Goal: Task Accomplishment & Management: Manage account settings

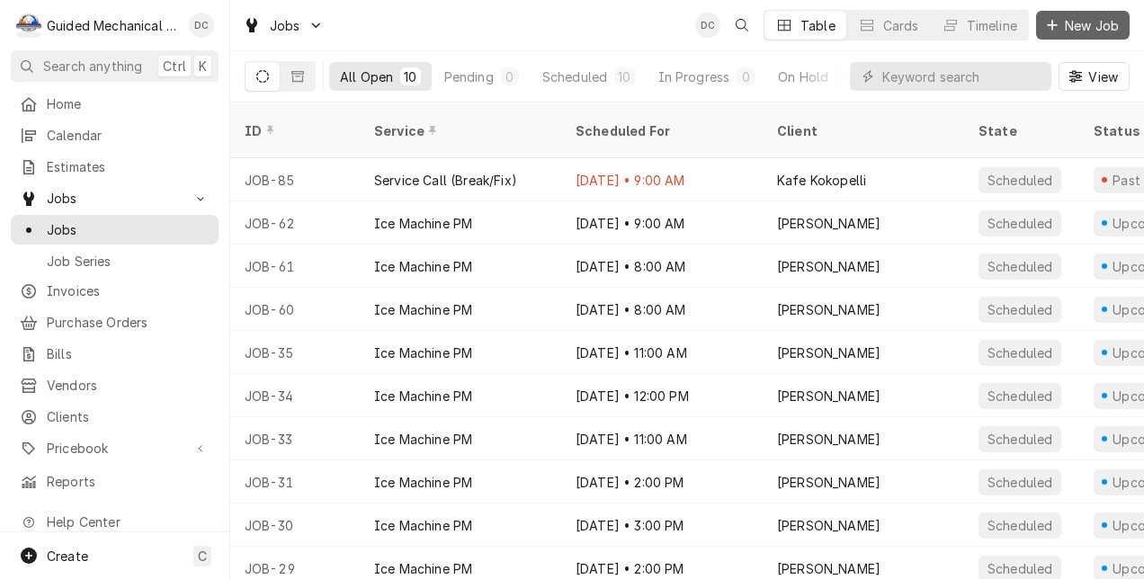
click at [1085, 29] on span "New Job" at bounding box center [1091, 25] width 61 height 19
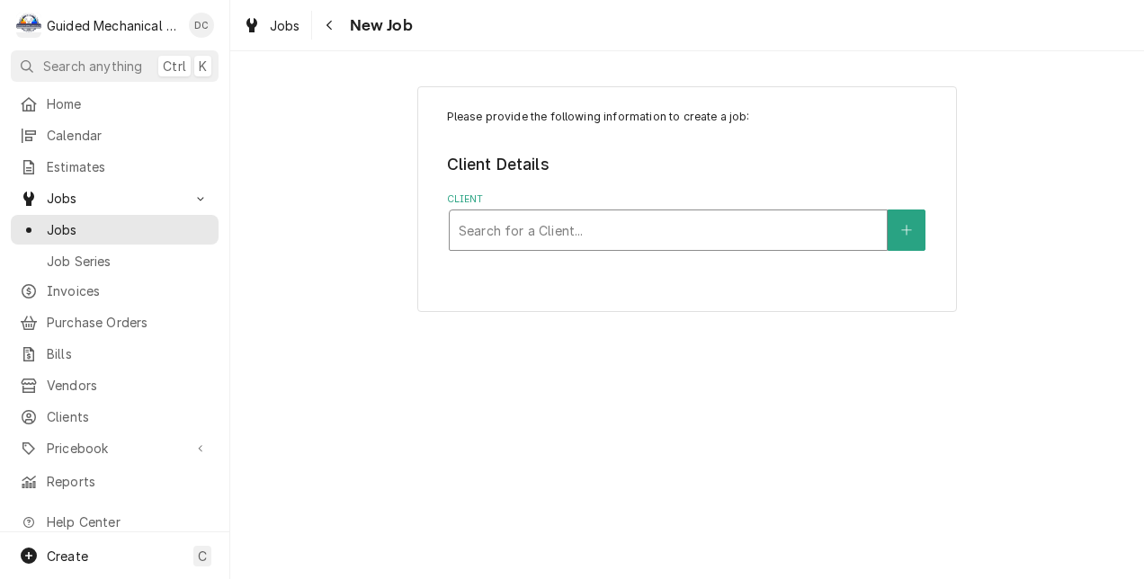
click at [682, 231] on div "Client" at bounding box center [668, 230] width 419 height 32
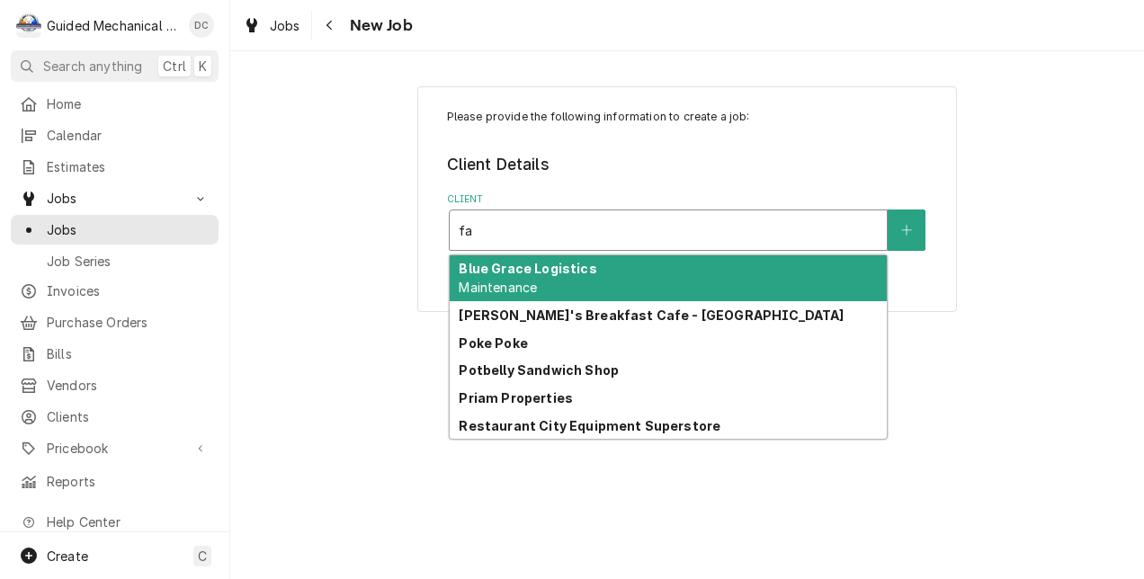
type input "fal"
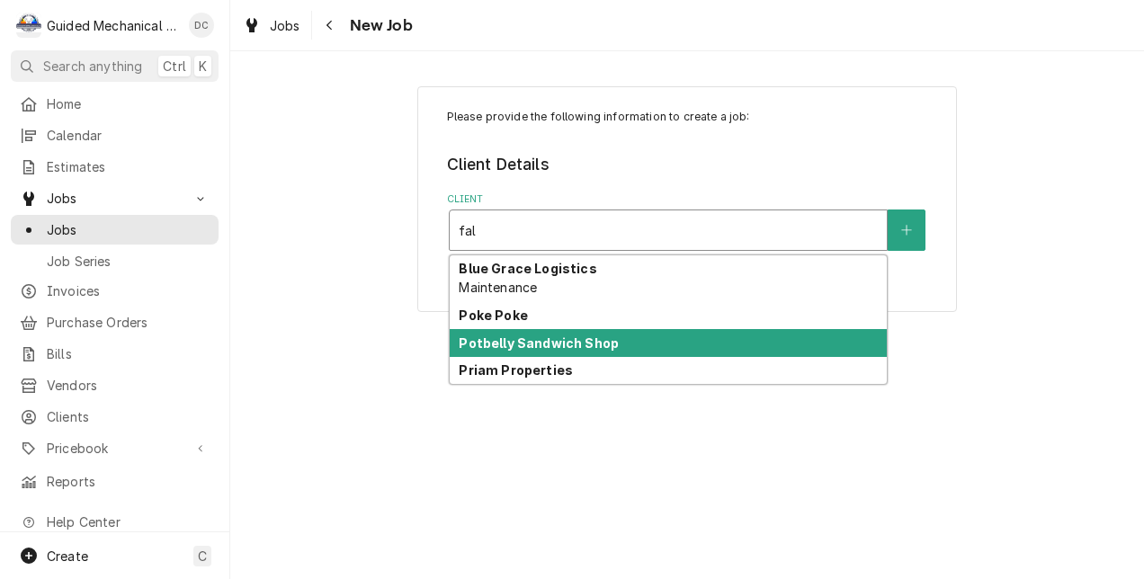
click at [543, 344] on strong "Potbelly Sandwich Shop" at bounding box center [539, 342] width 160 height 15
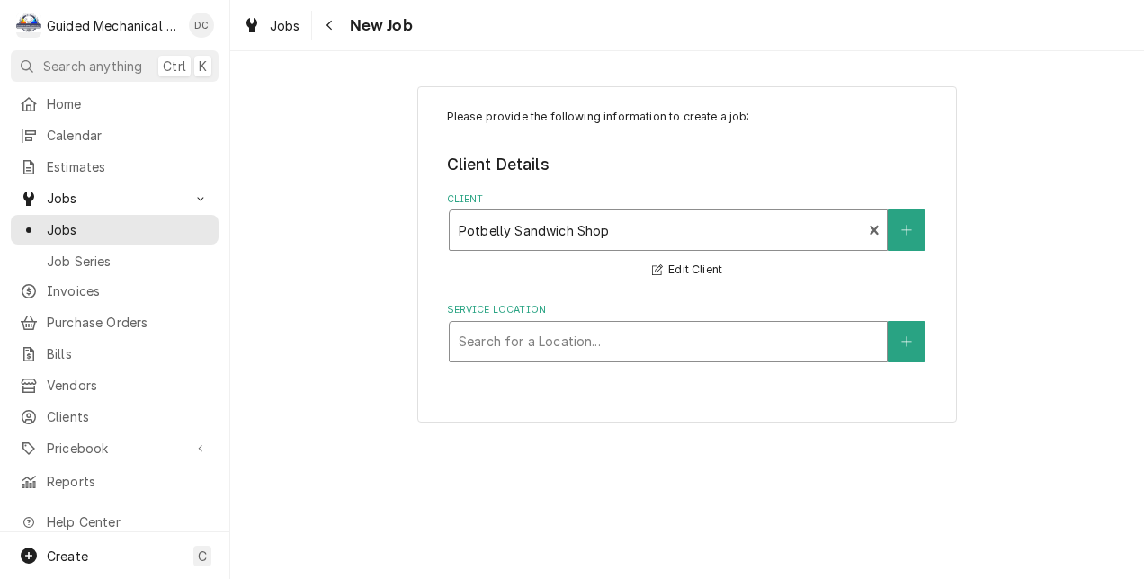
click at [564, 340] on div "Service Location" at bounding box center [668, 342] width 419 height 32
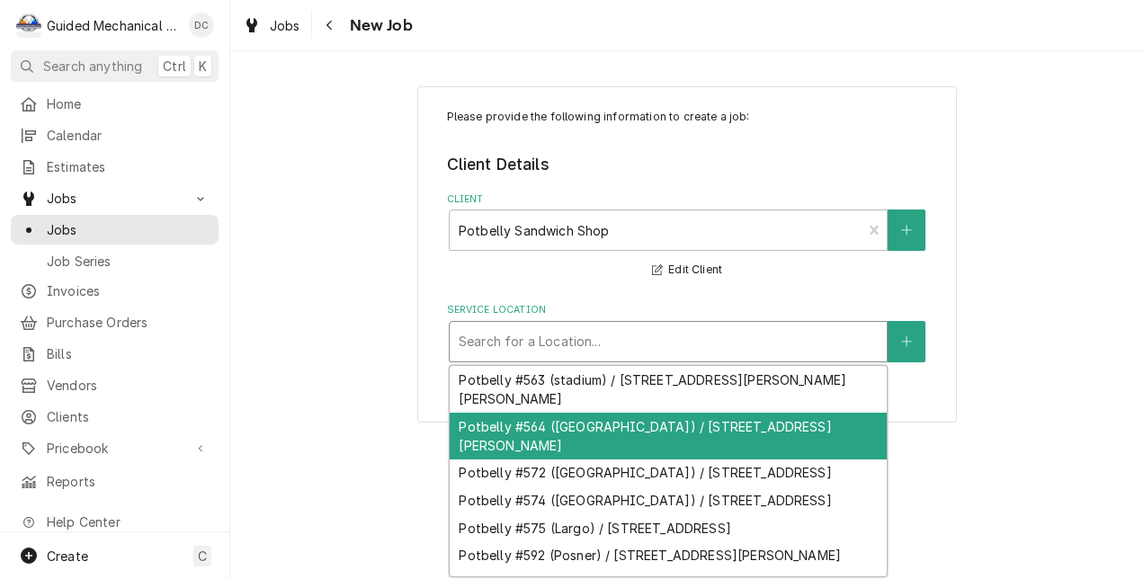
click at [648, 428] on div "Potbelly #564 (Falkenburg) / 2520 S Falkenburg Rd, Tampa, FL 33619" at bounding box center [668, 436] width 437 height 47
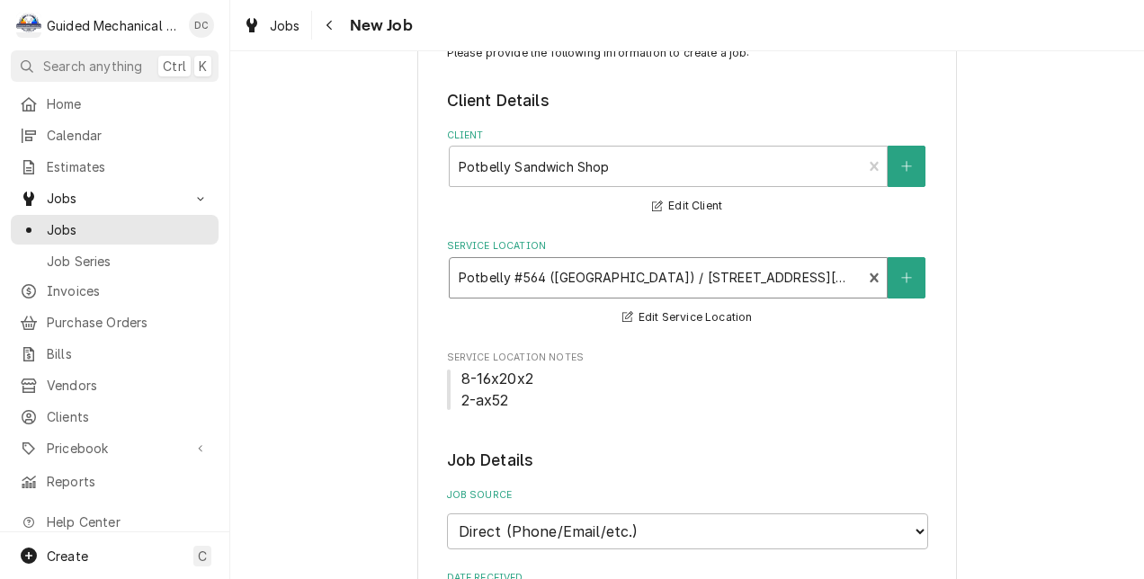
scroll to position [90, 0]
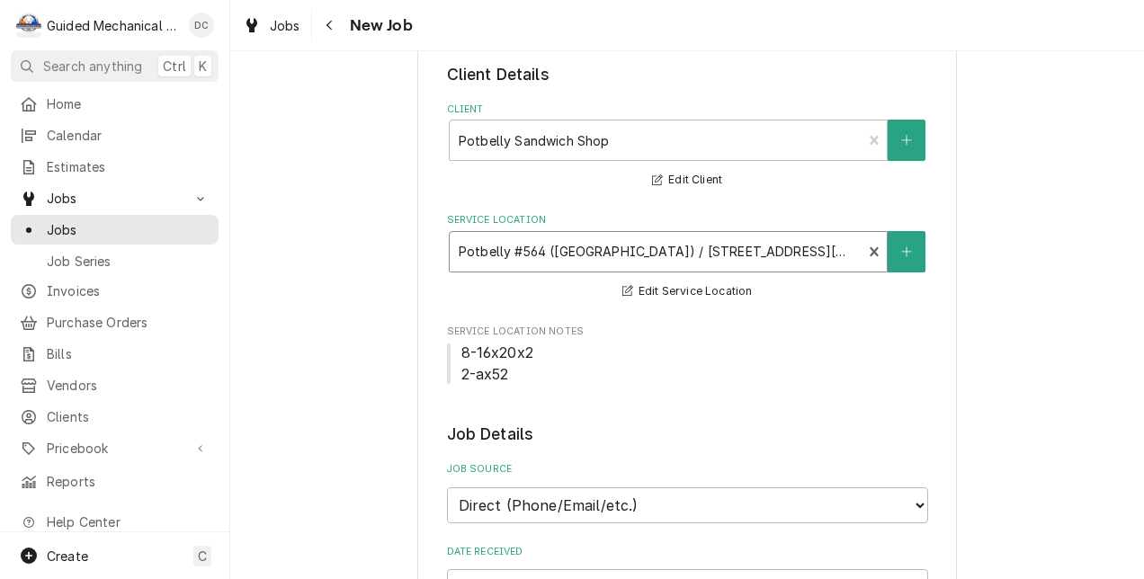
click at [750, 249] on div "Service Location" at bounding box center [656, 252] width 395 height 32
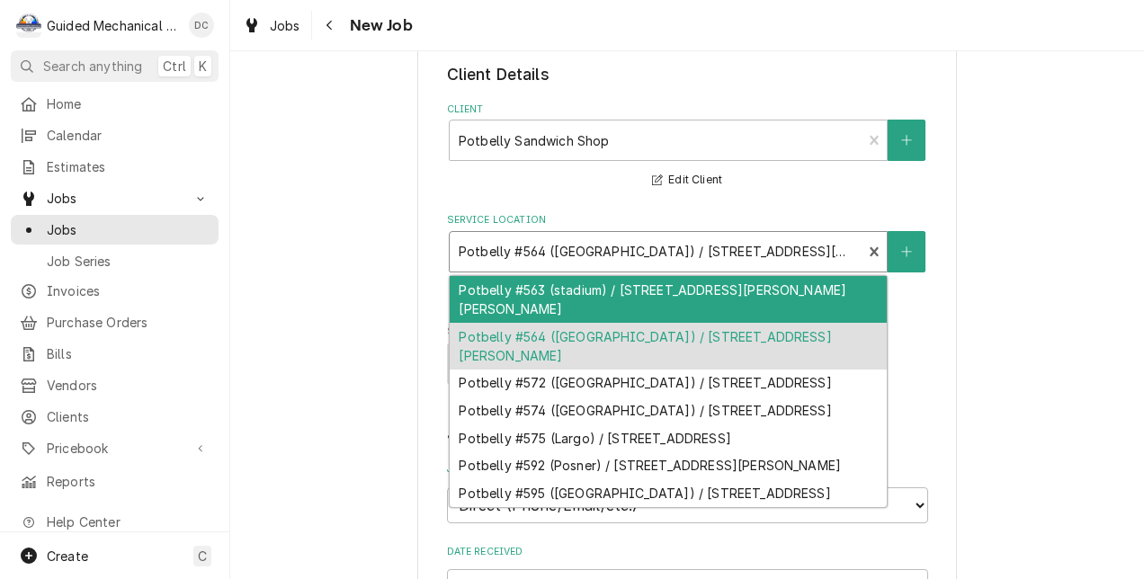
click at [699, 289] on div "Potbelly #563 (stadium) / 4738 N Dale Mabry Hwy, Tampa, FL 33614" at bounding box center [668, 299] width 437 height 47
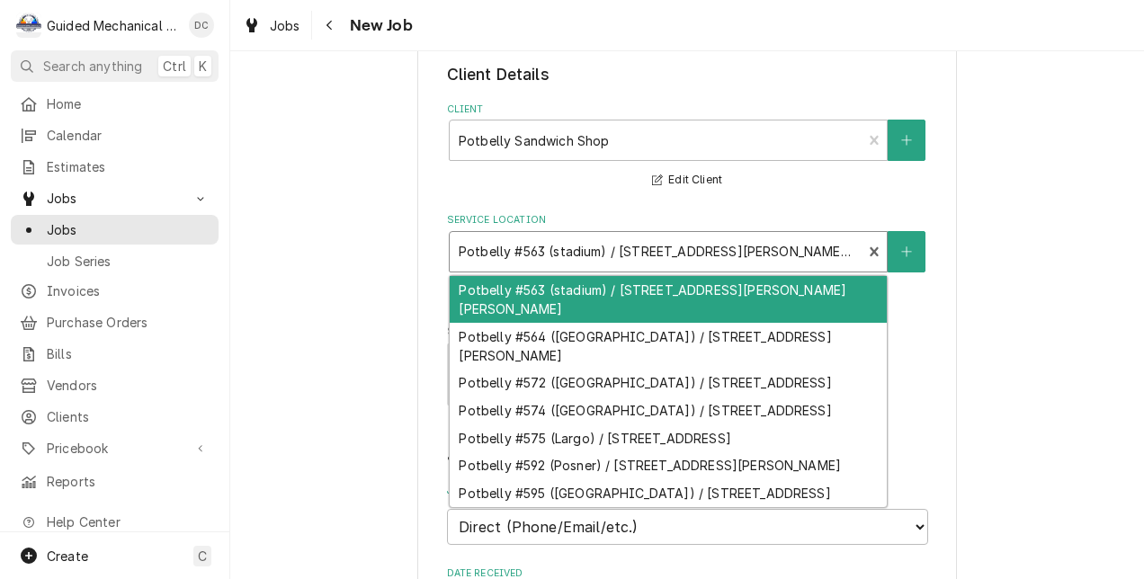
click at [719, 250] on div "Service Location" at bounding box center [656, 252] width 395 height 32
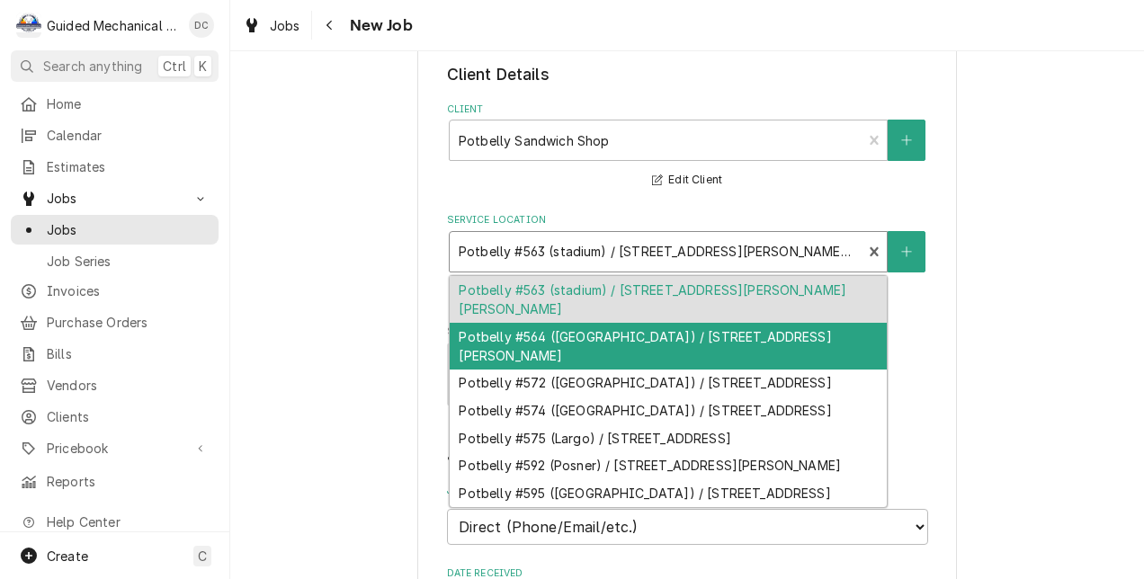
click at [712, 325] on div "Potbelly #564 ([GEOGRAPHIC_DATA]) / [STREET_ADDRESS][PERSON_NAME]" at bounding box center [668, 346] width 437 height 47
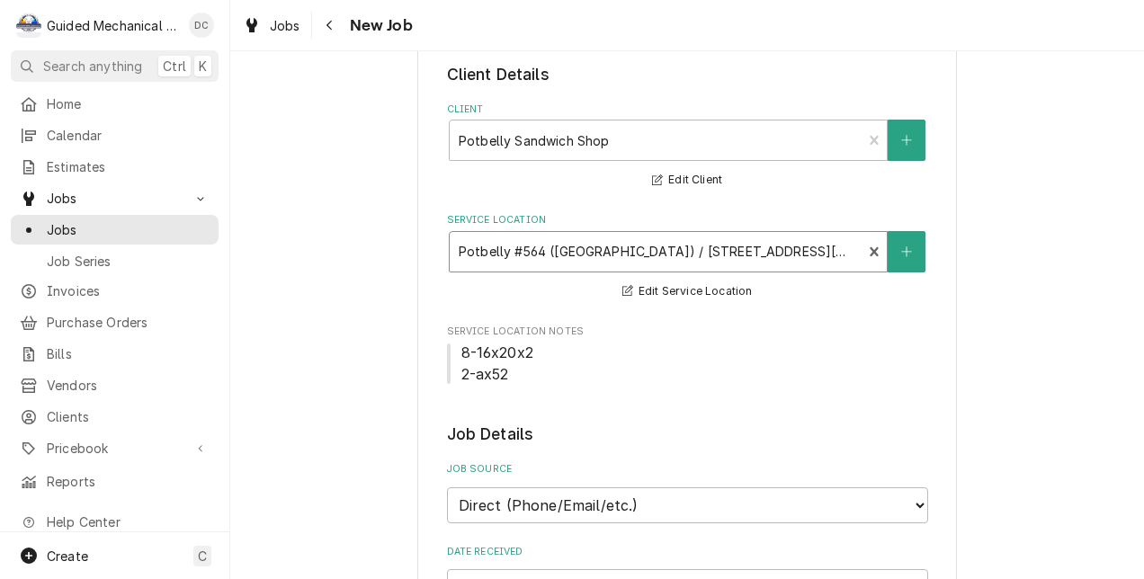
click at [706, 237] on div "Service Location" at bounding box center [656, 252] width 395 height 32
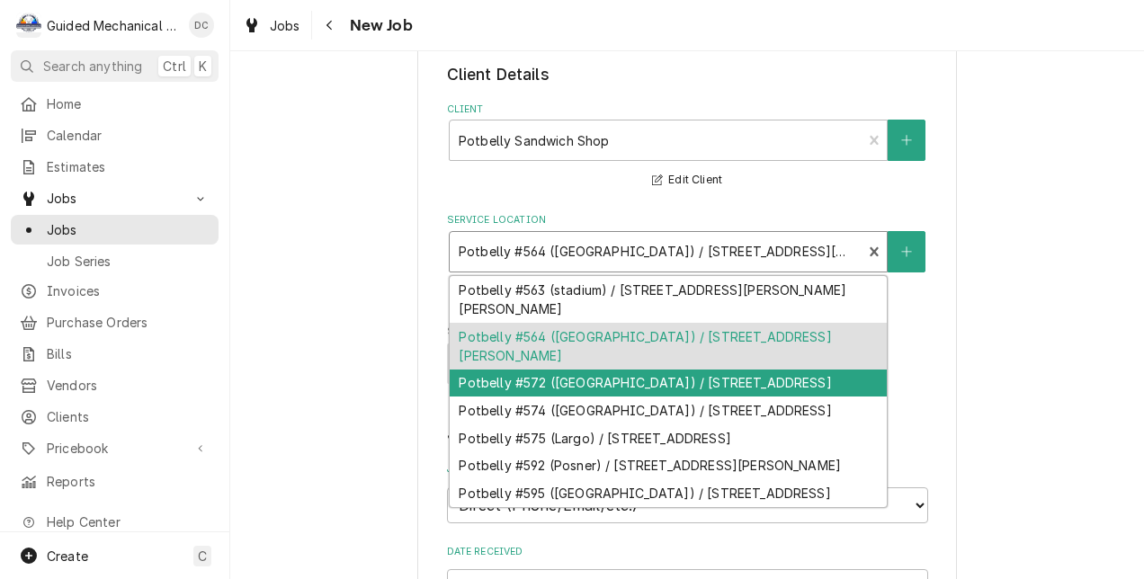
click at [688, 372] on div "Potbelly #572 (St. Petersburg) / 5004 4th St N, St. Petersburg, FL 33703" at bounding box center [668, 384] width 437 height 28
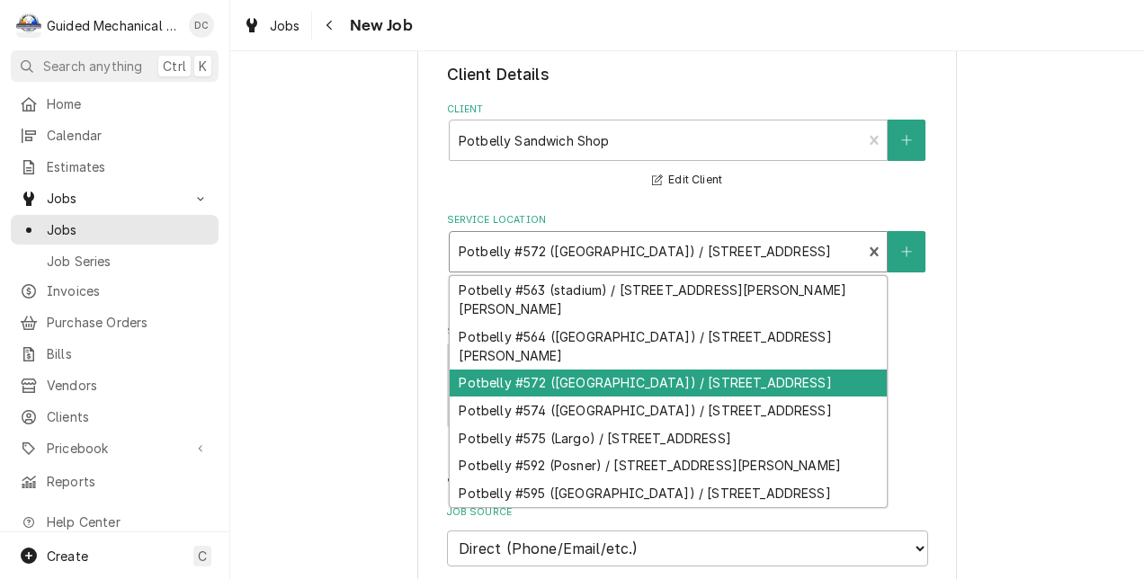
click at [671, 246] on div "Service Location" at bounding box center [656, 252] width 395 height 32
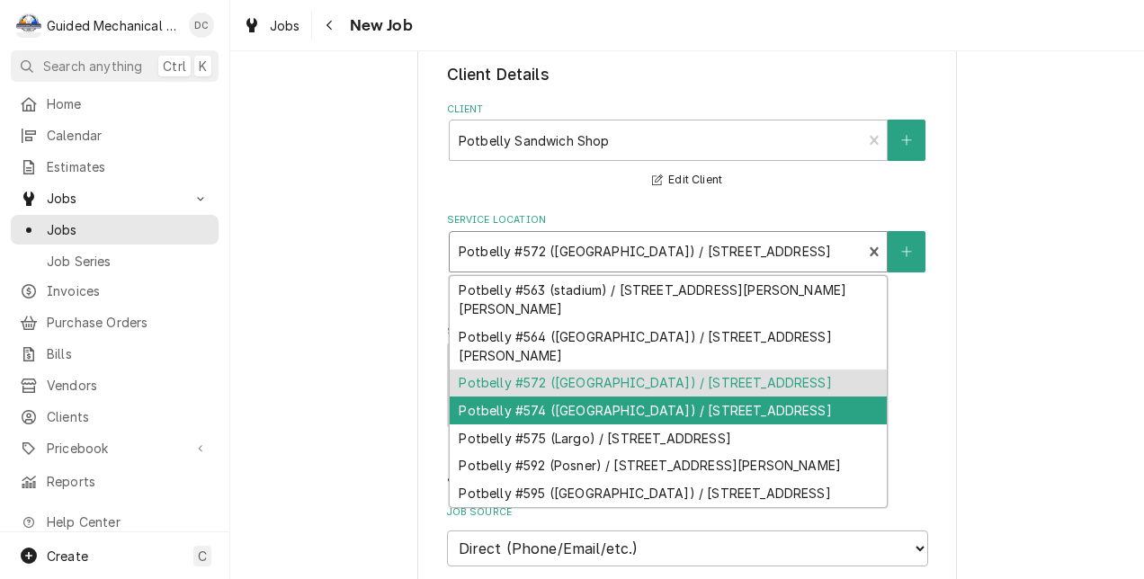
click at [669, 412] on div "Potbelly #574 (New Tampa) / 18027 Highwoods Preserve Pkwy, Tampa, FL 33647" at bounding box center [668, 411] width 437 height 28
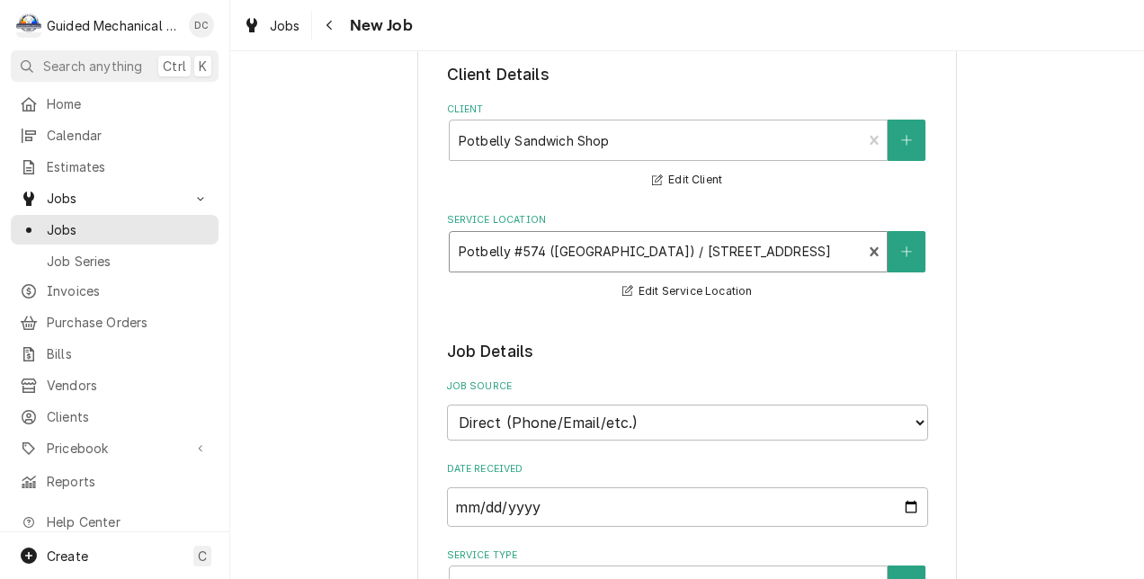
click at [728, 250] on div "Service Location" at bounding box center [656, 252] width 395 height 32
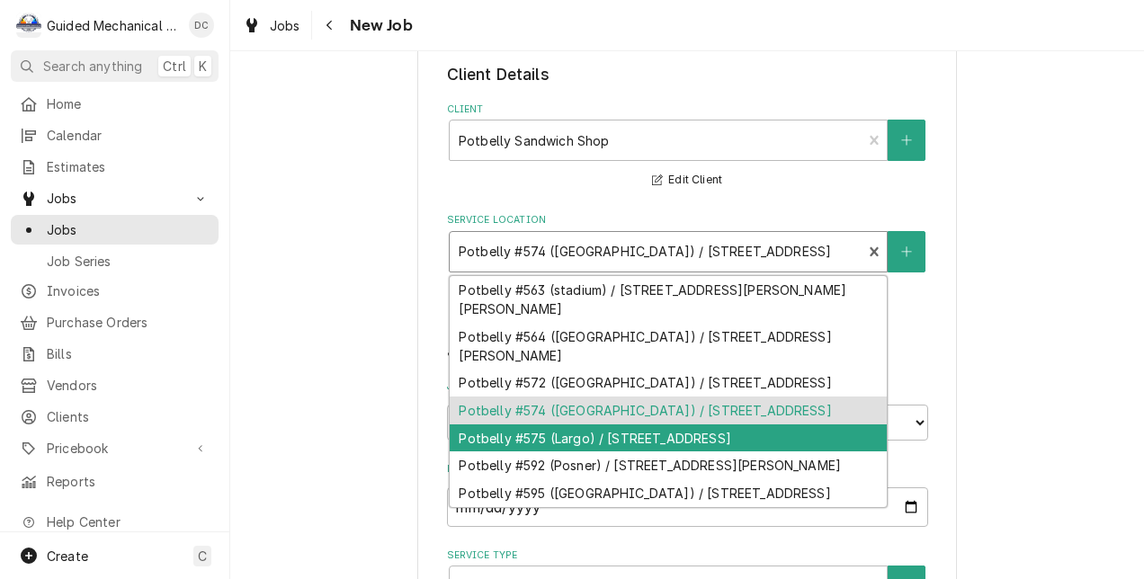
click at [691, 452] on div "Potbelly #575 (Largo) / 13100 Seminole Blvd, Largo, FL 33778" at bounding box center [668, 438] width 437 height 28
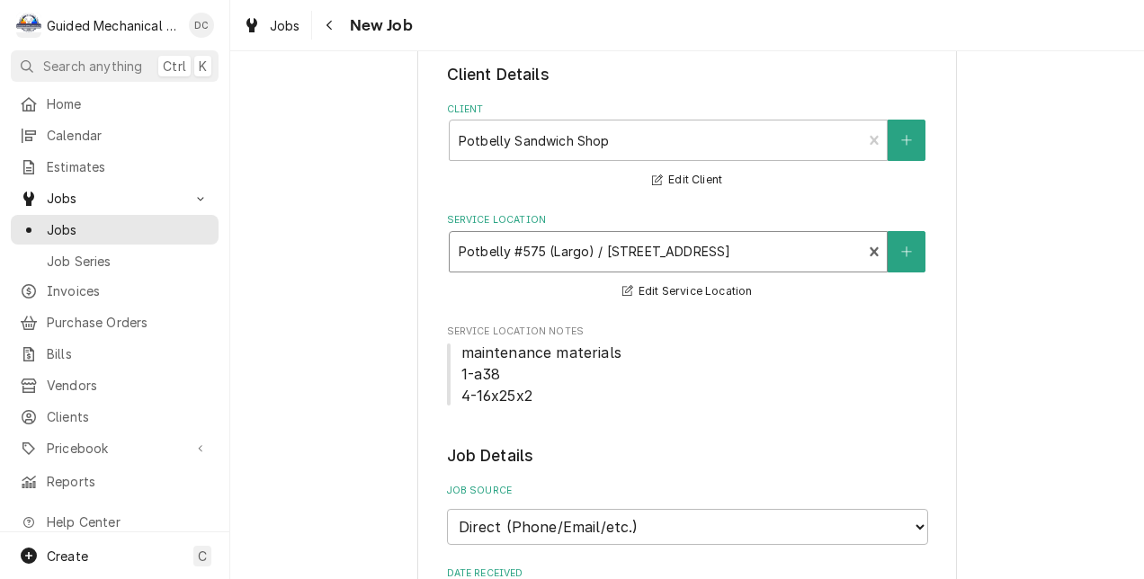
scroll to position [194, 0]
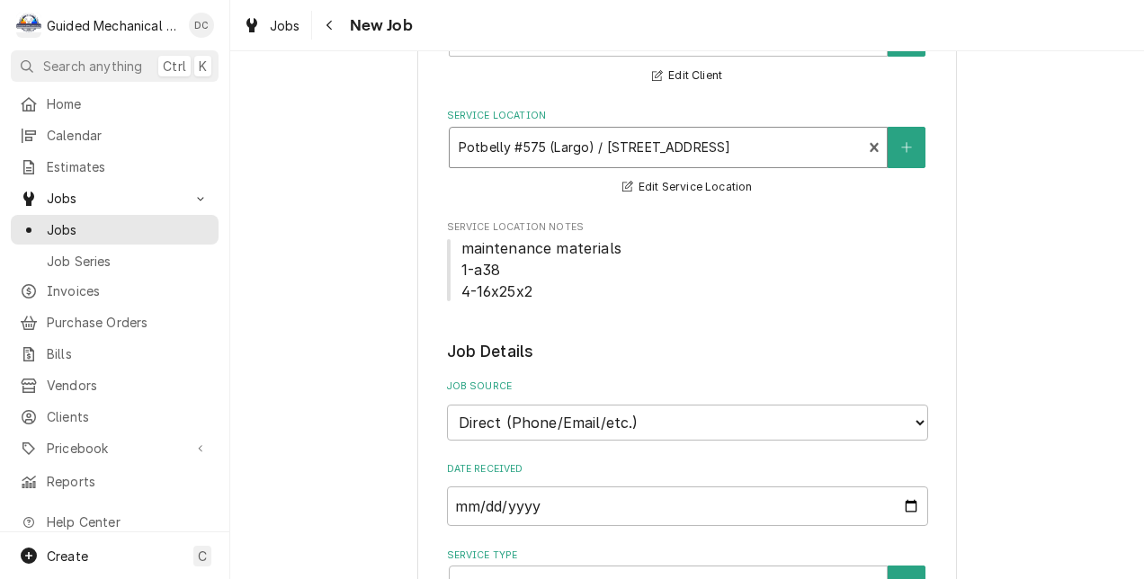
click at [668, 148] on div "Service Location" at bounding box center [656, 147] width 395 height 32
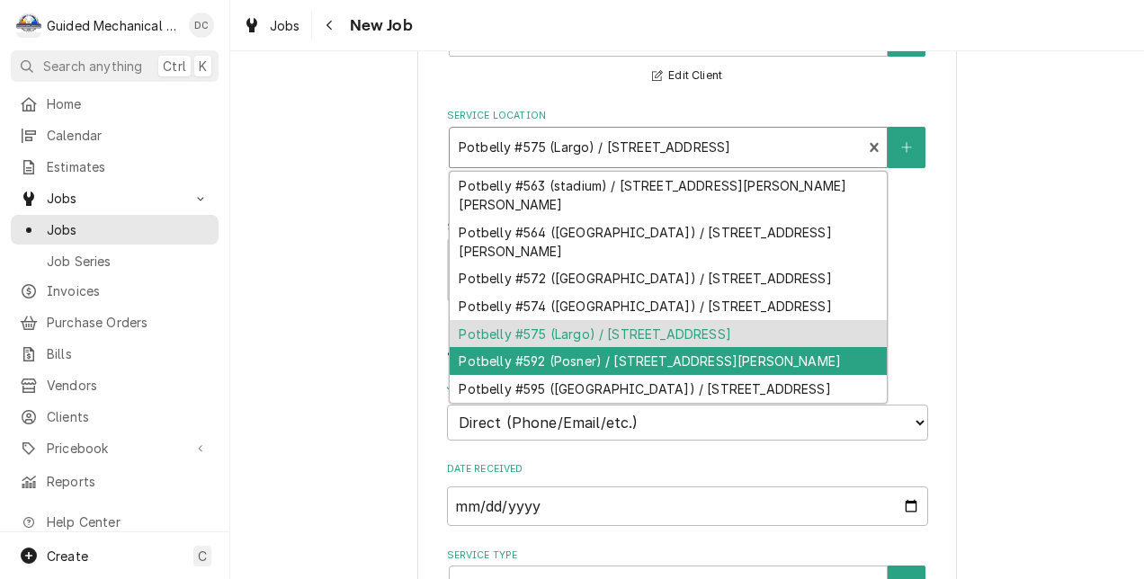
click at [652, 375] on div "Potbelly #592 (Posner) / 1315 Posner Blvd, Davenport, FL 33837" at bounding box center [668, 361] width 437 height 28
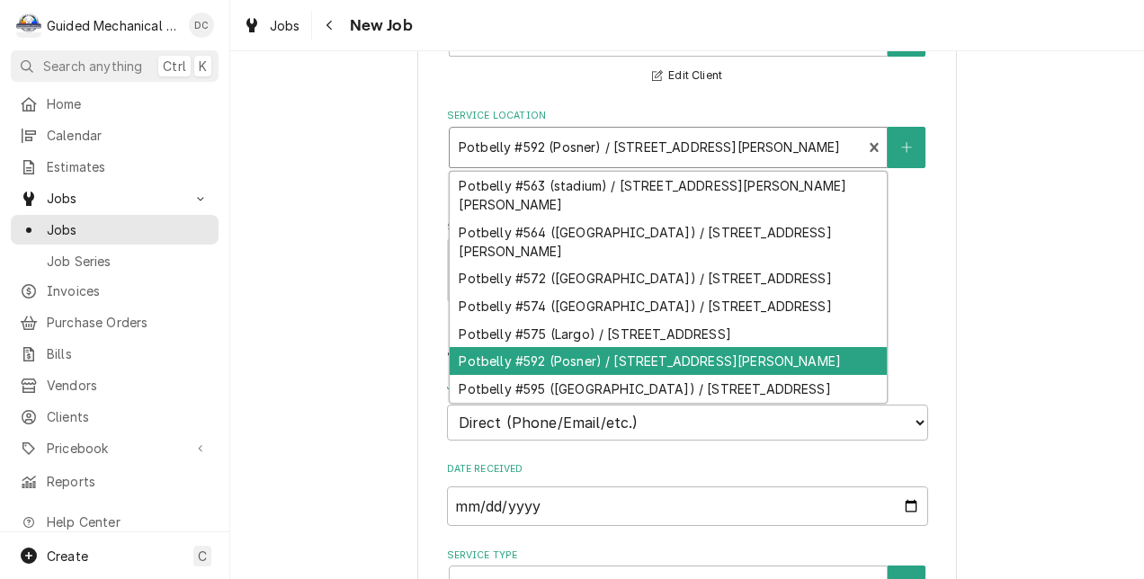
click at [669, 152] on div "Service Location" at bounding box center [656, 147] width 395 height 32
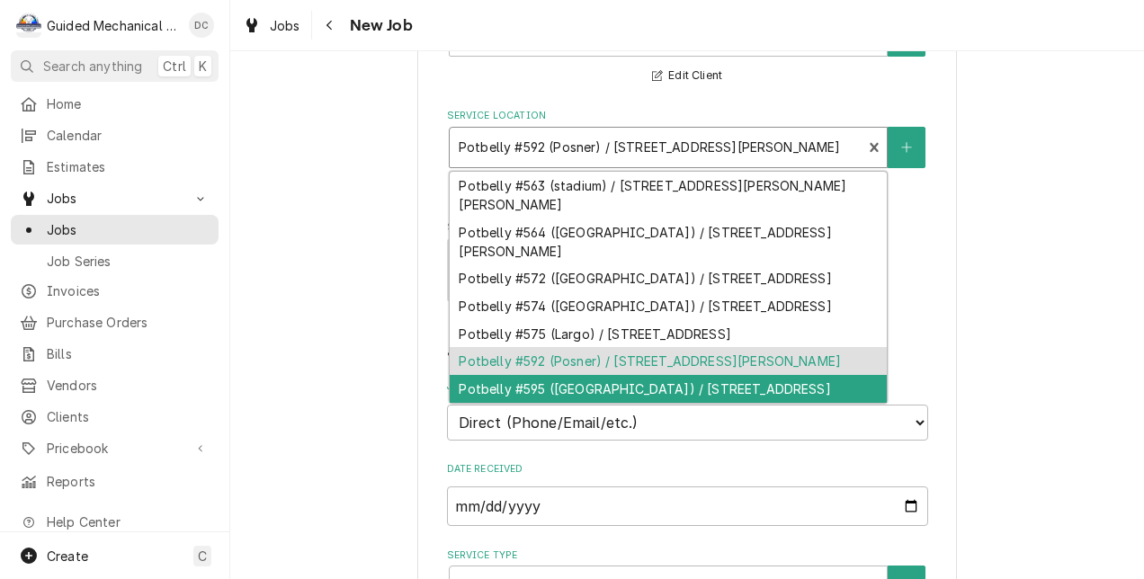
click at [629, 403] on div "Potbelly #595 (Plant City) / 234 W Alexander St, Plant City, FL 33563" at bounding box center [668, 389] width 437 height 28
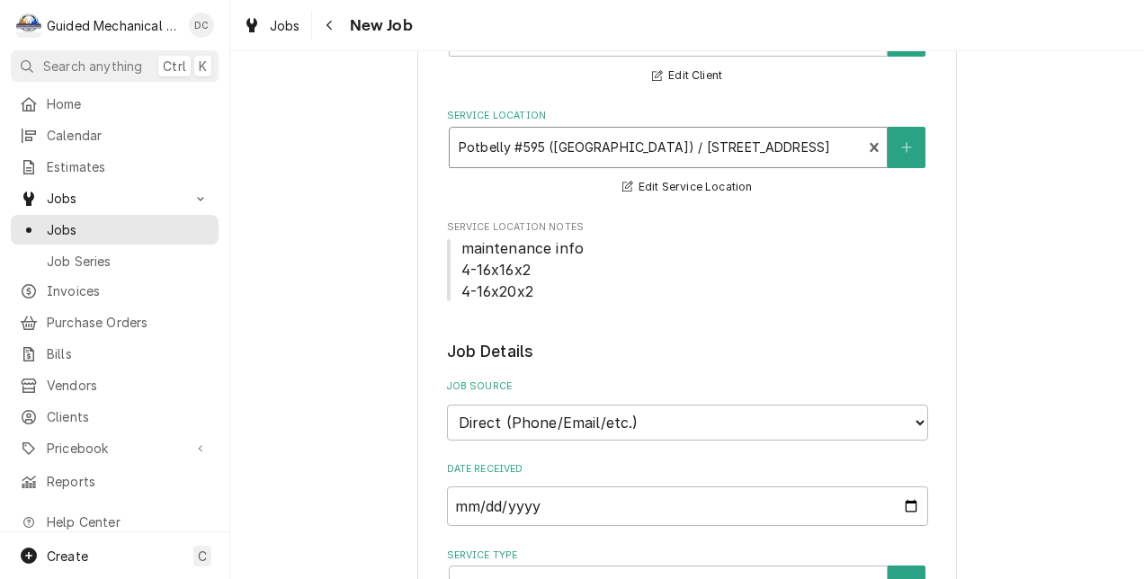
scroll to position [90, 0]
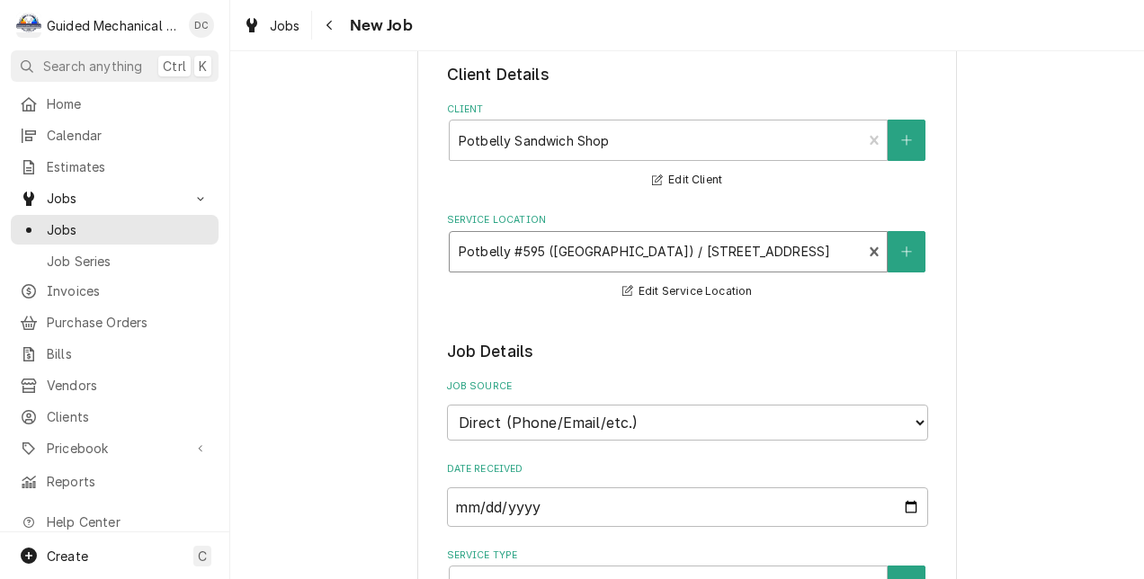
click at [652, 262] on div "Service Location" at bounding box center [656, 252] width 395 height 32
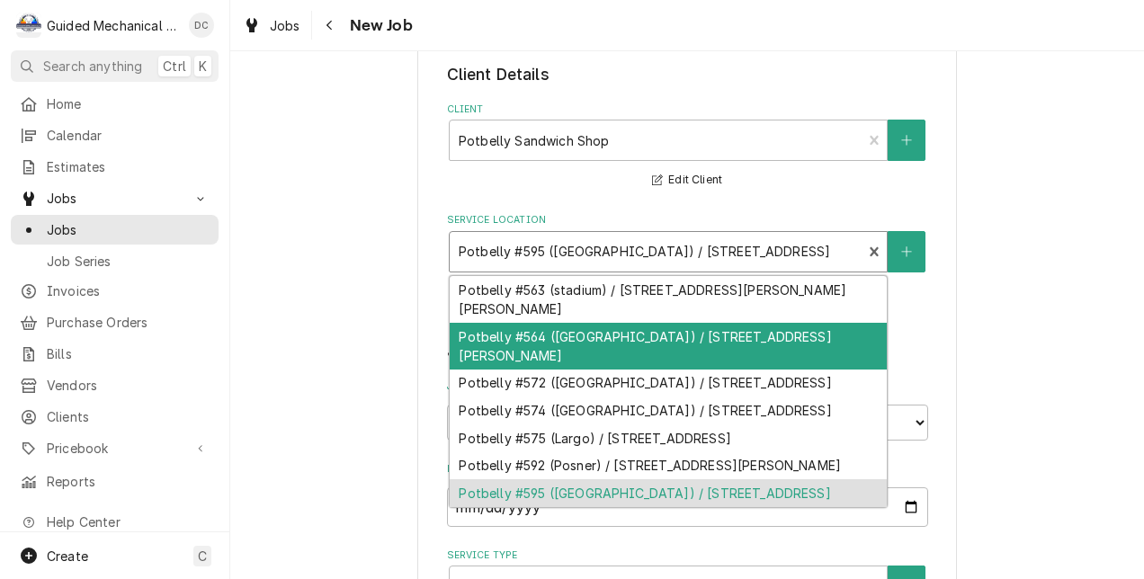
click at [648, 323] on div "Potbelly #564 ([GEOGRAPHIC_DATA]) / [STREET_ADDRESS][PERSON_NAME]" at bounding box center [668, 346] width 437 height 47
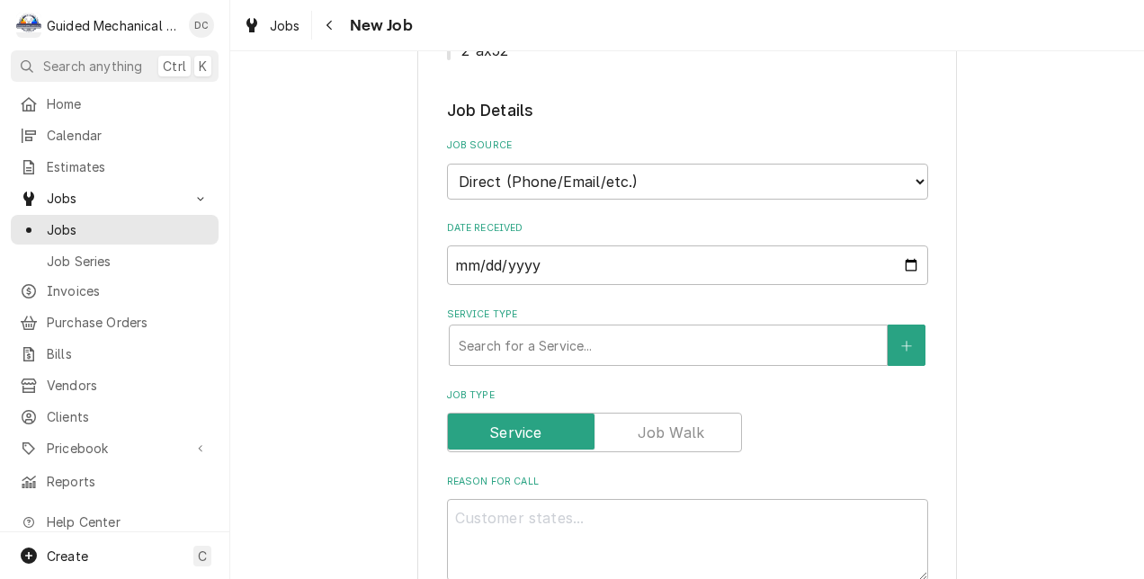
scroll to position [442, 0]
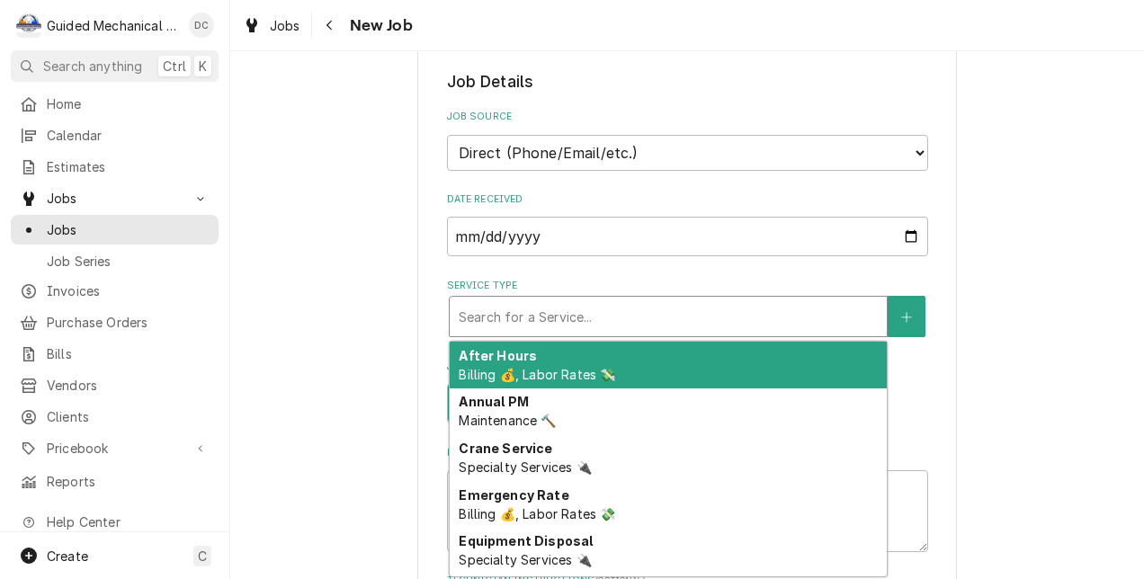
click at [669, 315] on div "Service Type" at bounding box center [668, 316] width 419 height 32
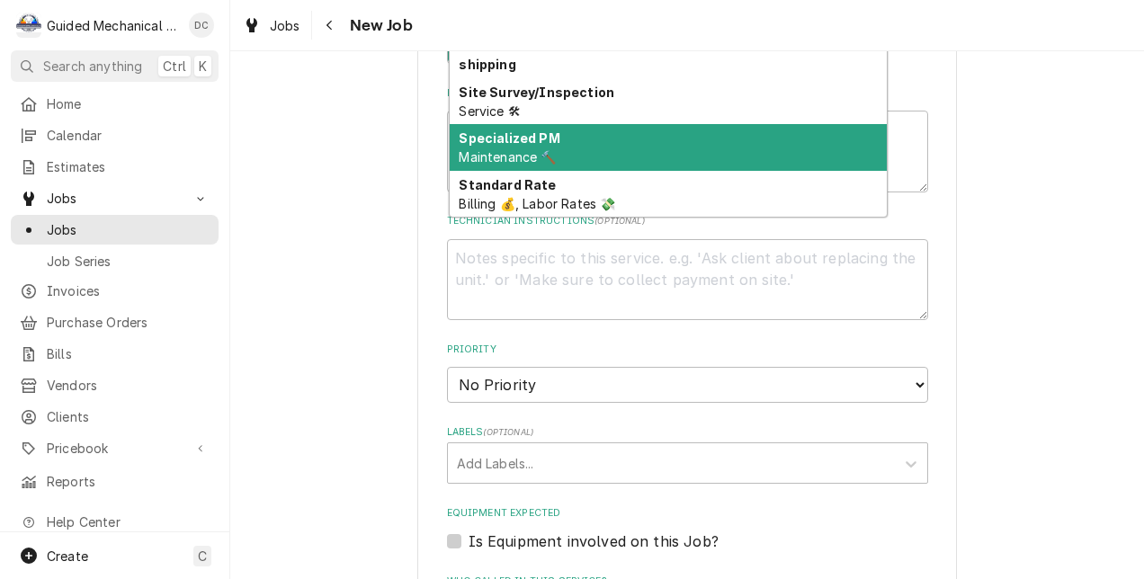
scroll to position [1137, 0]
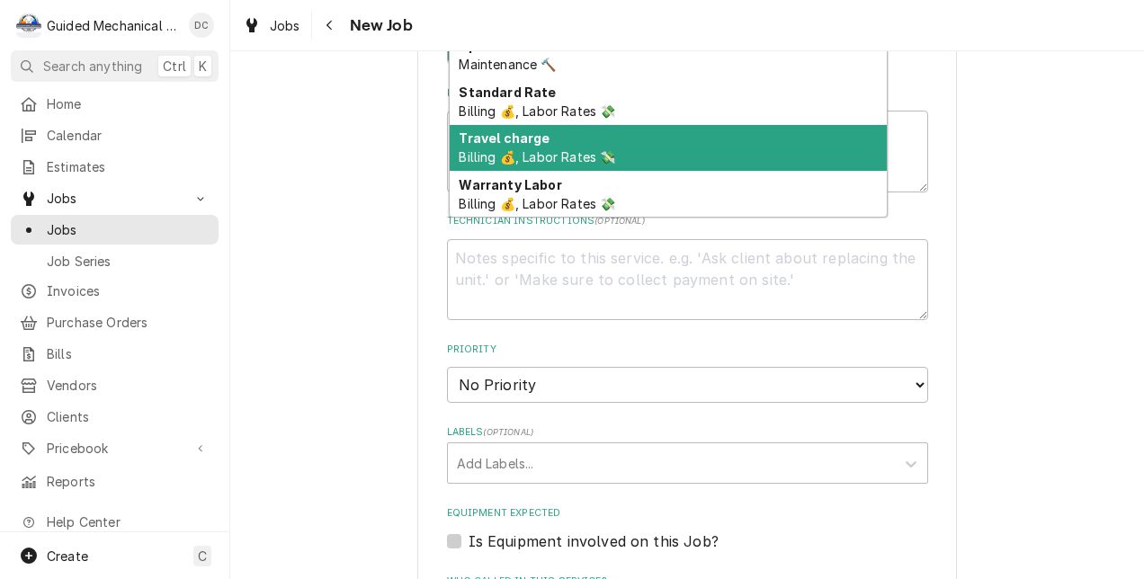
click at [603, 144] on div "Travel charge Billing 💰, Labor Rates 💸" at bounding box center [668, 148] width 437 height 47
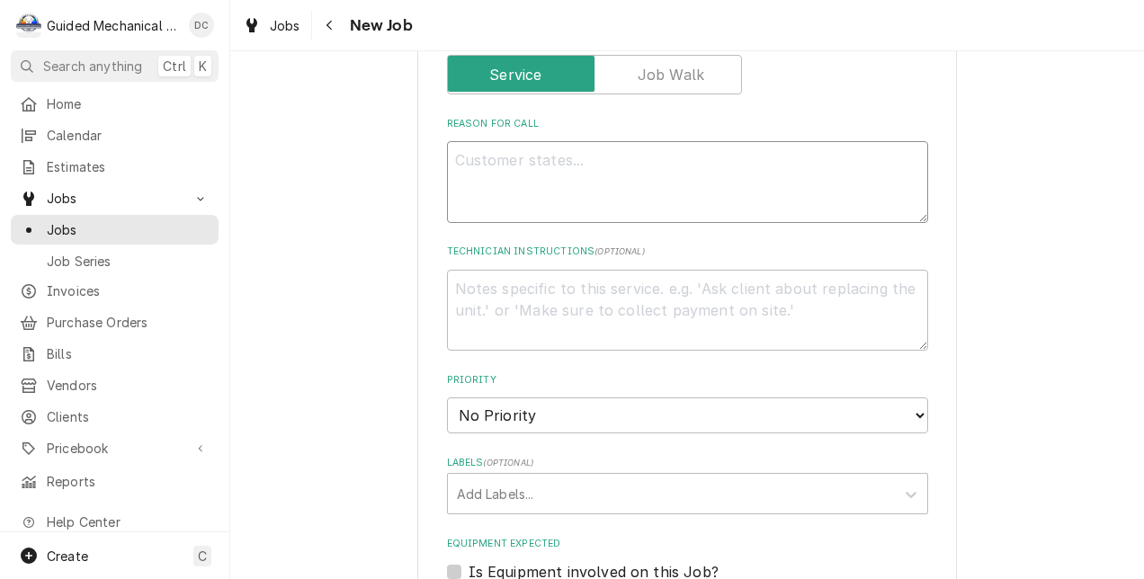
click at [687, 165] on textarea "Reason For Call" at bounding box center [687, 182] width 481 height 82
type textarea "x"
type textarea "t"
type textarea "x"
type textarea "tr"
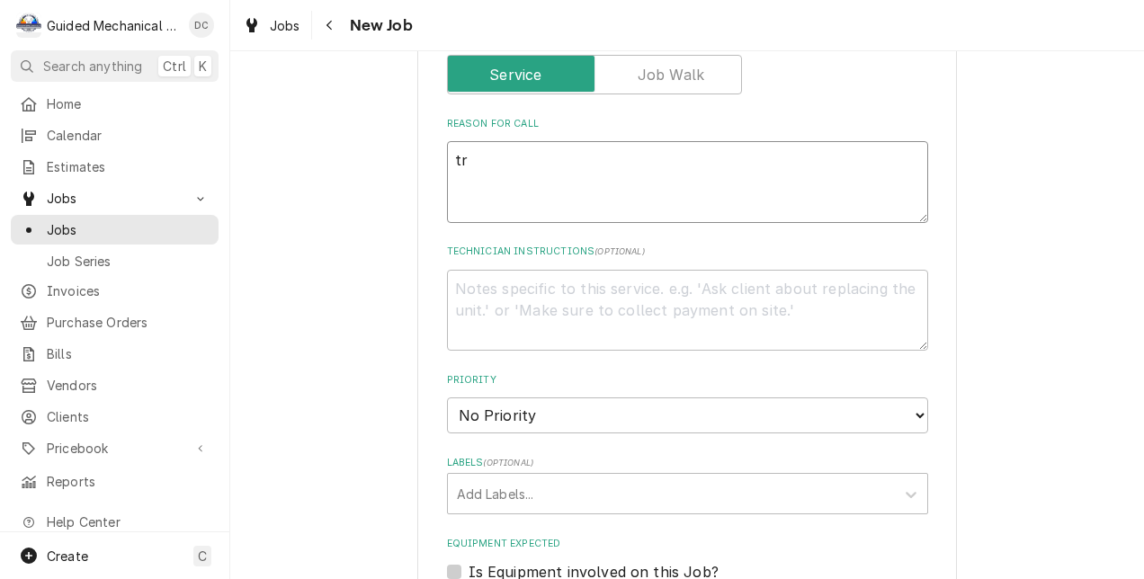
type textarea "x"
type textarea "tru"
type textarea "x"
type textarea "true"
type textarea "x"
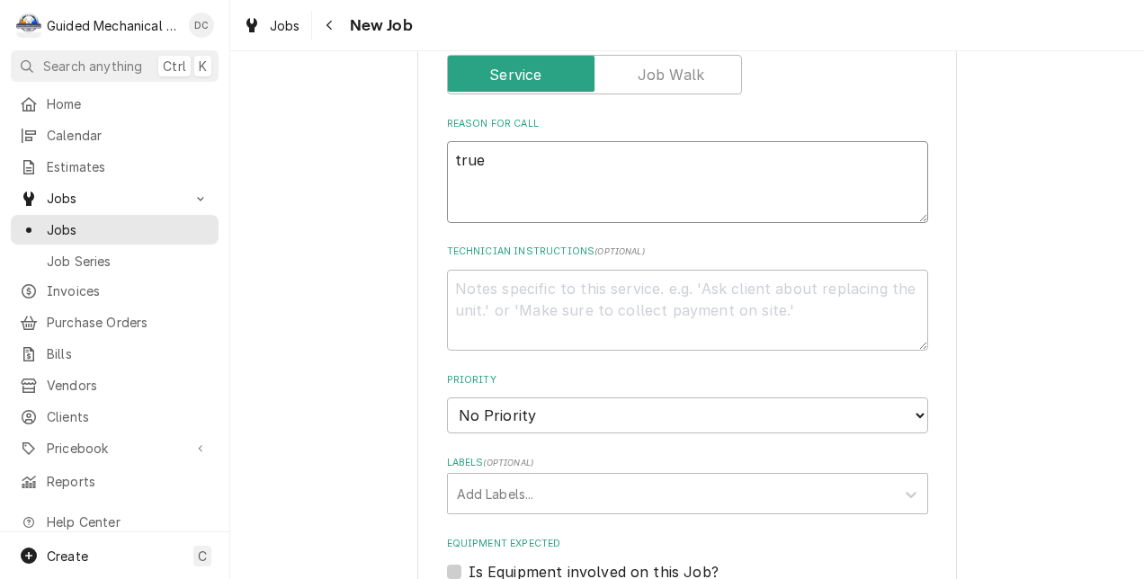
type textarea "true"
type textarea "x"
type textarea "true t"
type textarea "x"
type textarea "true ts"
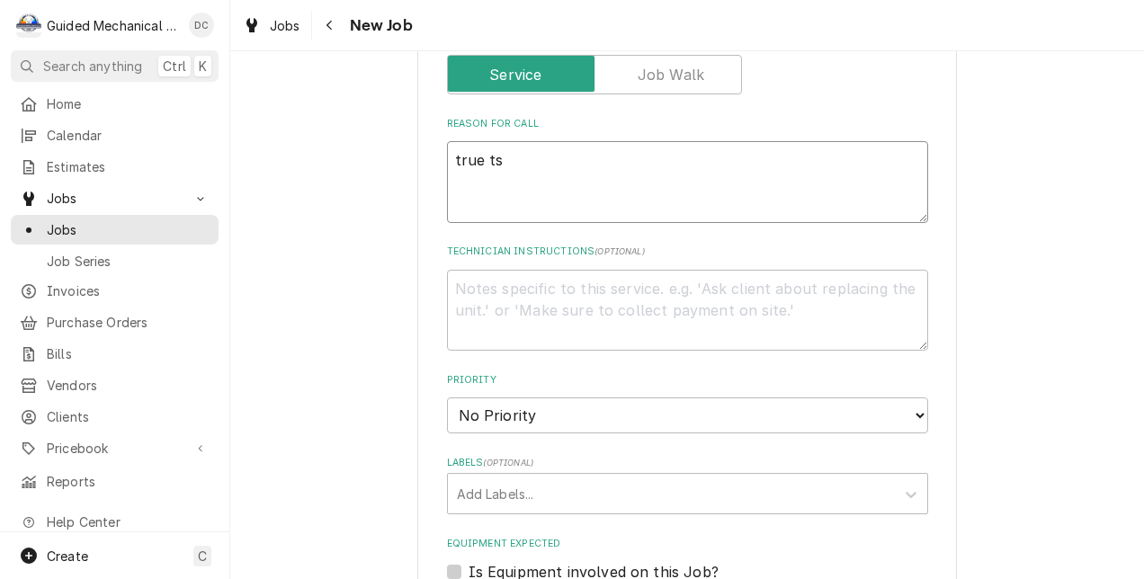
type textarea "x"
type textarea "true tss"
type textarea "x"
type textarea "true tssu"
type textarea "x"
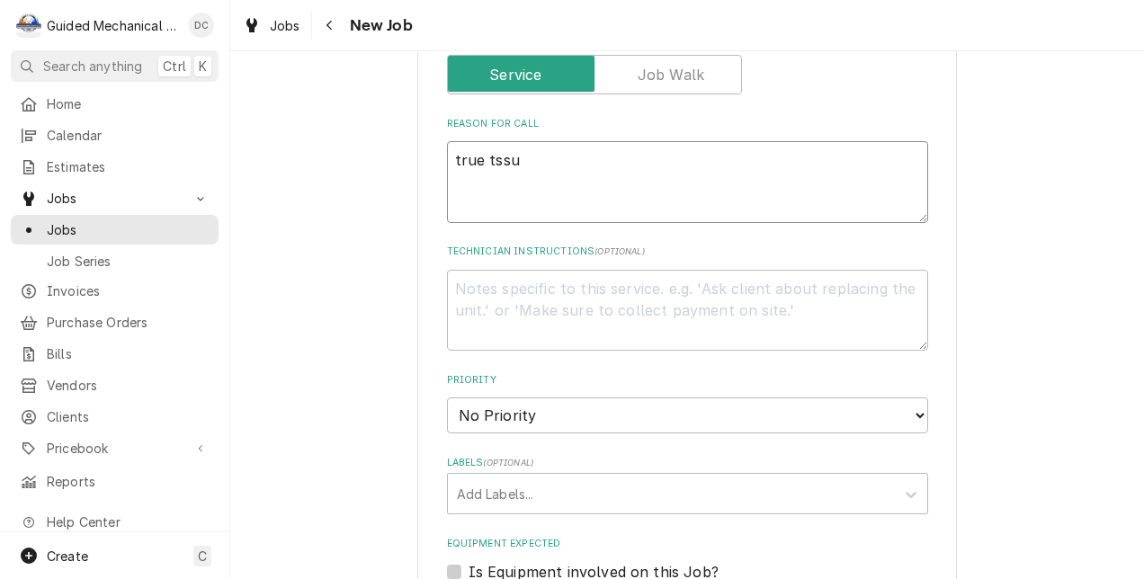
type textarea "true tssu"
type textarea "x"
type textarea "true tssu s"
type textarea "x"
type textarea "true tssu sp"
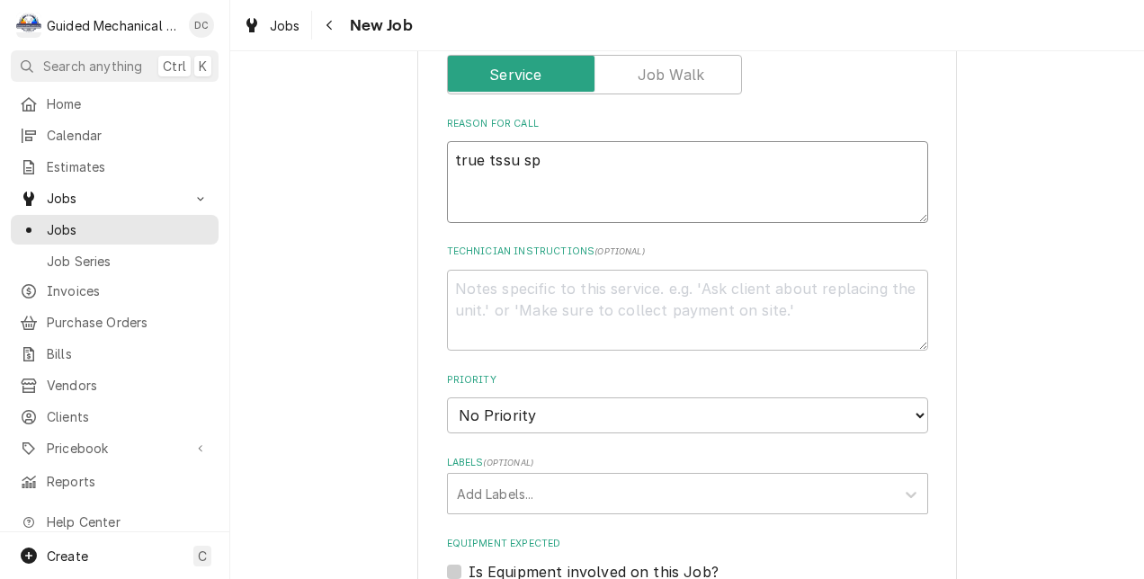
type textarea "x"
type textarea "true tssu spa"
type textarea "x"
type textarea "true tssu spar"
type textarea "x"
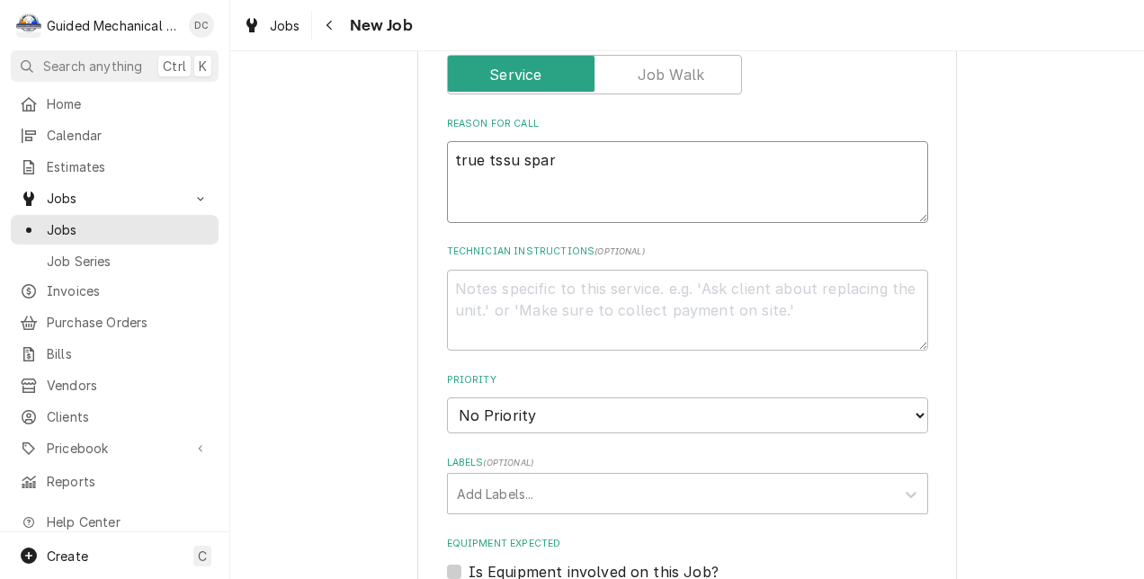
type textarea "true tssu spark"
type textarea "x"
type textarea "true tssu sparki"
type textarea "x"
type textarea "true tssu sparkin"
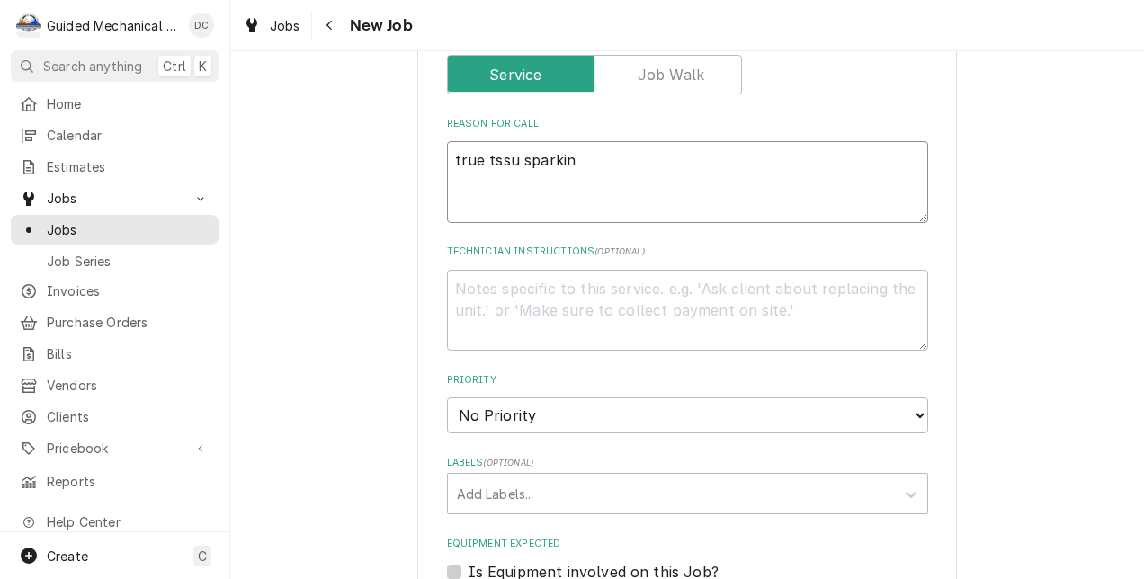
type textarea "x"
type textarea "true tssu sparking"
type textarea "x"
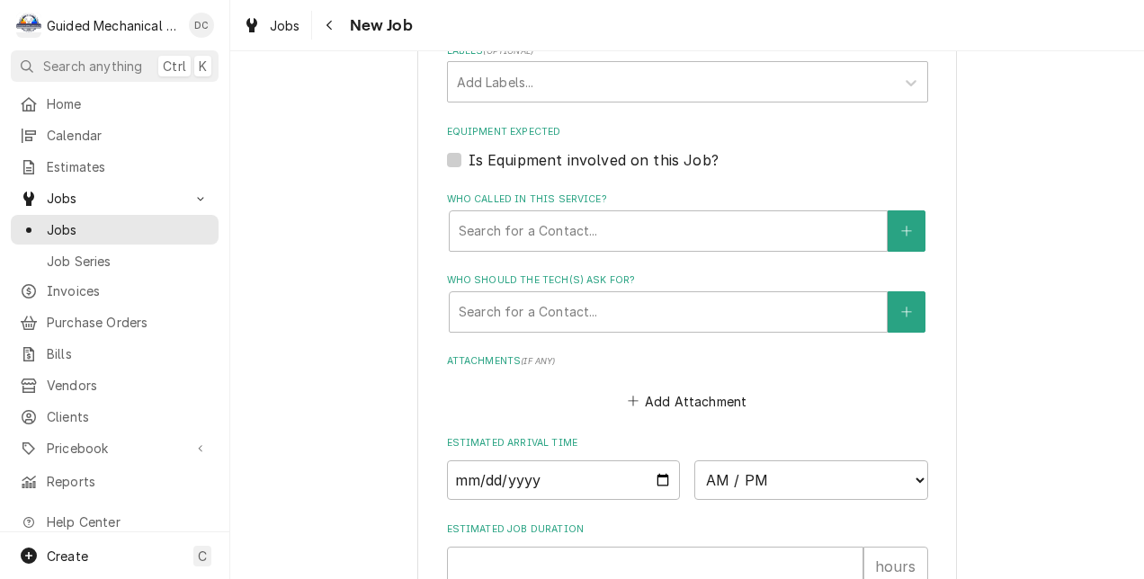
scroll to position [1252, 0]
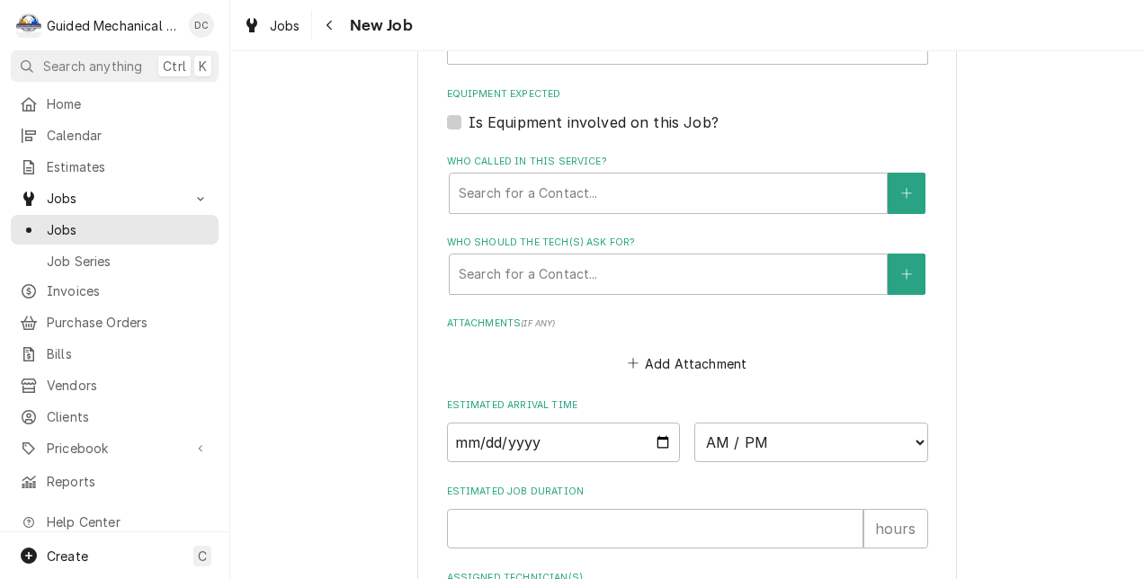
type textarea "true tssu sparking"
click at [655, 444] on input "Date" at bounding box center [564, 443] width 234 height 40
type textarea "x"
type input "2025-10-08"
type textarea "x"
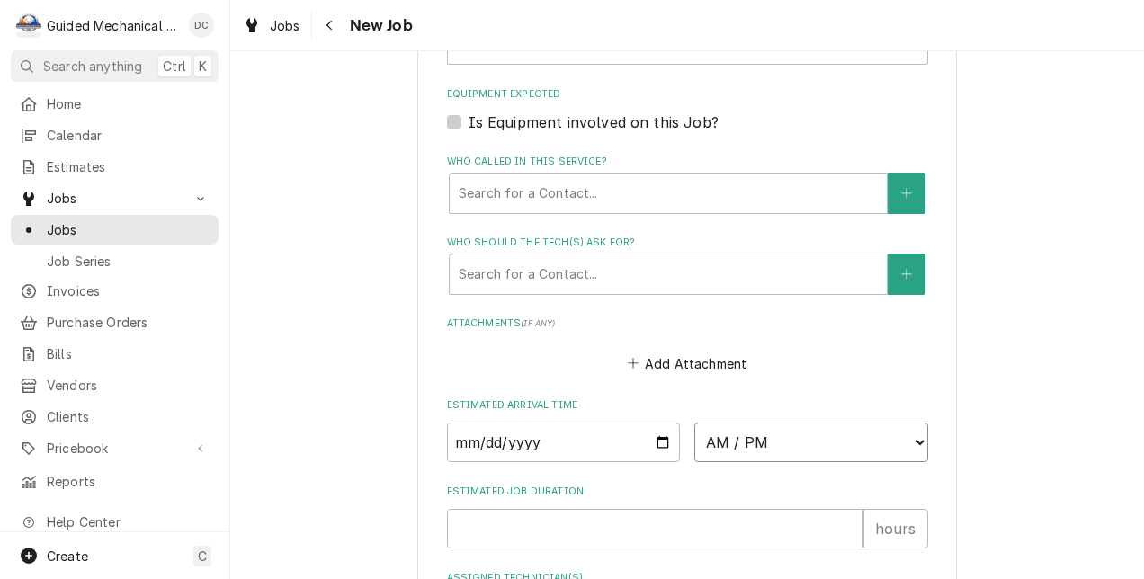
click at [912, 448] on select "AM / PM 6:00 AM 6:15 AM 6:30 AM 6:45 AM 7:00 AM 7:15 AM 7:30 AM 7:45 AM 8:00 AM…" at bounding box center [811, 443] width 234 height 40
select select "10:00:00"
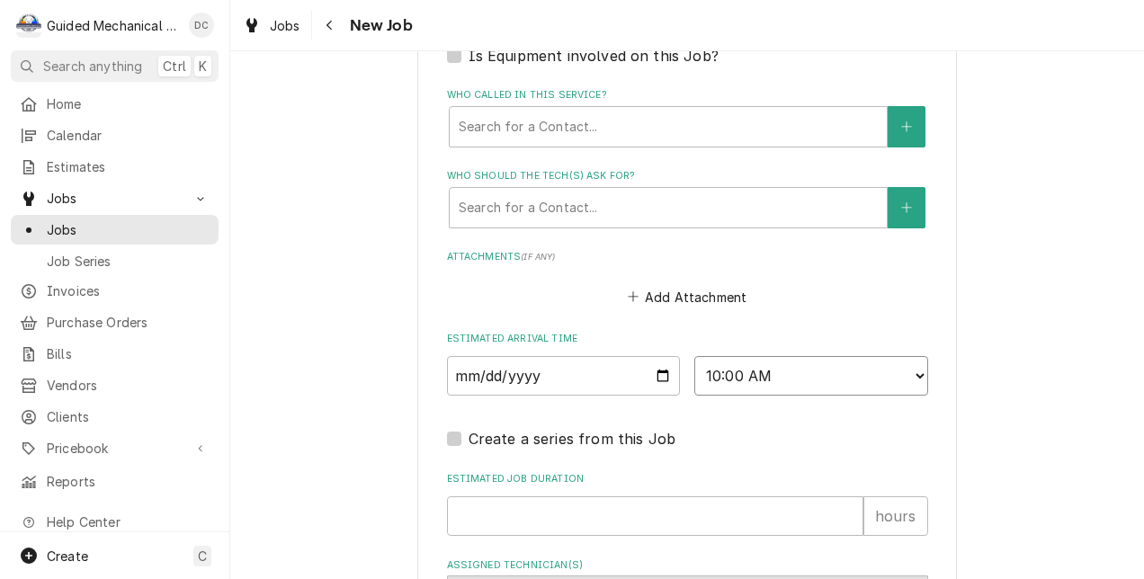
scroll to position [1432, 0]
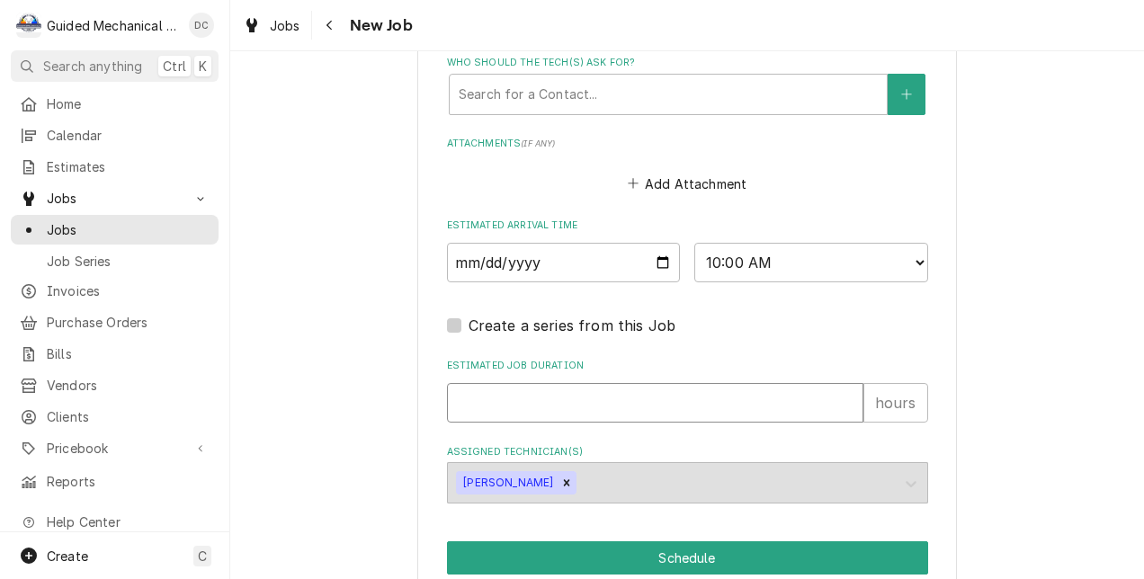
click at [803, 401] on input "Estimated Job Duration" at bounding box center [655, 403] width 416 height 40
type textarea "x"
type input "1"
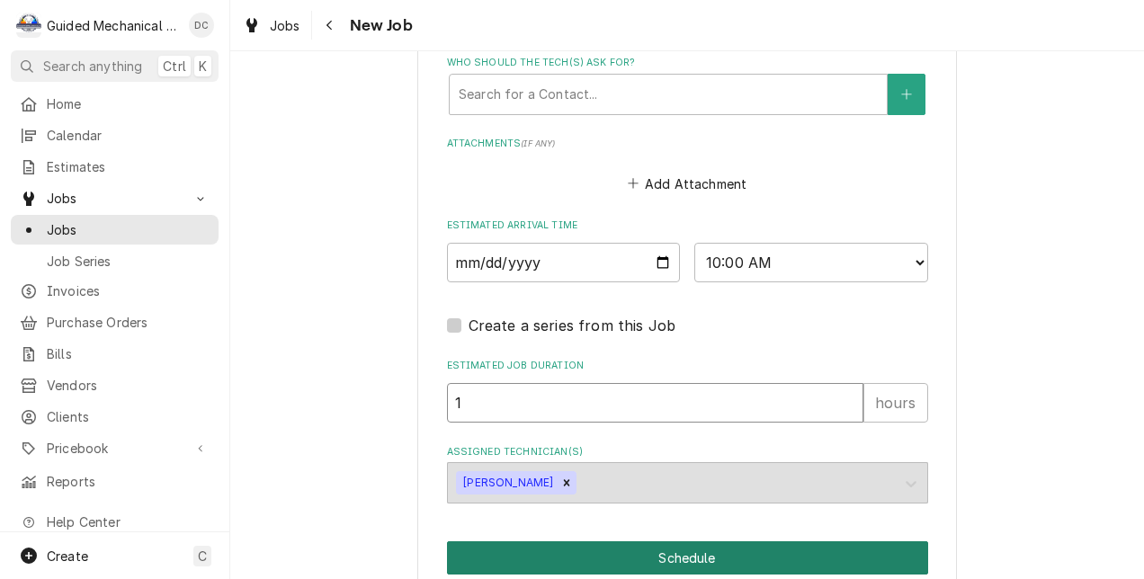
type textarea "x"
type input "1"
click at [757, 545] on button "Schedule" at bounding box center [687, 557] width 481 height 33
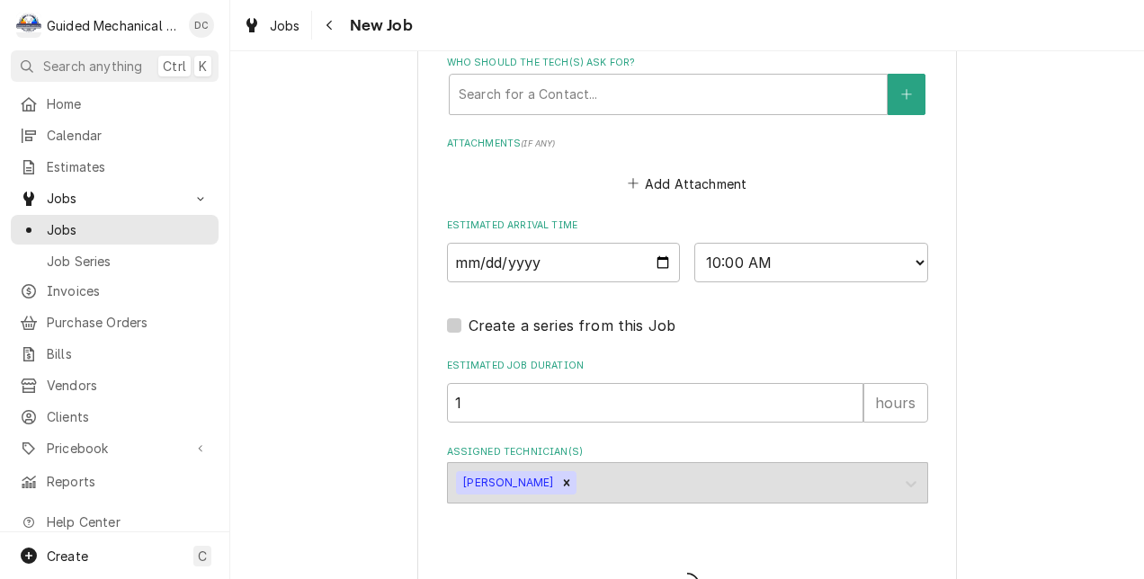
type textarea "x"
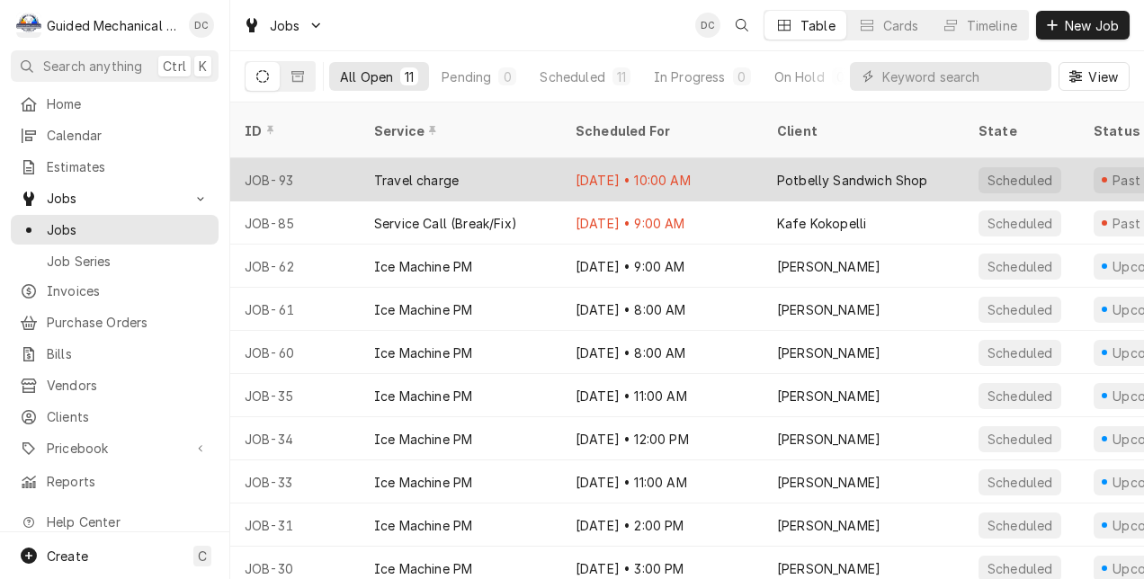
click at [719, 158] on div "[DATE] • 10:00 AM" at bounding box center [661, 179] width 201 height 43
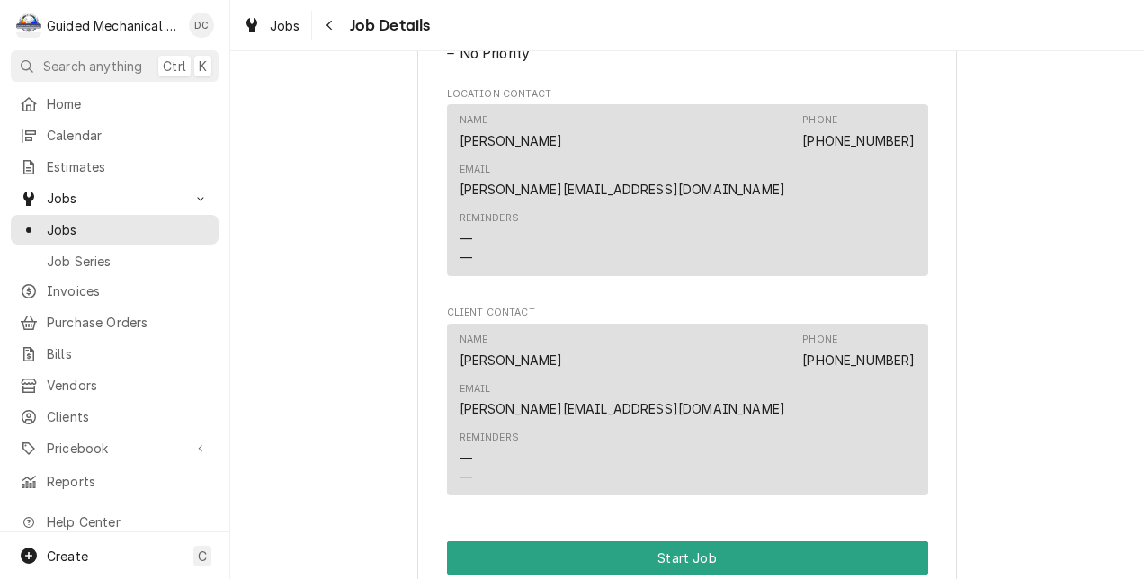
scroll to position [1079, 0]
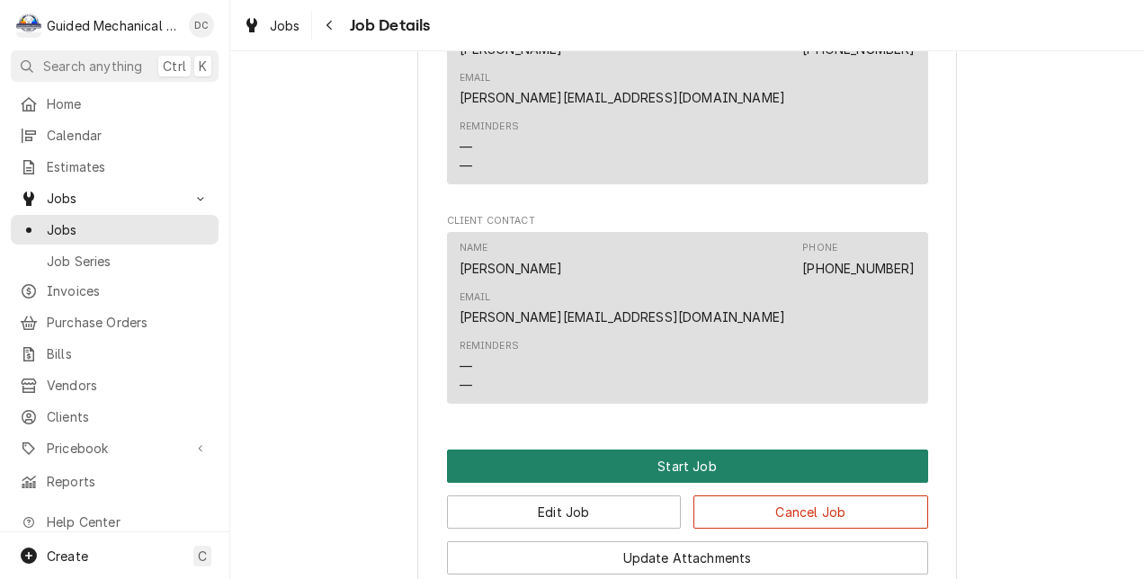
click at [744, 450] on button "Start Job" at bounding box center [687, 466] width 481 height 33
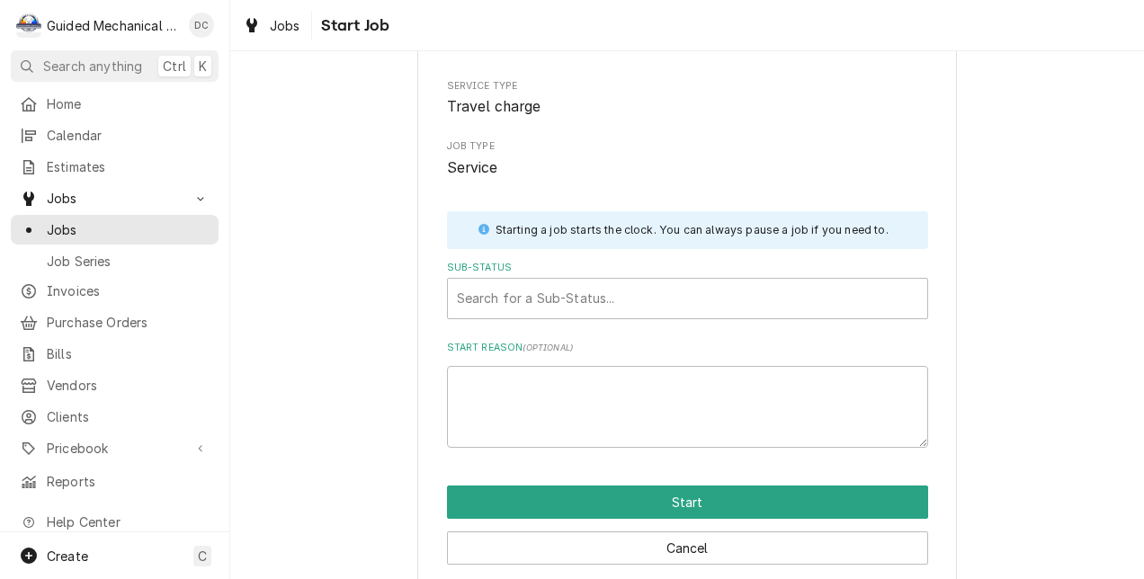
scroll to position [159, 0]
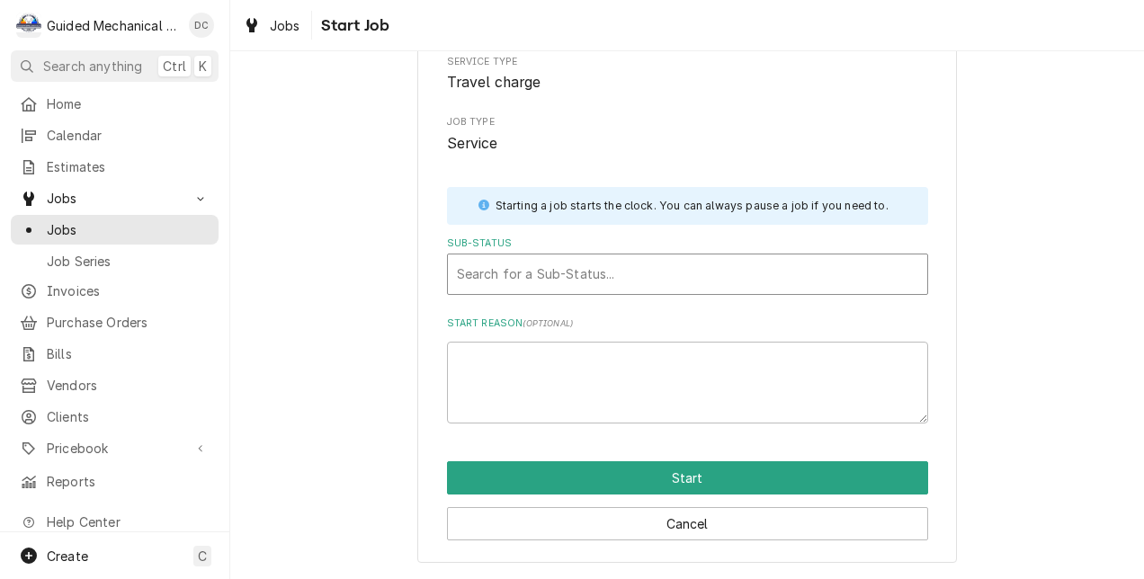
click at [558, 275] on div "Sub-Status" at bounding box center [687, 274] width 461 height 32
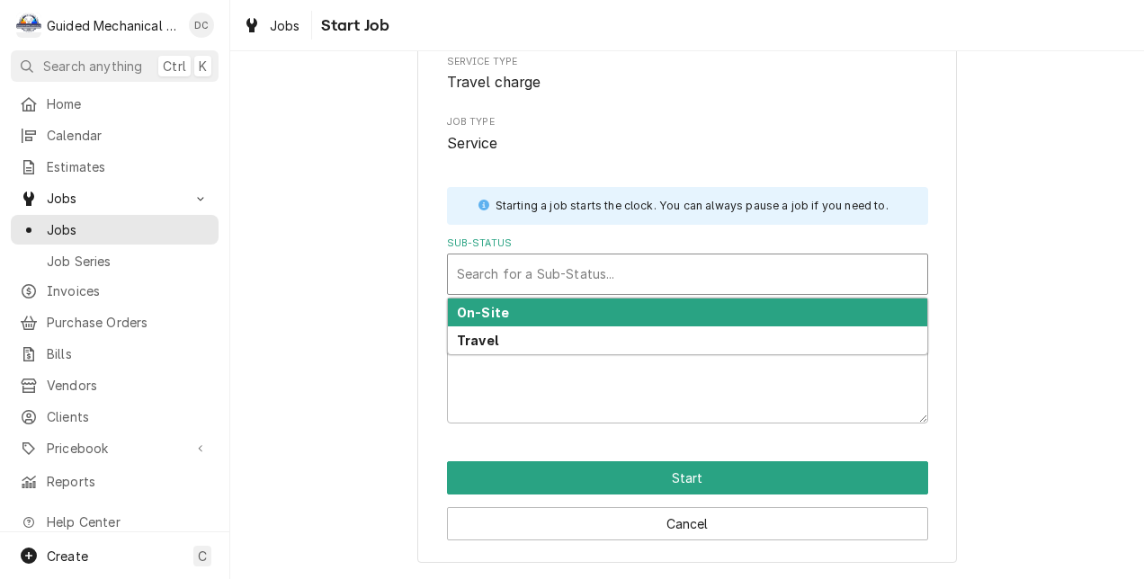
click at [583, 317] on div "On-Site" at bounding box center [687, 313] width 479 height 28
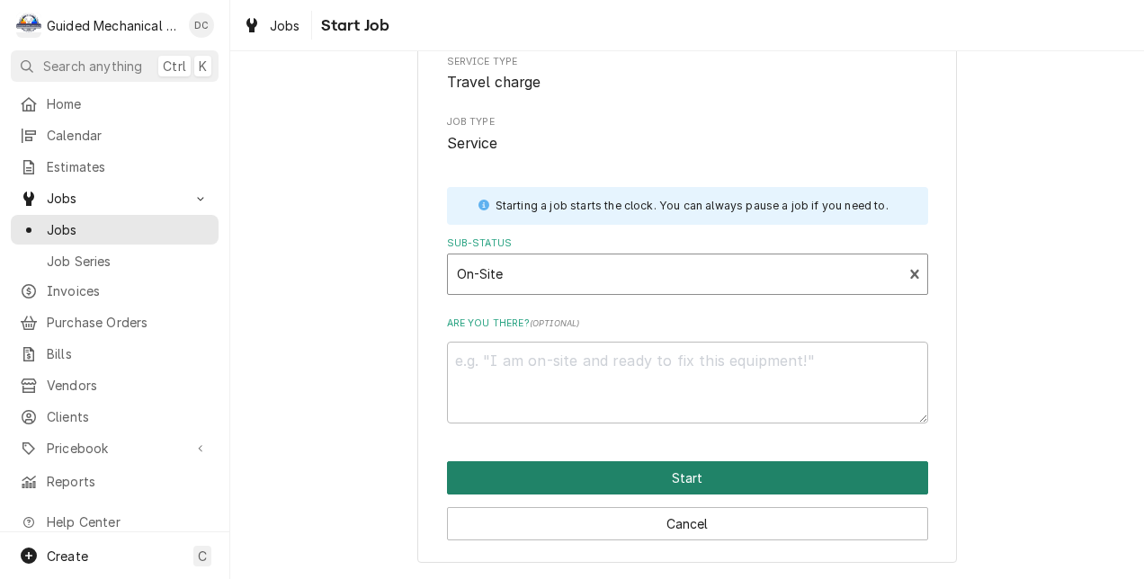
click at [649, 478] on button "Start" at bounding box center [687, 477] width 481 height 33
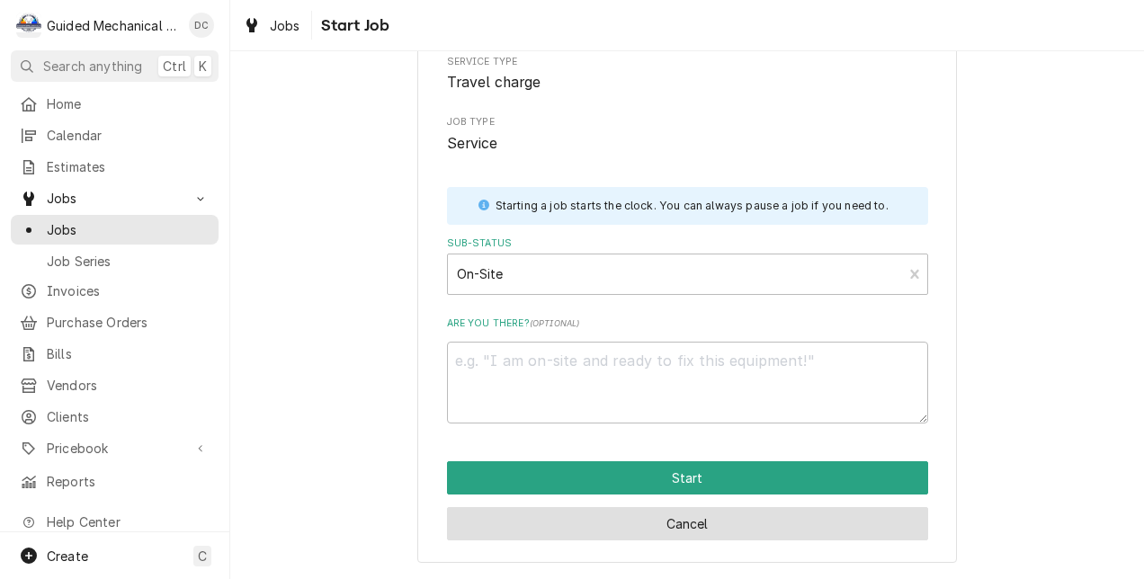
type textarea "x"
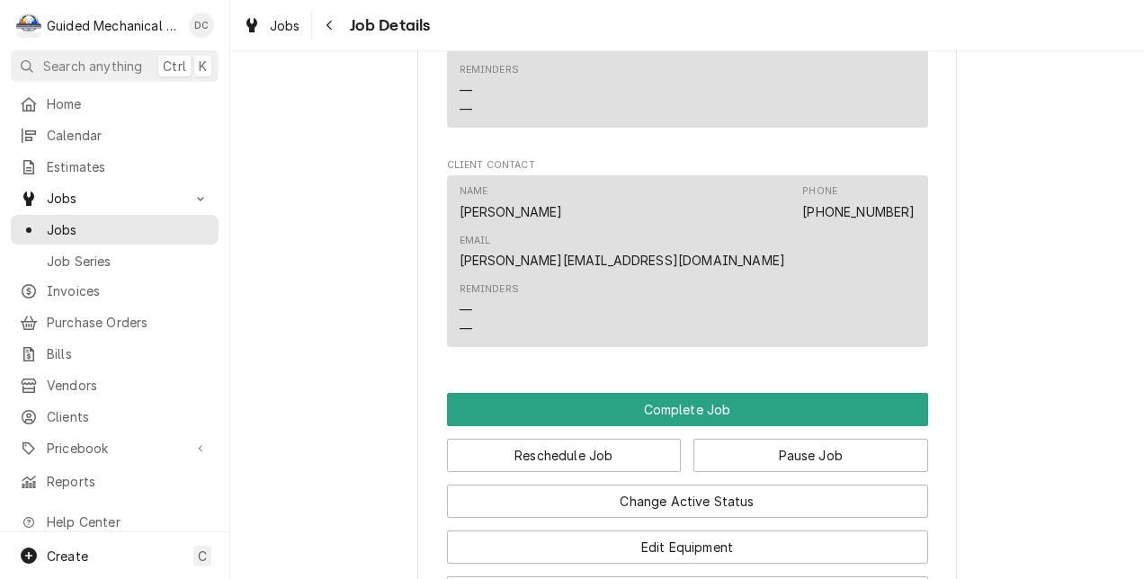
scroll to position [1259, 0]
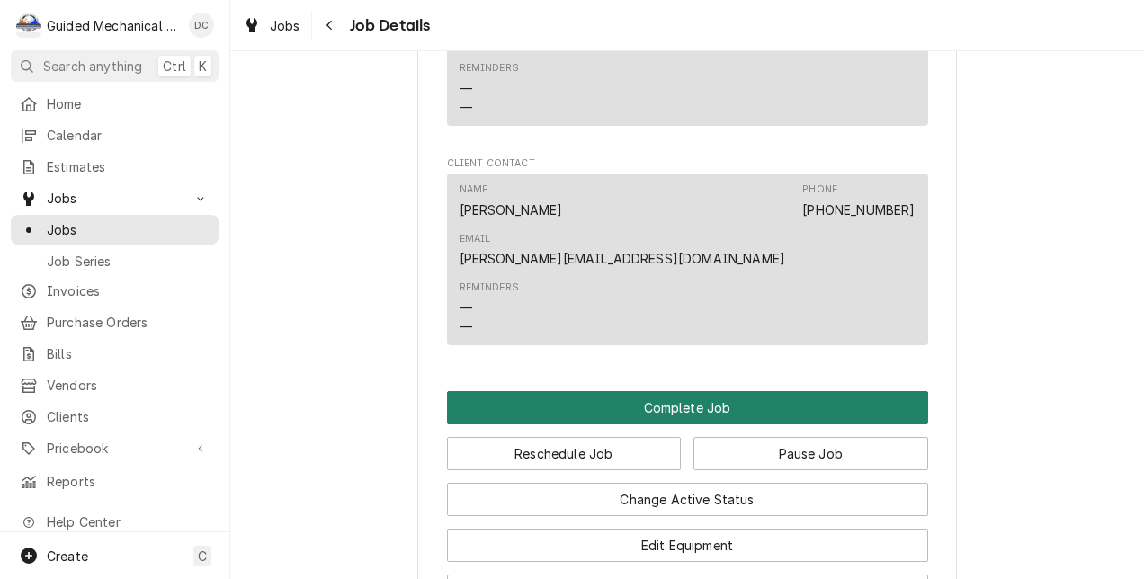
click at [698, 391] on button "Complete Job" at bounding box center [687, 407] width 481 height 33
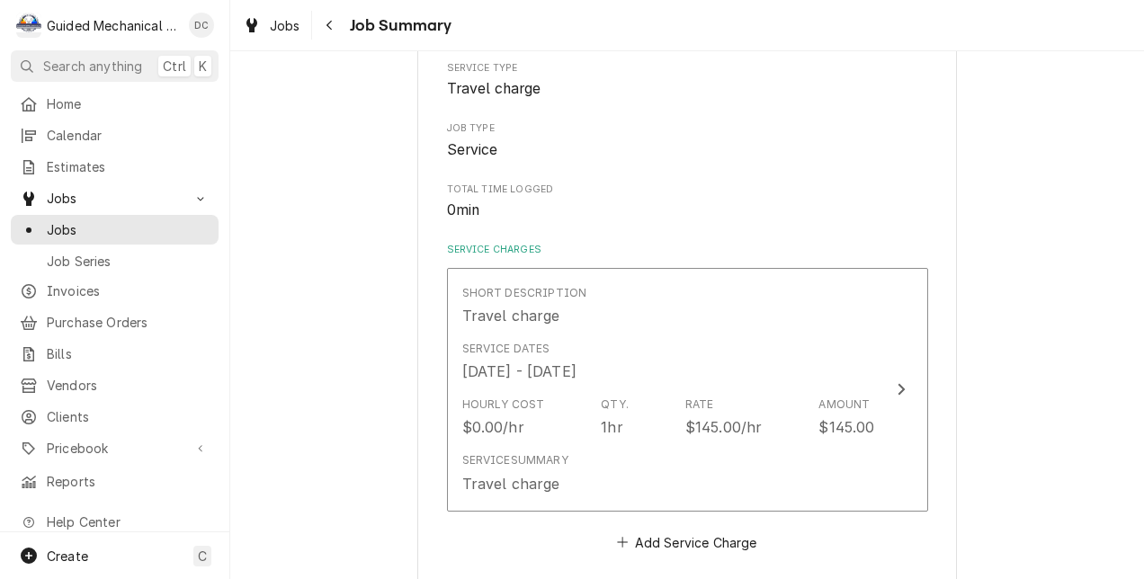
scroll to position [360, 0]
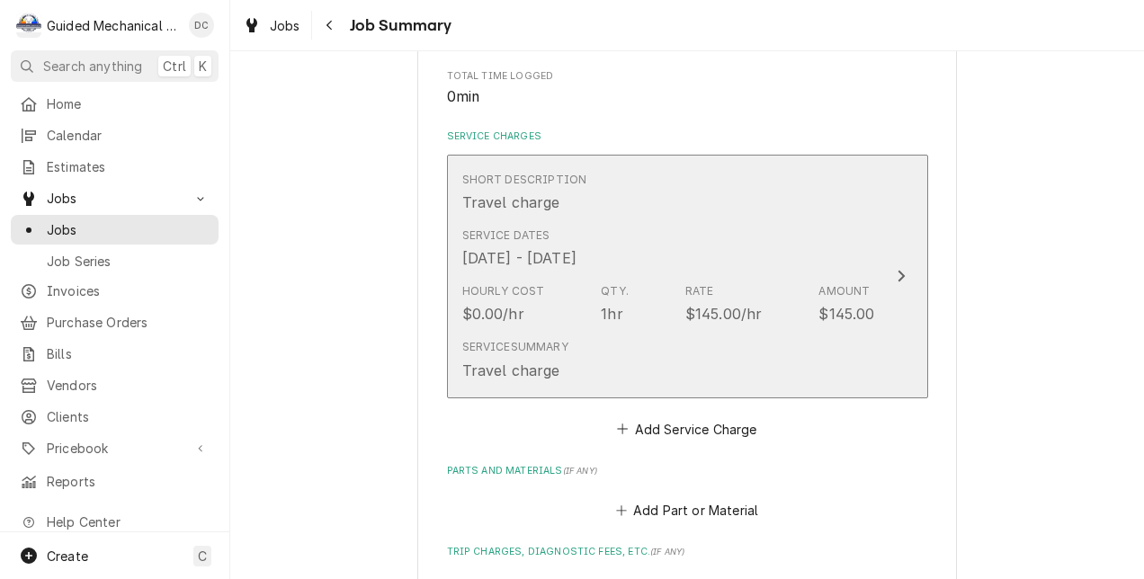
click at [907, 290] on button "Short Description Travel charge Service Dates [DATE] - [DATE] Hourly Cost $0.00…" at bounding box center [687, 277] width 481 height 244
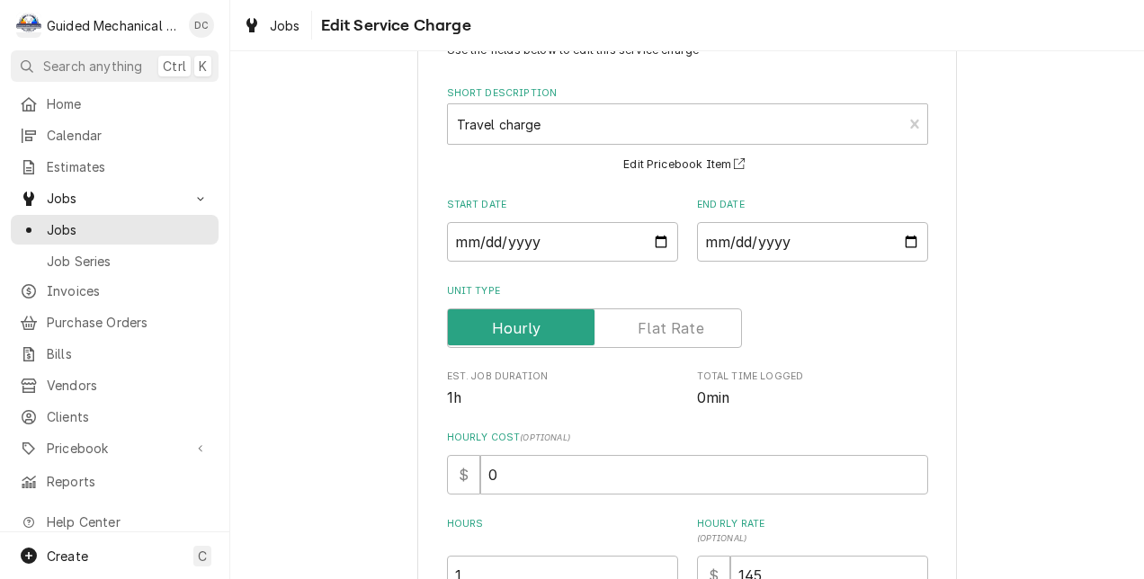
scroll to position [90, 0]
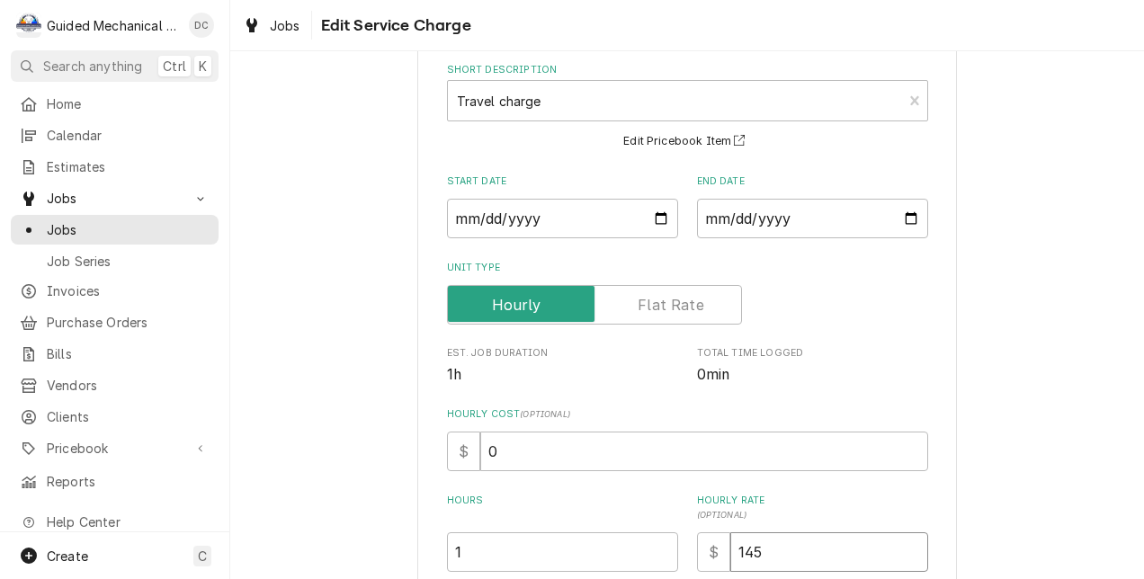
click at [757, 549] on input "145" at bounding box center [829, 552] width 198 height 40
type textarea "x"
type input "14"
type textarea "x"
type input "1"
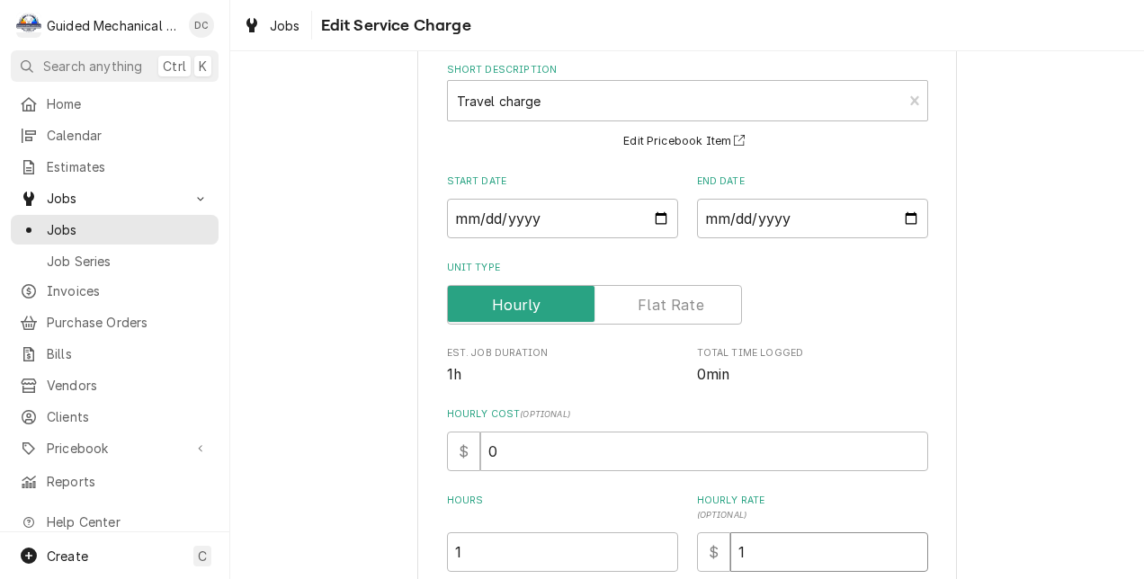
type textarea "x"
type input "12"
type textarea "x"
type input "125"
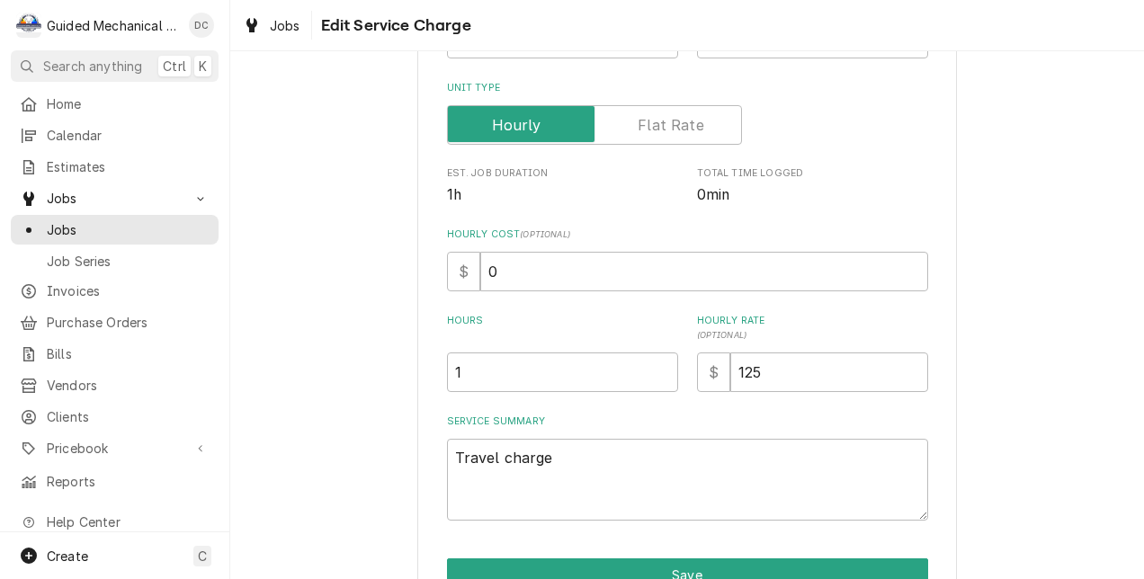
scroll to position [360, 0]
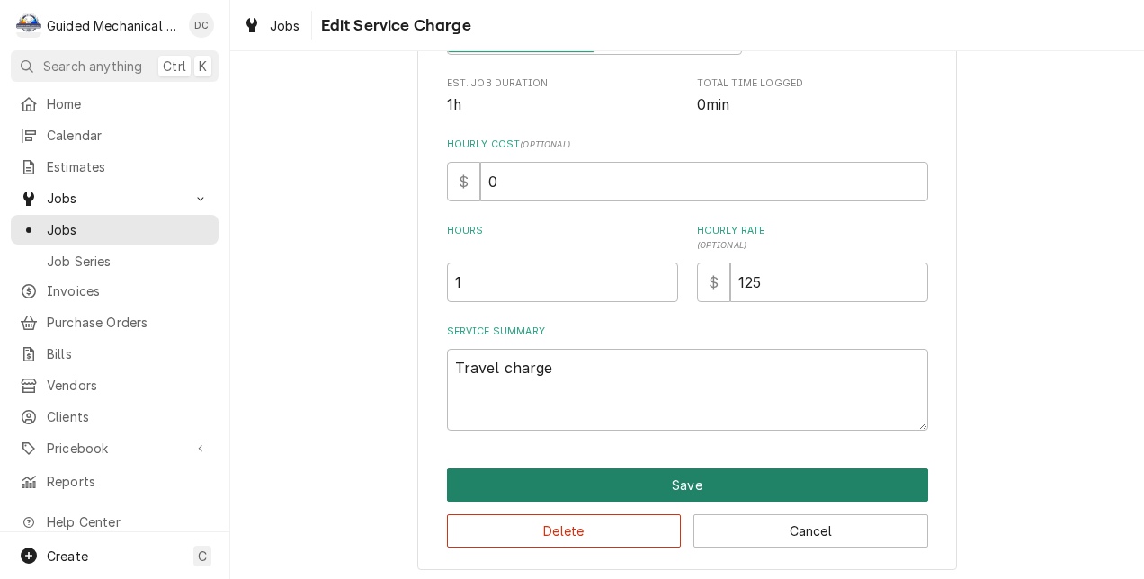
click at [761, 476] on button "Save" at bounding box center [687, 485] width 481 height 33
type textarea "x"
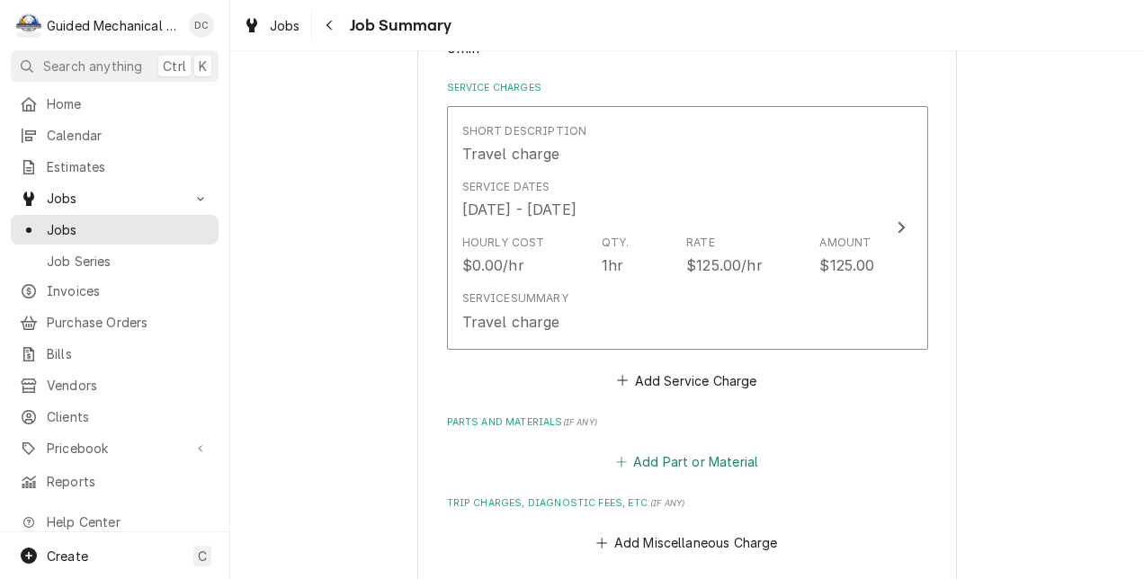
scroll to position [450, 0]
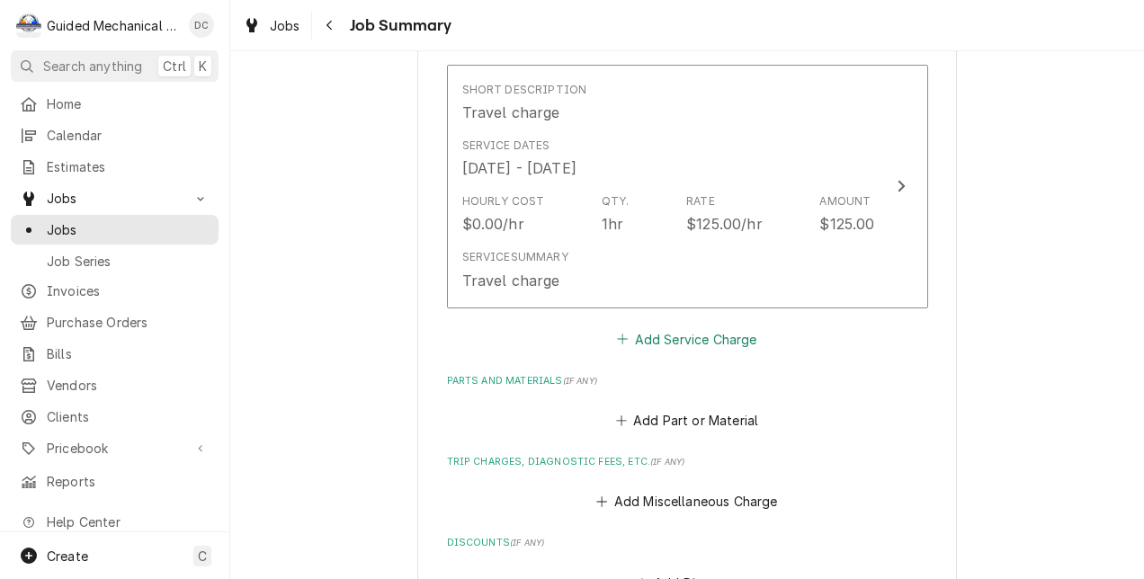
click at [691, 345] on button "Add Service Charge" at bounding box center [687, 338] width 146 height 25
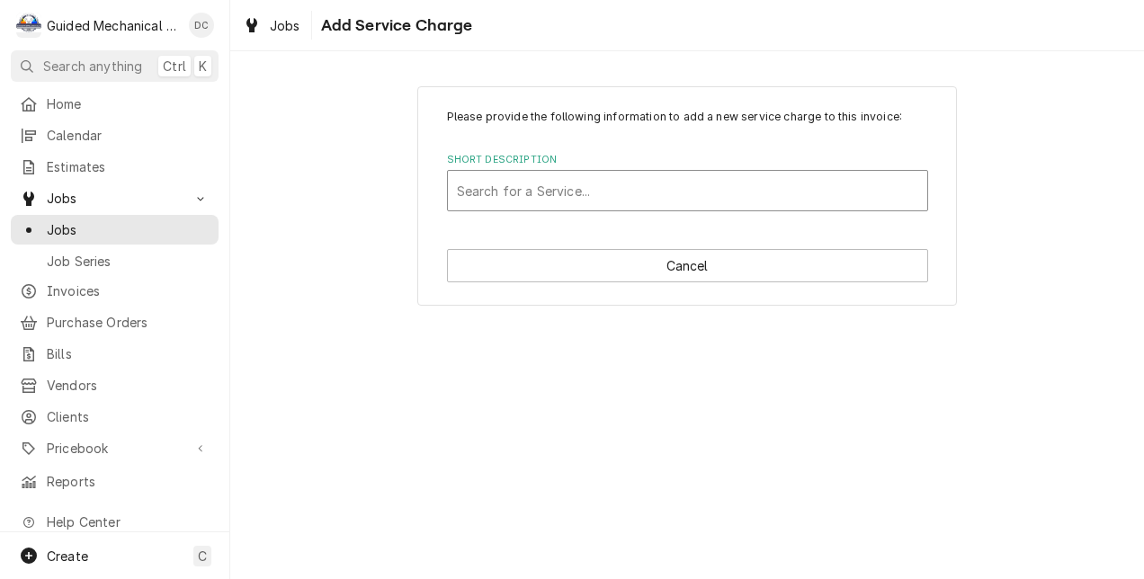
click at [633, 178] on div "Short Description" at bounding box center [687, 190] width 461 height 32
type input "labor"
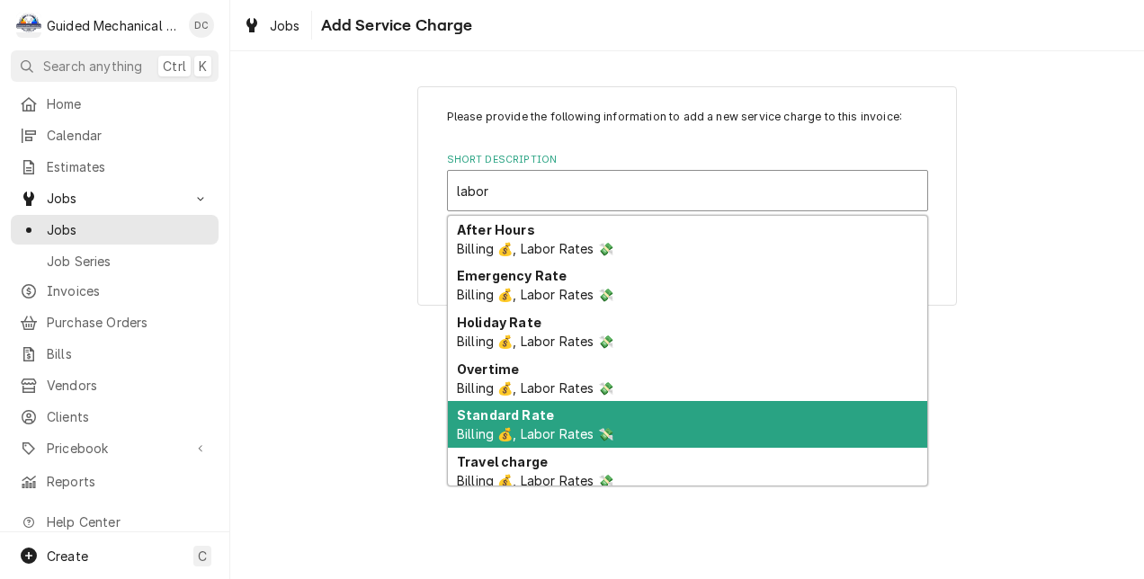
click at [518, 424] on div "Standard Rate Billing 💰, Labor Rates 💸" at bounding box center [687, 424] width 479 height 47
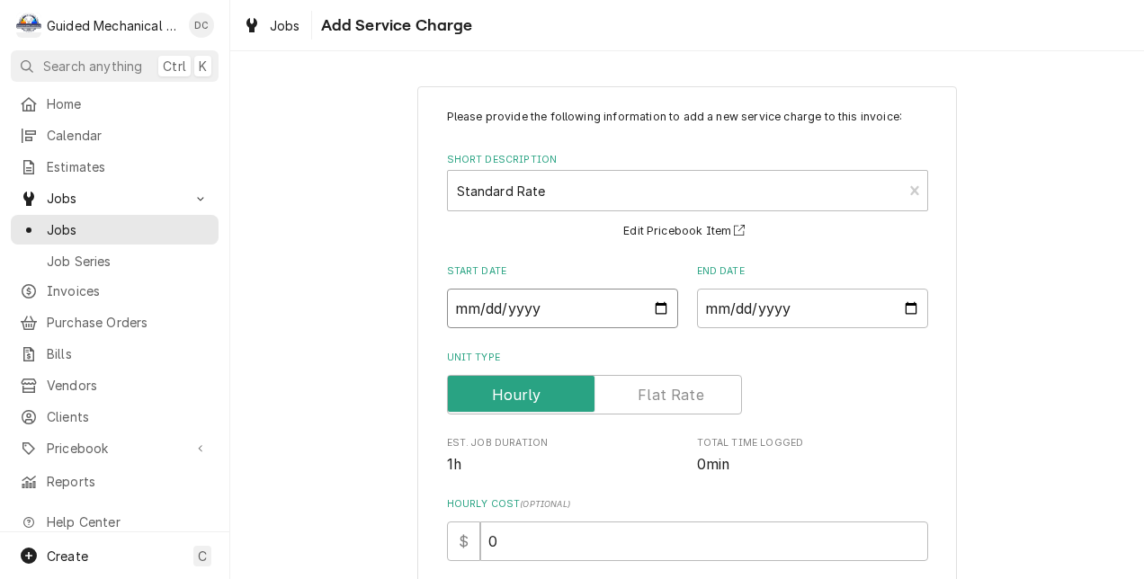
click at [652, 311] on input "Start Date" at bounding box center [562, 309] width 231 height 40
type textarea "x"
type input "2025-10-08"
click at [907, 313] on input "End Date" at bounding box center [812, 309] width 231 height 40
type textarea "x"
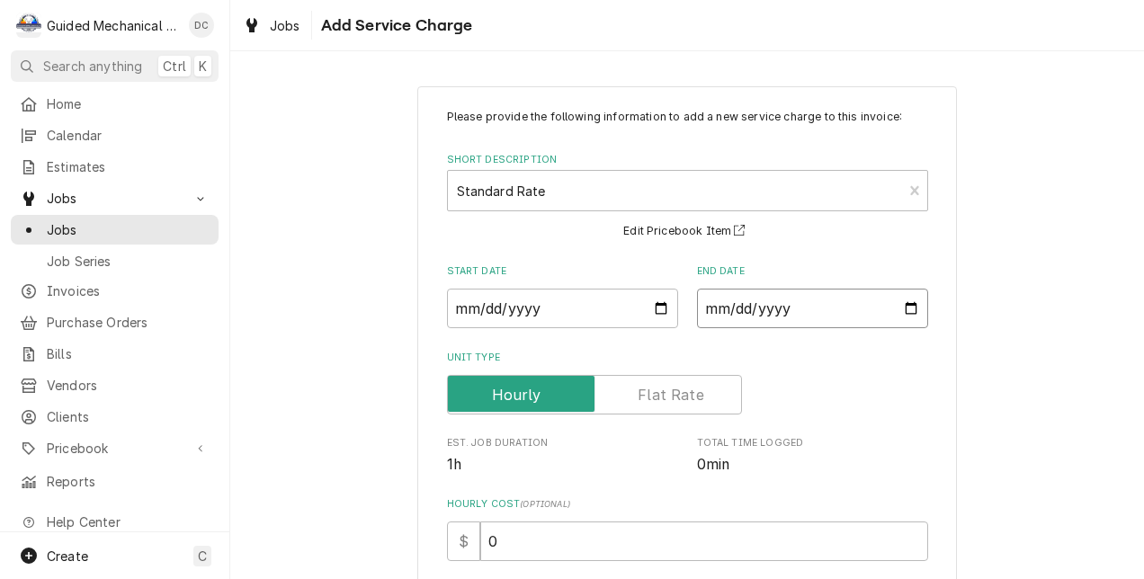
type input "2025-10-08"
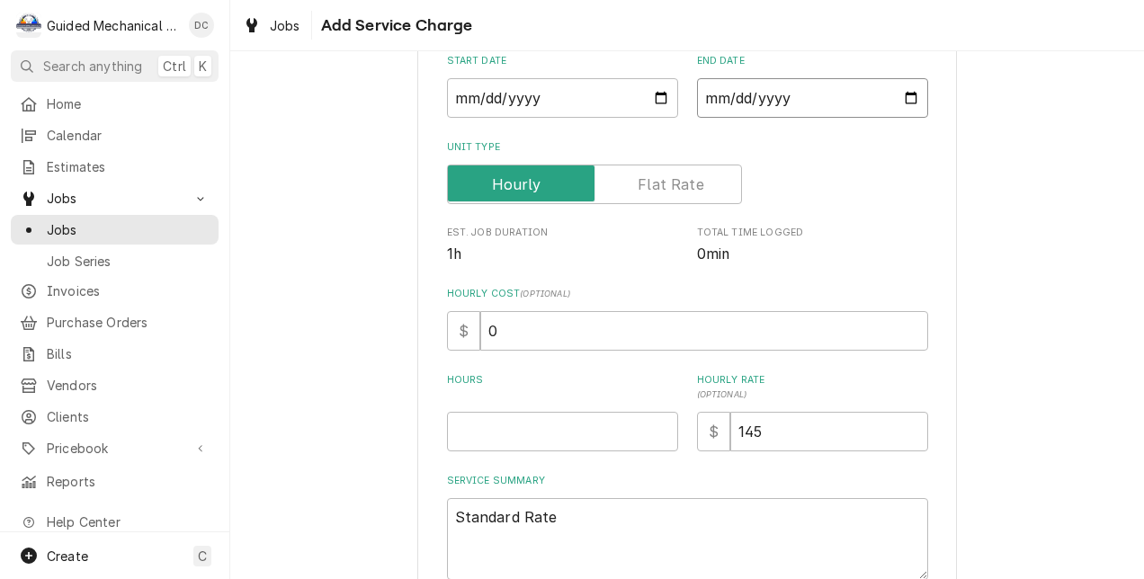
scroll to position [270, 0]
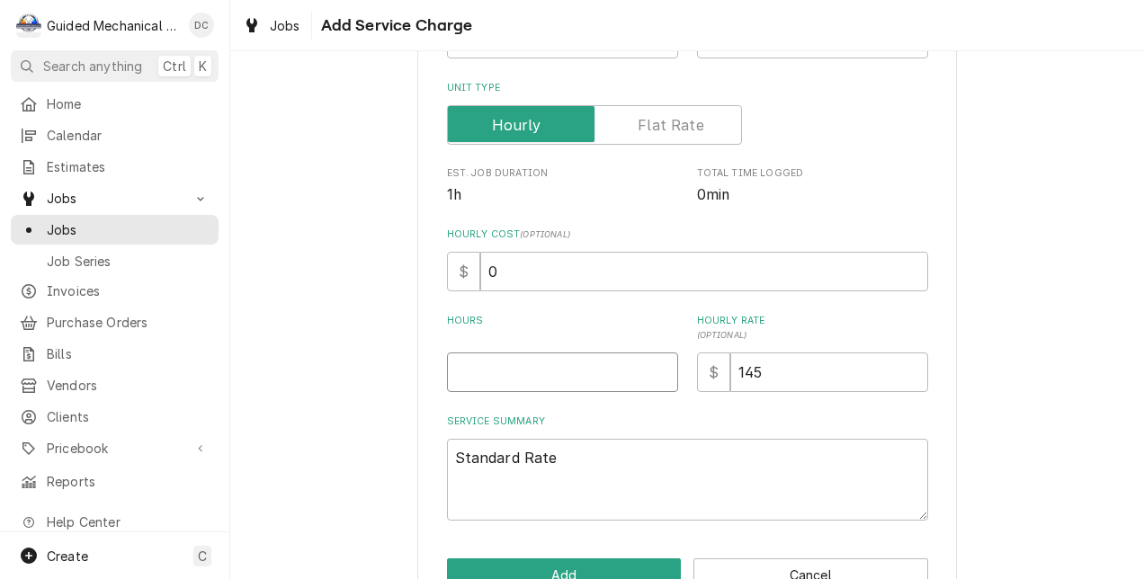
click at [585, 375] on input "Hours" at bounding box center [562, 373] width 231 height 40
type textarea "x"
type input "1"
click at [745, 367] on input "145" at bounding box center [829, 373] width 198 height 40
type textarea "x"
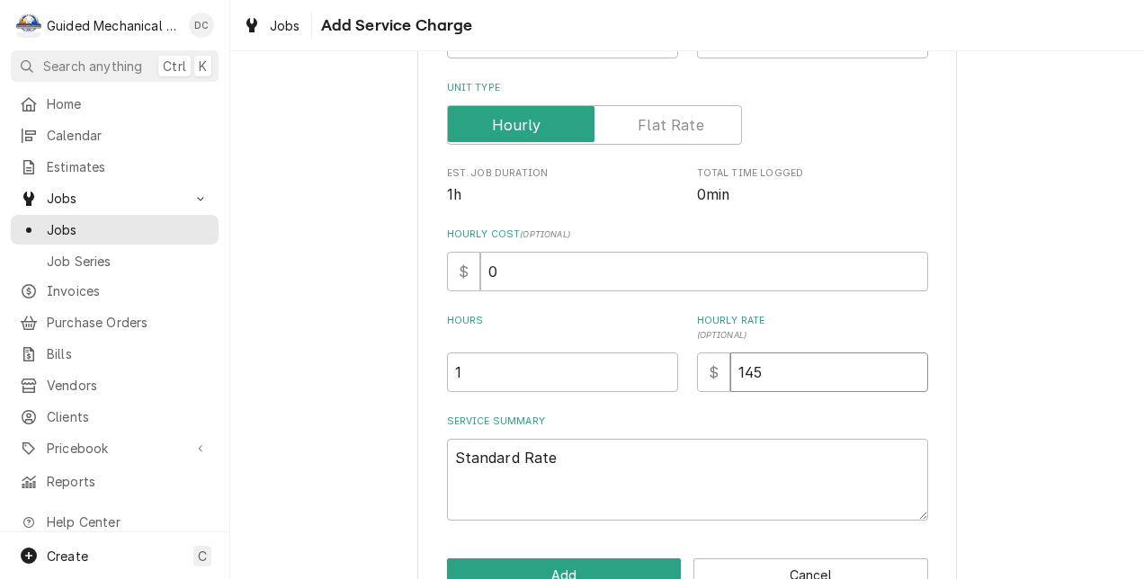
type input "15"
type textarea "x"
type input "125"
drag, startPoint x: 588, startPoint y: 464, endPoint x: 268, endPoint y: 458, distance: 320.2
click at [268, 458] on div "Please provide the following information to add a new service charge to this in…" at bounding box center [687, 215] width 914 height 830
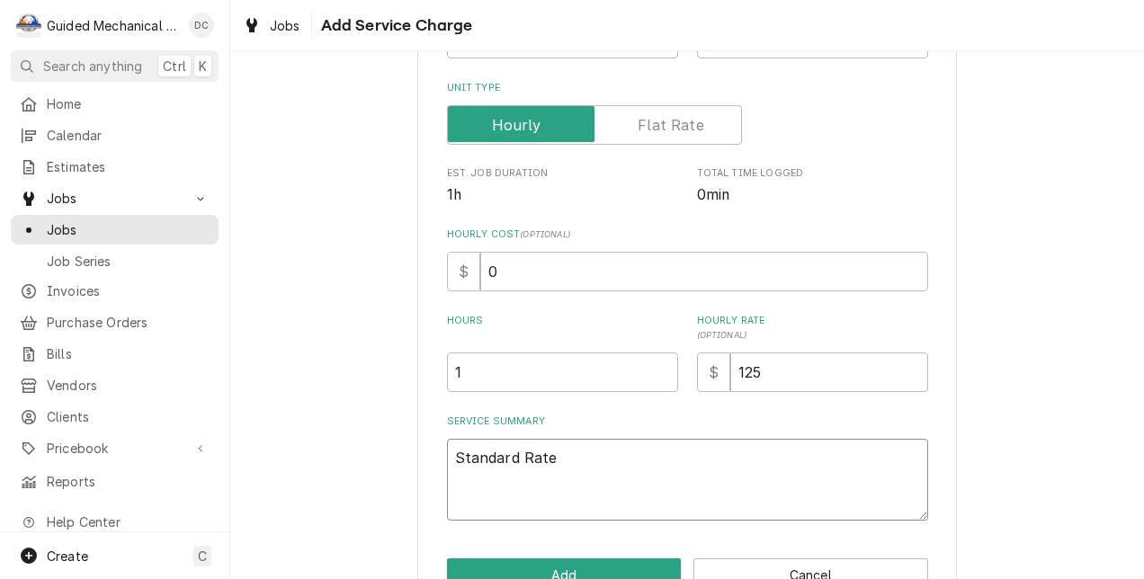
type textarea "x"
type textarea "T"
type textarea "x"
type textarea "Tr"
type textarea "x"
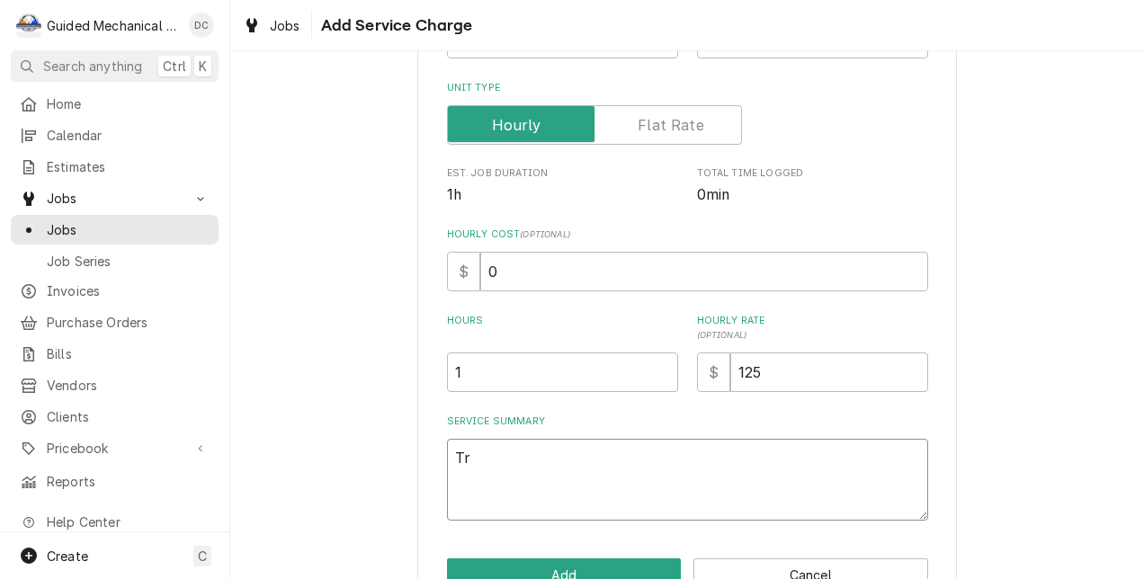
type textarea "Tru"
type textarea "x"
type textarea "True"
type textarea "x"
type textarea "True"
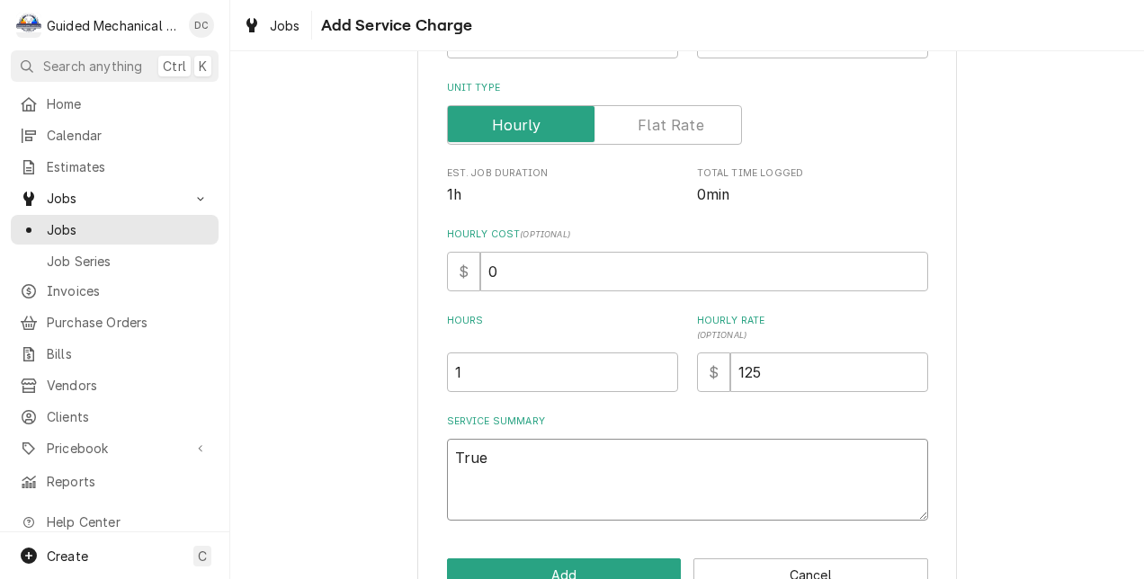
type textarea "x"
type textarea "True"
type textarea "x"
type textarea "True T"
type textarea "x"
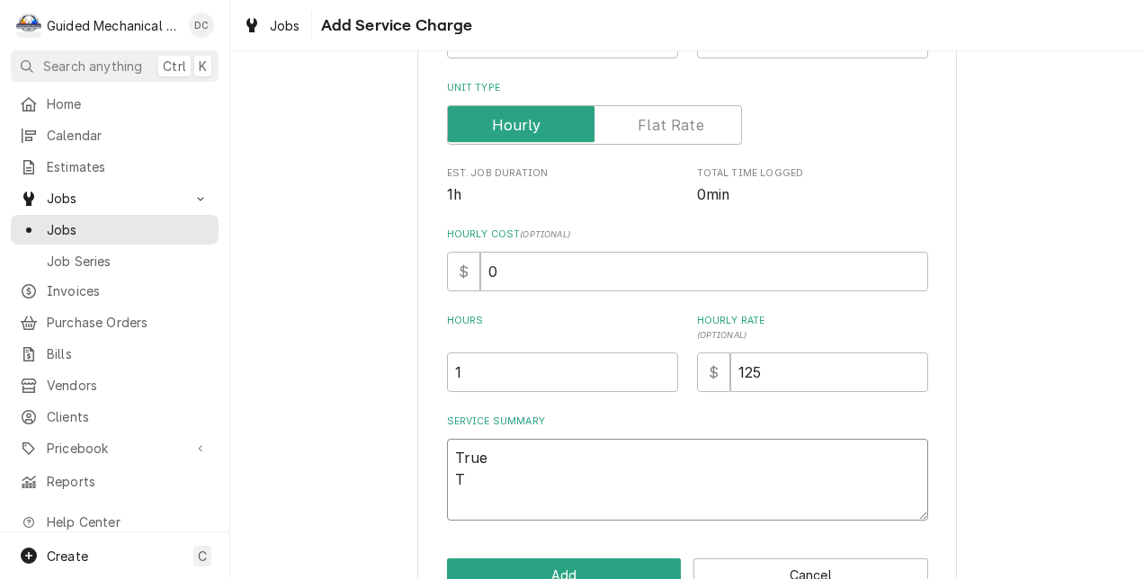
type textarea "True TS"
type textarea "x"
type textarea "True TSS"
type textarea "x"
type textarea "True TSSU"
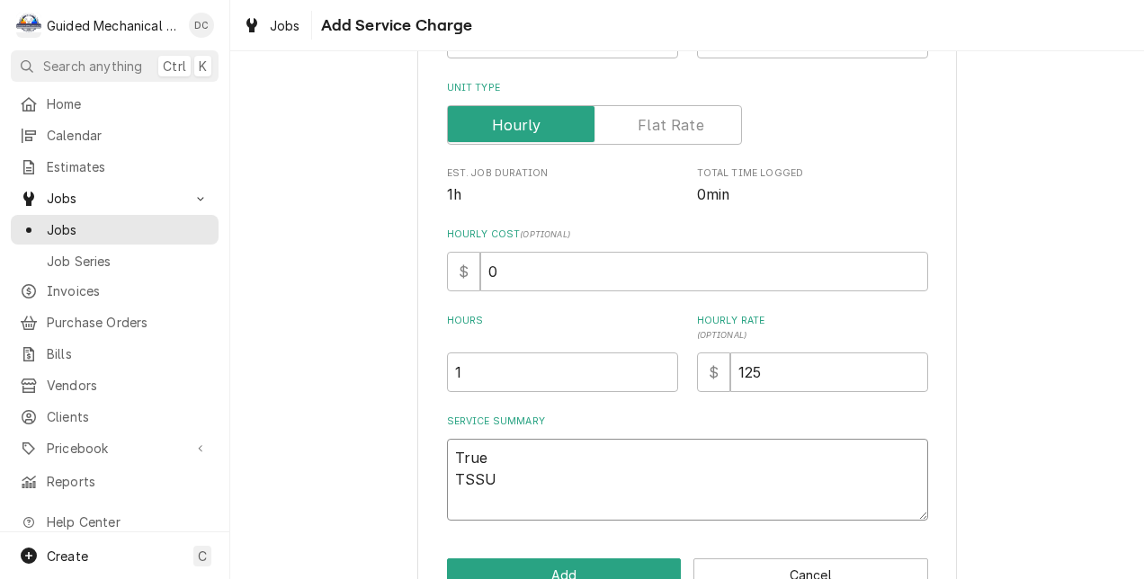
type textarea "x"
type textarea "True TSSU-"
type textarea "x"
type textarea "True TSSU-2"
type textarea "x"
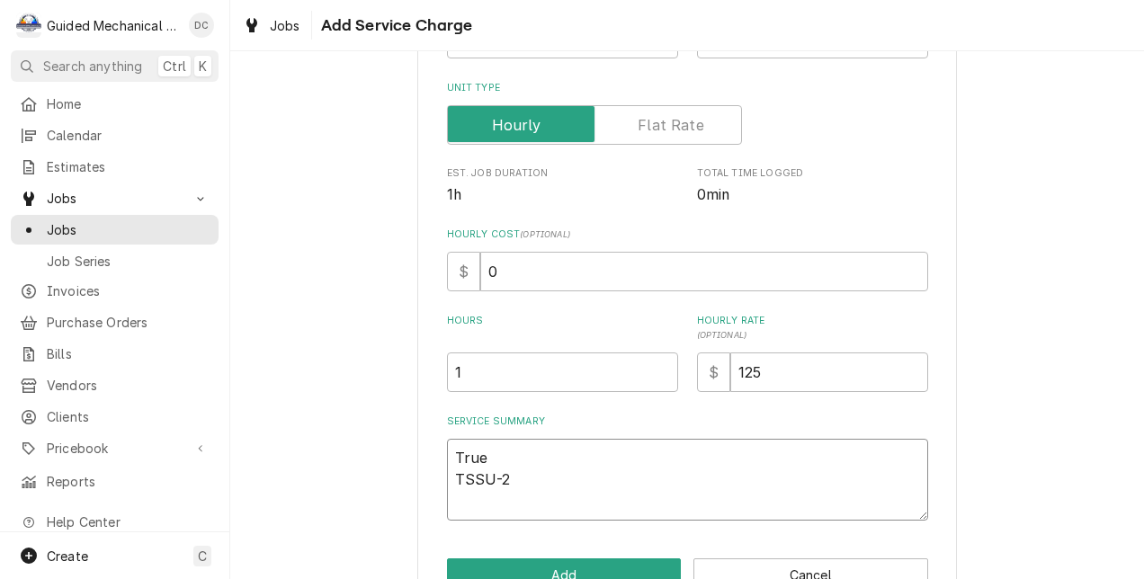
type textarea "True TSSU-27"
type textarea "x"
type textarea "True TSSU-27-"
type textarea "x"
type textarea "True TSSU-27-1"
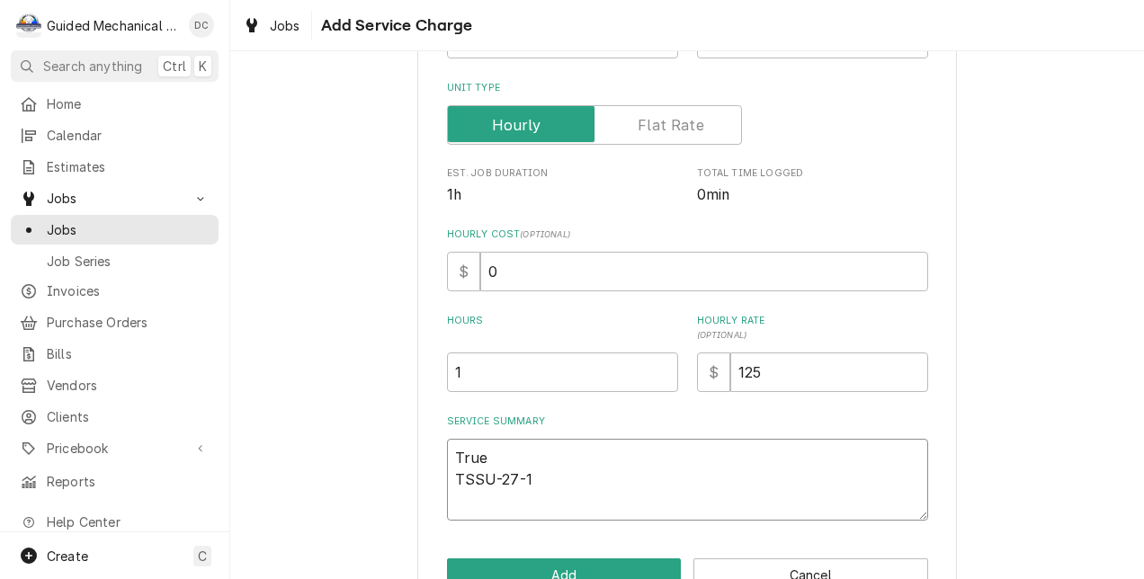
type textarea "x"
type textarea "True TSSU-27-12"
type textarea "x"
type textarea "True TSSU-27-12M"
type textarea "x"
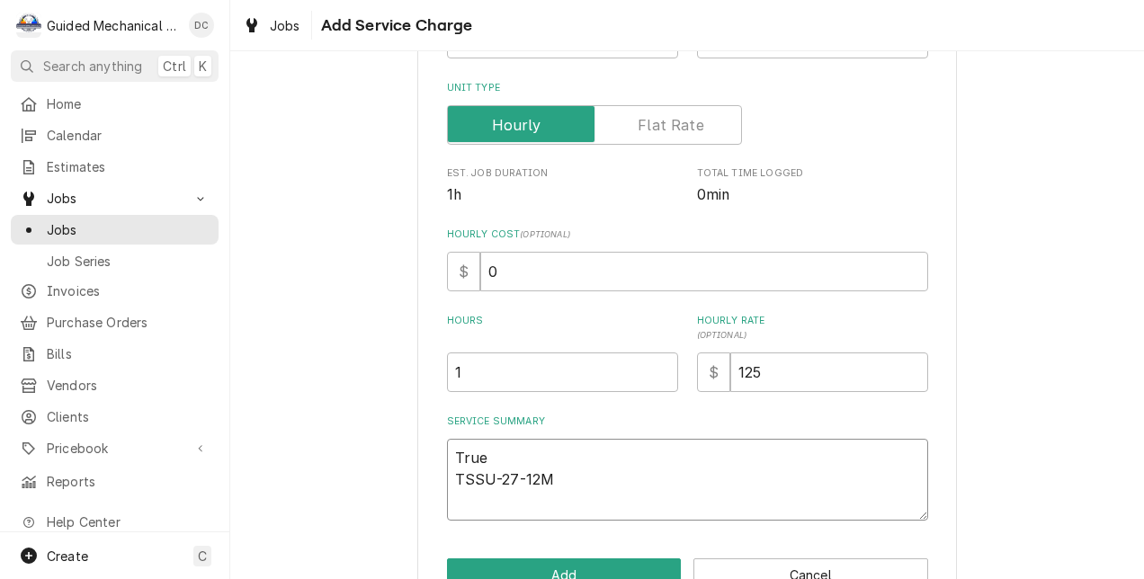
type textarea "True TSSU-27-12M-"
type textarea "x"
type textarea "True TSSU-27-12M-C"
type textarea "x"
type textarea "True TSSU-27-12M-C-"
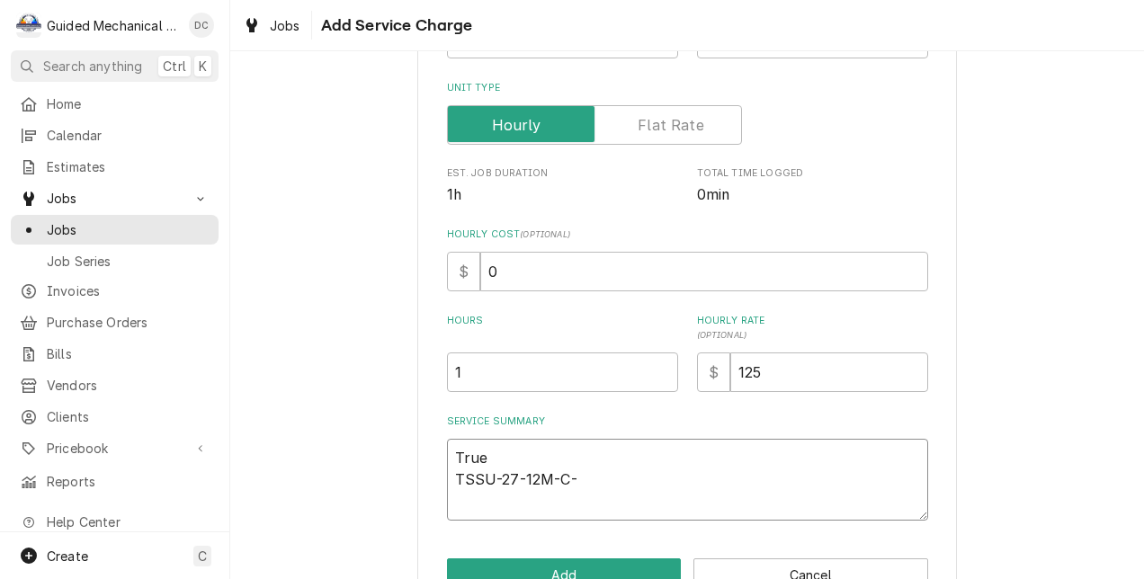
type textarea "x"
type textarea "True TSSU-27-12M-C-H"
type textarea "x"
type textarea "True TSSU-27-12M-C-HC"
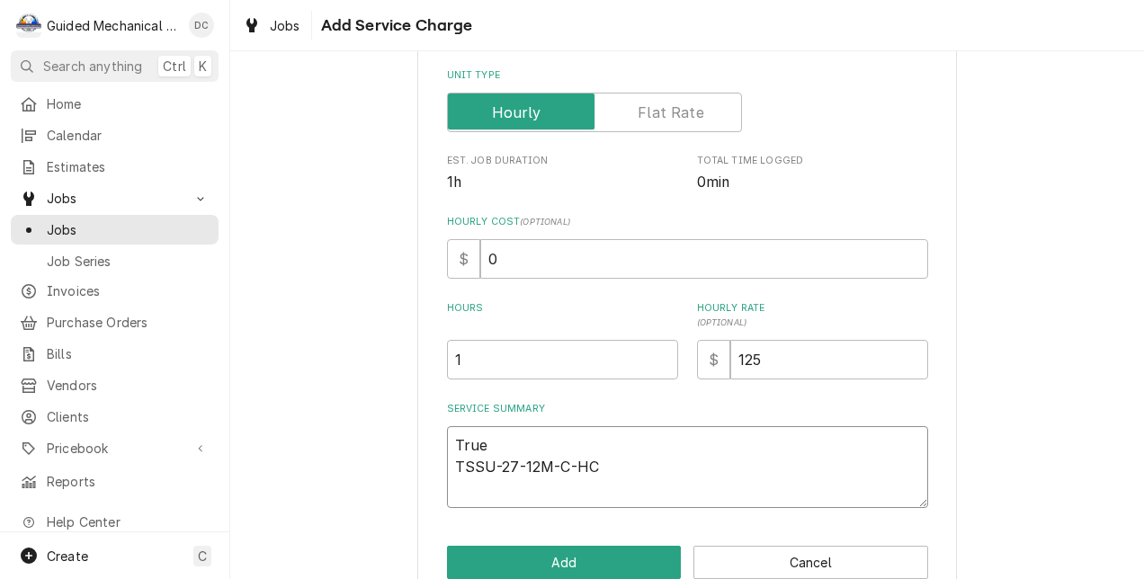
click at [457, 487] on textarea "True TSSU-27-12M-C-HC" at bounding box center [687, 467] width 481 height 82
click at [597, 468] on textarea "True TSSU-27-12M-C-HC" at bounding box center [687, 467] width 481 height 82
type textarea "x"
type textarea "True TSSU-27-12M-C-HC"
type textarea "x"
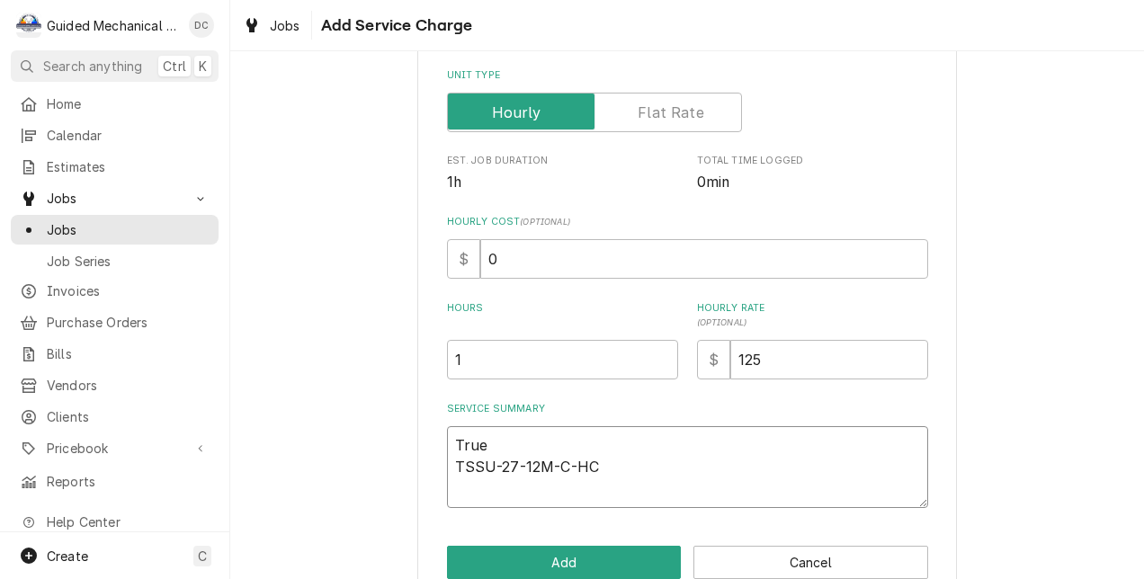
type textarea "True MTSSU-27-12M-C-HC"
type textarea "x"
type textarea "True M#TSSU-27-12M-C-HC"
type textarea "x"
type textarea "True M#TSSU-27-12M-C-HC S"
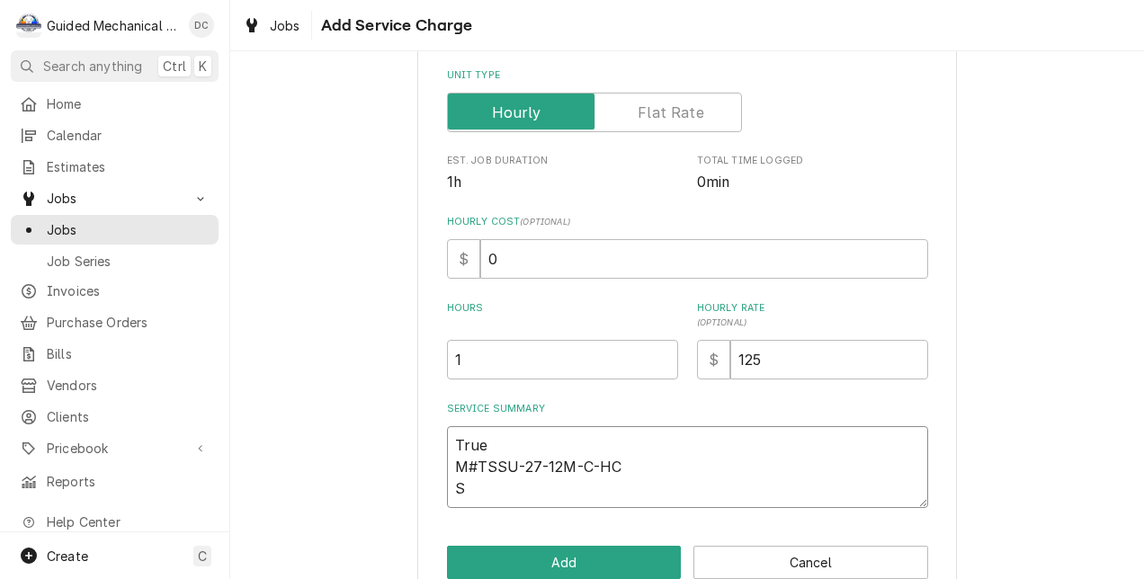
type textarea "x"
type textarea "True M#TSSU-27-12M-C-HC S#"
type textarea "x"
type textarea "True M#TSSU-27-12M-C-HC S#1"
type textarea "x"
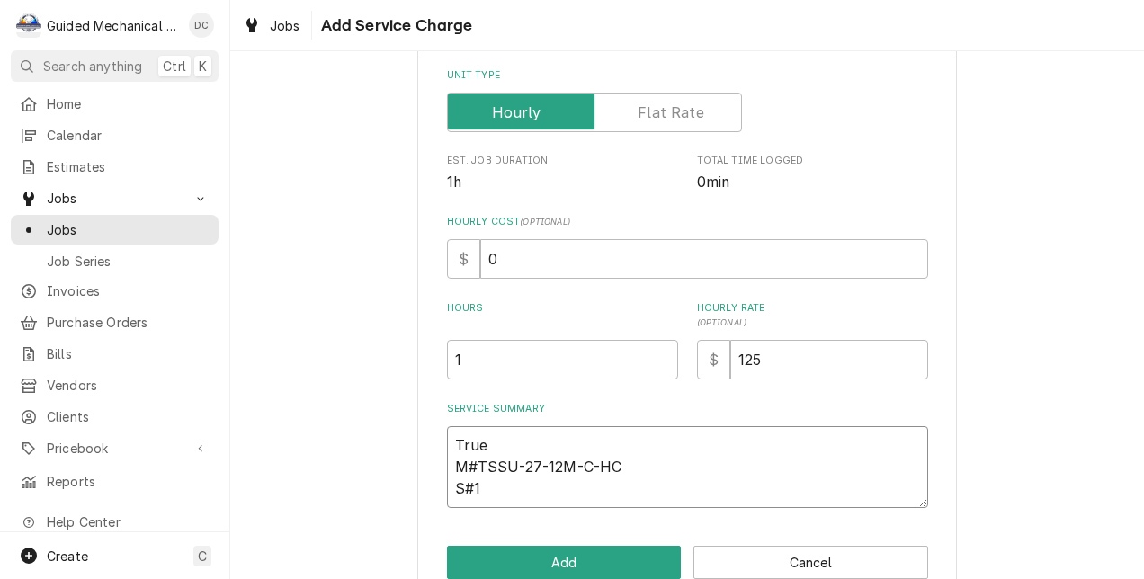
type textarea "True M#TSSU-27-12M-C-HC S#10"
type textarea "x"
type textarea "True M#TSSU-27-12M-C-HC S#103"
type textarea "x"
type textarea "True M#TSSU-27-12M-C-HC S#1036"
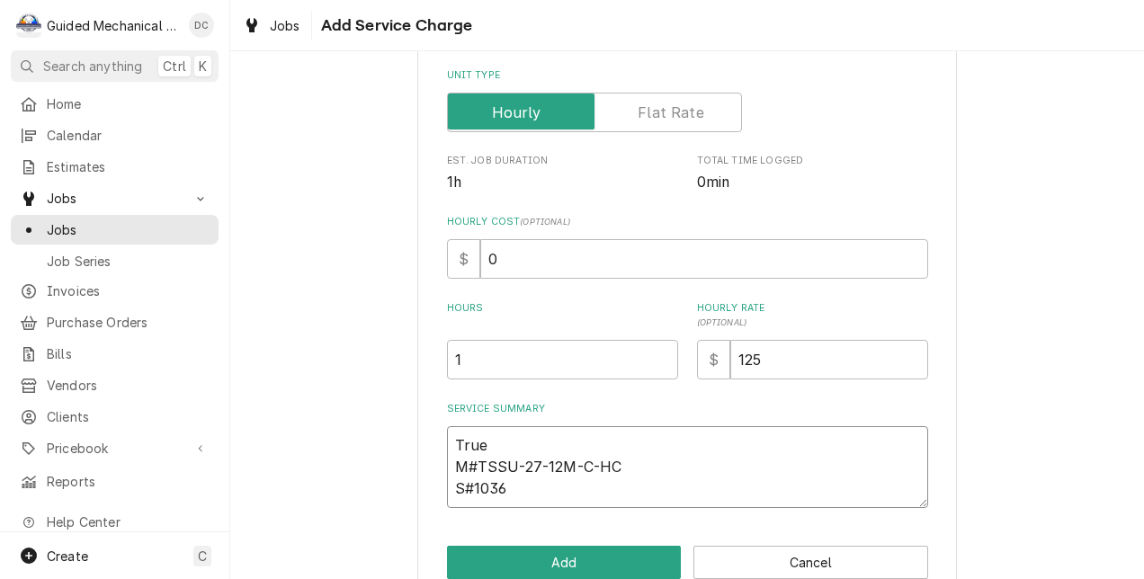
type textarea "x"
type textarea "True M#TSSU-27-12M-C-HC S#10360"
type textarea "x"
type textarea "True M#TSSU-27-12M-C-HC S#103600"
type textarea "x"
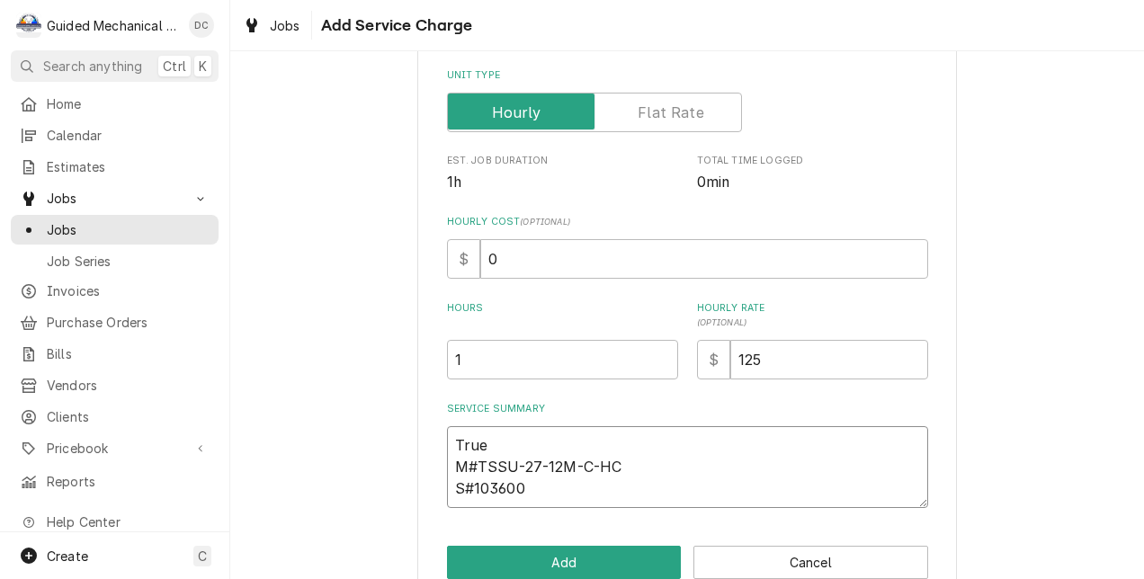
type textarea "True M#TSSU-27-12M-C-HC S#1036007"
type textarea "x"
type textarea "True M#TSSU-27-12M-C-HC S#10360078"
type textarea "x"
type textarea "True M#TSSU-27-12M-C-HC S#10360078"
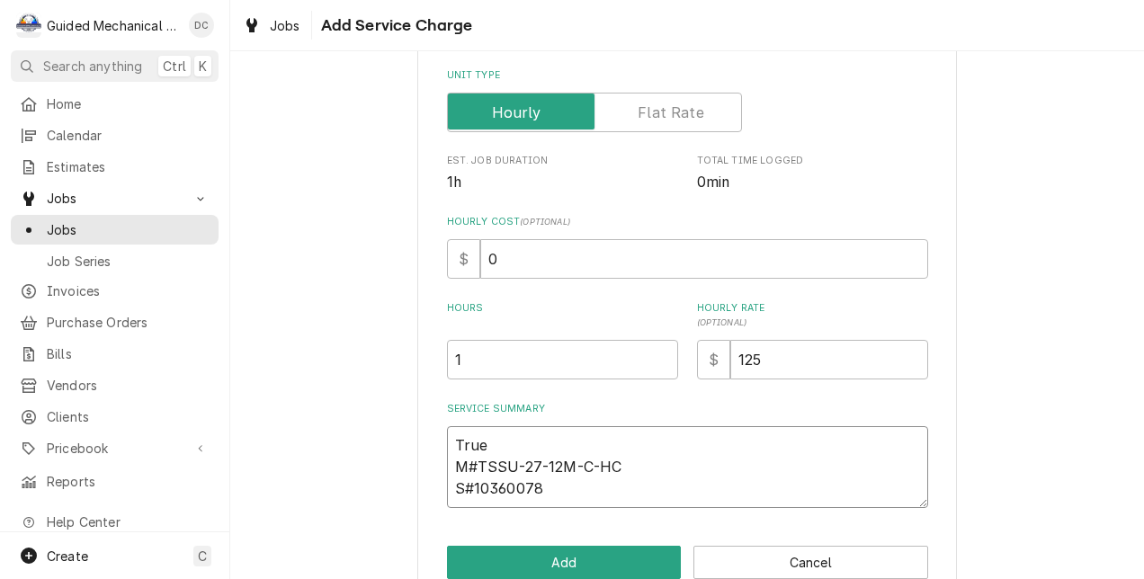
type textarea "x"
type textarea "True M#TSSU-27-12M-C-HC S#10360078"
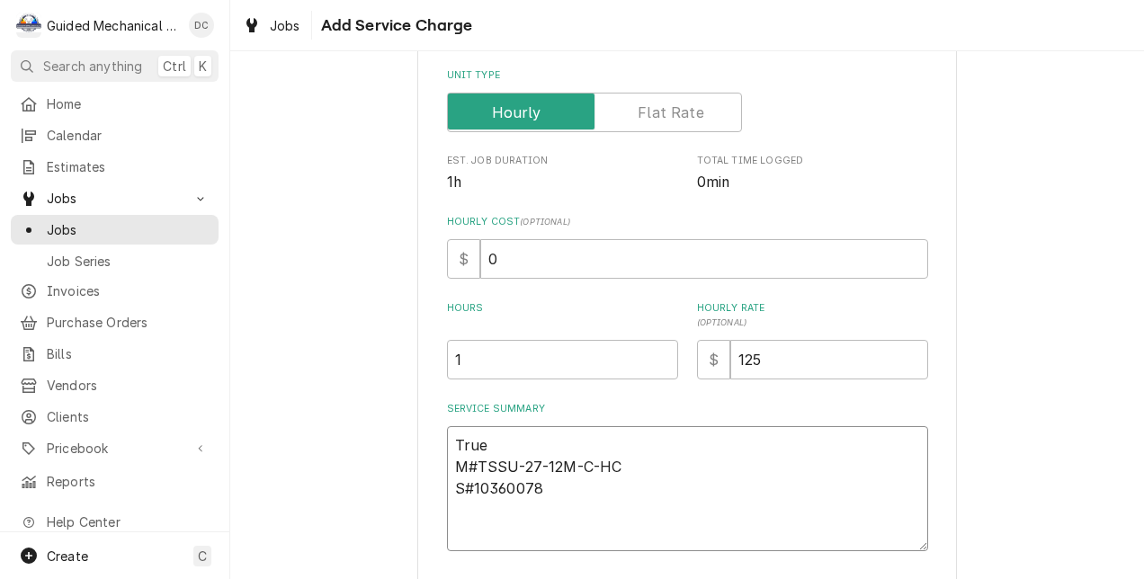
type textarea "x"
type textarea "True M#TSSU-27-12M-C-HC S#10360078 C"
type textarea "x"
type textarea "True M#TSSU-27-12M-C-HC S#10360078"
type textarea "x"
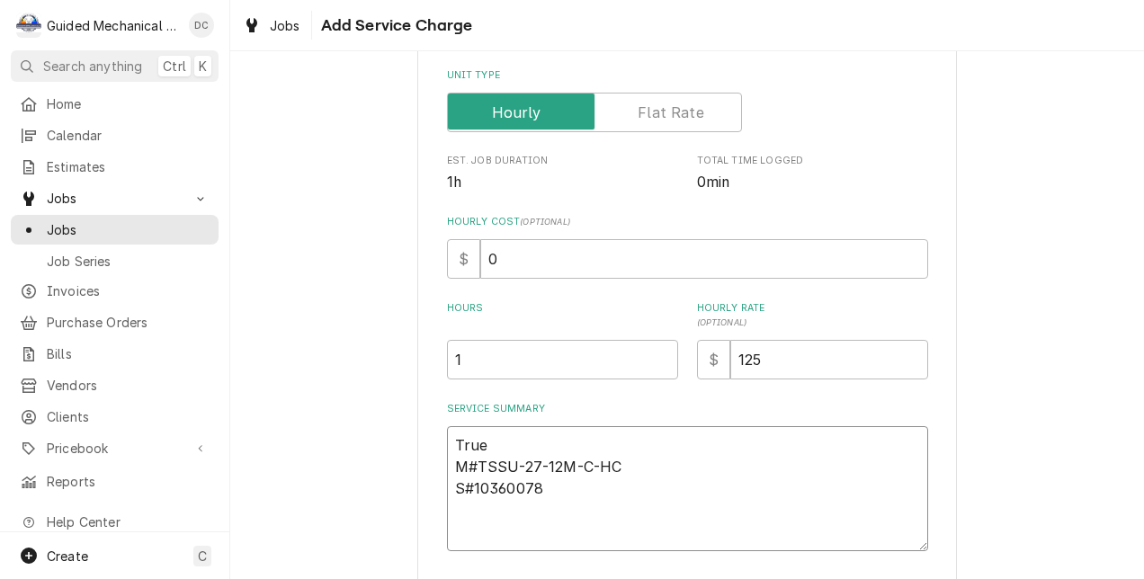
type textarea "True M#TSSU-27-12M-C-HC S#10360078 C"
type textarea "x"
type textarea "True M#TSSU-27-12M-C-HC S#10360078 Cu"
type textarea "x"
type textarea "True M#TSSU-27-12M-C-HC S#10360078 Cus"
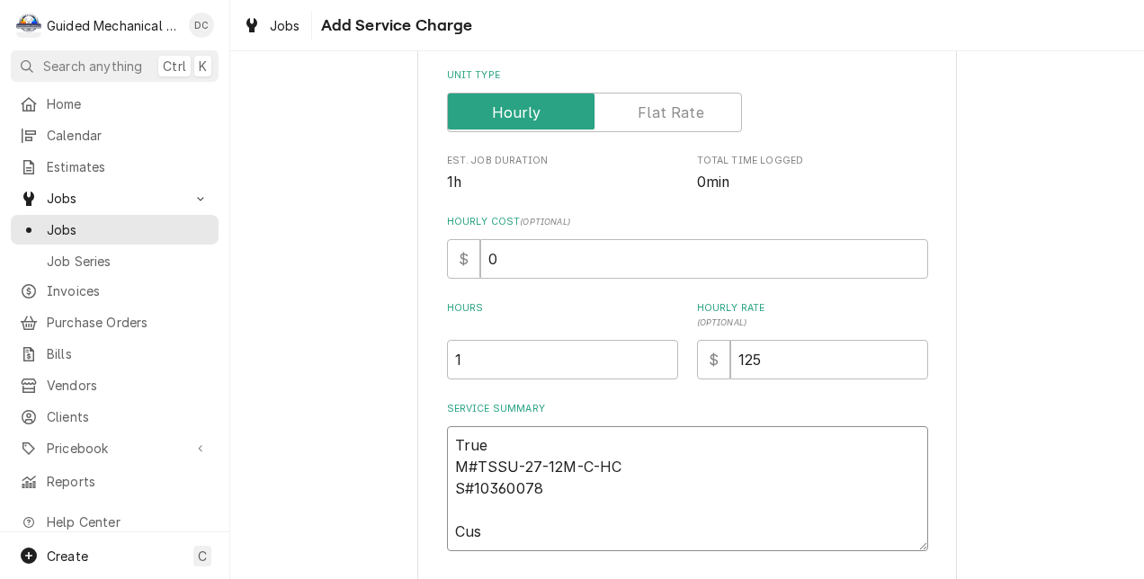
type textarea "x"
type textarea "True M#TSSU-27-12M-C-HC S#10360078 Cust"
type textarea "x"
type textarea "True M#TSSU-27-12M-C-HC S#10360078 Custo"
type textarea "x"
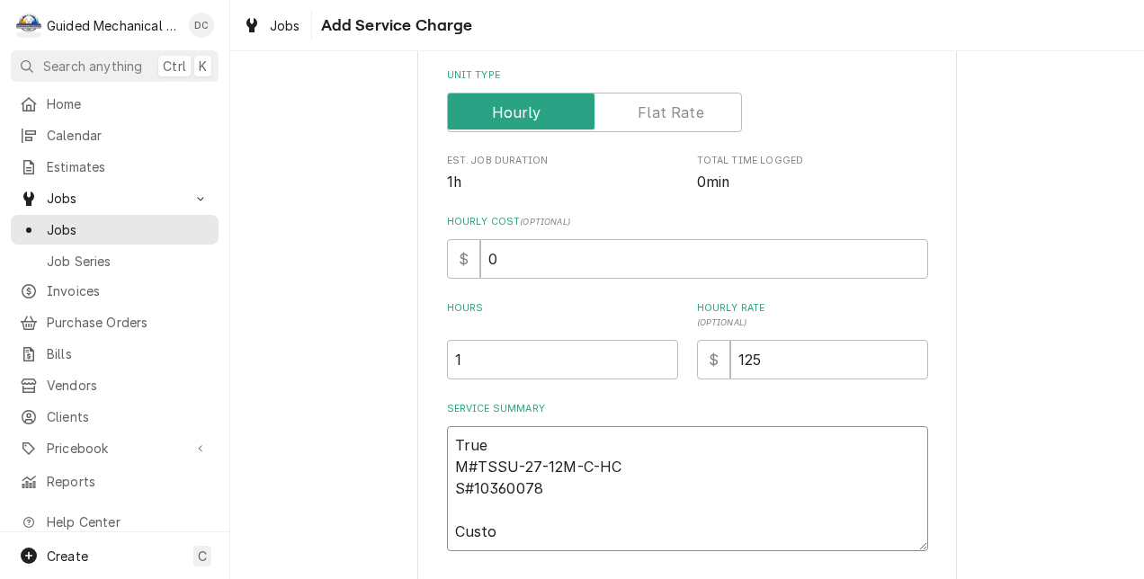
type textarea "True M#TSSU-27-12M-C-HC S#10360078 Custom"
type textarea "x"
type textarea "True M#TSSU-27-12M-C-HC S#10360078 Custome"
type textarea "x"
type textarea "True M#TSSU-27-12M-C-HC S#10360078 Customer"
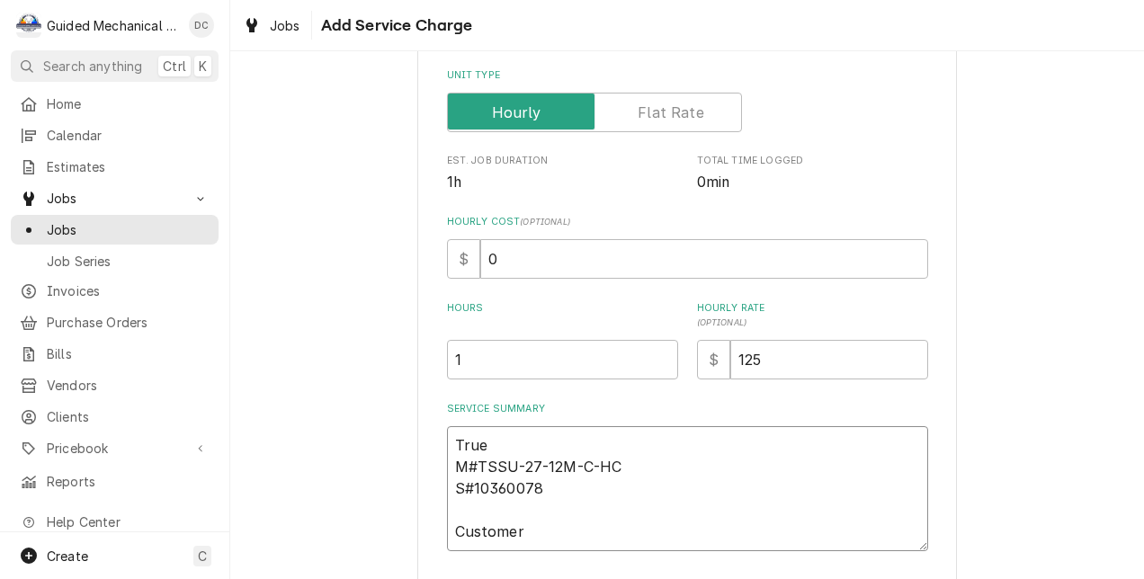
type textarea "x"
type textarea "True M#TSSU-27-12M-C-HC S#10360078 Customer"
type textarea "x"
type textarea "True M#TSSU-27-12M-C-HC S#10360078 Customer s"
type textarea "x"
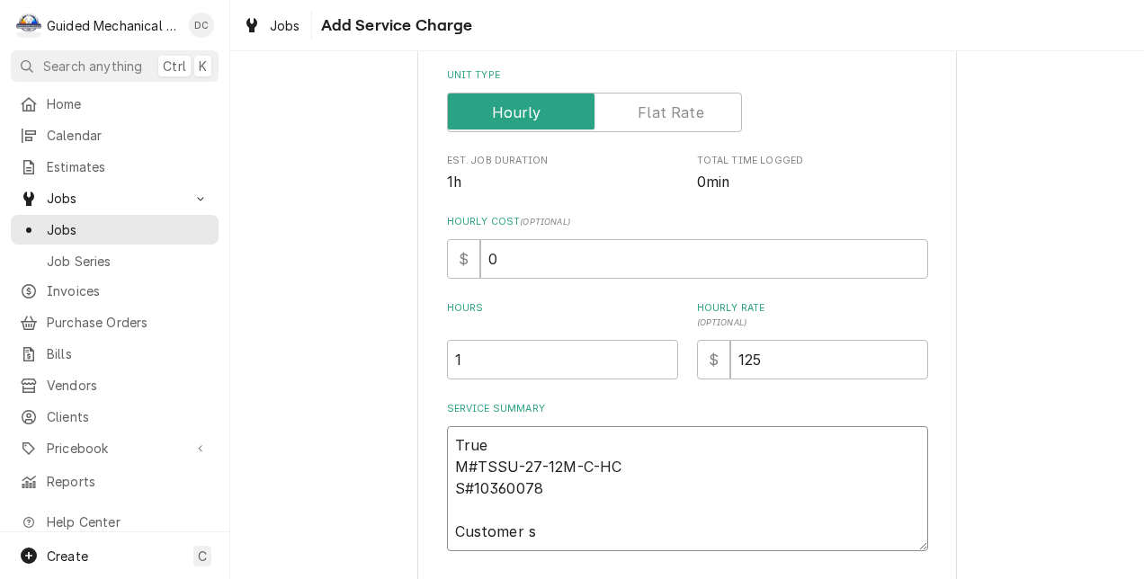
type textarea "True M#TSSU-27-12M-C-HC S#10360078 Customer st"
type textarea "x"
type textarea "True M#TSSU-27-12M-C-HC S#10360078 Customer sta"
type textarea "x"
type textarea "True M#TSSU-27-12M-C-HC S#10360078 Customer stat"
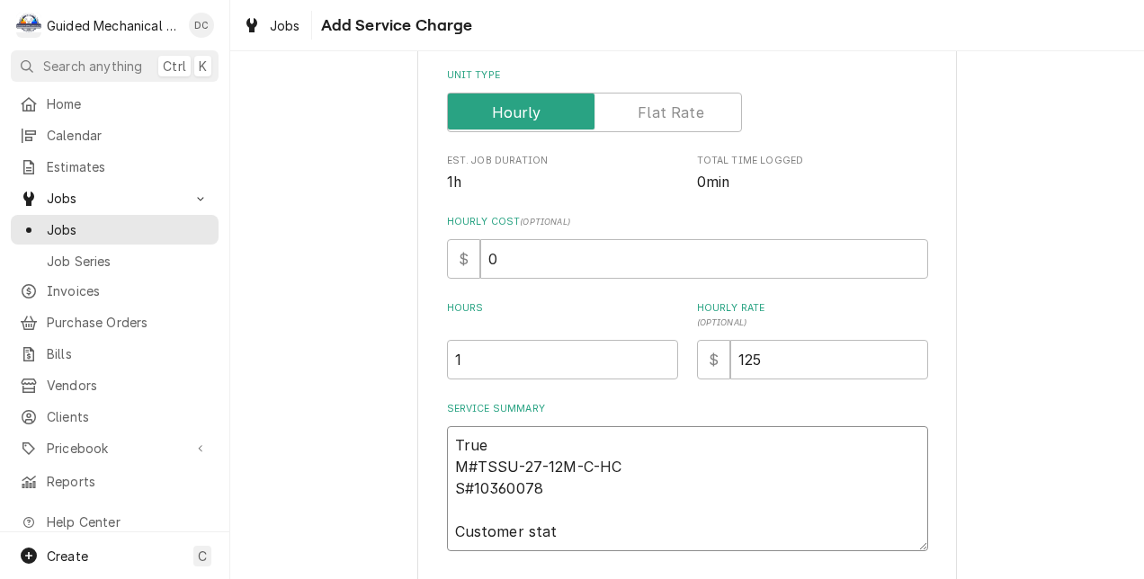
type textarea "x"
type textarea "True M#TSSU-27-12M-C-HC S#10360078 Customer state"
type textarea "x"
type textarea "True M#TSSU-27-12M-C-HC S#10360078 Customer stated"
type textarea "x"
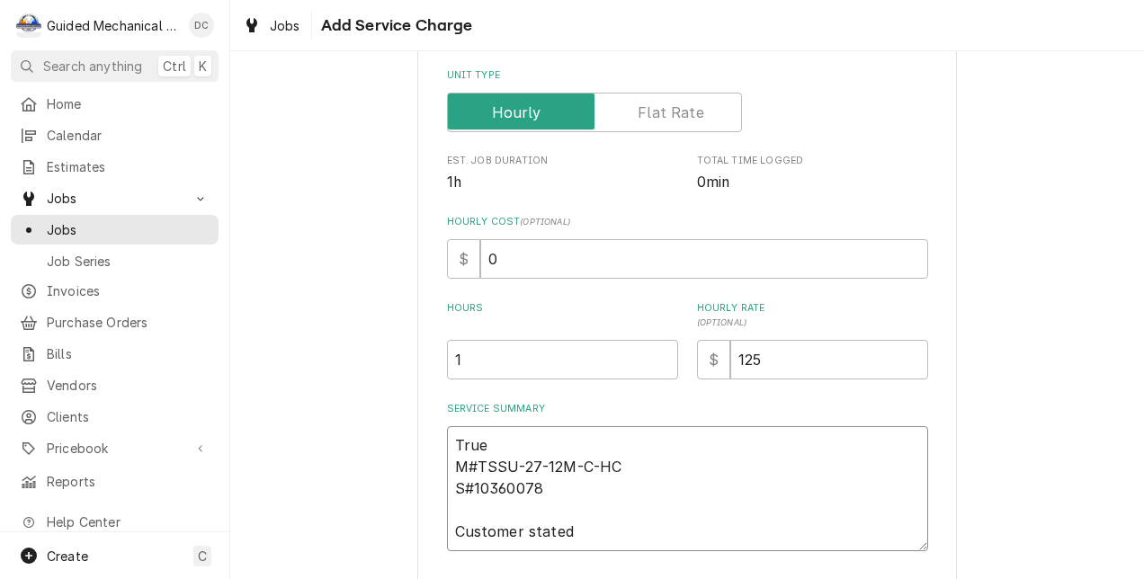
type textarea "True M#TSSU-27-12M-C-HC S#10360078 Customer stated"
type textarea "x"
type textarea "True M#TSSU-27-12M-C-HC S#10360078 Customer stated t"
type textarea "x"
type textarea "True M#TSSU-27-12M-C-HC S#10360078 Customer stated th"
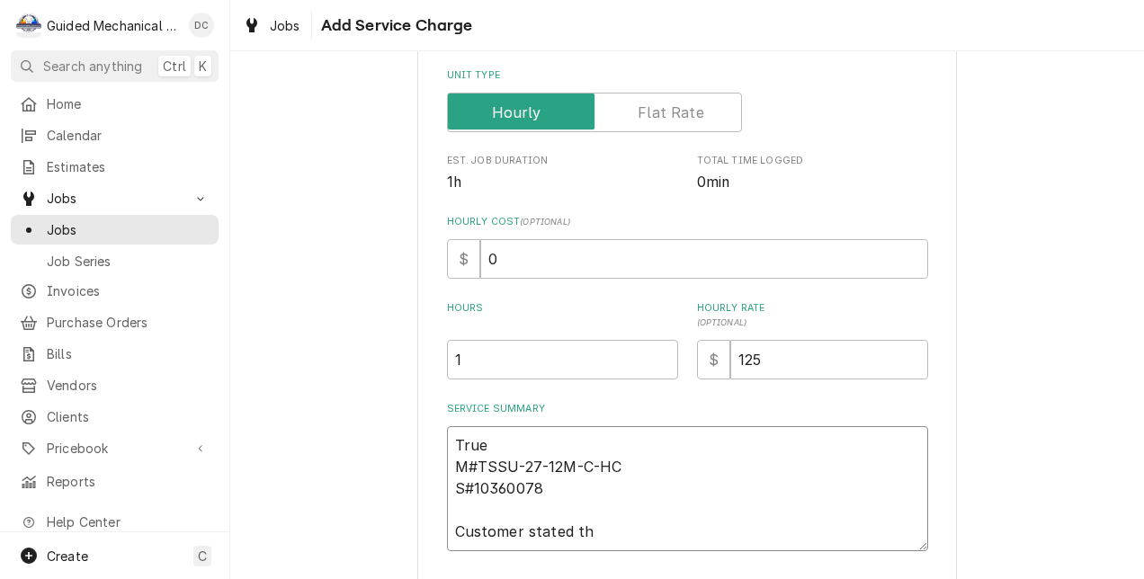
type textarea "x"
type textarea "True M#TSSU-27-12M-C-HC S#10360078 Customer stated the"
type textarea "x"
type textarea "True M#TSSU-27-12M-C-HC S#10360078 Customer stated they"
type textarea "x"
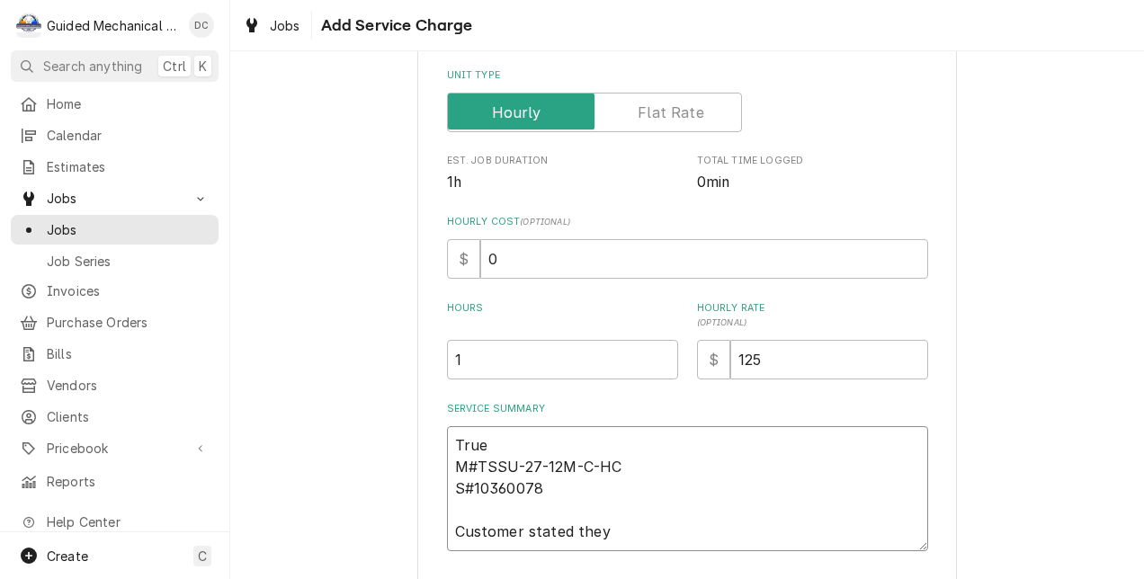
type textarea "True M#TSSU-27-12M-C-HC S#10360078 Customer stated they"
type textarea "x"
type textarea "True M#TSSU-27-12M-C-HC S#10360078 Customer stated they s"
type textarea "x"
type textarea "True M#TSSU-27-12M-C-HC S#10360078 Customer stated they sa"
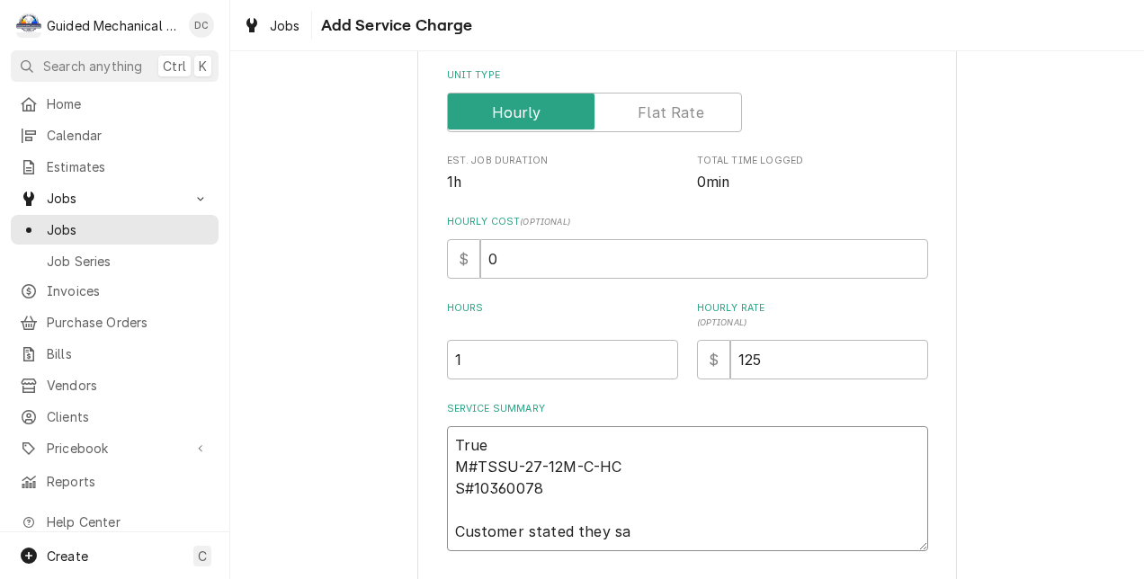
type textarea "x"
type textarea "True M#TSSU-27-12M-C-HC S#10360078 Customer stated they saw"
type textarea "x"
type textarea "True M#TSSU-27-12M-C-HC S#10360078 Customer stated they saw"
type textarea "x"
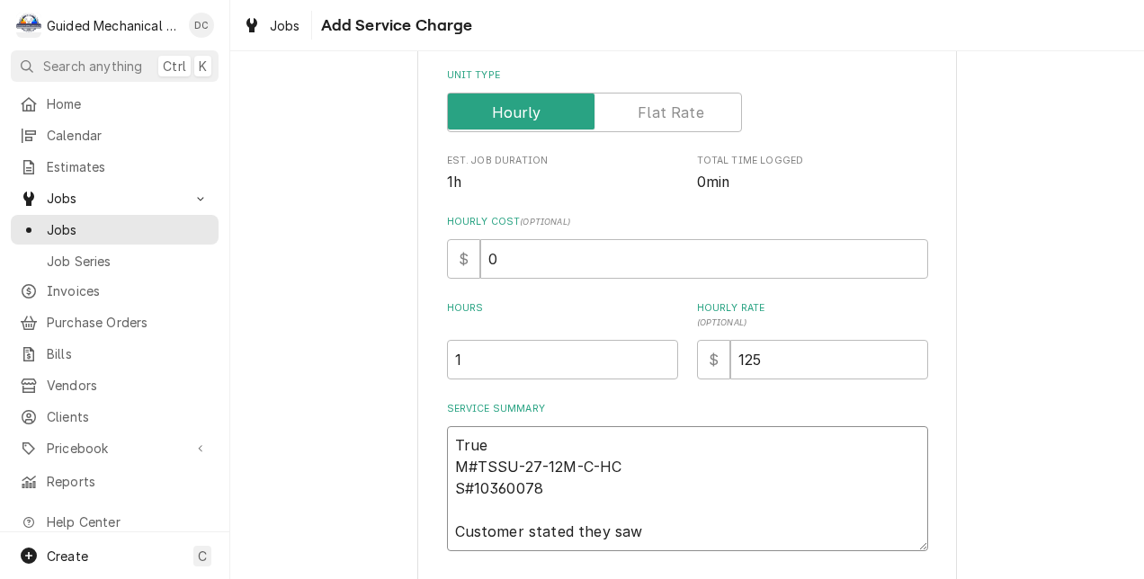
type textarea "True M#TSSU-27-12M-C-HC S#10360078 Customer stated they saw s"
type textarea "x"
type textarea "True M#TSSU-27-12M-C-HC S#10360078 Customer stated they saw sp"
type textarea "x"
type textarea "True M#TSSU-27-12M-C-HC S#10360078 Customer stated they saw spa"
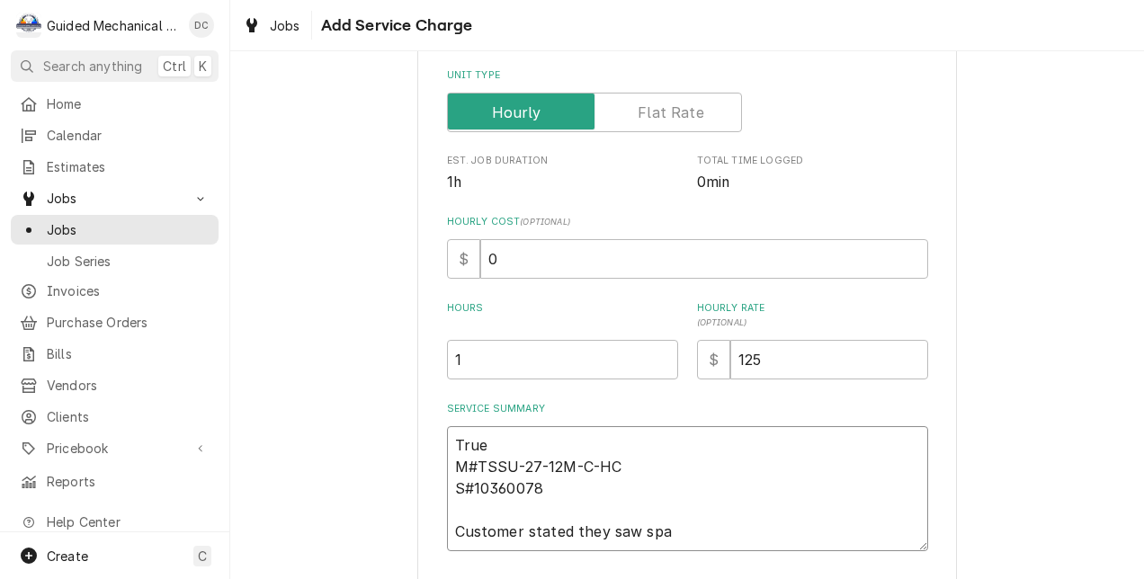
type textarea "x"
type textarea "True M#TSSU-27-12M-C-HC S#10360078 Customer stated they saw spar"
type textarea "x"
type textarea "True M#TSSU-27-12M-C-HC S#10360078 Customer stated they saw spark"
type textarea "x"
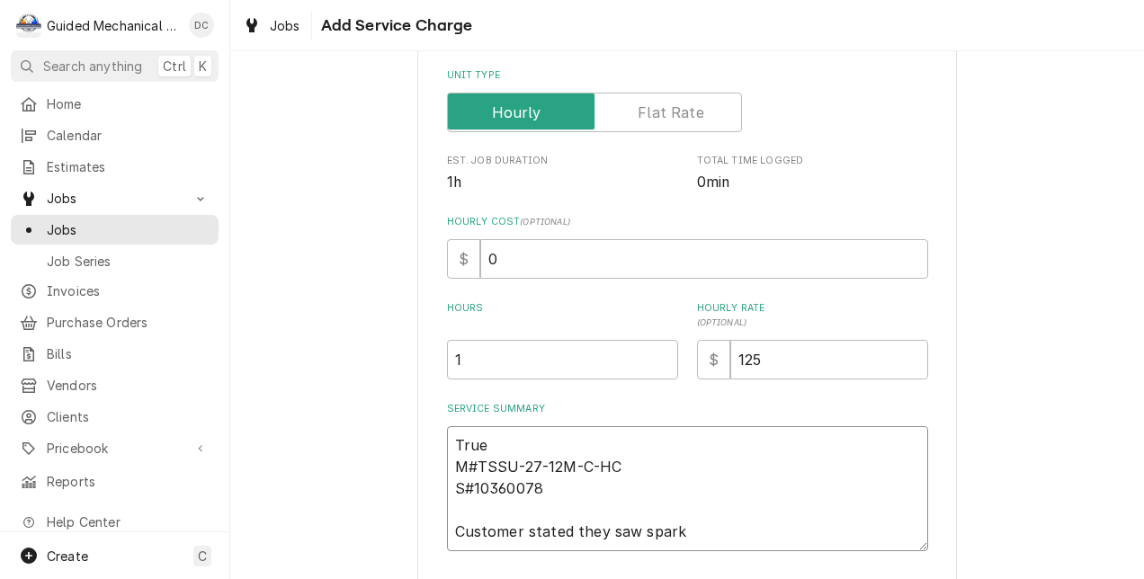
type textarea "True M#TSSU-27-12M-C-HC S#10360078 Customer stated they saw sparks"
type textarea "x"
type textarea "True M#TSSU-27-12M-C-HC S#10360078 Customer stated they saw sparks"
type textarea "x"
type textarea "True M#TSSU-27-12M-C-HC S#10360078 Customer stated they saw sparks a"
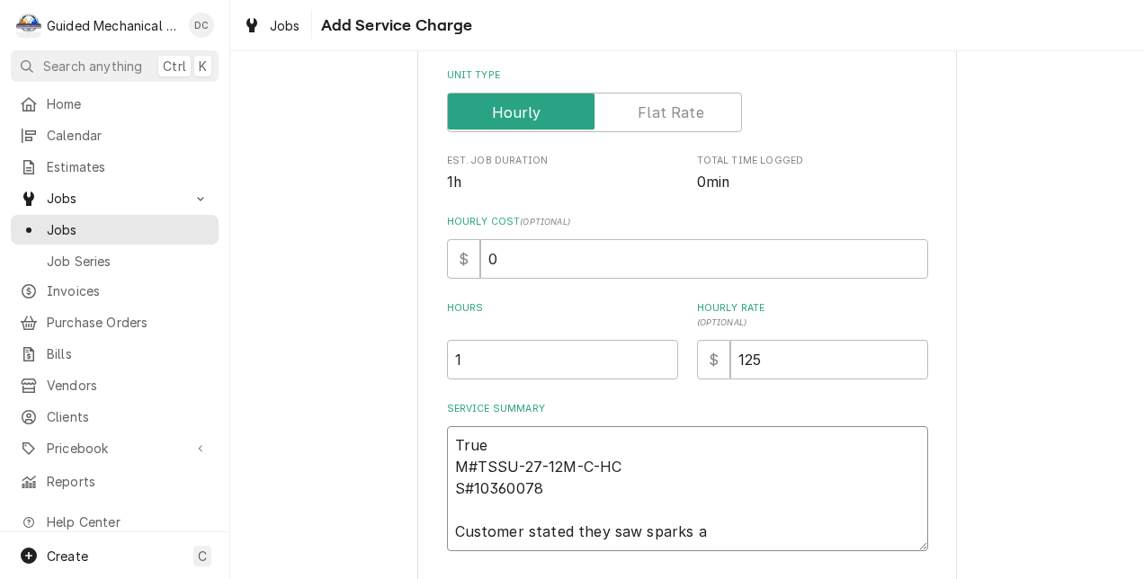
type textarea "x"
type textarea "True M#TSSU-27-12M-C-HC S#10360078 Customer stated they saw sparks an"
type textarea "x"
type textarea "True M#TSSU-27-12M-C-HC S#10360078 Customer stated they saw sparks and"
type textarea "x"
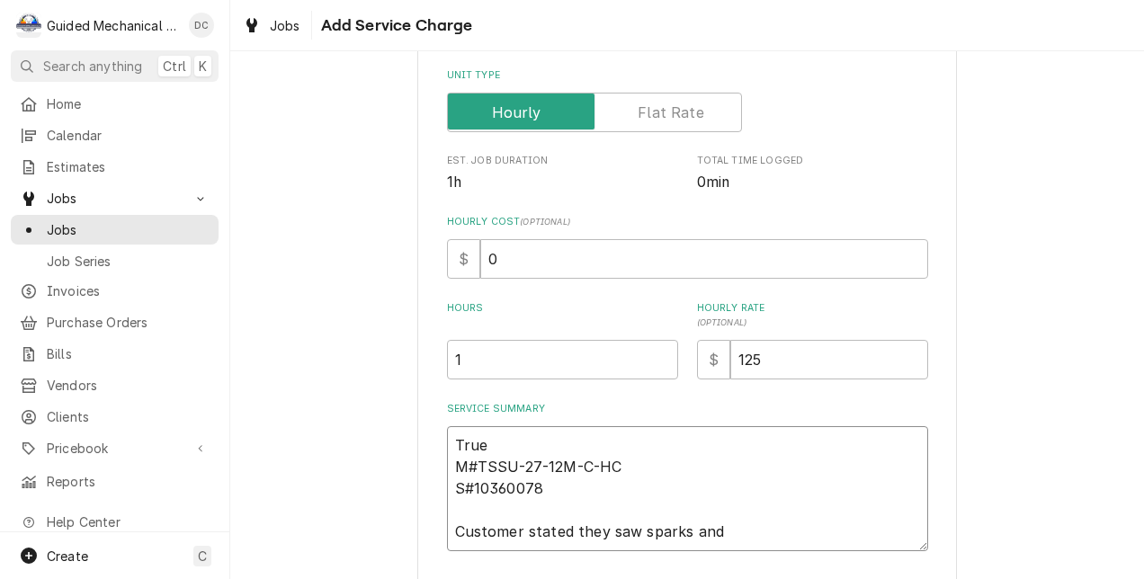
type textarea "True M#TSSU-27-12M-C-HC S#10360078 Customer stated they saw sparks and"
type textarea "x"
type textarea "True M#TSSU-27-12M-C-HC S#10360078 Customer stated they saw sparks and s"
type textarea "x"
type textarea "True M#TSSU-27-12M-C-HC S#10360078 Customer stated they saw sparks and sm"
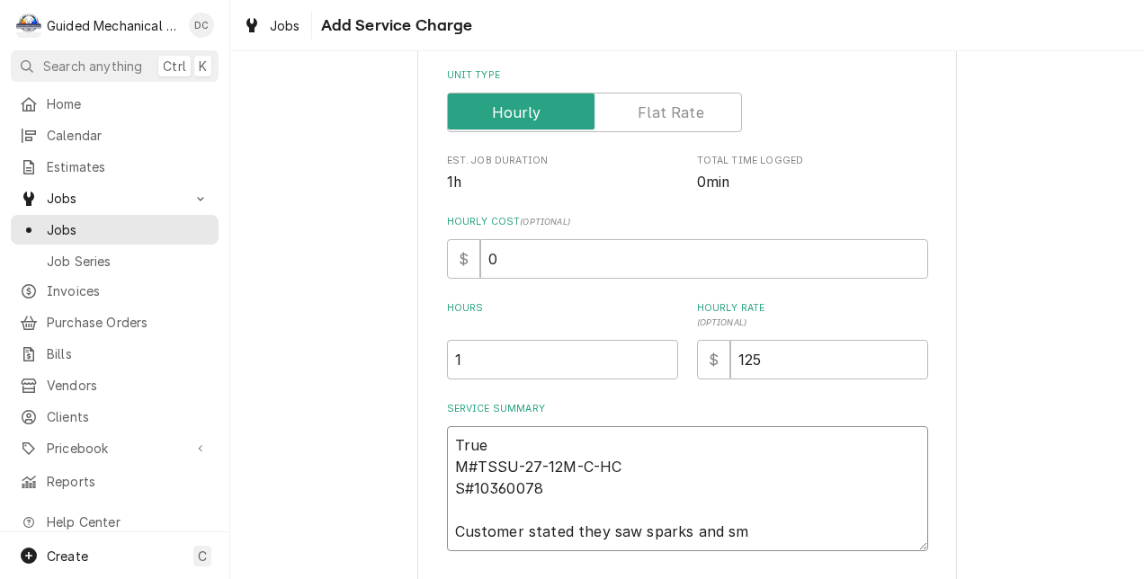
type textarea "x"
type textarea "True M#TSSU-27-12M-C-HC S#10360078 Customer stated they saw sparks and sme"
type textarea "x"
type textarea "True M#TSSU-27-12M-C-HC S#10360078 Customer stated they saw sparks and smel"
type textarea "x"
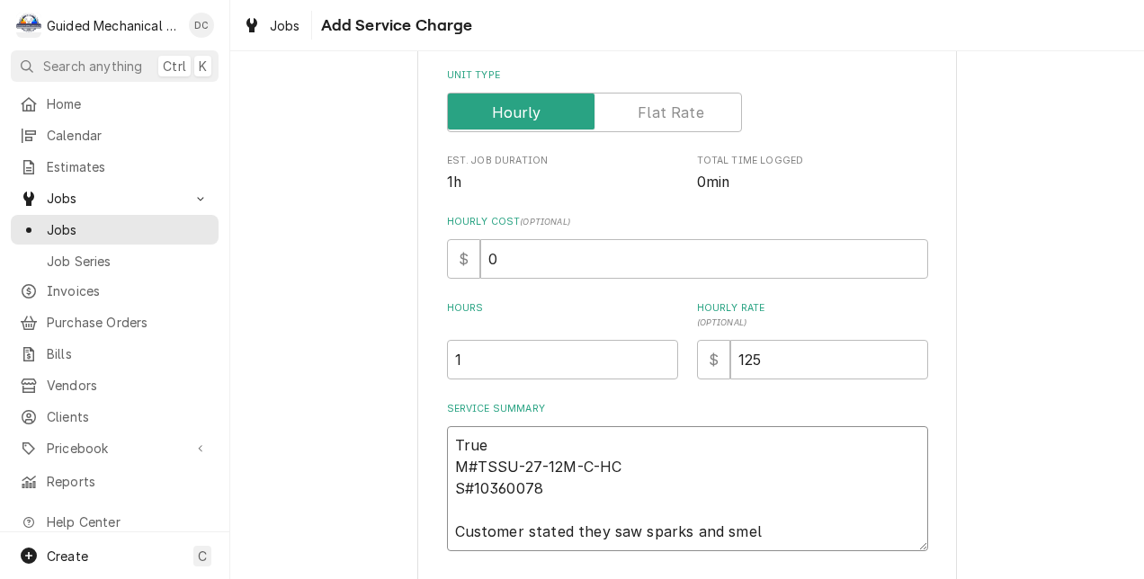
type textarea "True M#TSSU-27-12M-C-HC S#10360078 Customer stated they saw sparks and smell"
type textarea "x"
type textarea "True M#TSSU-27-12M-C-HC S#10360078 Customer stated they saw sparks and smelle"
type textarea "x"
type textarea "True M#TSSU-27-12M-C-HC S#10360078 Customer stated they saw sparks and smelled"
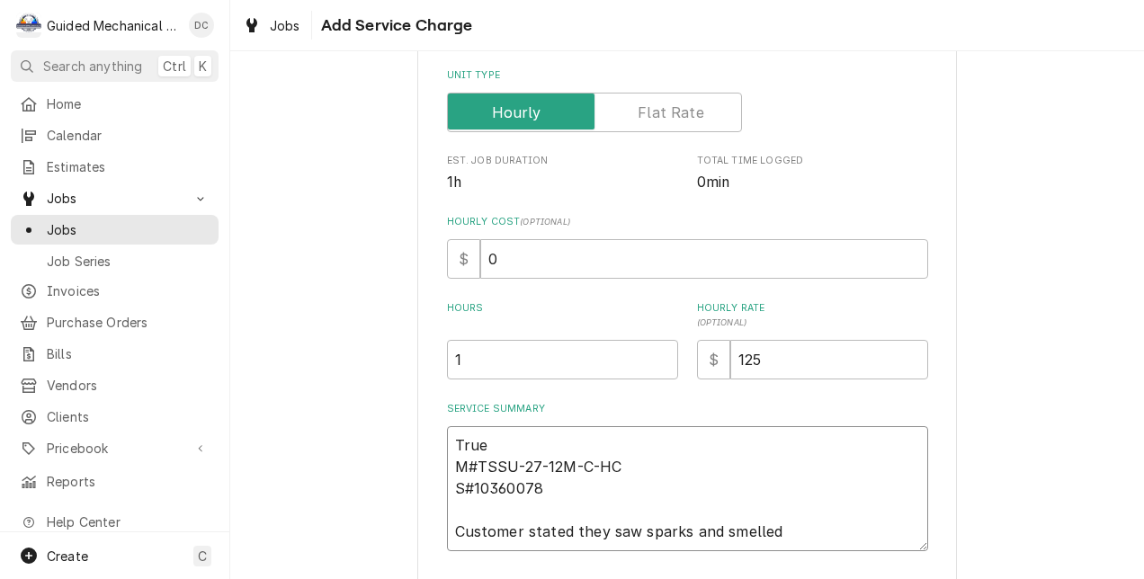
type textarea "x"
type textarea "True M#TSSU-27-12M-C-HC S#10360078 Customer stated they saw sparks and smelled"
type textarea "x"
type textarea "True M#TSSU-27-12M-C-HC S#10360078 Customer stated they saw sparks and smelled b"
type textarea "x"
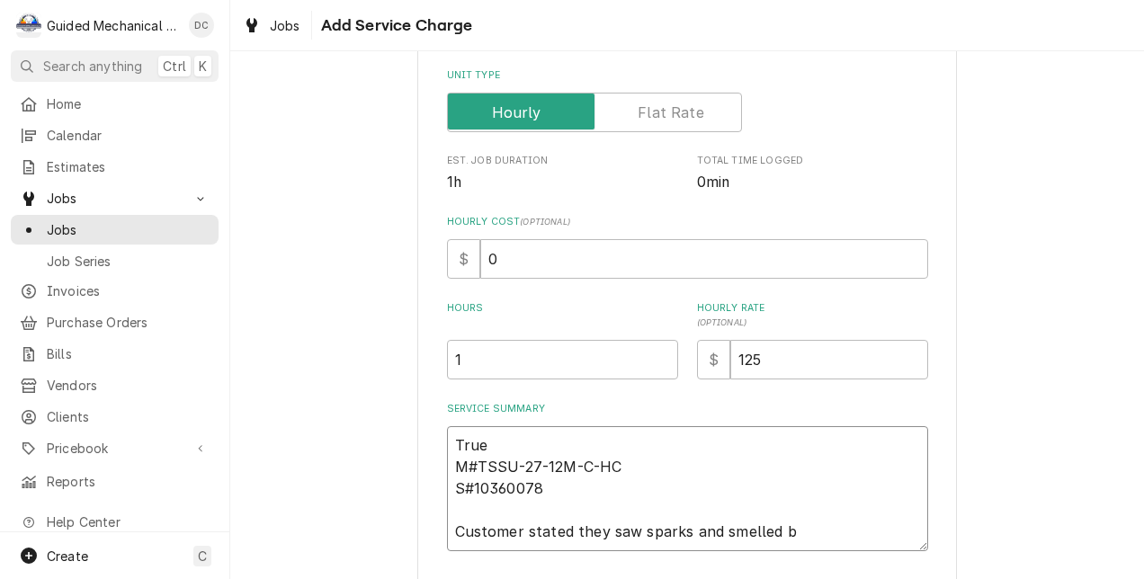
type textarea "True M#TSSU-27-12M-C-HC S#10360078 Customer stated they saw sparks and smelled …"
type textarea "x"
type textarea "True M#TSSU-27-12M-C-HC S#10360078 Customer stated they saw sparks and smelled …"
type textarea "x"
type textarea "True M#TSSU-27-12M-C-HC S#10360078 Customer stated they saw sparks and smelled …"
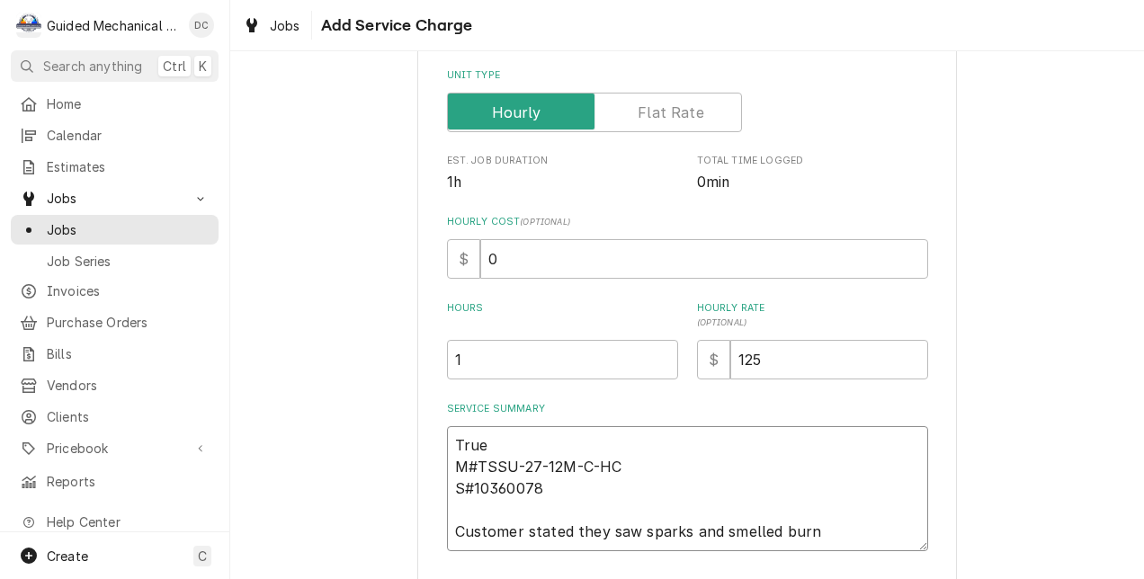
type textarea "x"
type textarea "True M#TSSU-27-12M-C-HC S#10360078 Customer stated they saw sparks and smelled …"
type textarea "x"
type textarea "True M#TSSU-27-12M-C-HC S#10360078 Customer stated they saw sparks and smelled …"
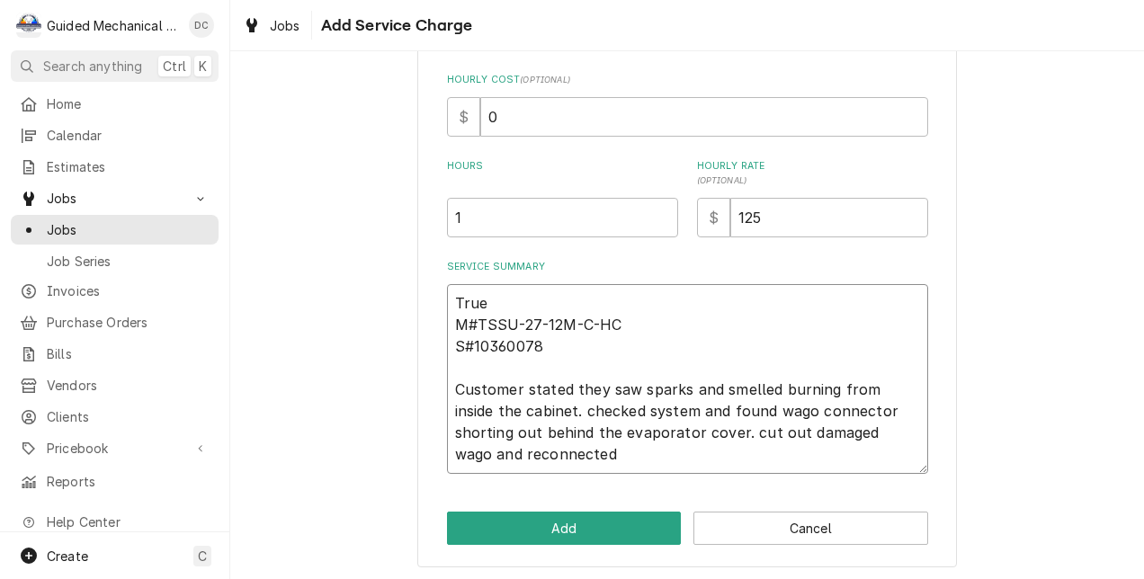
scroll to position [428, 0]
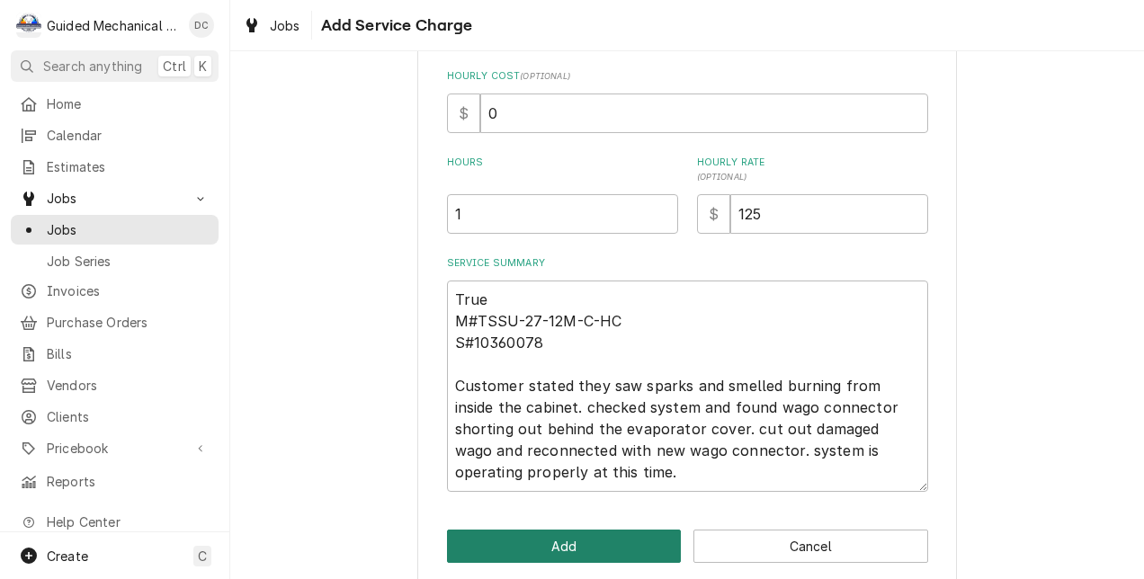
click at [621, 536] on button "Add" at bounding box center [564, 546] width 235 height 33
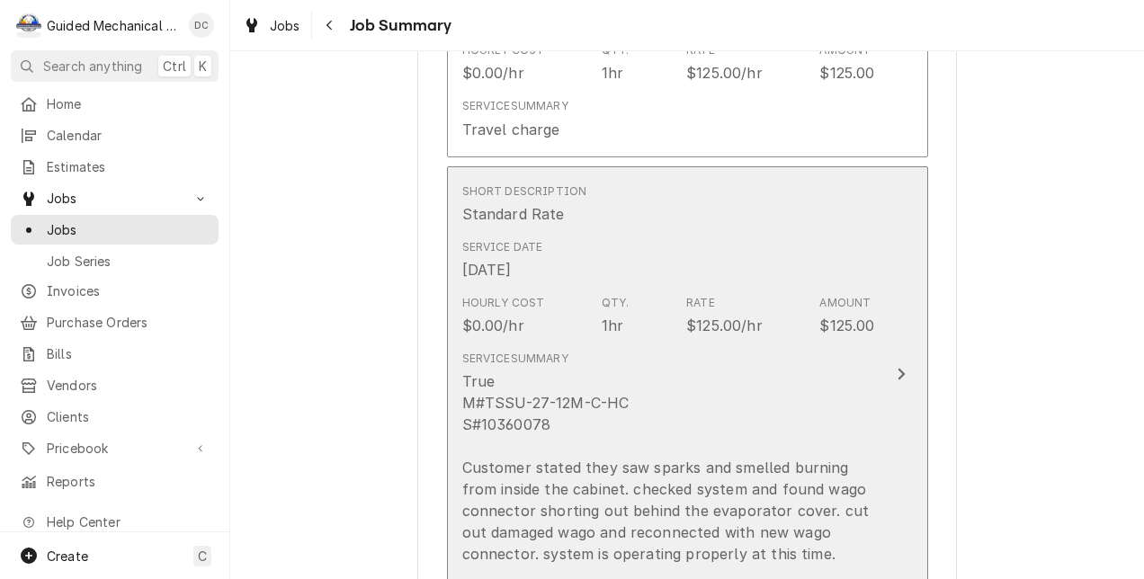
scroll to position [630, 0]
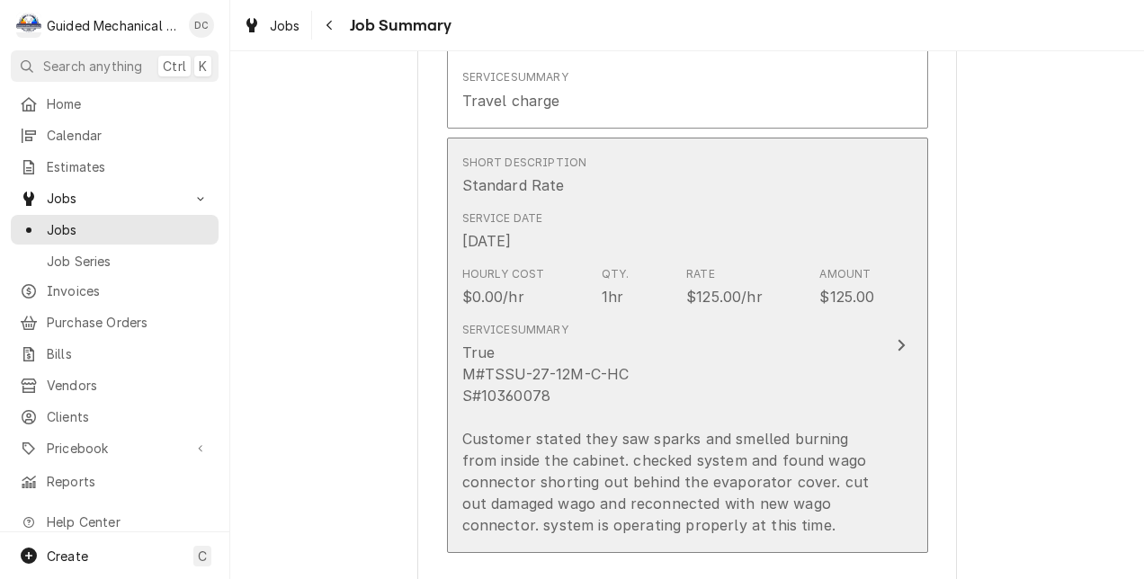
click at [679, 404] on div "True M#TSSU-27-12M-C-HC S#10360078 Customer stated they saw sparks and smelled …" at bounding box center [668, 439] width 413 height 194
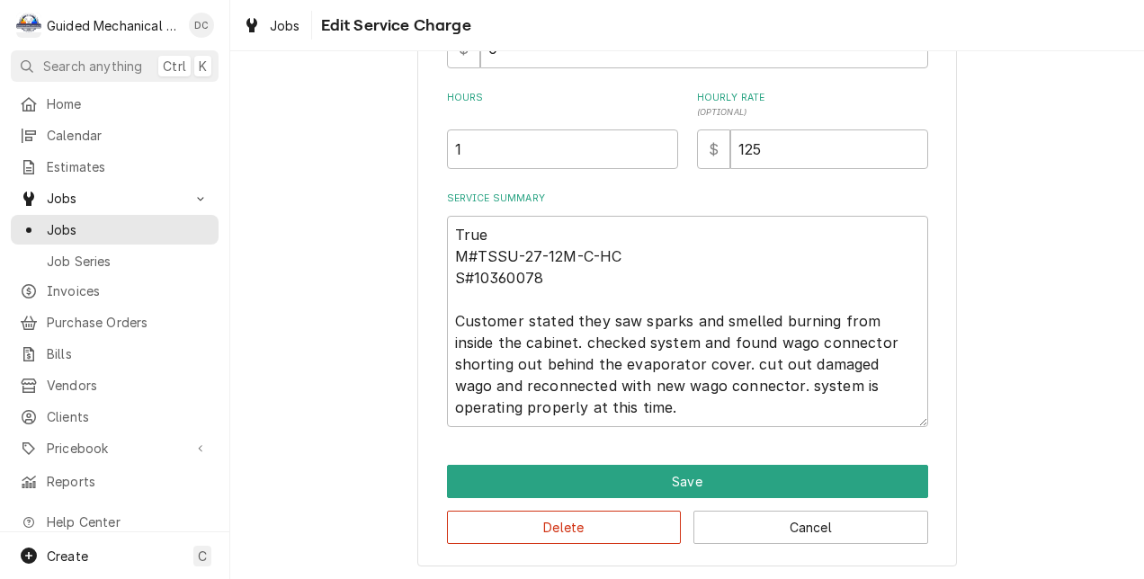
scroll to position [496, 0]
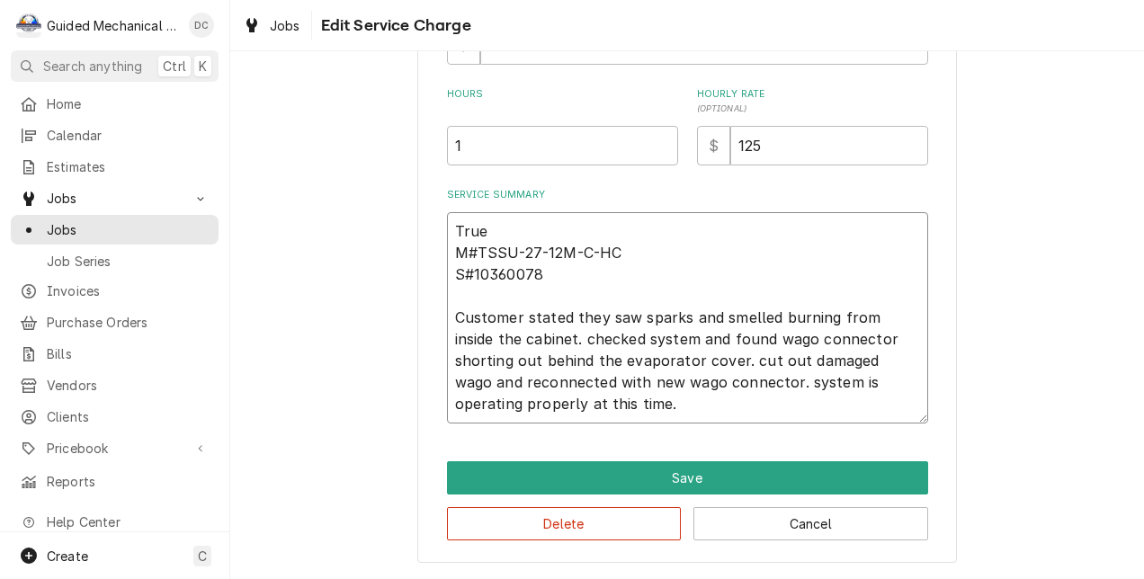
click at [537, 340] on textarea "True M#TSSU-27-12M-C-HC S#10360078 Customer stated they saw sparks and smelled …" at bounding box center [687, 317] width 481 height 211
click at [684, 362] on textarea "True M#TSSU-27-12M-C-HC S#10360078 Customer stated they saw sparks and smelled …" at bounding box center [687, 317] width 481 height 211
click at [731, 385] on textarea "True M#TSSU-27-12M-C-HC S#10360078 Customer stated they saw sparks and smelled …" at bounding box center [687, 317] width 481 height 211
click at [696, 404] on textarea "True M#TSSU-27-12M-C-HC S#10360078 Customer stated they saw sparks and smelled …" at bounding box center [687, 317] width 481 height 211
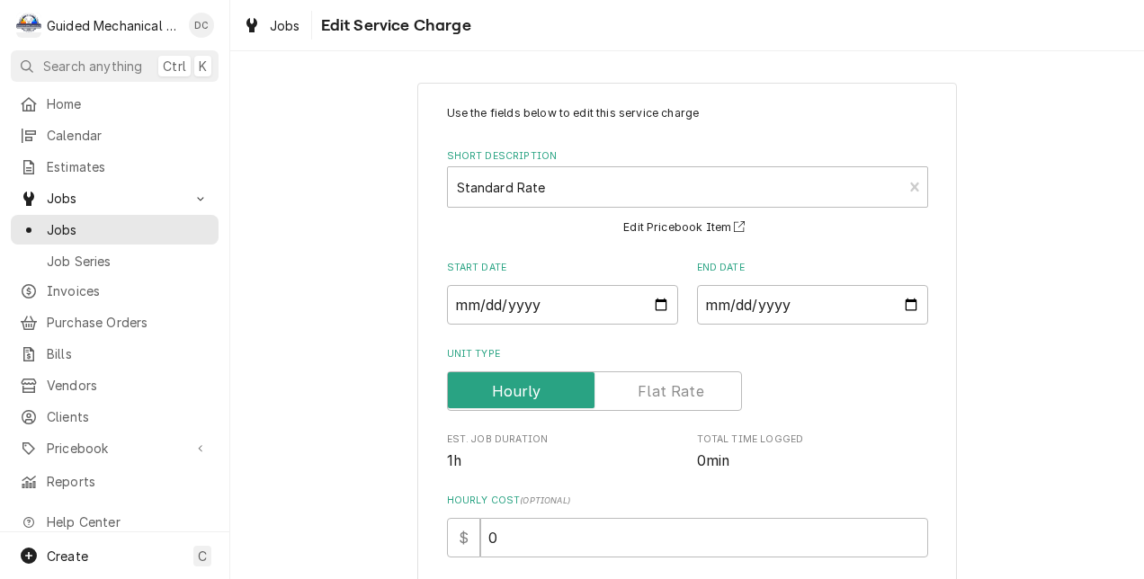
scroll to position [0, 0]
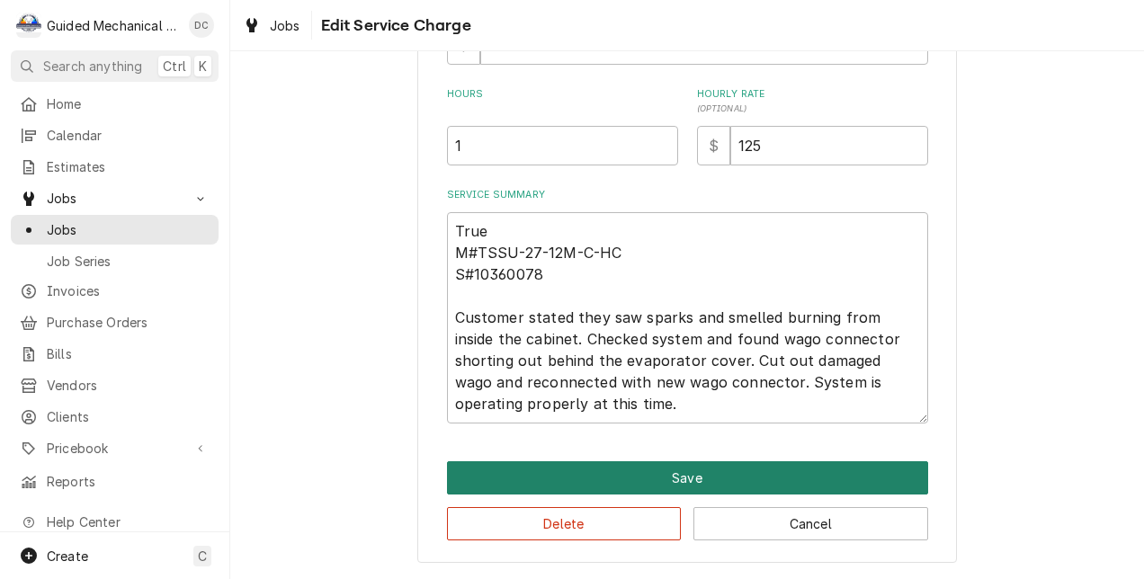
click at [752, 477] on button "Save" at bounding box center [687, 477] width 481 height 33
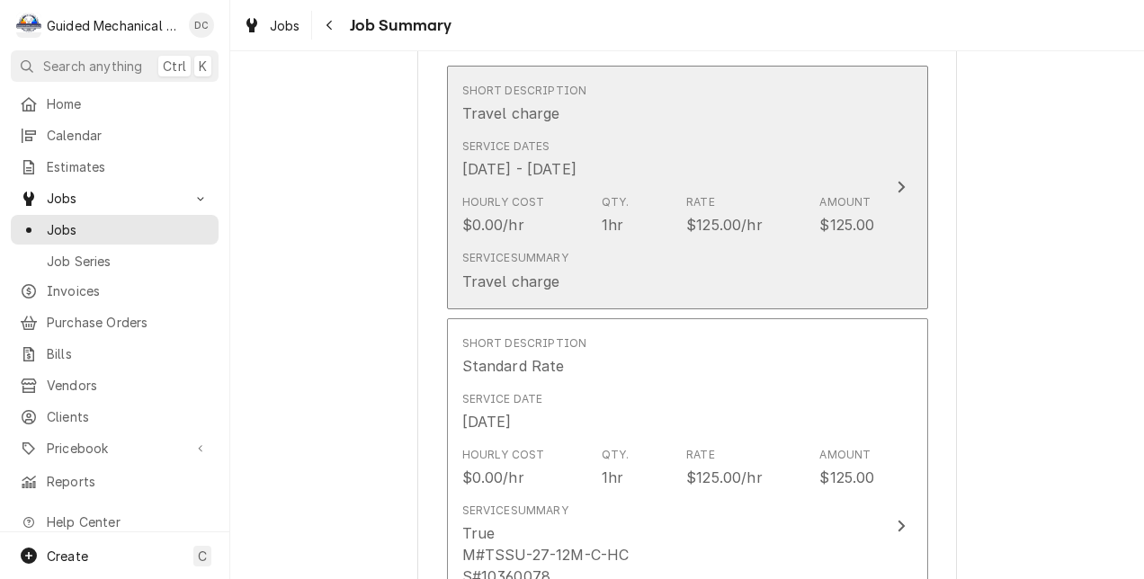
scroll to position [360, 0]
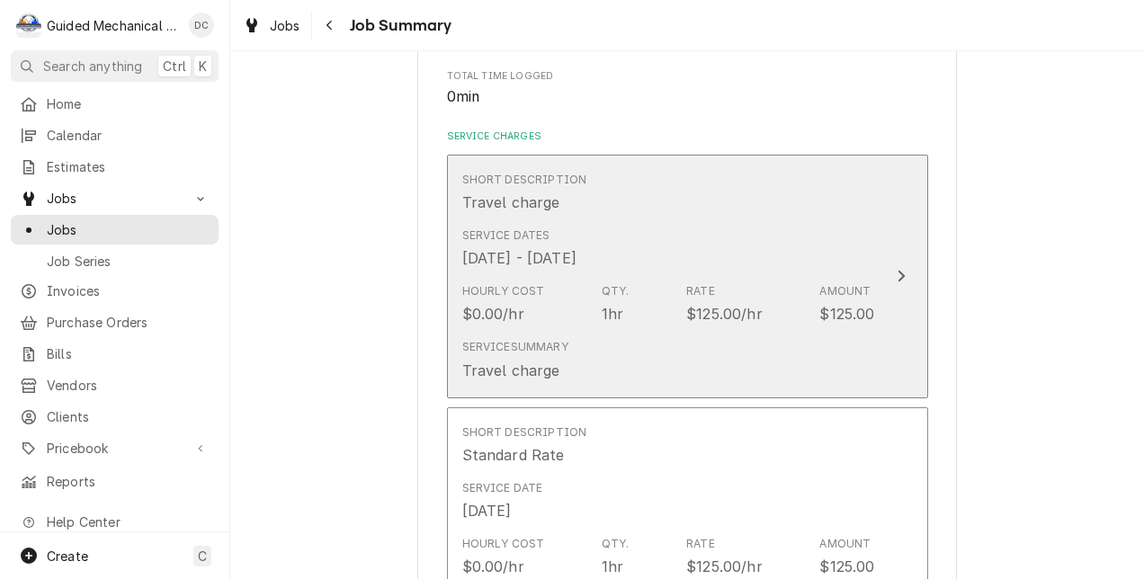
click at [767, 255] on div "Service Dates Oct 8, 2025 - Oct 9, 2025" at bounding box center [668, 248] width 413 height 56
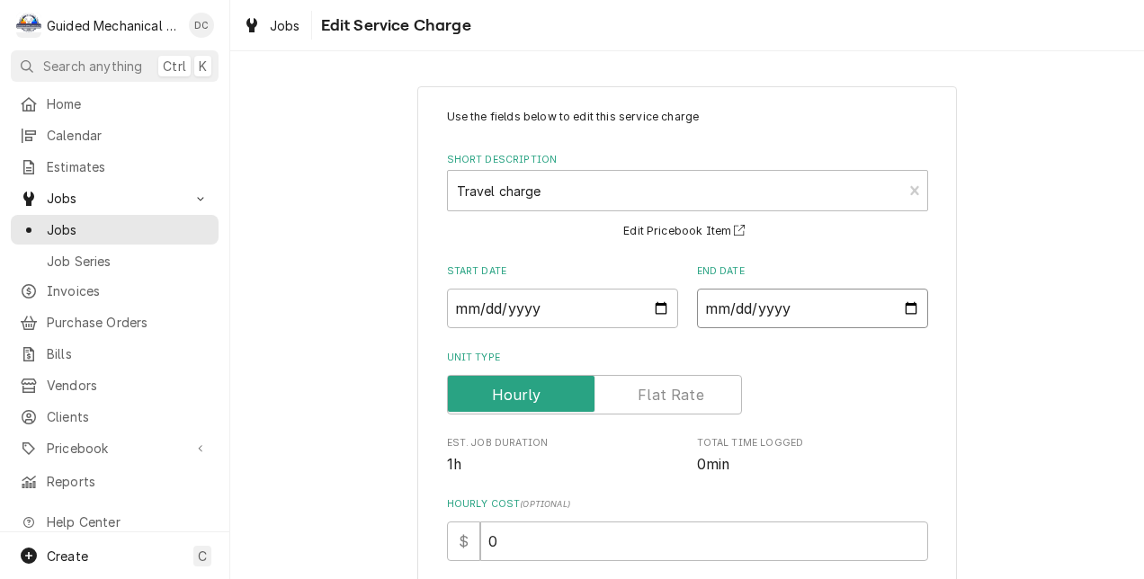
click at [907, 307] on input "2025-10-09" at bounding box center [812, 309] width 231 height 40
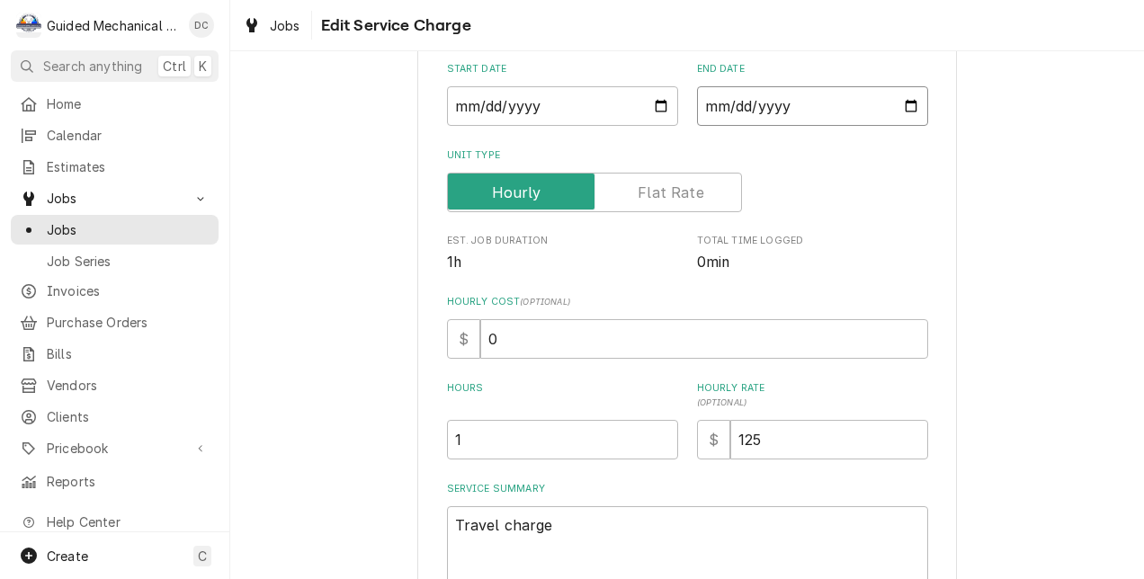
scroll to position [367, 0]
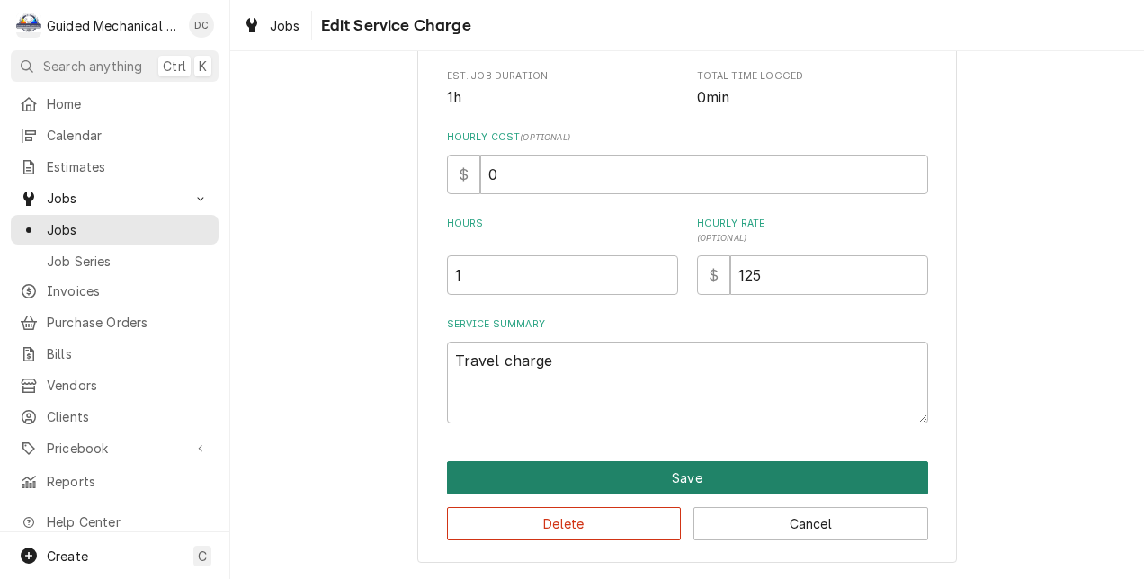
click at [786, 465] on button "Save" at bounding box center [687, 477] width 481 height 33
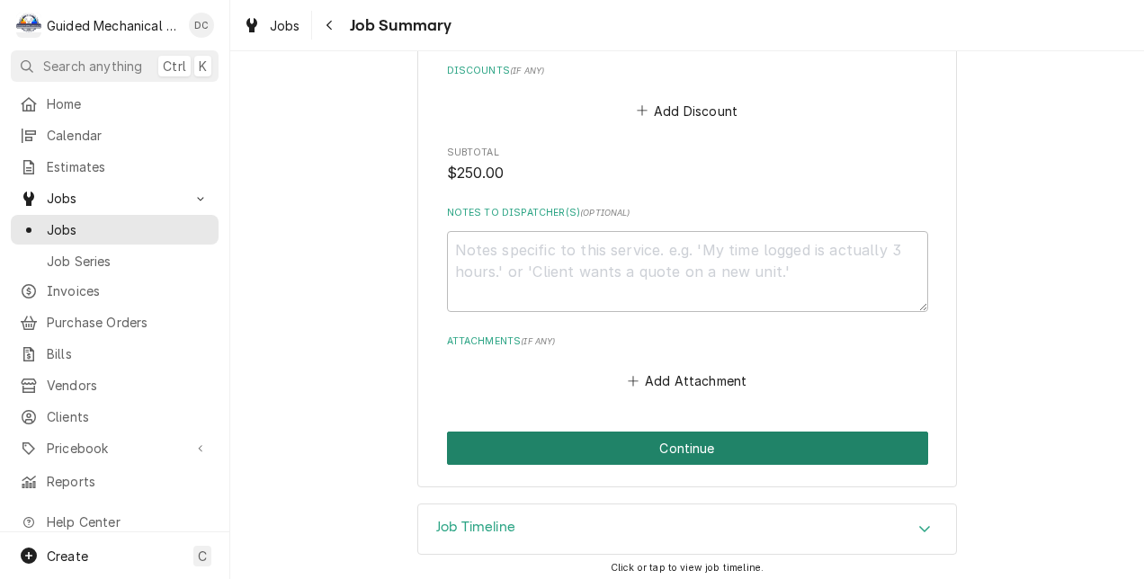
scroll to position [1356, 0]
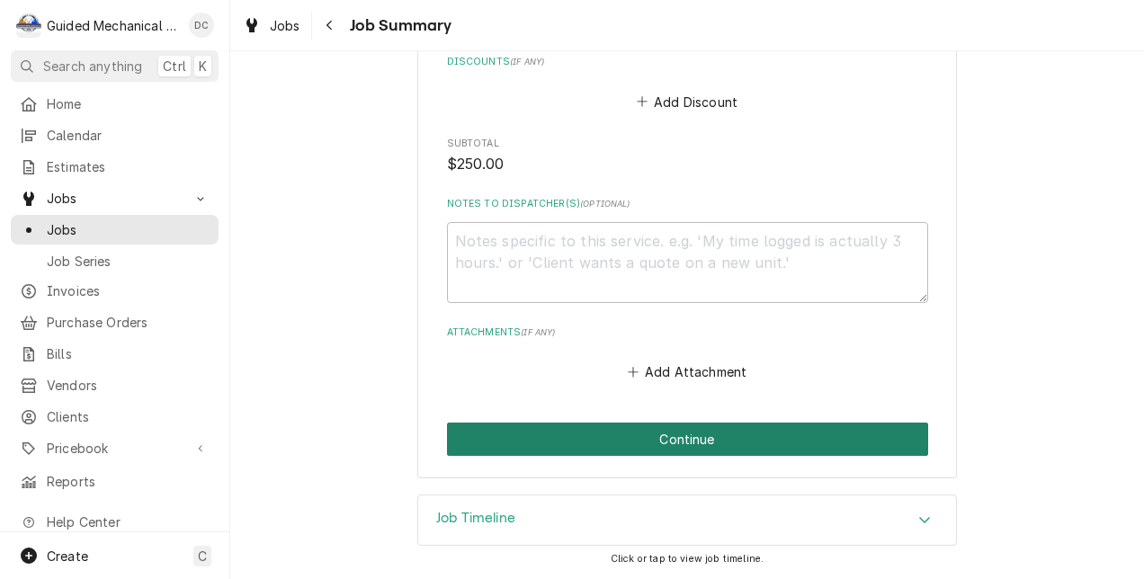
click at [744, 442] on button "Continue" at bounding box center [687, 439] width 481 height 33
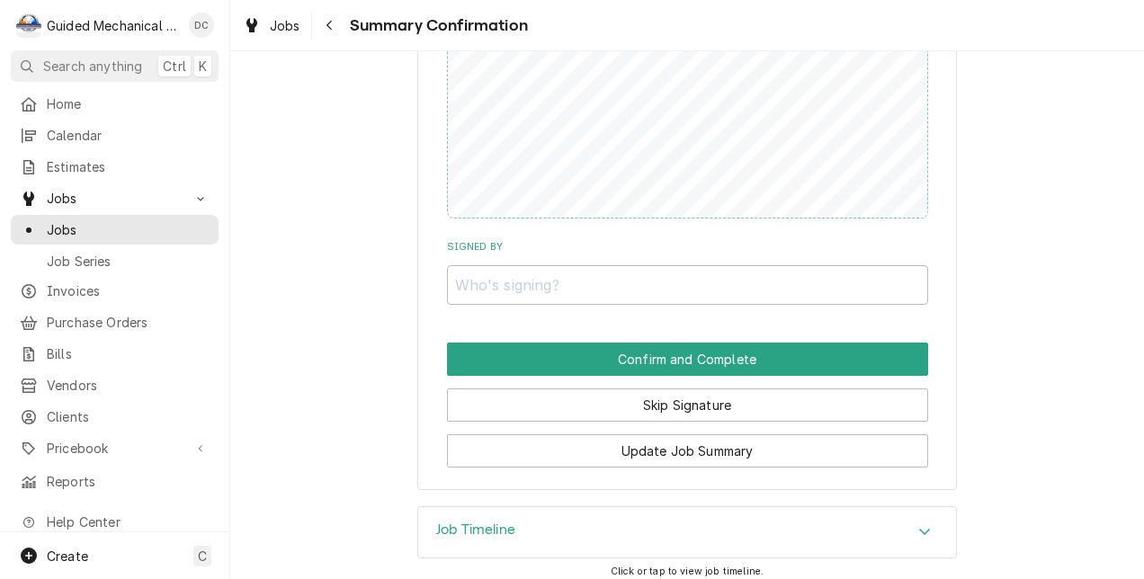
scroll to position [1349, 0]
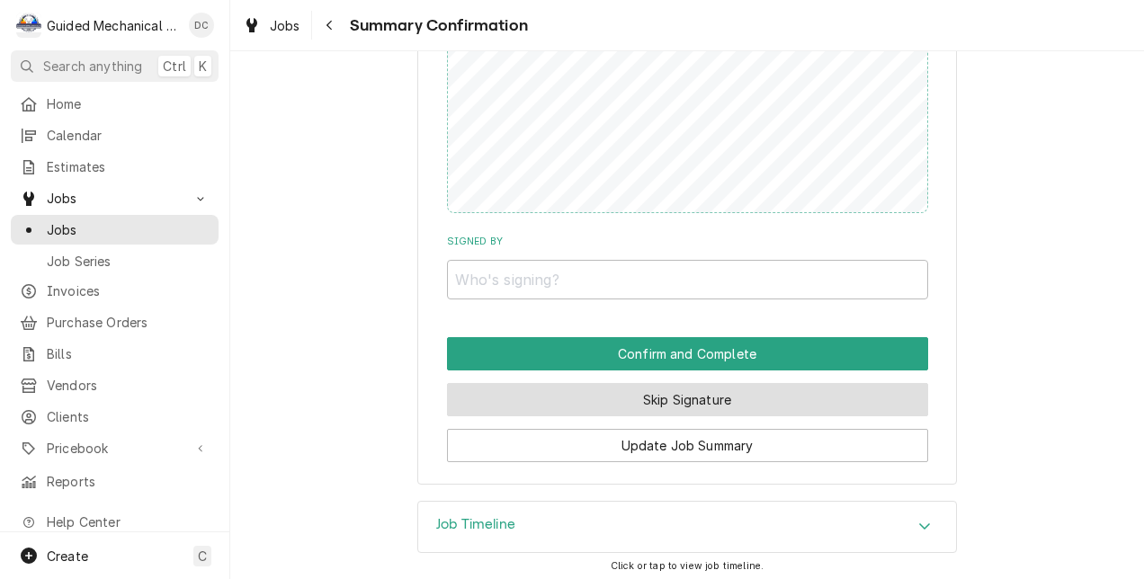
click at [647, 396] on button "Skip Signature" at bounding box center [687, 399] width 481 height 33
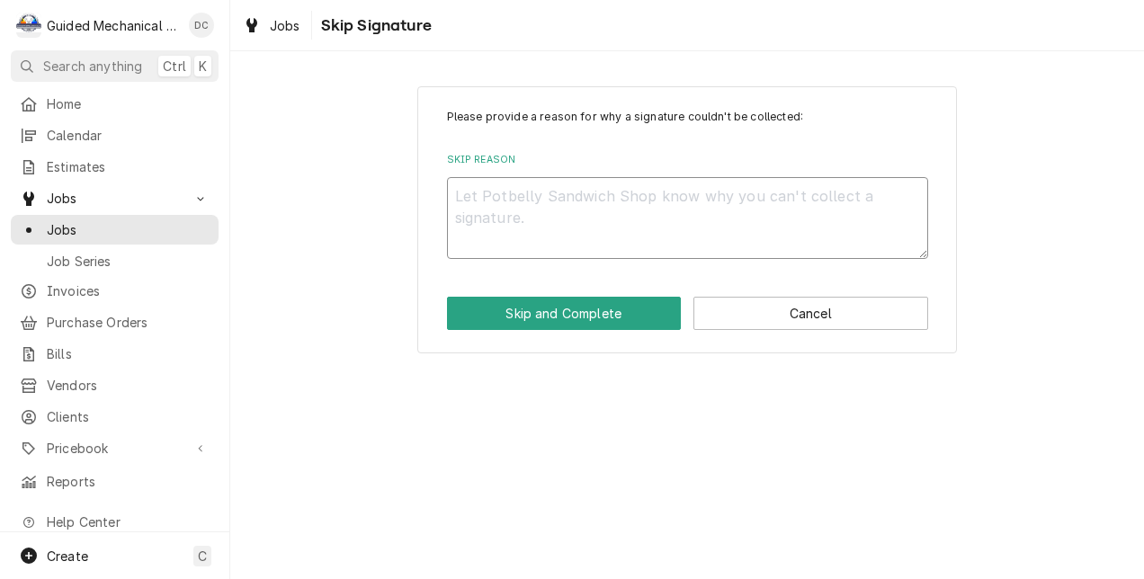
click at [644, 230] on textarea "Skip Reason" at bounding box center [687, 218] width 481 height 82
type textarea "x"
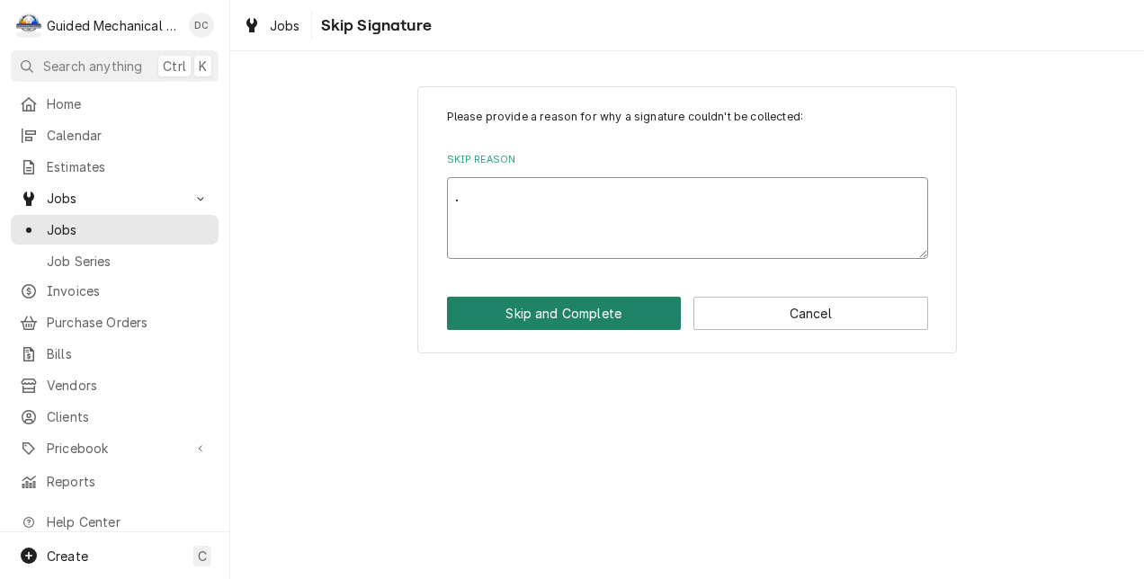
type textarea "."
click at [624, 315] on button "Skip and Complete" at bounding box center [564, 313] width 235 height 33
type textarea "x"
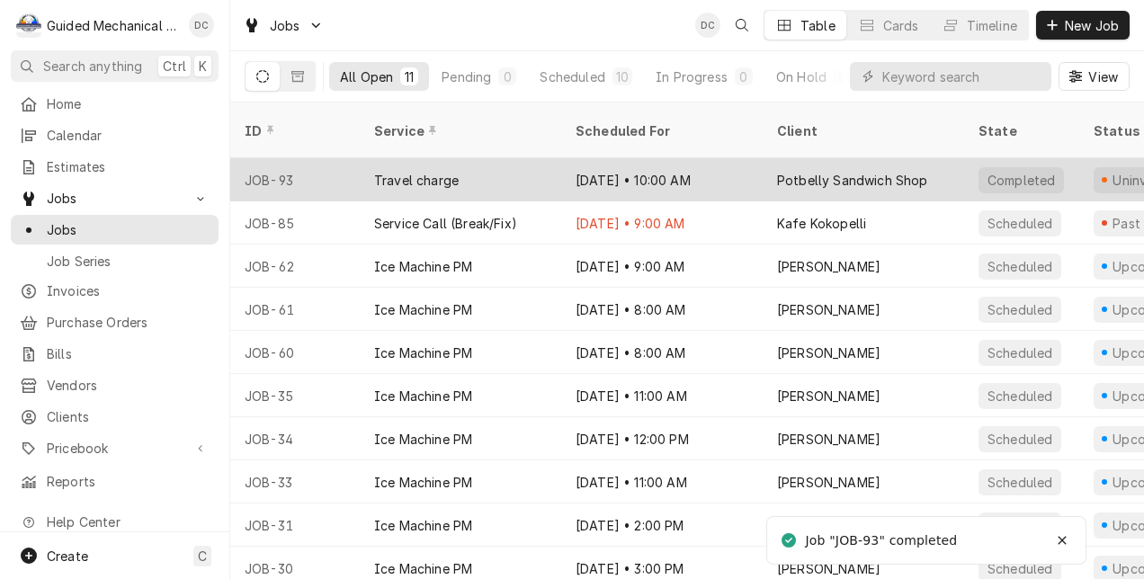
click at [532, 160] on div "Travel charge" at bounding box center [460, 179] width 201 height 43
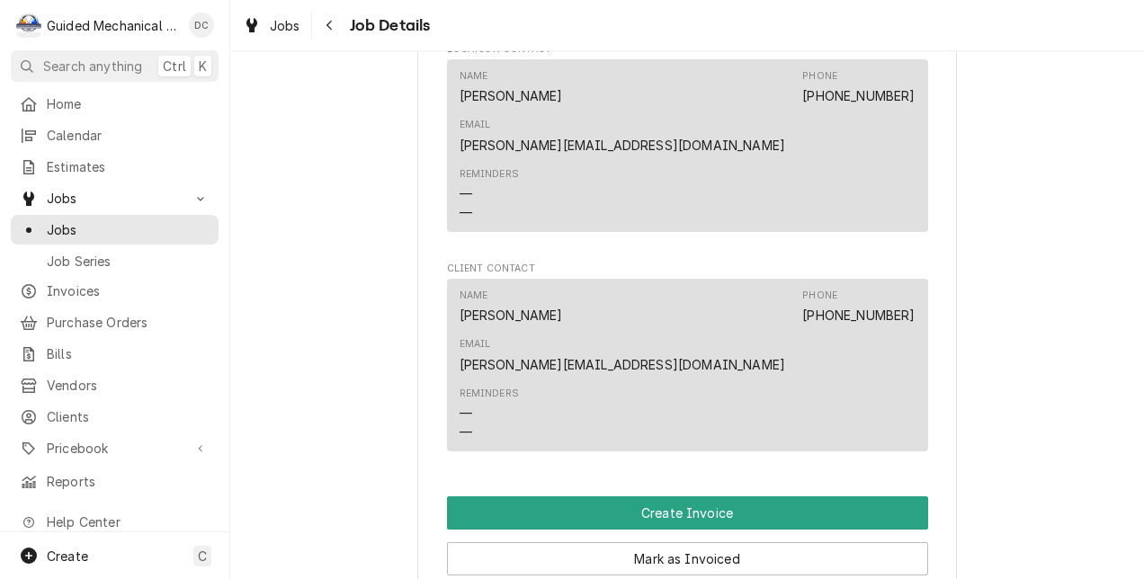
scroll to position [1090, 0]
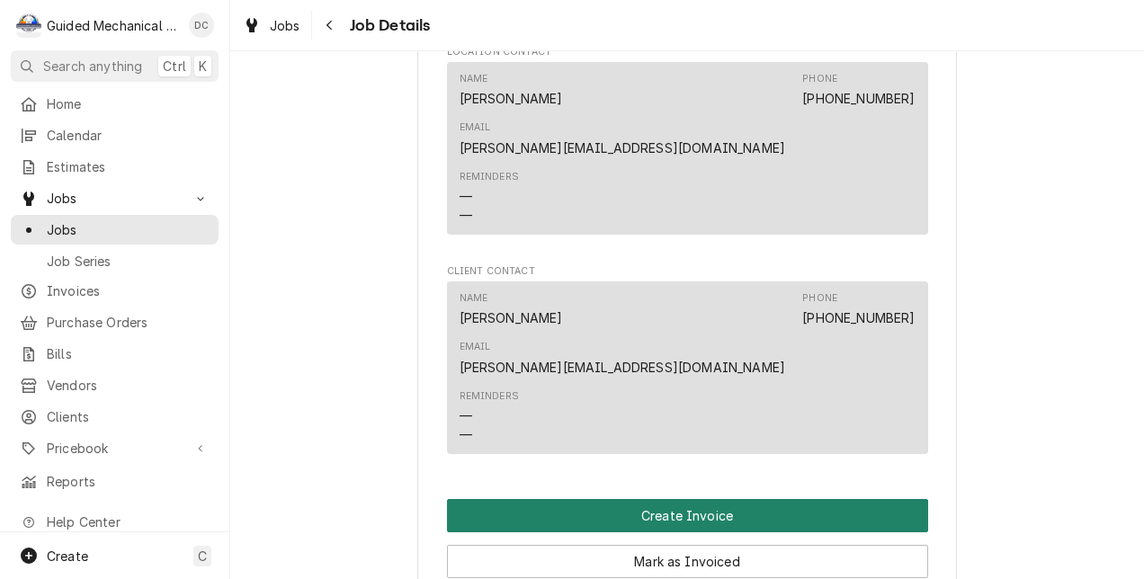
click at [617, 499] on button "Create Invoice" at bounding box center [687, 515] width 481 height 33
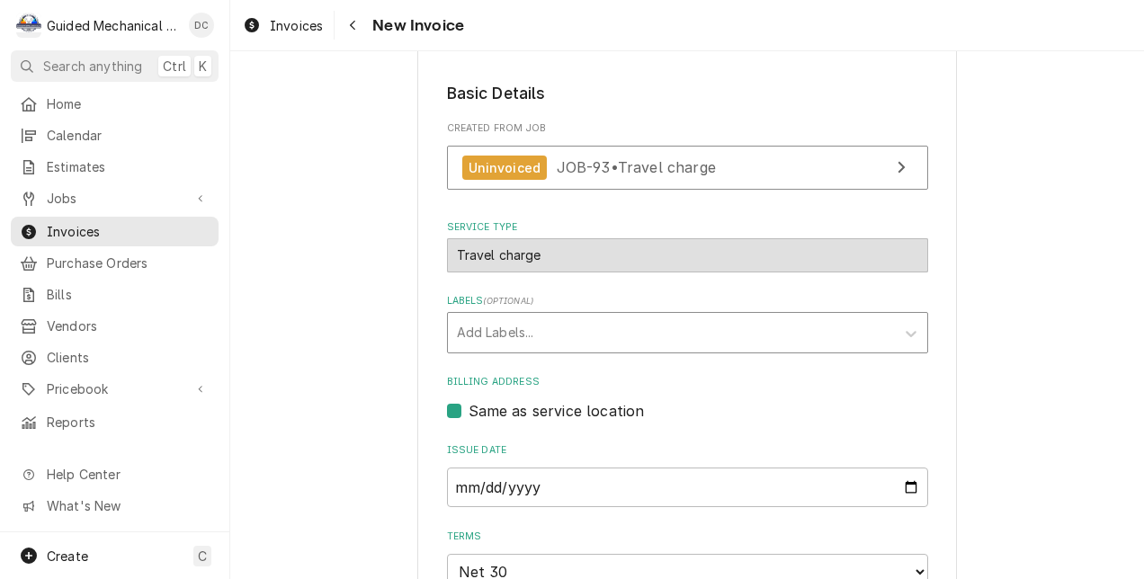
scroll to position [360, 0]
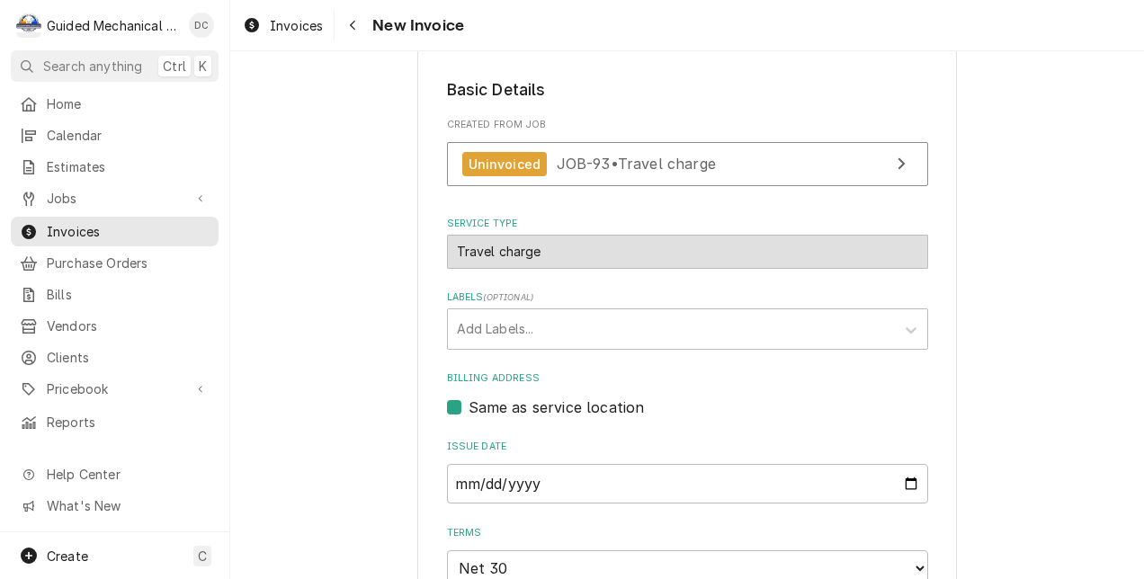
click at [469, 408] on label "Same as service location" at bounding box center [557, 408] width 176 height 22
click at [469, 408] on input "Same as service location" at bounding box center [709, 417] width 481 height 40
checkbox input "false"
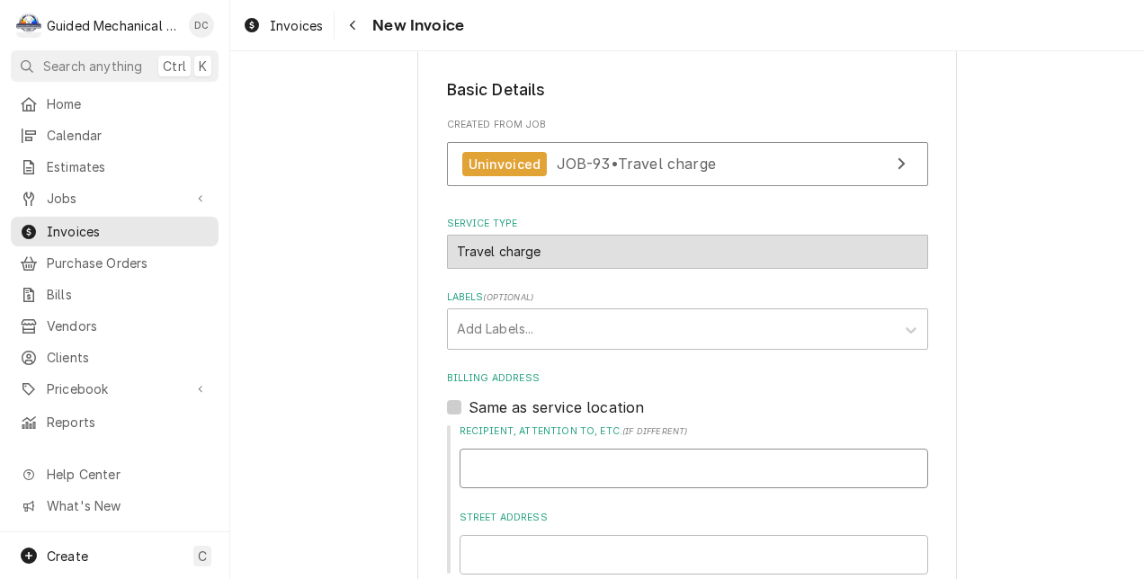
click at [518, 471] on input "Recipient, Attention To, etc. ( if different )" at bounding box center [694, 469] width 469 height 40
paste input "True Manufacturing Co. Inc. 2001 E Terra Ln O'Fallon, MO 63366"
type textarea "x"
type input "True Manufacturing Co. Inc. 2001 E Terra Ln O'Fallon, MO 63366"
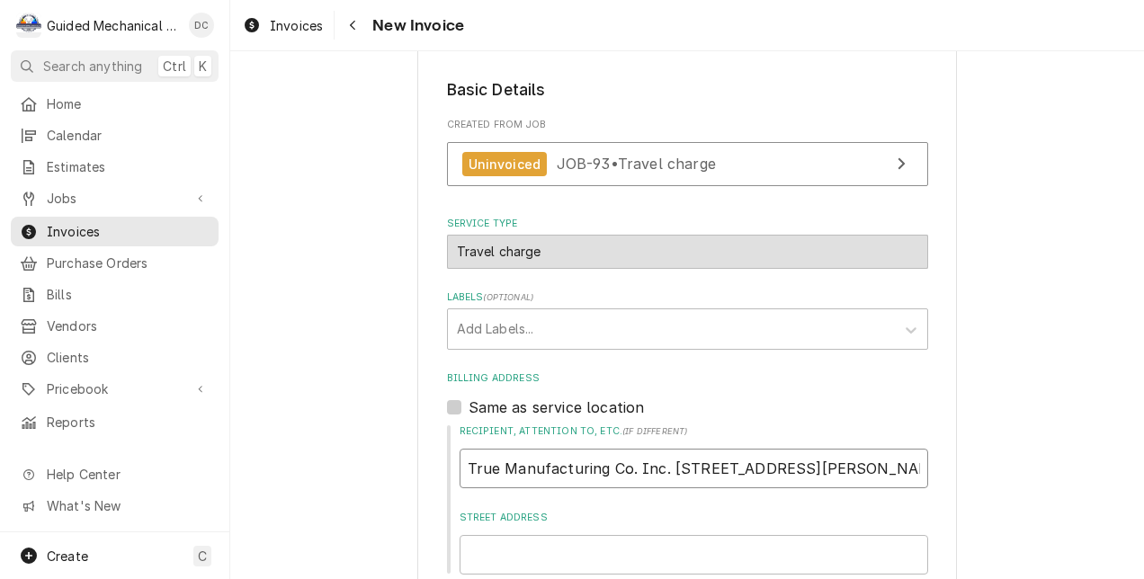
drag, startPoint x: 660, startPoint y: 468, endPoint x: 1076, endPoint y: 499, distance: 416.7
type textarea "x"
type input "True Manufacturing Co. Inc."
type textarea "x"
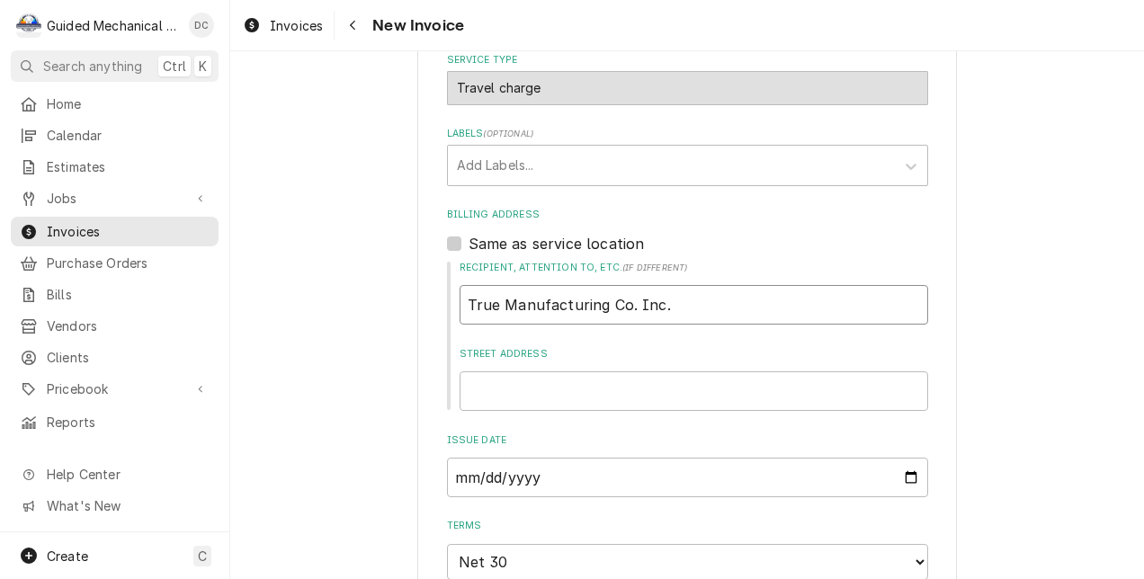
scroll to position [630, 0]
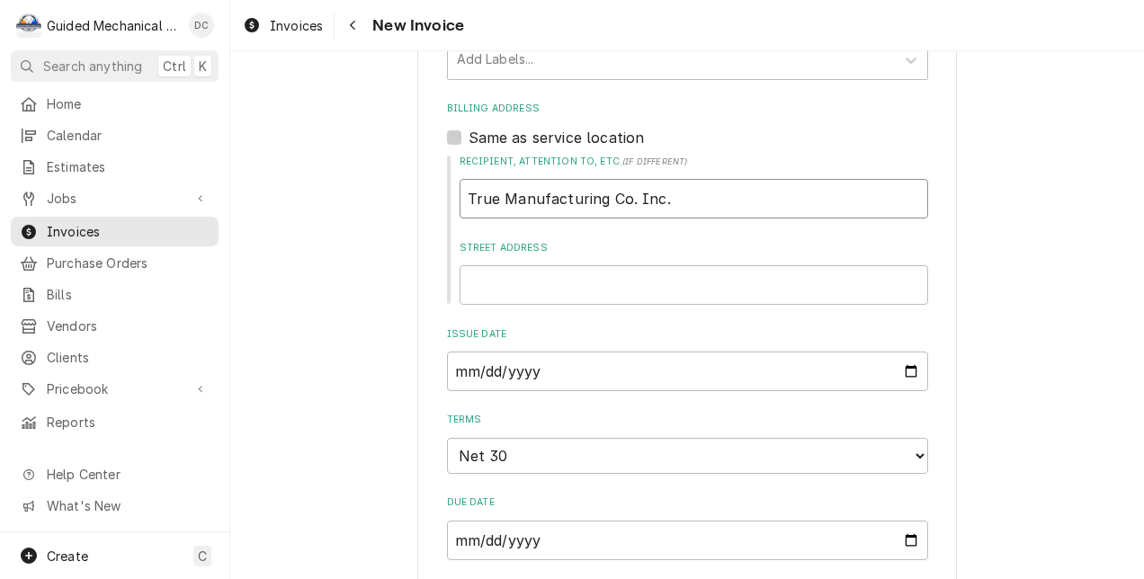
type input "True Manufacturing Co. Inc."
click at [746, 297] on input "Street Address" at bounding box center [694, 285] width 469 height 40
paste input "2001 E Terra Ln O'Fallon, MO 63366"
type textarea "x"
type input "2001 E Terra Ln O'Fallon, MO 63366"
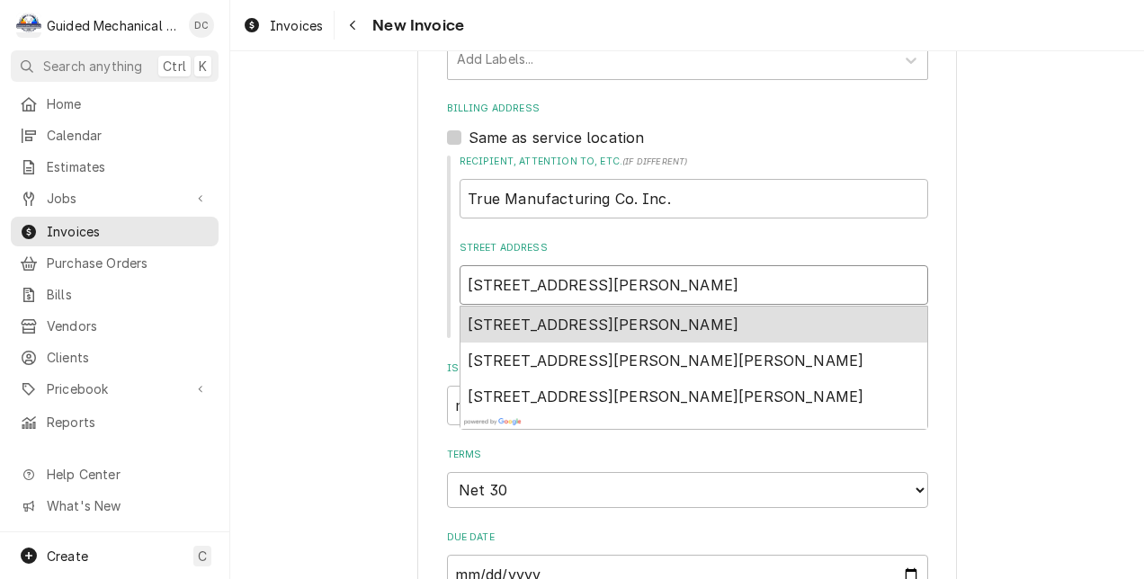
click at [758, 290] on input "2001 E Terra Ln O'Fallon, MO 63366" at bounding box center [694, 285] width 469 height 40
click at [739, 325] on span "2001 E Terra Ln, O'Fallon, MO 63366, USA" at bounding box center [604, 325] width 272 height 18
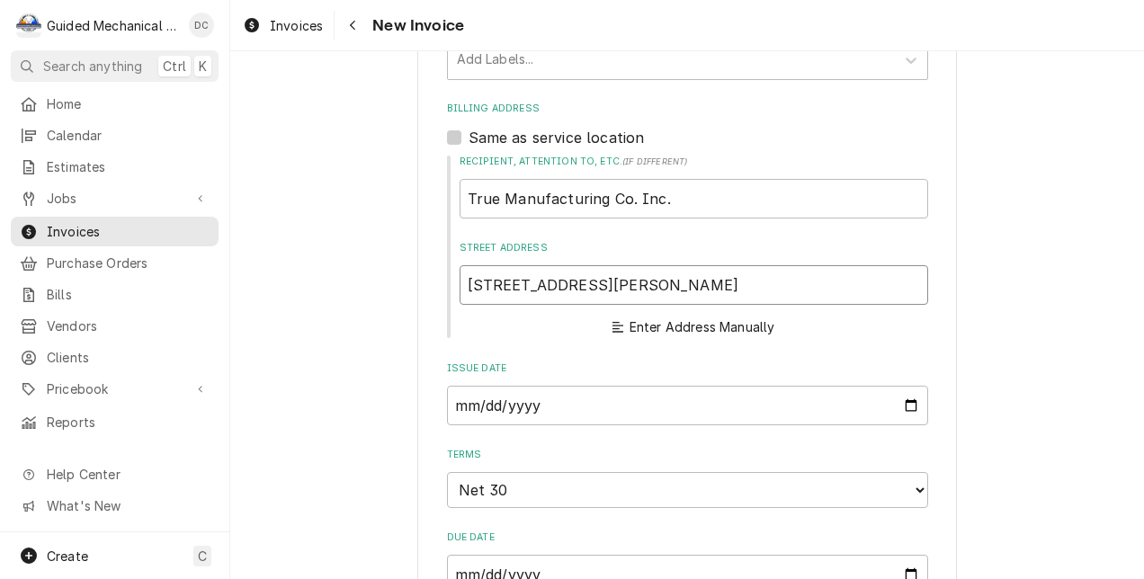
type textarea "x"
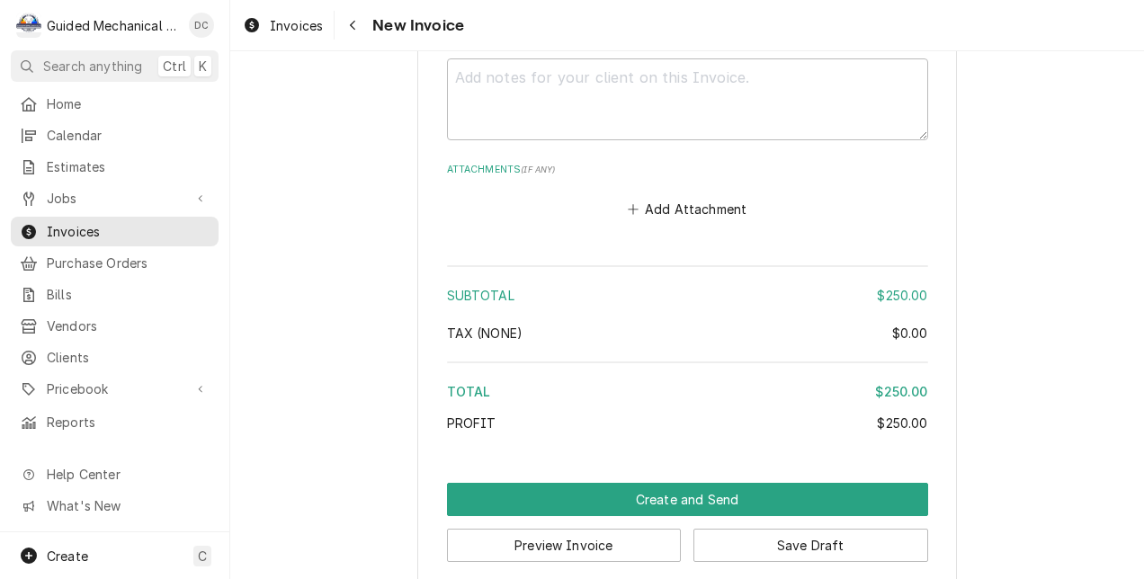
scroll to position [2876, 0]
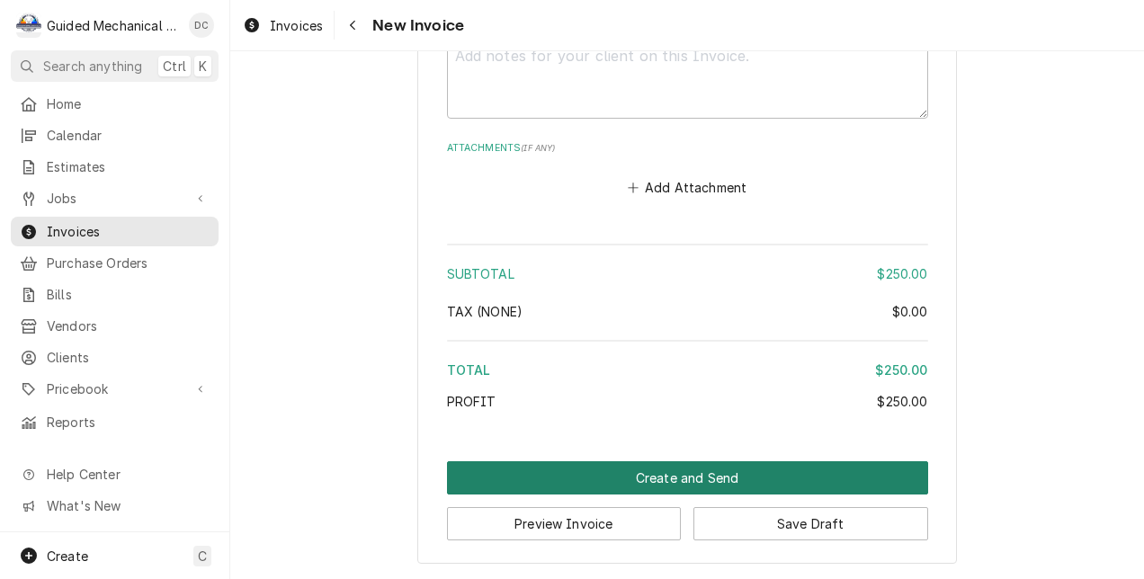
type input "2001 E Terra Ln"
click at [674, 478] on button "Create and Send" at bounding box center [687, 477] width 481 height 33
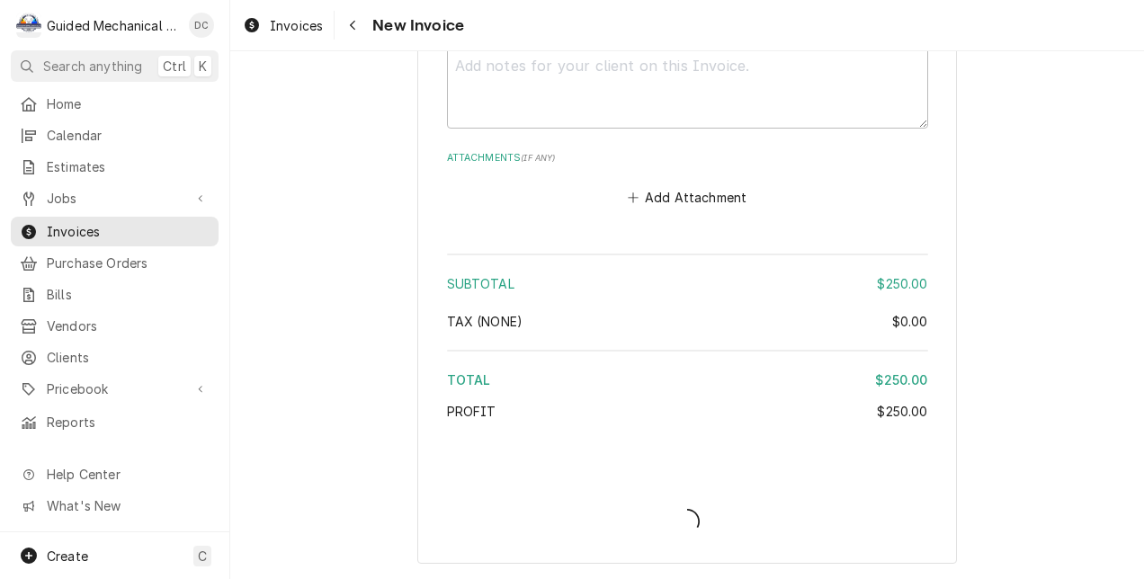
scroll to position [2865, 0]
type textarea "x"
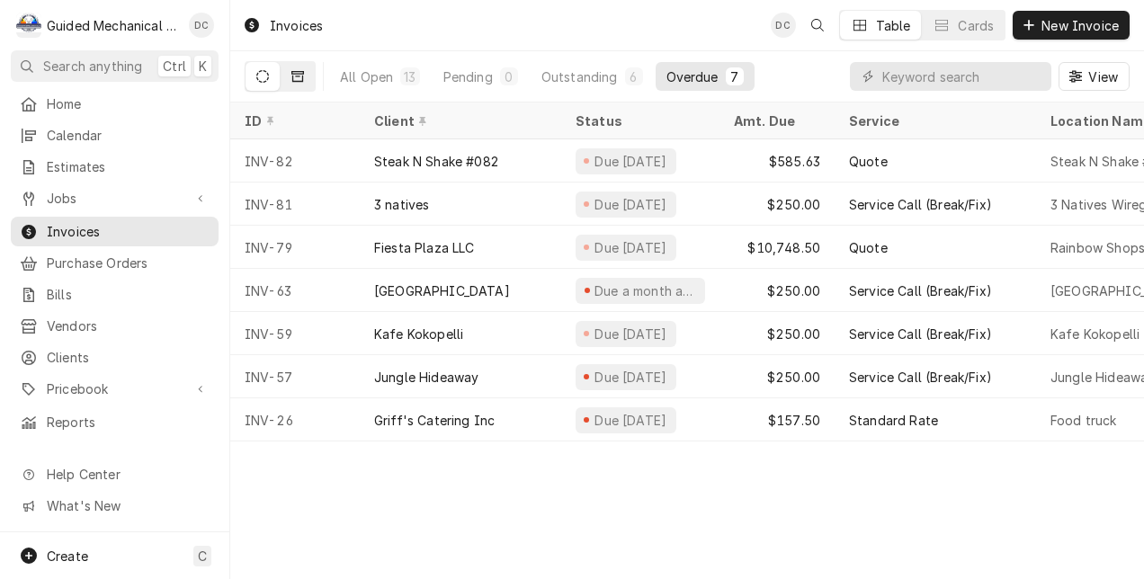
click at [299, 88] on button "Dynamic Content Wrapper" at bounding box center [298, 76] width 34 height 29
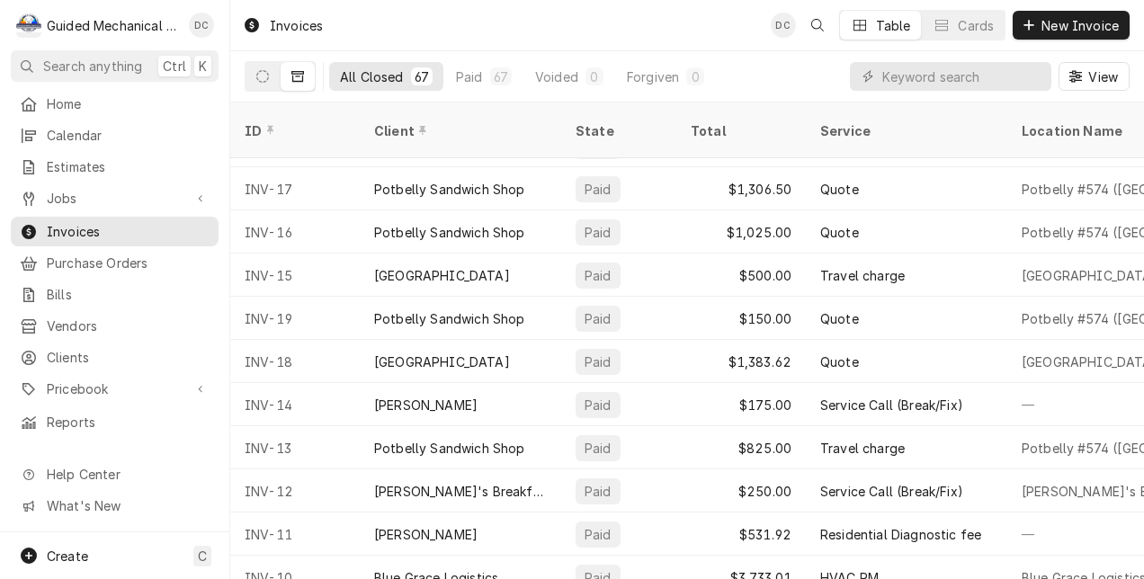
scroll to position [2103, 0]
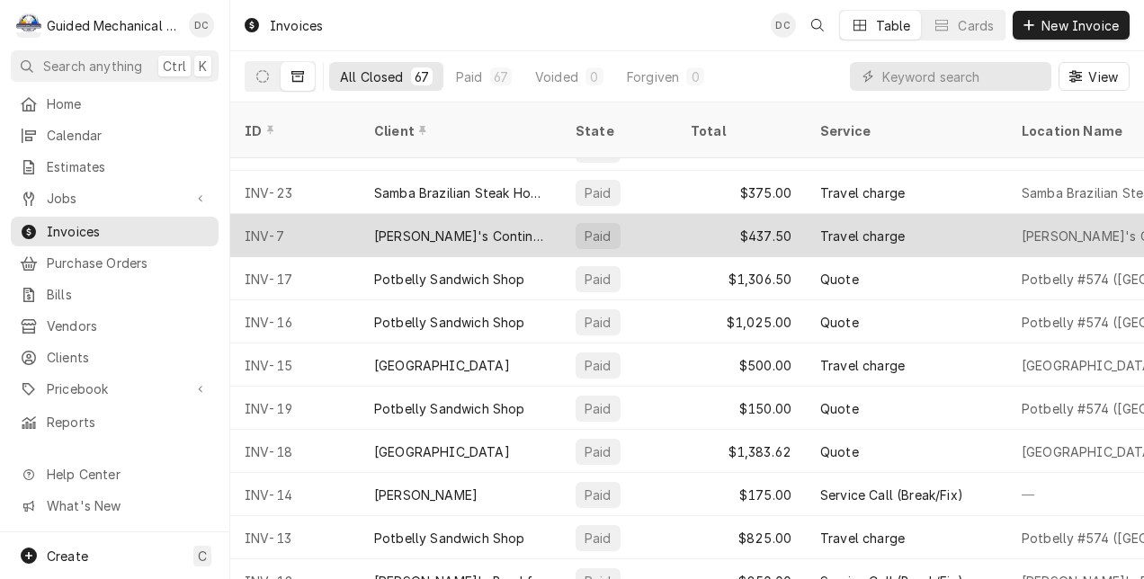
click at [536, 227] on div "Harry's Continental Kitchens" at bounding box center [460, 236] width 173 height 19
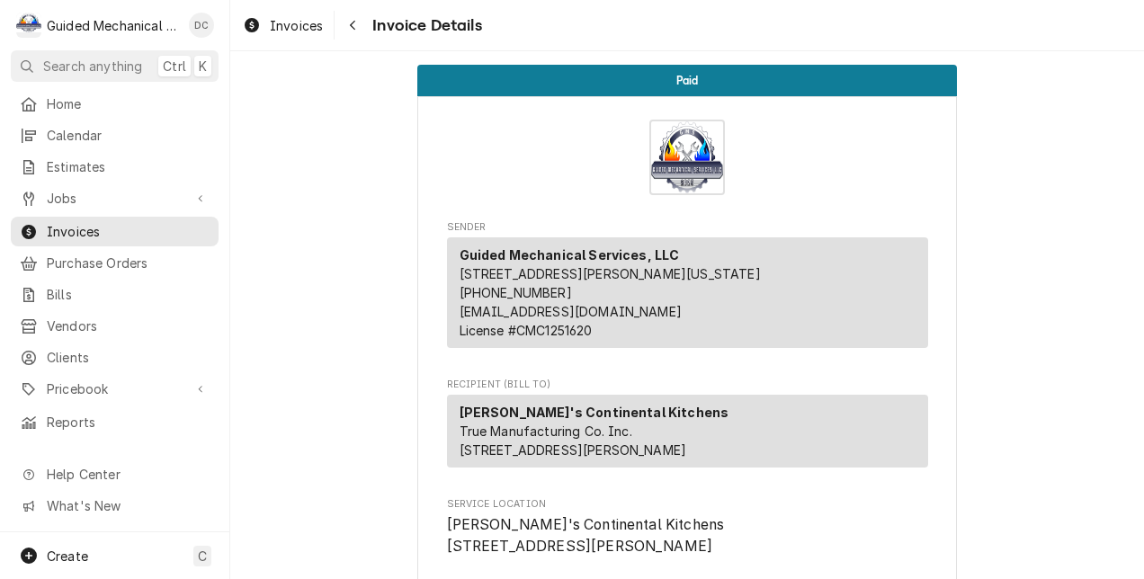
drag, startPoint x: 452, startPoint y: 449, endPoint x: 604, endPoint y: 505, distance: 161.9
click at [604, 475] on div "[PERSON_NAME]'s Continental Kitchens True Manufacturing Co. Inc. [STREET_ADDRES…" at bounding box center [687, 435] width 481 height 80
copy span "True Manufacturing Co. Inc. [STREET_ADDRESS][PERSON_NAME]"
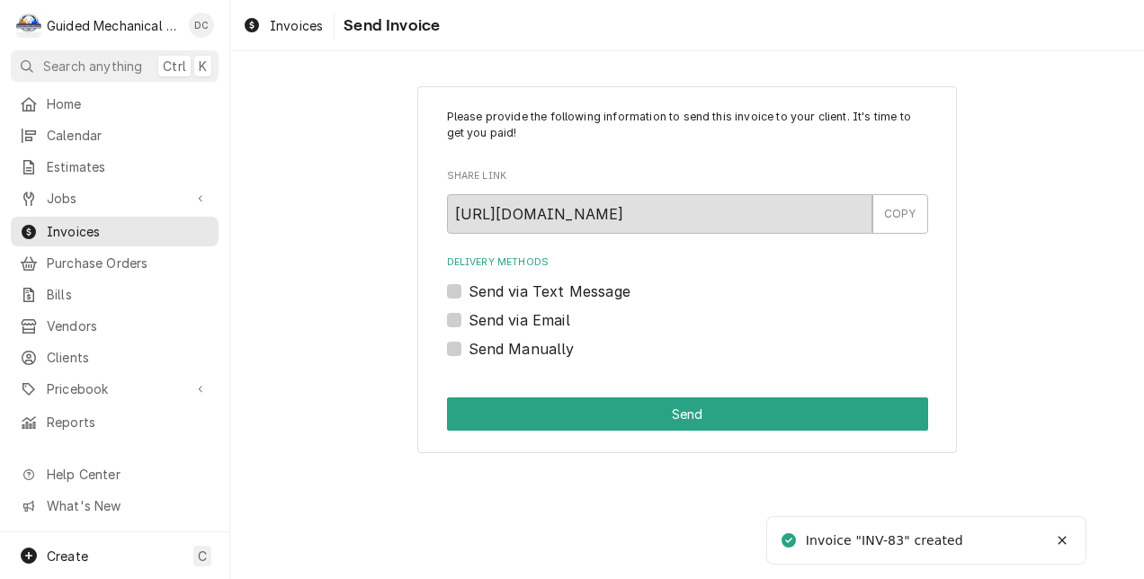
click at [469, 349] on label "Send Manually" at bounding box center [522, 349] width 106 height 22
click at [469, 349] on input "Send Manually" at bounding box center [709, 358] width 481 height 40
checkbox input "true"
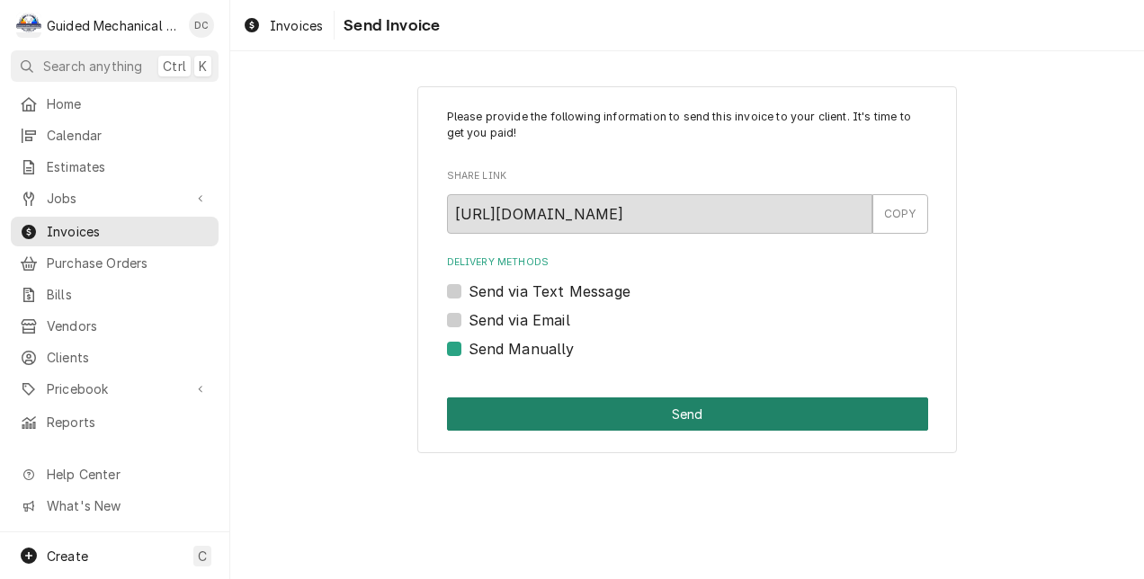
click at [593, 412] on button "Send" at bounding box center [687, 414] width 481 height 33
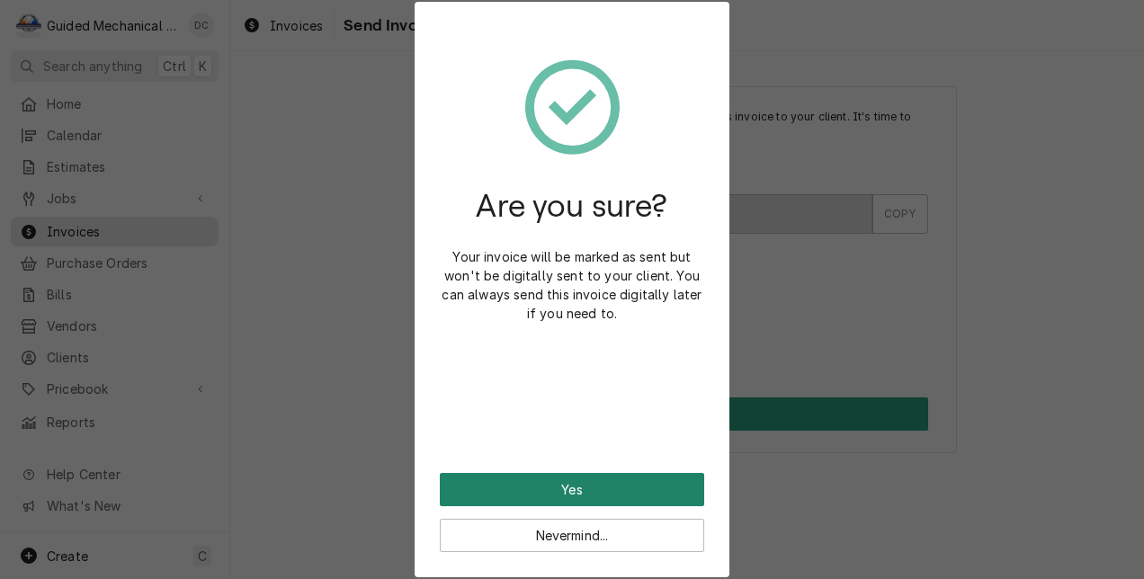
click at [579, 482] on button "Yes" at bounding box center [572, 489] width 264 height 33
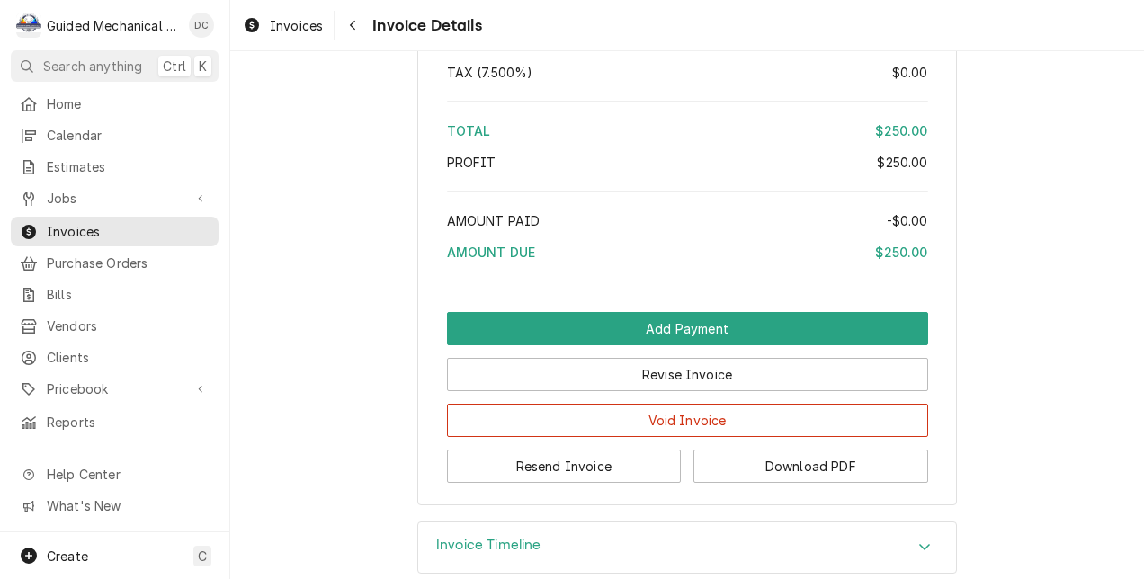
scroll to position [2783, 0]
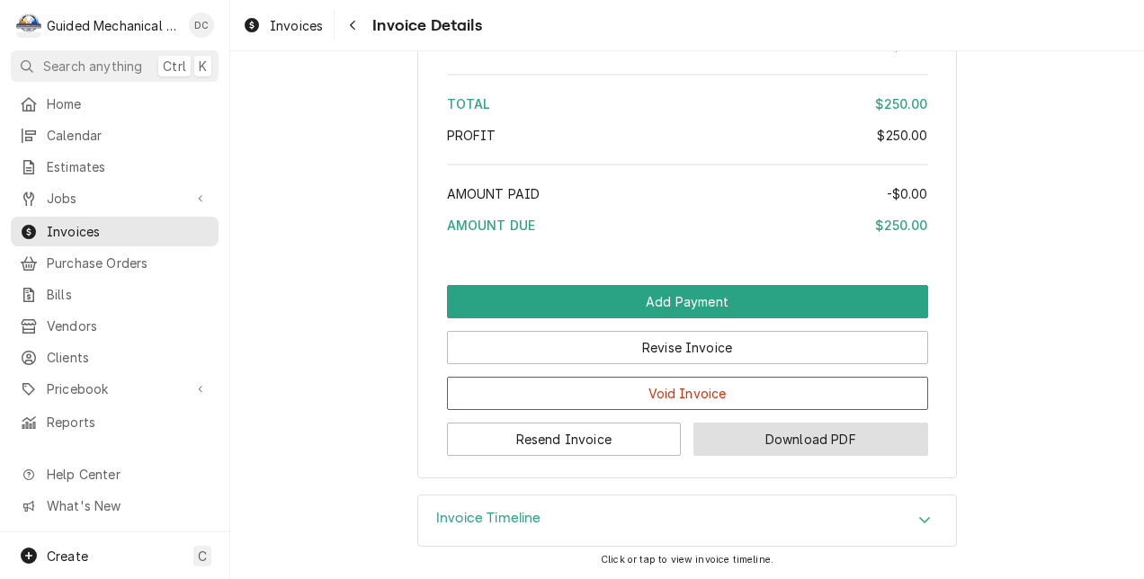
click at [826, 446] on button "Download PDF" at bounding box center [810, 439] width 235 height 33
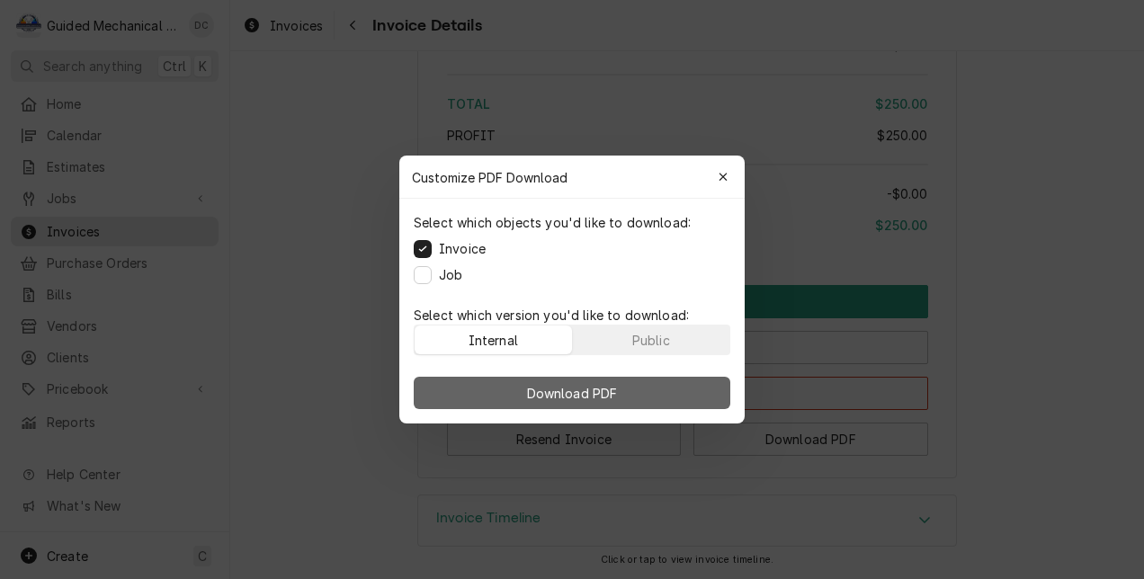
click at [599, 384] on span "Download PDF" at bounding box center [572, 393] width 98 height 19
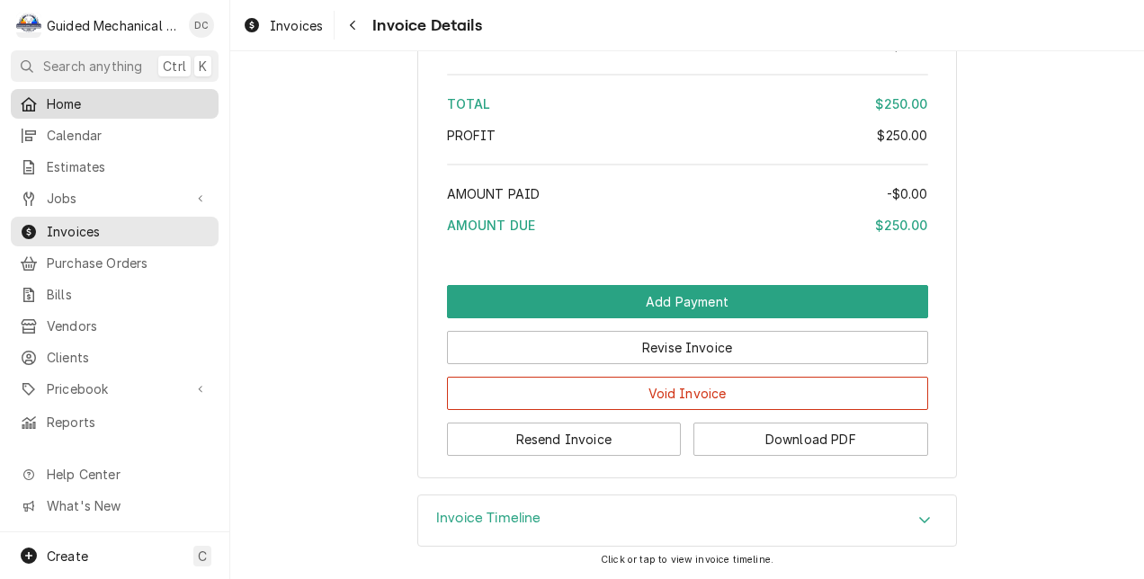
click at [105, 103] on span "Home" at bounding box center [128, 103] width 163 height 19
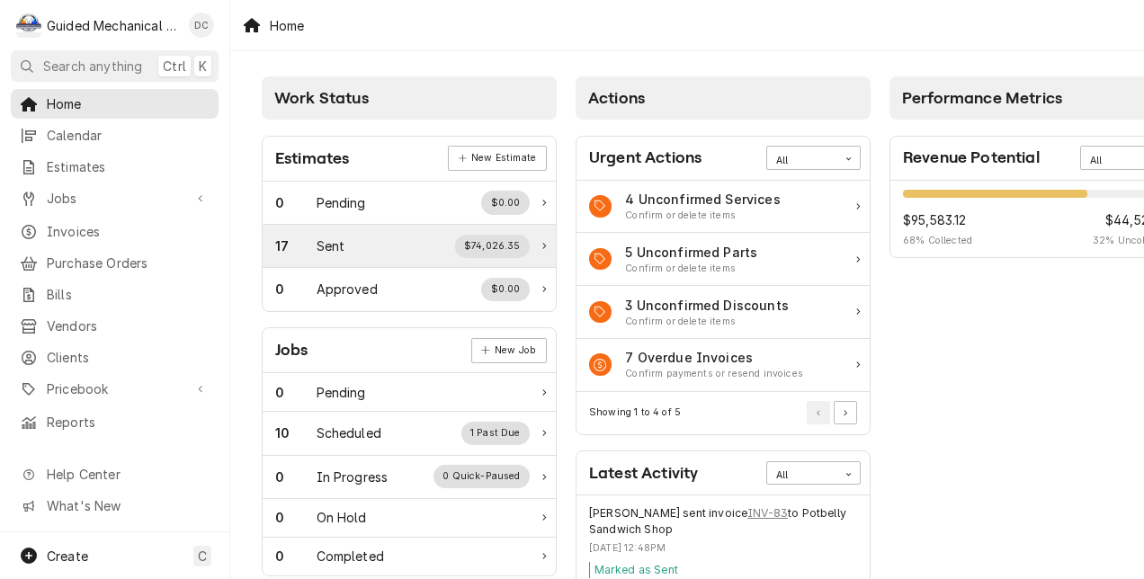
click at [389, 242] on div "17 Sent $74,026.35" at bounding box center [402, 246] width 255 height 23
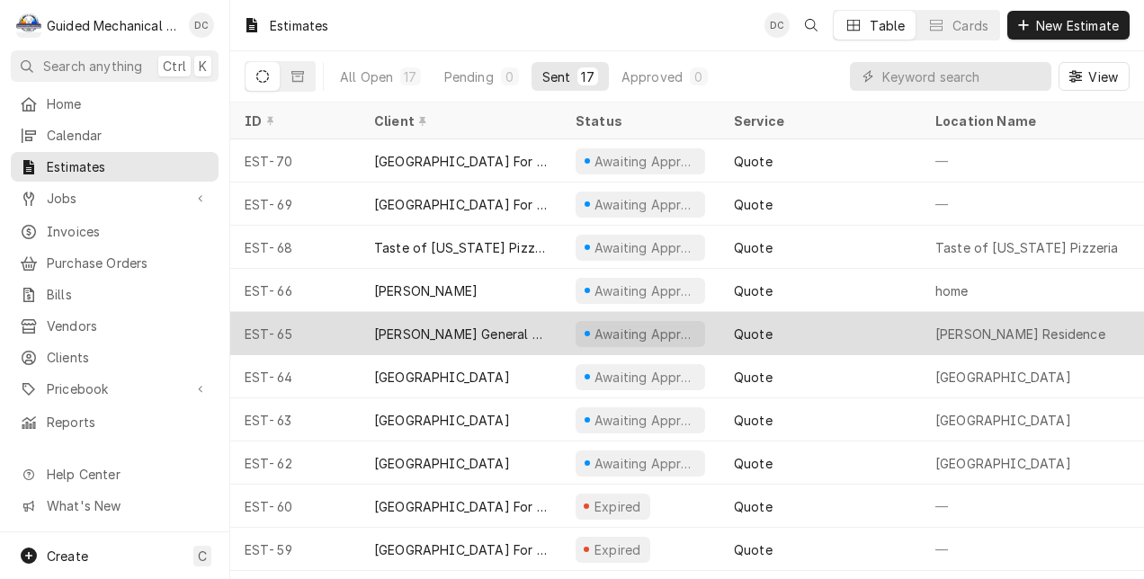
click at [483, 335] on div "[PERSON_NAME] General Contractor, Inc." at bounding box center [460, 334] width 173 height 19
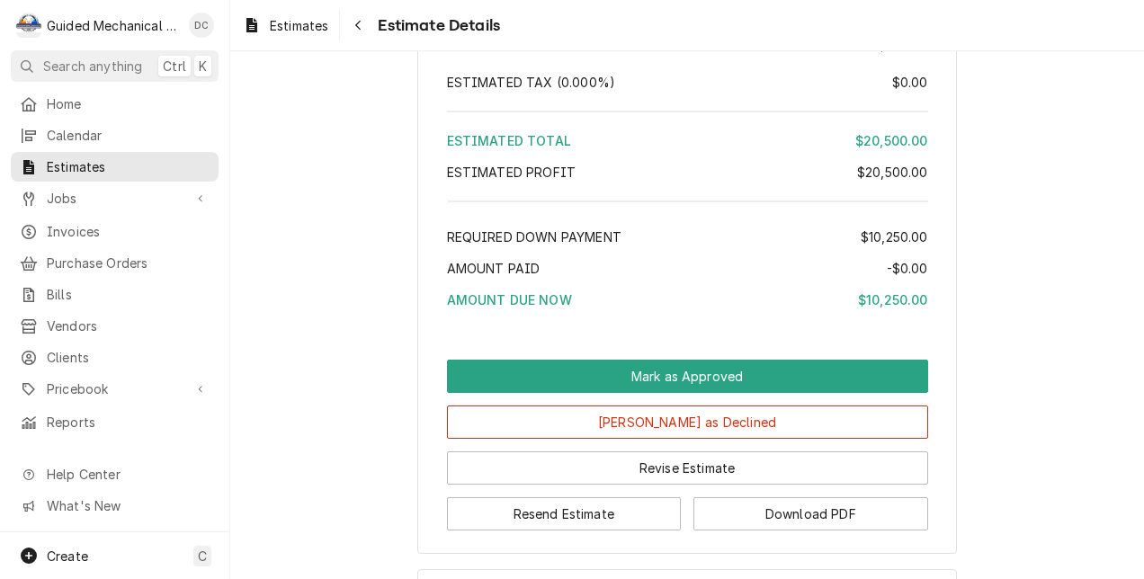
scroll to position [1979, 0]
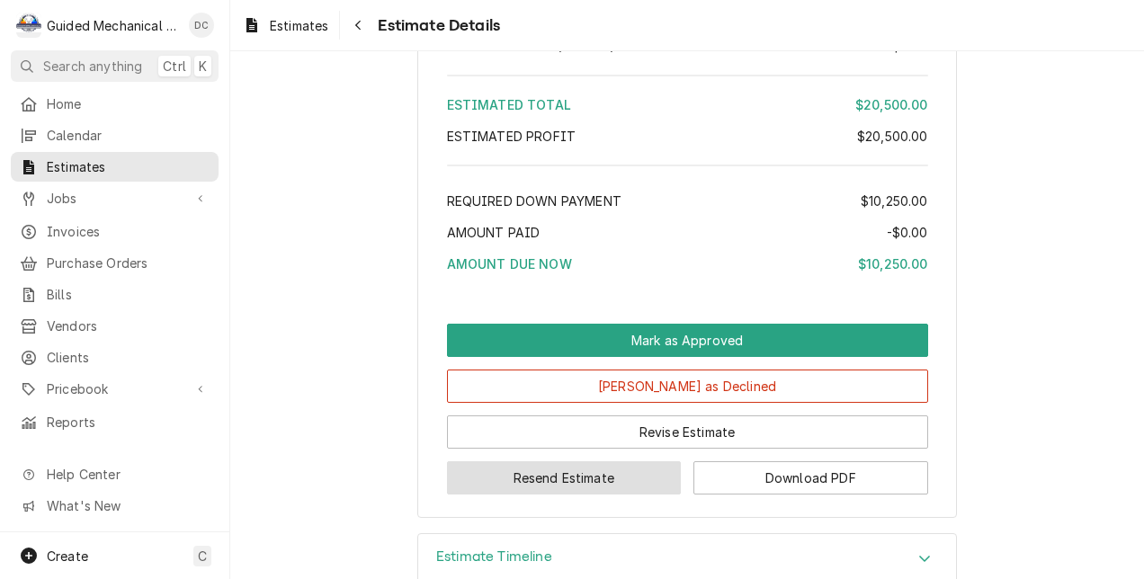
click at [604, 495] on button "Resend Estimate" at bounding box center [564, 477] width 235 height 33
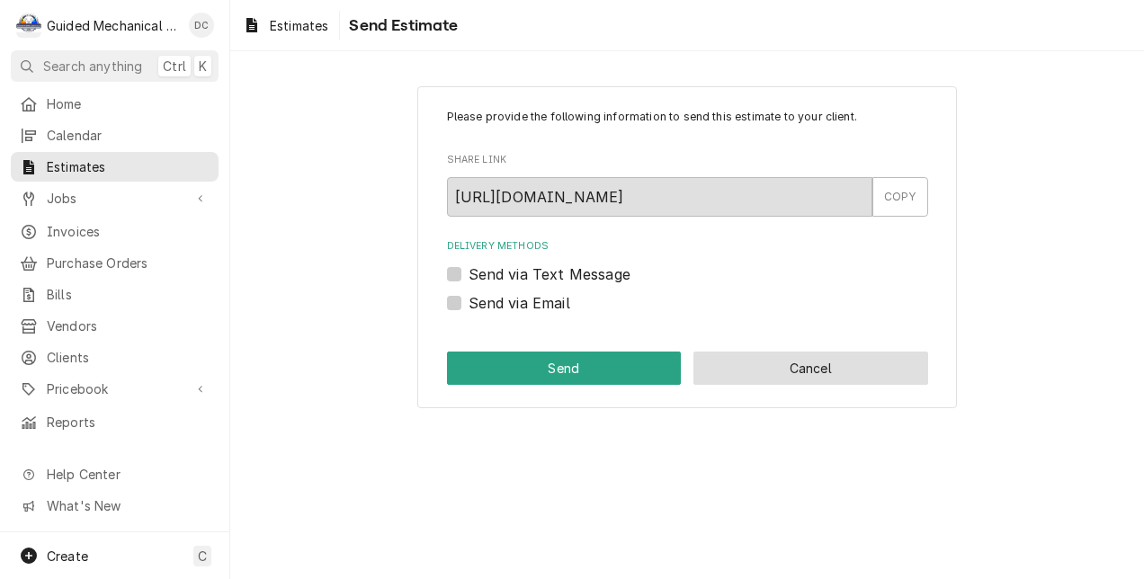
click at [800, 371] on button "Cancel" at bounding box center [810, 368] width 235 height 33
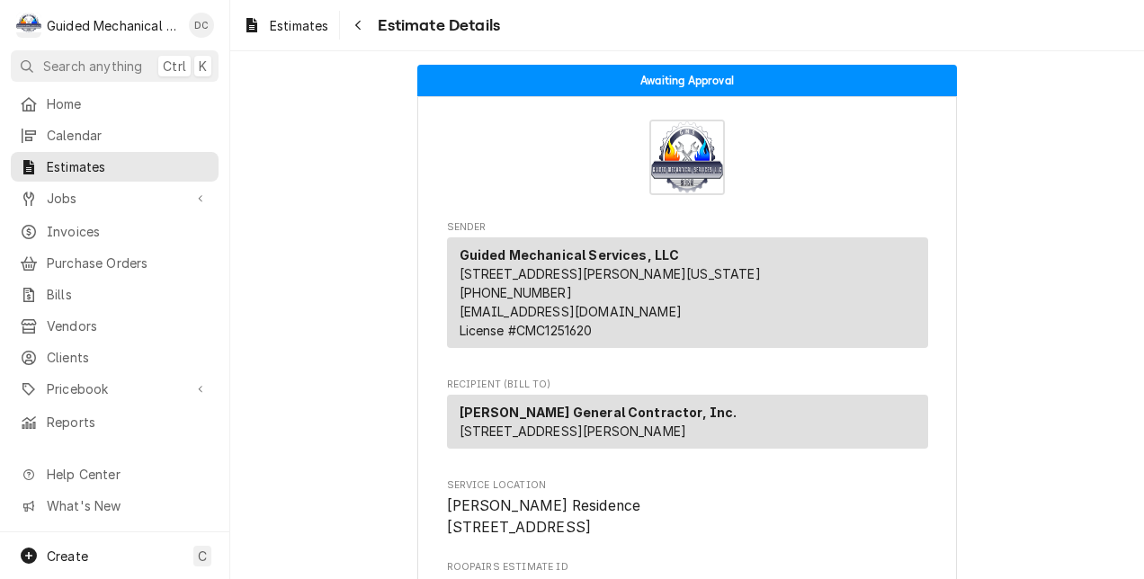
scroll to position [1979, 0]
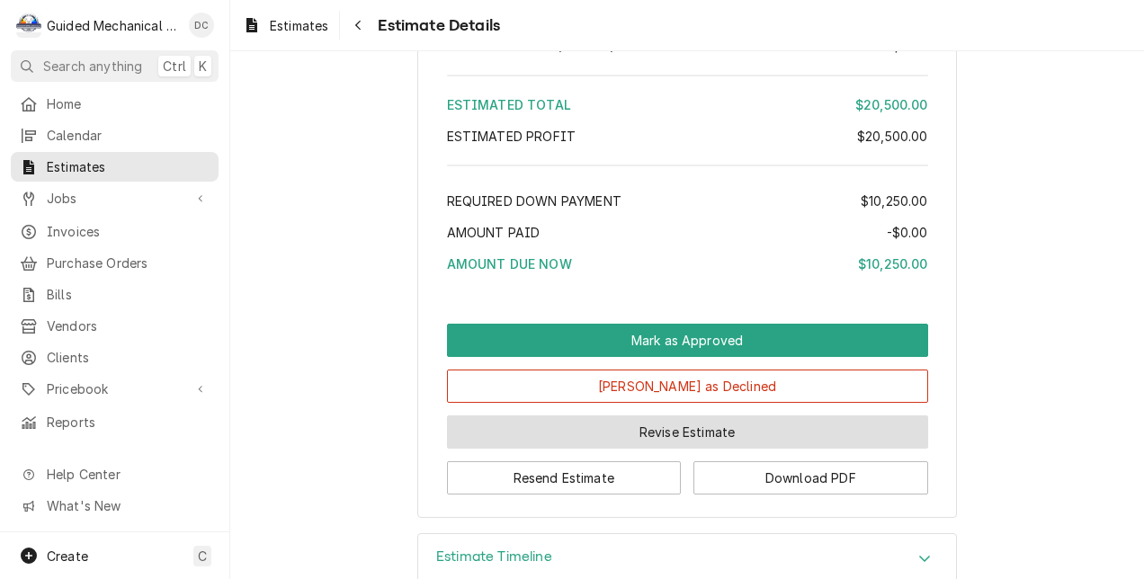
click at [807, 449] on button "Revise Estimate" at bounding box center [687, 432] width 481 height 33
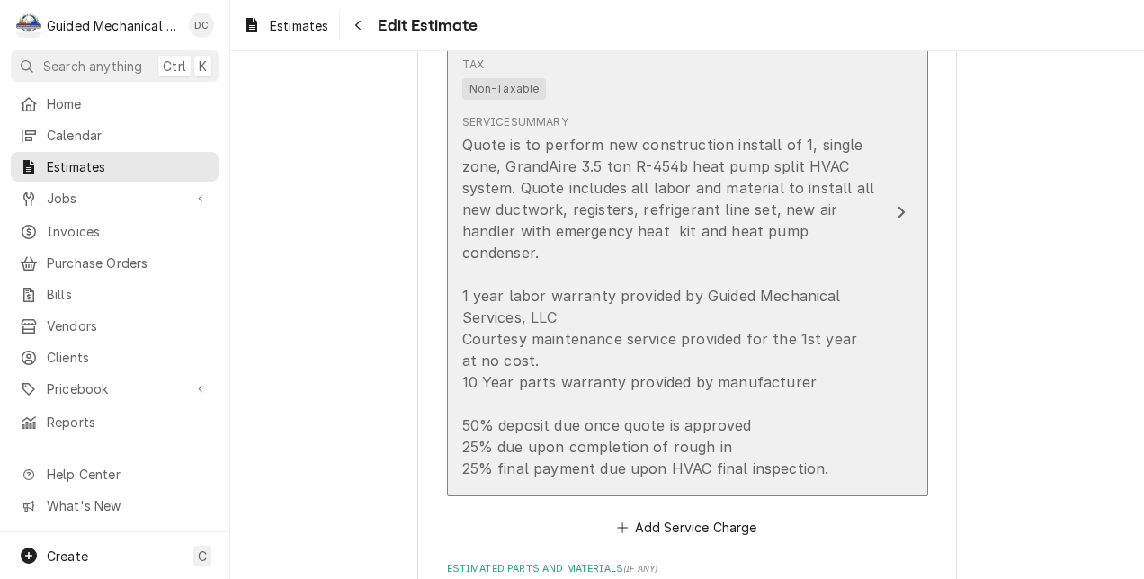
scroll to position [1889, 0]
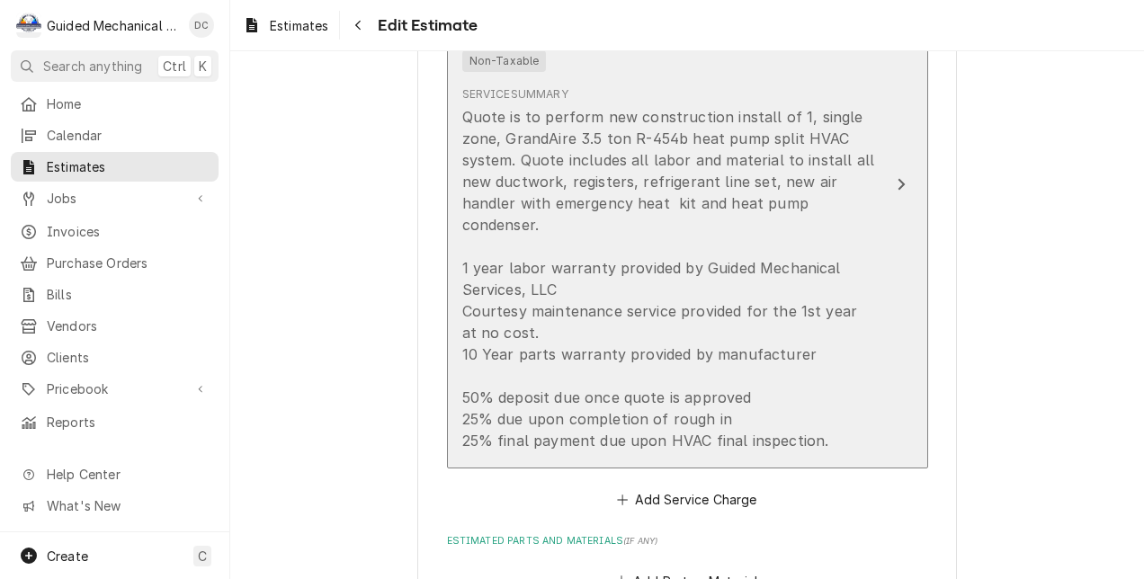
click at [897, 186] on icon "Update Line Item" at bounding box center [901, 184] width 9 height 14
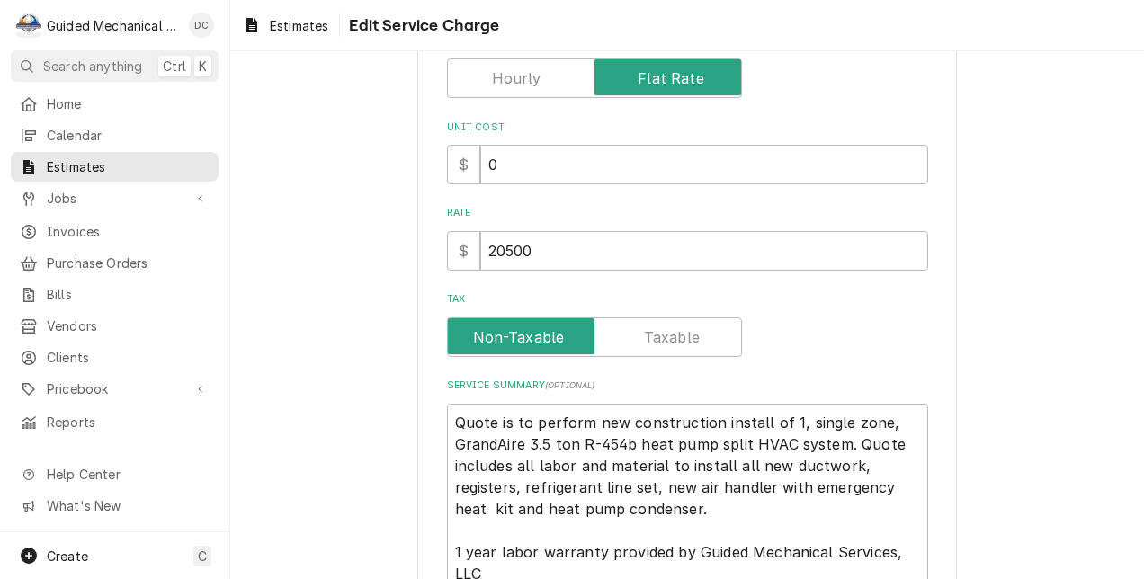
scroll to position [270, 0]
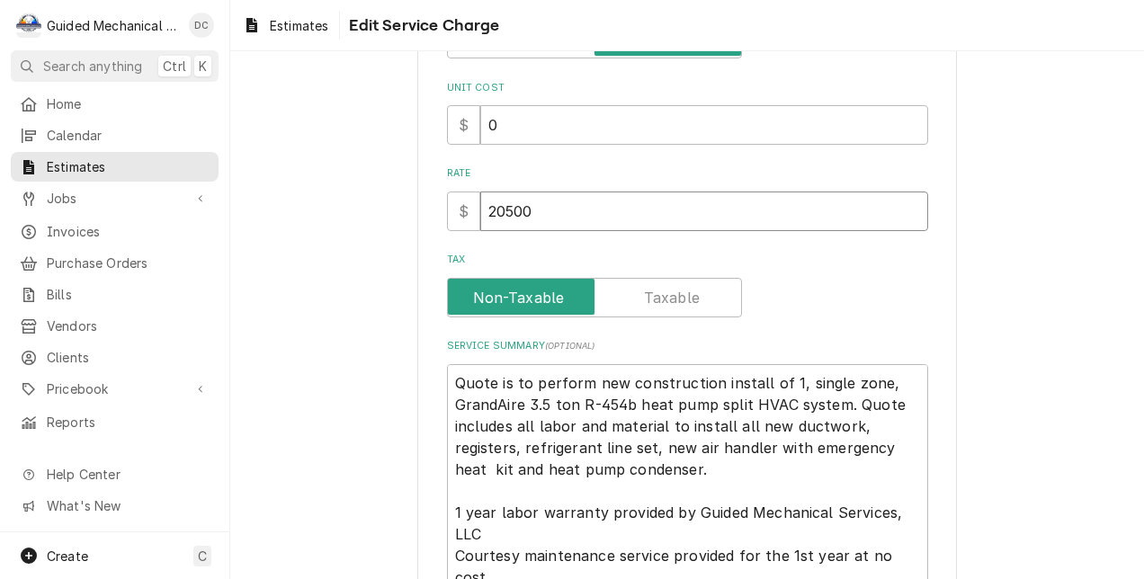
drag, startPoint x: 500, startPoint y: 210, endPoint x: 487, endPoint y: 212, distance: 12.7
click at [487, 212] on input "20500" at bounding box center [704, 212] width 448 height 40
type textarea "x"
type input "24500"
type textarea "x"
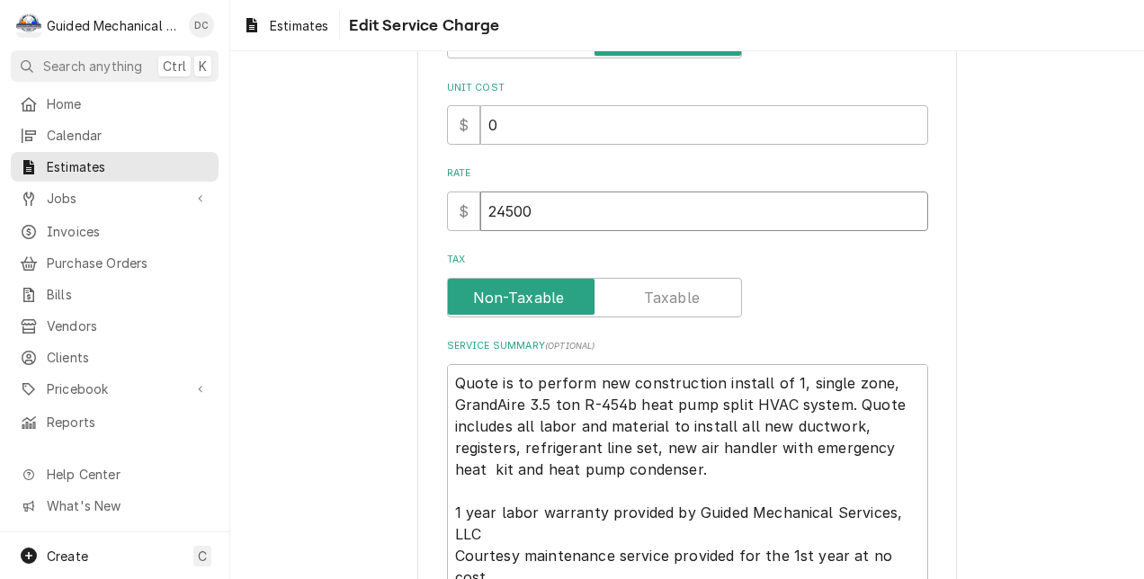
type input "2400"
type textarea "x"
type input "240"
type textarea "x"
type input "2460"
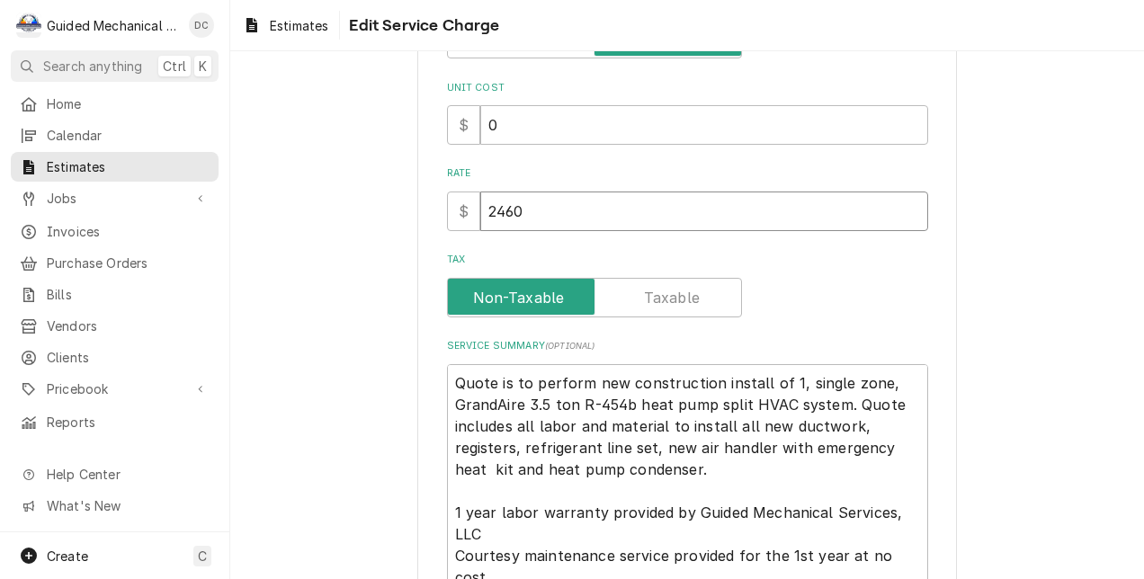
type textarea "x"
type input "24650"
type textarea "x"
type input "24650"
click at [485, 464] on textarea "Quote is to perform new construction install of 1, single zone, GrandAire 3.5 t…" at bounding box center [687, 523] width 481 height 319
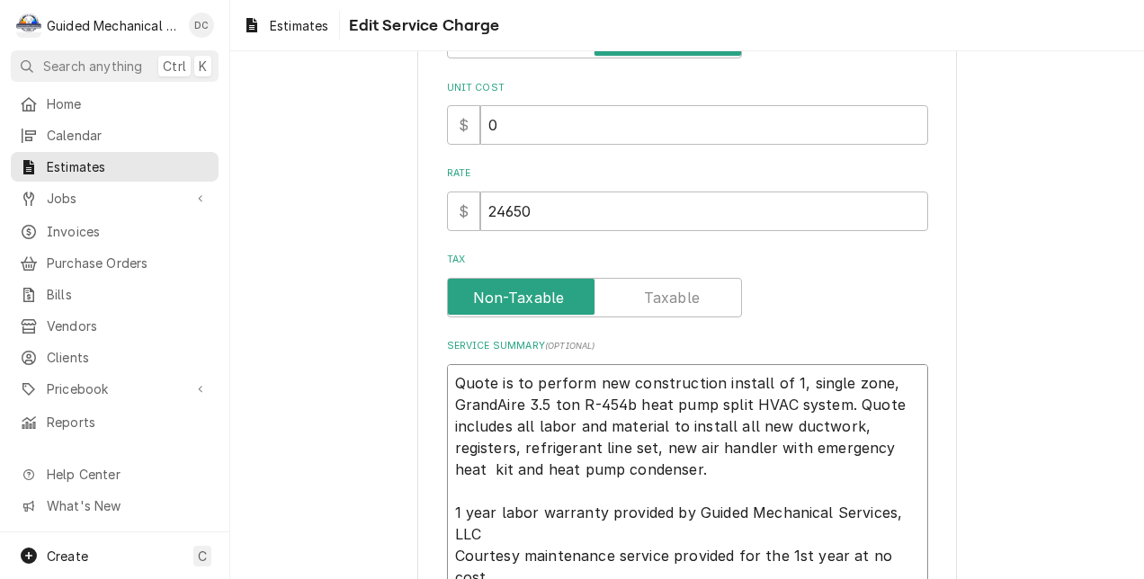
type textarea "x"
type textarea "Quote is to perform new construction install of 1, single zone, GrandAire 3.5 t…"
type textarea "x"
type textarea "Quote is to perform new construction install of 1, single zone, GrandAire 3.5 t…"
type textarea "x"
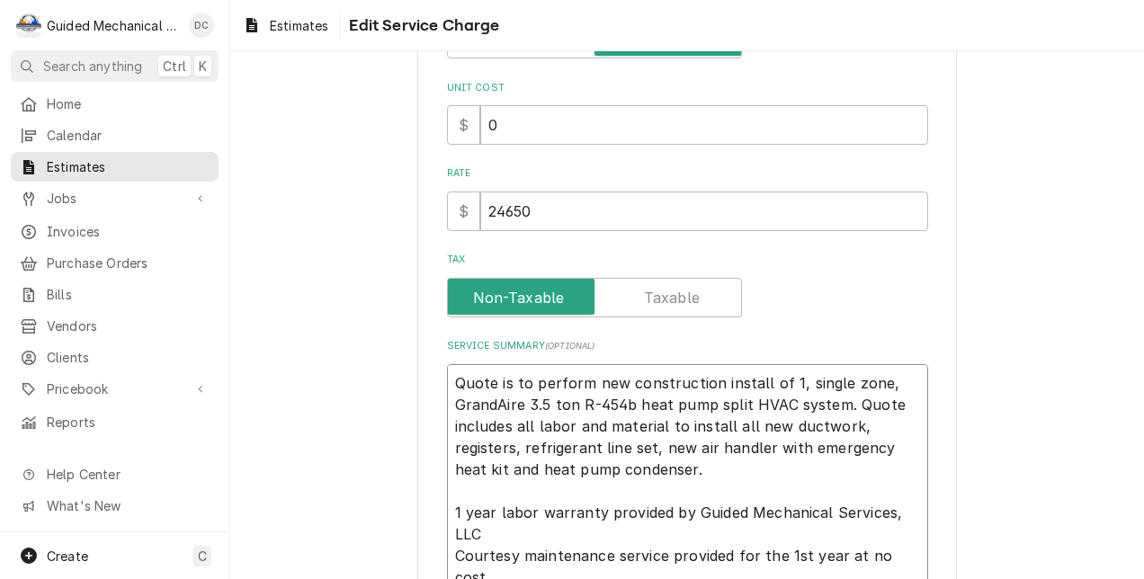
type textarea "Quote is to perform new construction install of 1, single zone, GrandAire 3.5 t…"
type textarea "x"
type textarea "Quote is to perform new construction install of 1, single zone, GrandAire 3.5 t…"
type textarea "x"
type textarea "Quote is to perform new construction install of 1, single zone, GrandAire 3.5 t…"
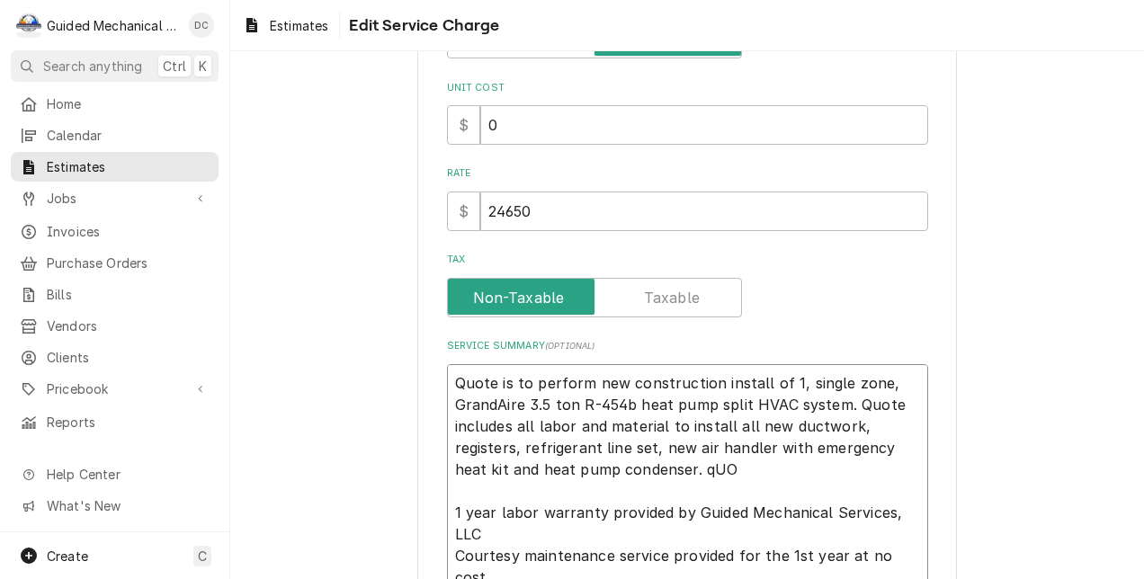
type textarea "x"
type textarea "Quote is to perform new construction install of 1, single zone, GrandAire 3.5 t…"
type textarea "x"
type textarea "Quote is to perform new construction install of 1, single zone, GrandAire 3.5 t…"
type textarea "x"
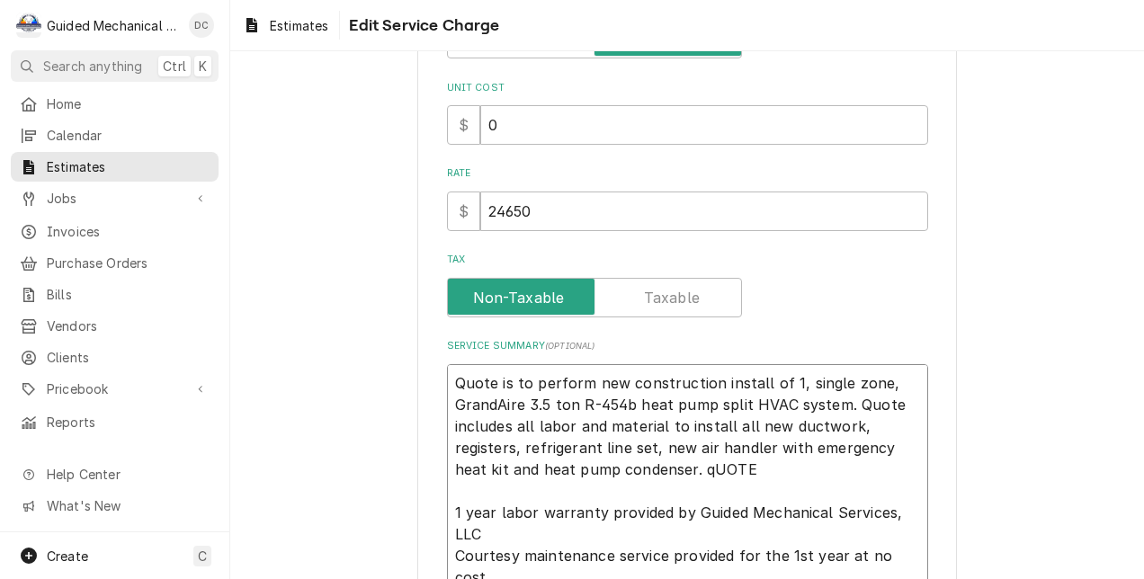
type textarea "Quote is to perform new construction install of 1, single zone, GrandAire 3.5 t…"
type textarea "x"
type textarea "Quote is to perform new construction install of 1, single zone, GrandAire 3.5 t…"
type textarea "x"
type textarea "Quote is to perform new construction install of 1, single zone, GrandAire 3.5 t…"
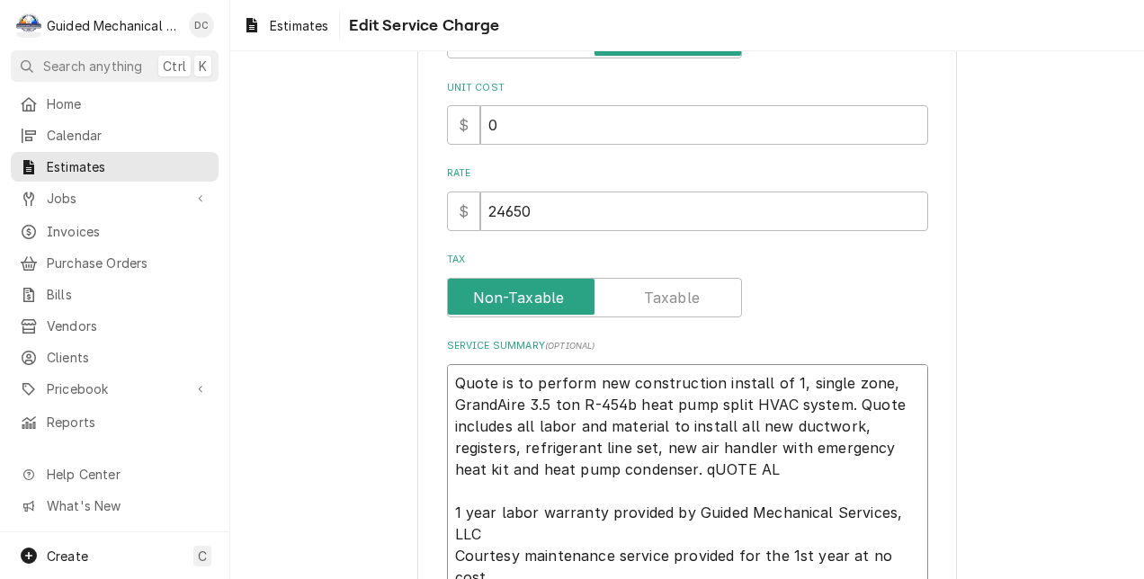
type textarea "x"
type textarea "Quote is to perform new construction install of 1, single zone, GrandAire 3.5 t…"
type textarea "x"
type textarea "Quote is to perform new construction install of 1, single zone, GrandAire 3.5 t…"
type textarea "x"
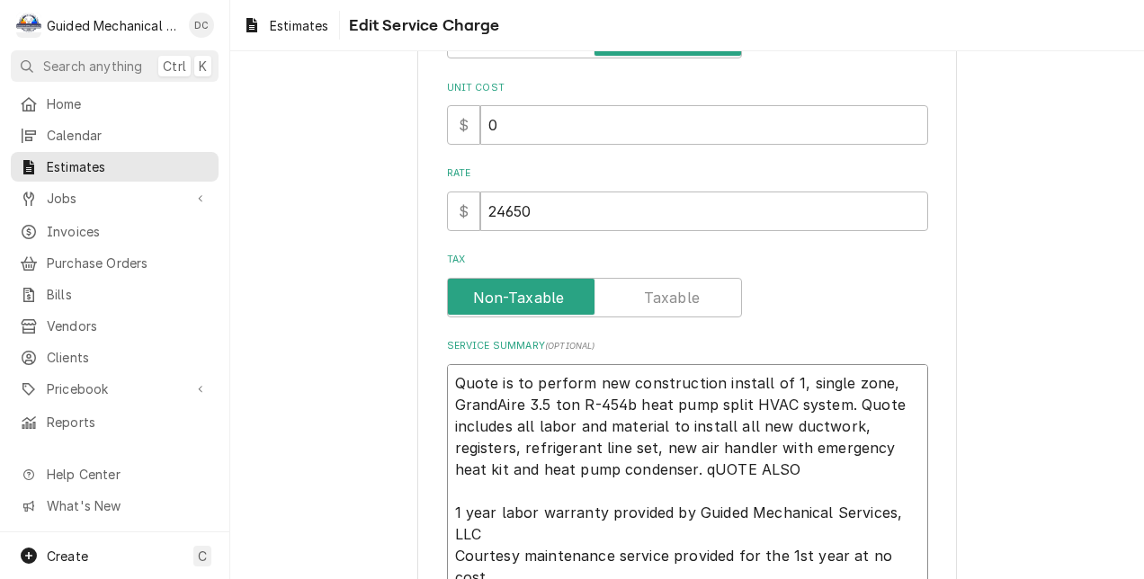
type textarea "Quote is to perform new construction install of 1, single zone, GrandAire 3.5 t…"
type textarea "x"
type textarea "Quote is to perform new construction install of 1, single zone, GrandAire 3.5 t…"
type textarea "x"
type textarea "Quote is to perform new construction install of 1, single zone, GrandAire 3.5 t…"
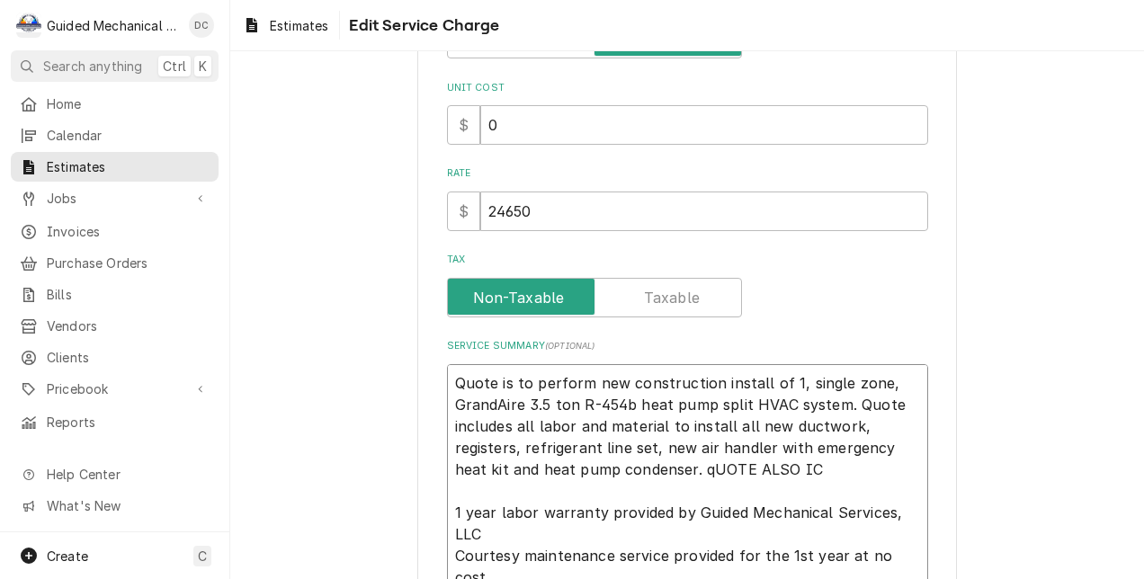
type textarea "x"
type textarea "Quote is to perform new construction install of 1, single zone, GrandAire 3.5 t…"
type textarea "x"
type textarea "Quote is to perform new construction install of 1, single zone, GrandAire 3.5 t…"
type textarea "x"
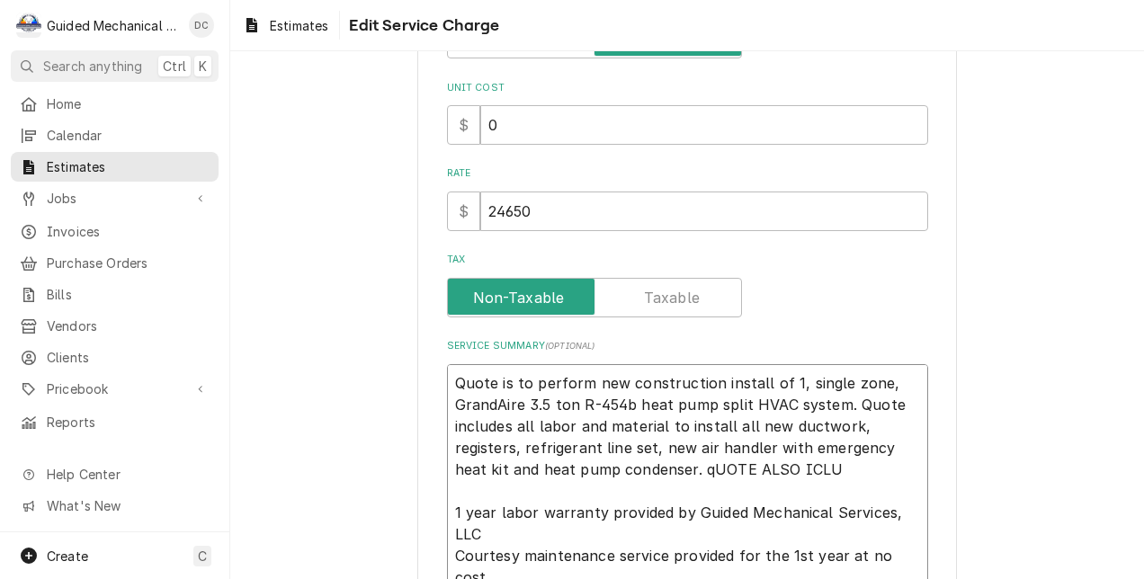
type textarea "Quote is to perform new construction install of 1, single zone, GrandAire 3.5 t…"
type textarea "x"
type textarea "Quote is to perform new construction install of 1, single zone, GrandAire 3.5 t…"
type textarea "x"
type textarea "Quote is to perform new construction install of 1, single zone, GrandAire 3.5 t…"
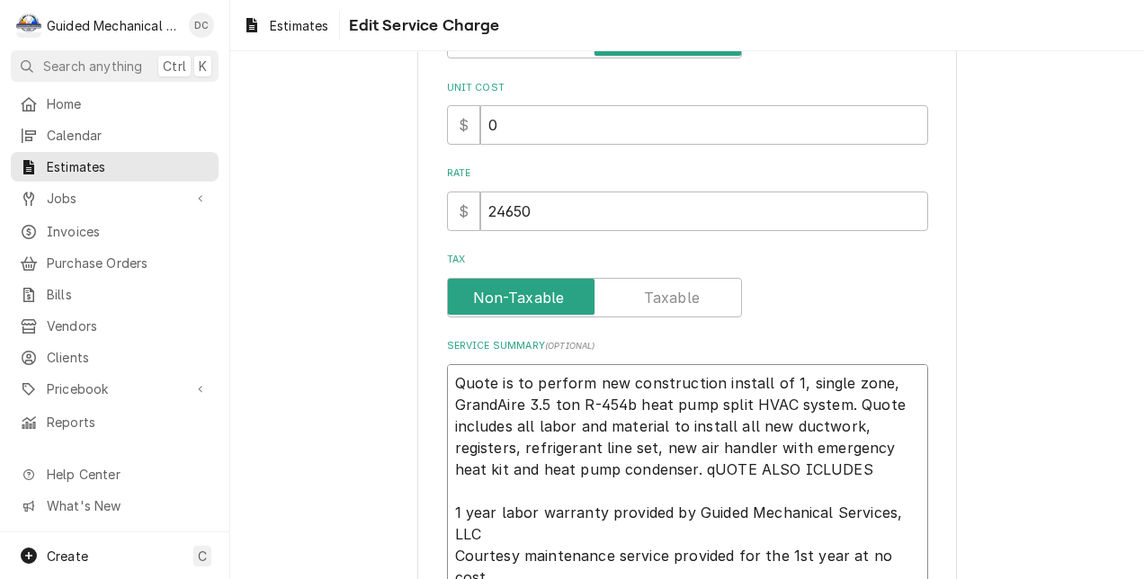
type textarea "x"
type textarea "Quote is to perform new construction install of 1, single zone, GrandAire 3.5 t…"
type textarea "x"
type textarea "Quote is to perform new construction install of 1, single zone, GrandAire 3.5 t…"
type textarea "x"
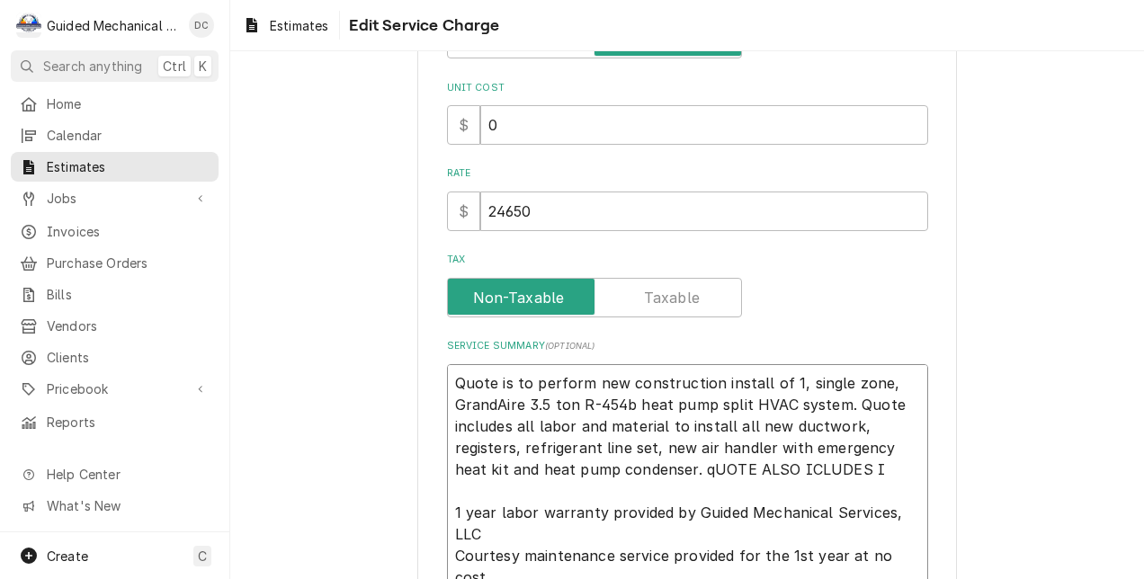
type textarea "Quote is to perform new construction install of 1, single zone, GrandAire 3.5 t…"
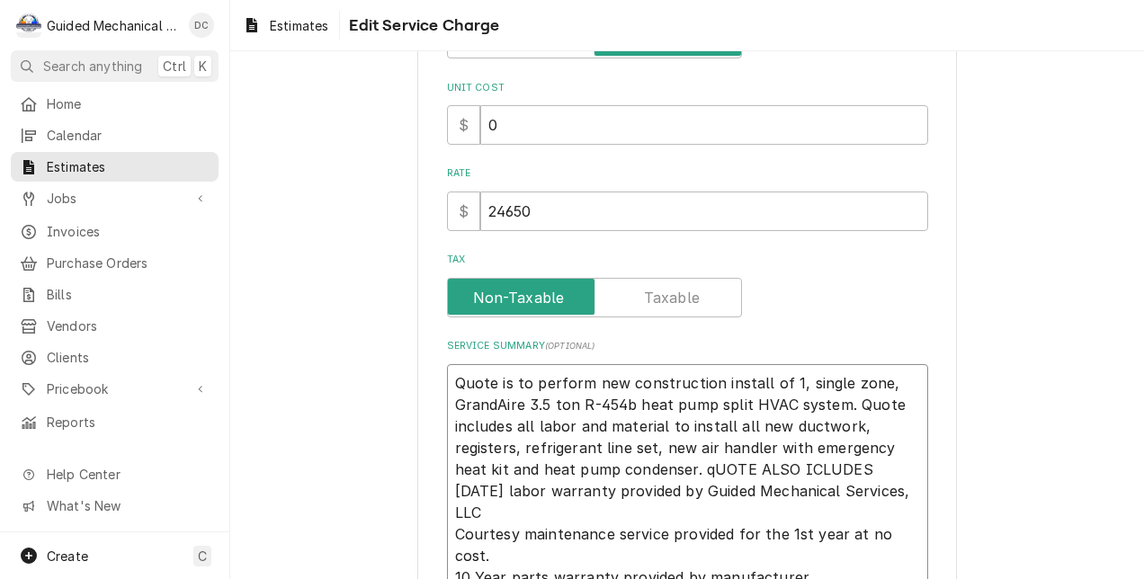
type textarea "x"
type textarea "Quote is to perform new construction install of 1, single zone, GrandAire 3.5 t…"
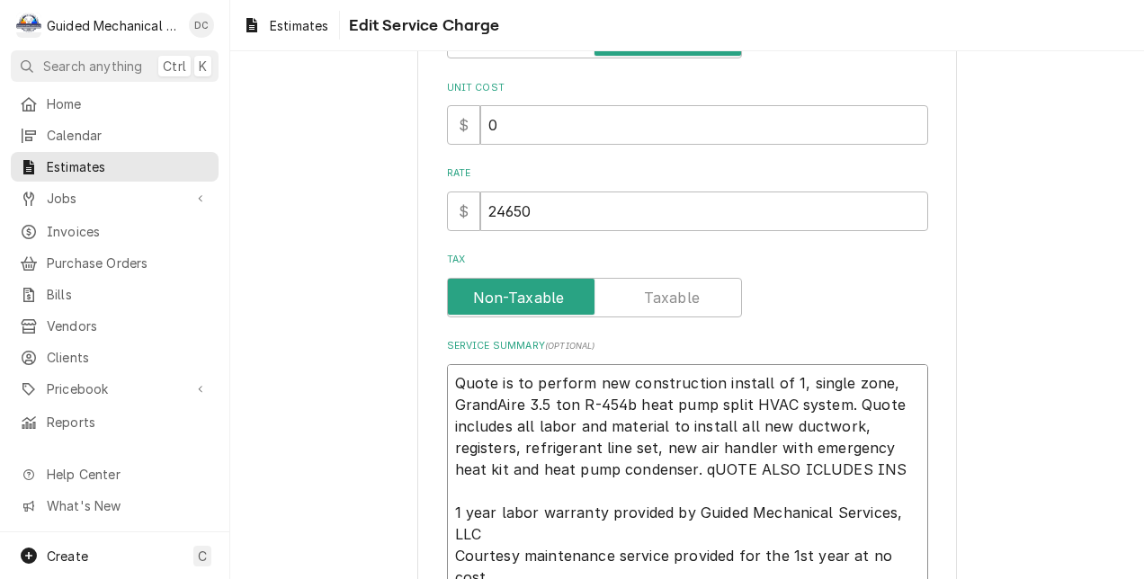
type textarea "x"
type textarea "Quote is to perform new construction install of 1, single zone, GrandAire 3.5 t…"
type textarea "x"
type textarea "Quote is to perform new construction install of 1, single zone, GrandAire 3.5 t…"
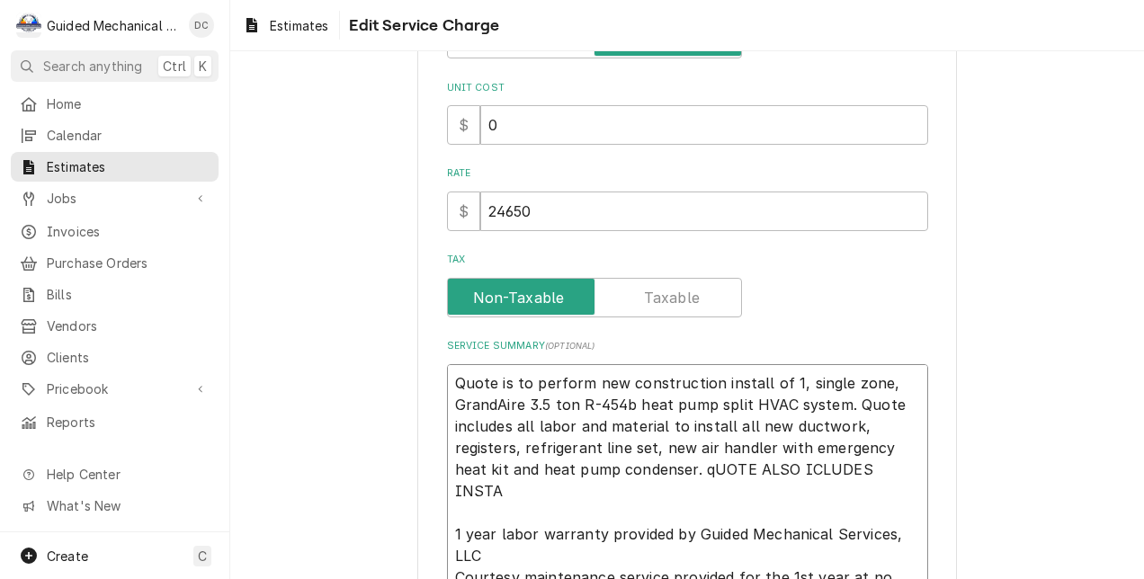
type textarea "x"
type textarea "Quote is to perform new construction install of 1, single zone, GrandAire 3.5 t…"
type textarea "x"
type textarea "Quote is to perform new construction install of 1, single zone, GrandAire 3.5 t…"
type textarea "x"
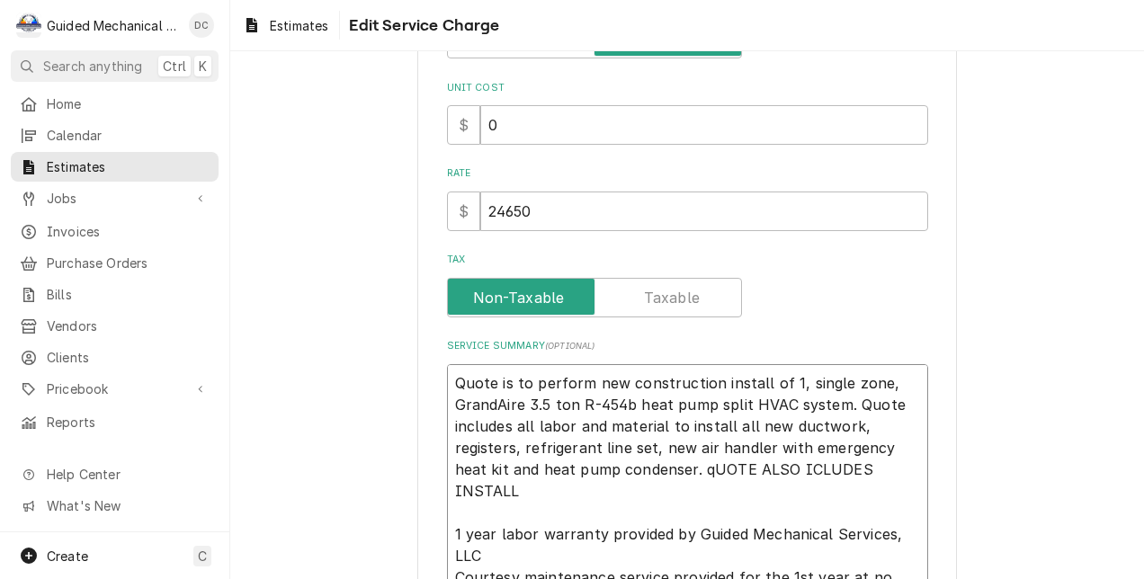
type textarea "Quote is to perform new construction install of 1, single zone, GrandAire 3.5 t…"
type textarea "x"
type textarea "Quote is to perform new construction install of 1, single zone, GrandAire 3.5 t…"
type textarea "x"
type textarea "Quote is to perform new construction install of 1, single zone, GrandAire 3.5 t…"
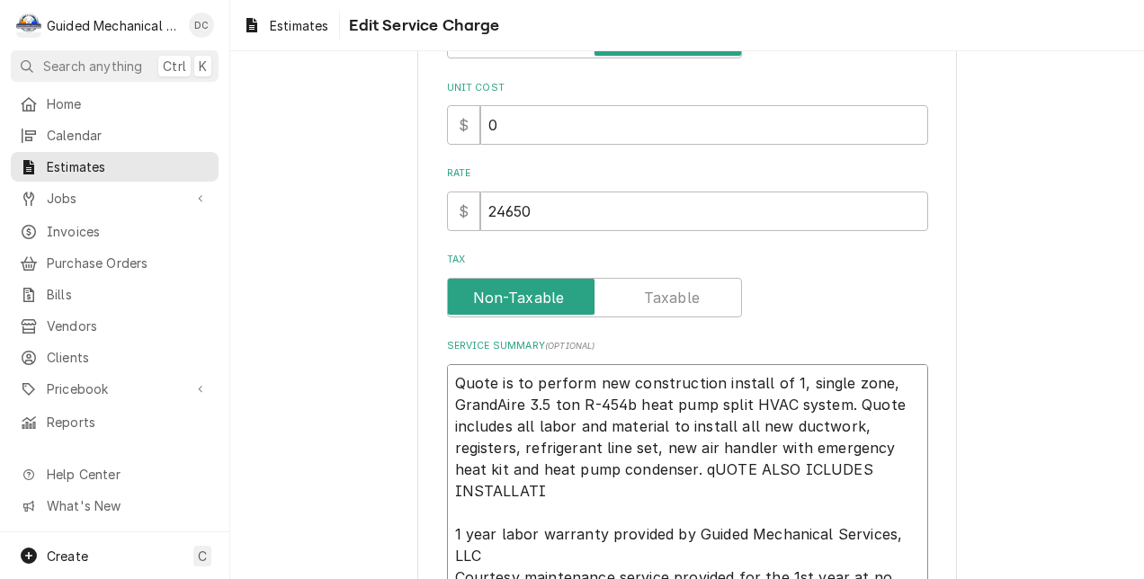
type textarea "x"
type textarea "Quote is to perform new construction install of 1, single zone, GrandAire 3.5 t…"
type textarea "x"
type textarea "Quote is to perform new construction install of 1, single zone, GrandAire 3.5 t…"
type textarea "x"
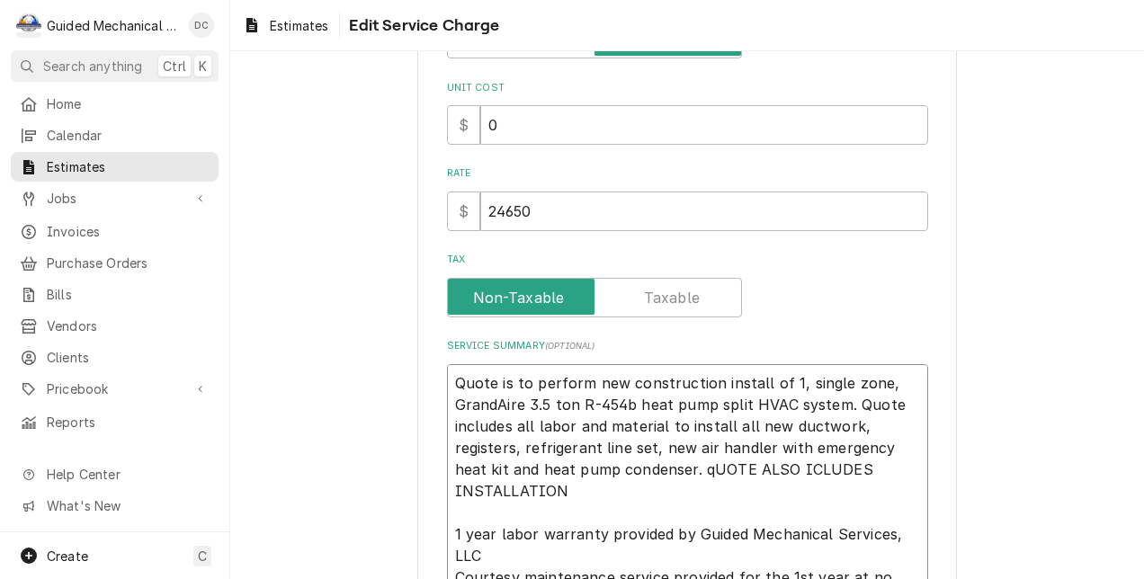
type textarea "Quote is to perform new construction install of 1, single zone, GrandAire 3.5 t…"
type textarea "x"
type textarea "Quote is to perform new construction install of 1, single zone, GrandAire 3.5 t…"
type textarea "x"
type textarea "Quote is to perform new construction install of 1, single zone, GrandAire 3.5 t…"
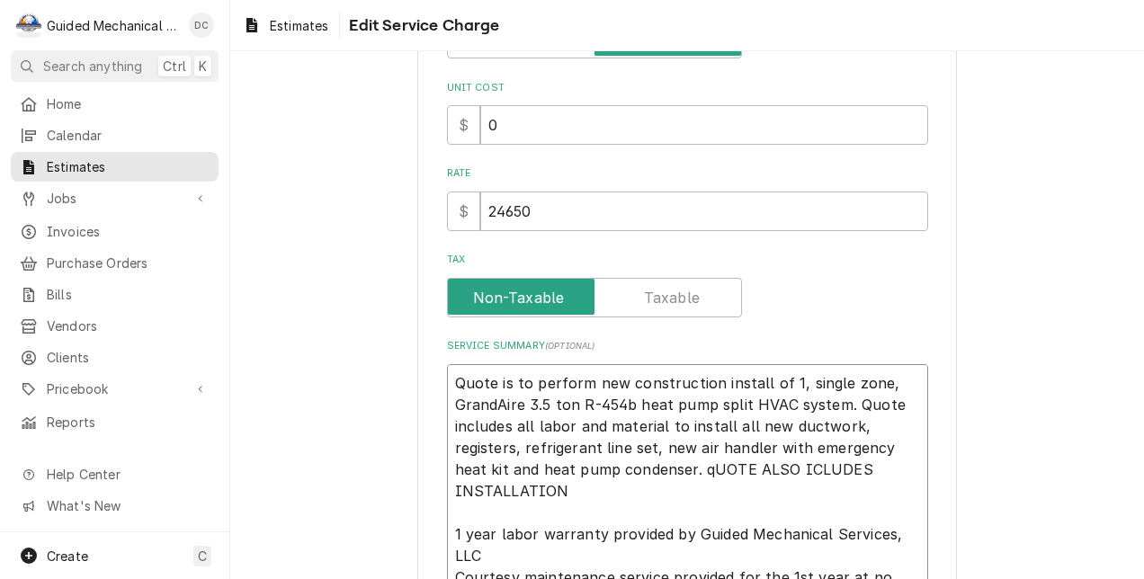
type textarea "x"
type textarea "Quote is to perform new construction install of 1, single zone, GrandAire 3.5 t…"
type textarea "x"
type textarea "Quote is to perform new construction install of 1, single zone, GrandAire 3.5 t…"
type textarea "x"
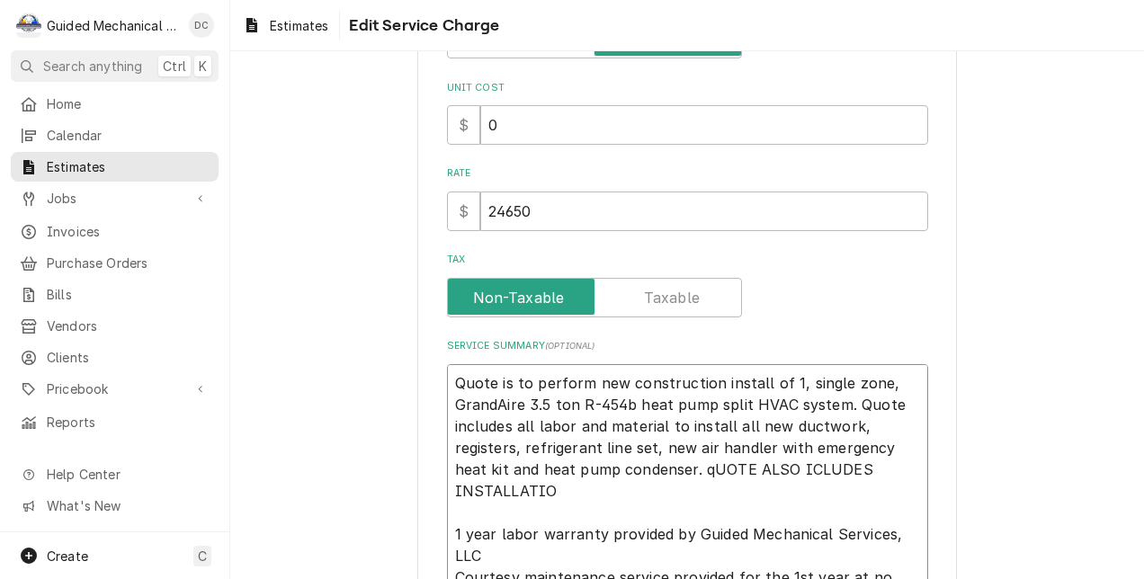
type textarea "Quote is to perform new construction install of 1, single zone, GrandAire 3.5 t…"
type textarea "x"
type textarea "Quote is to perform new construction install of 1, single zone, GrandAire 3.5 t…"
type textarea "x"
type textarea "Quote is to perform new construction install of 1, single zone, GrandAire 3.5 t…"
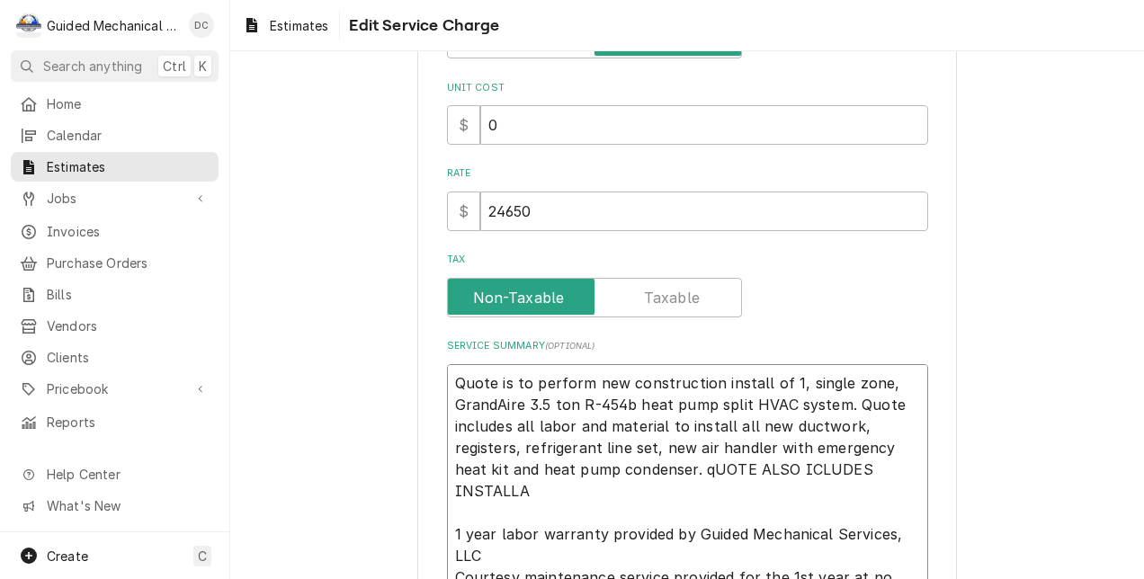
type textarea "x"
type textarea "Quote is to perform new construction install of 1, single zone, GrandAire 3.5 t…"
type textarea "x"
type textarea "Quote is to perform new construction install of 1, single zone, GrandAire 3.5 t…"
type textarea "x"
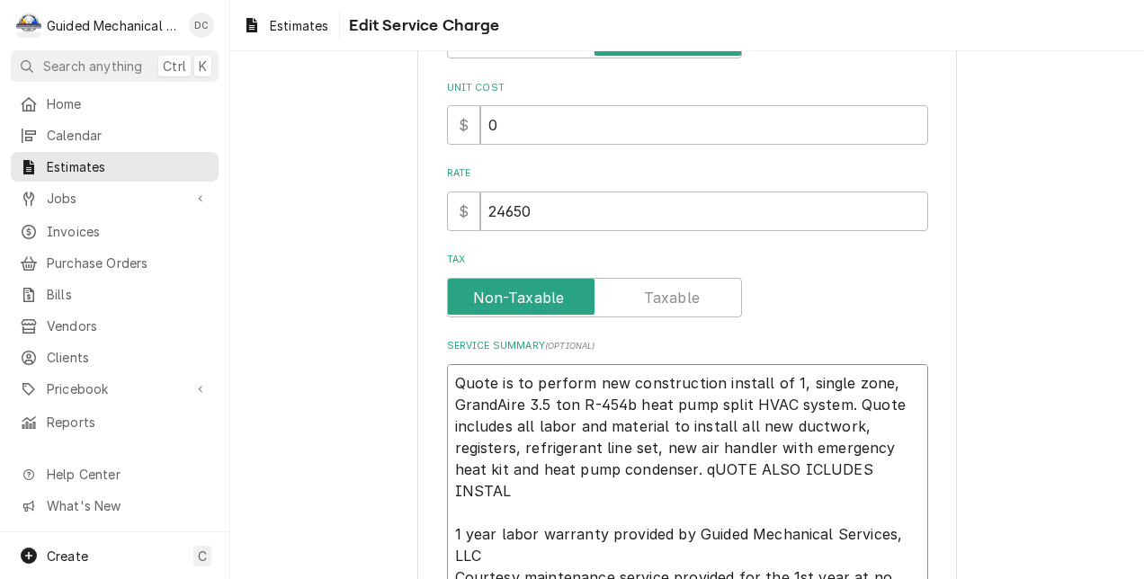
type textarea "Quote is to perform new construction install of 1, single zone, GrandAire 3.5 t…"
type textarea "x"
type textarea "Quote is to perform new construction install of 1, single zone, GrandAire 3.5 t…"
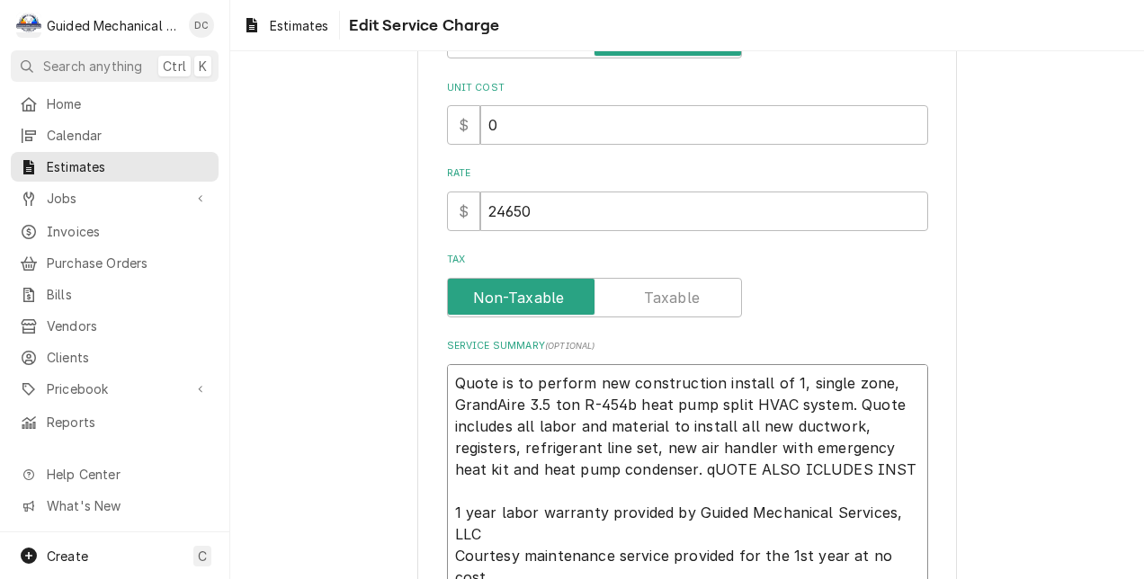
type textarea "x"
type textarea "Quote is to perform new construction install of 1, single zone, GrandAire 3.5 t…"
type textarea "x"
type textarea "Quote is to perform new construction install of 1, single zone, GrandAire 3.5 t…"
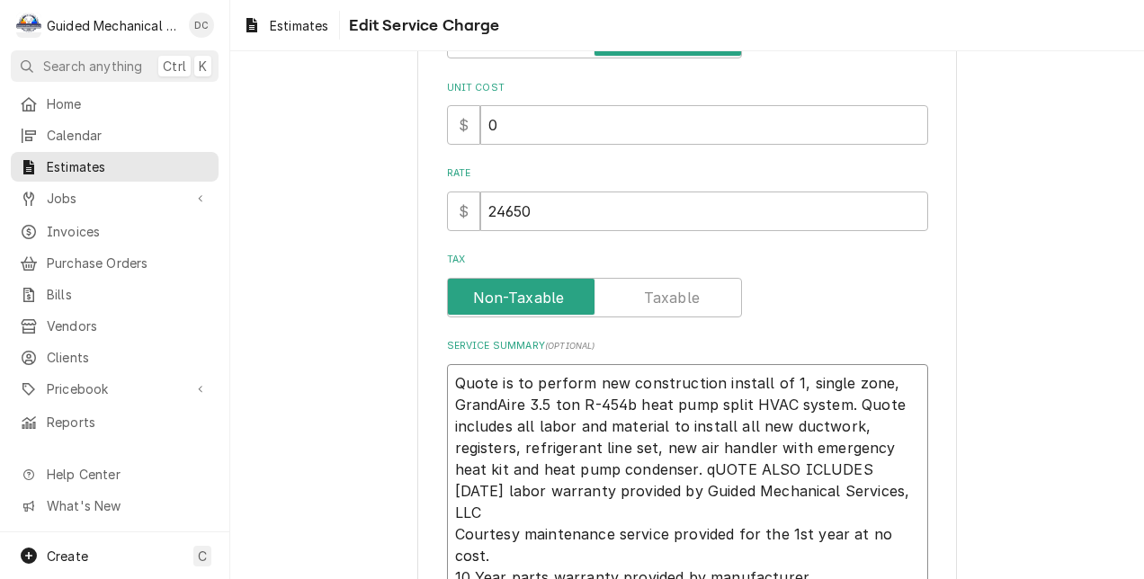
type textarea "x"
type textarea "Quote is to perform new construction install of 1, single zone, GrandAire 3.5 t…"
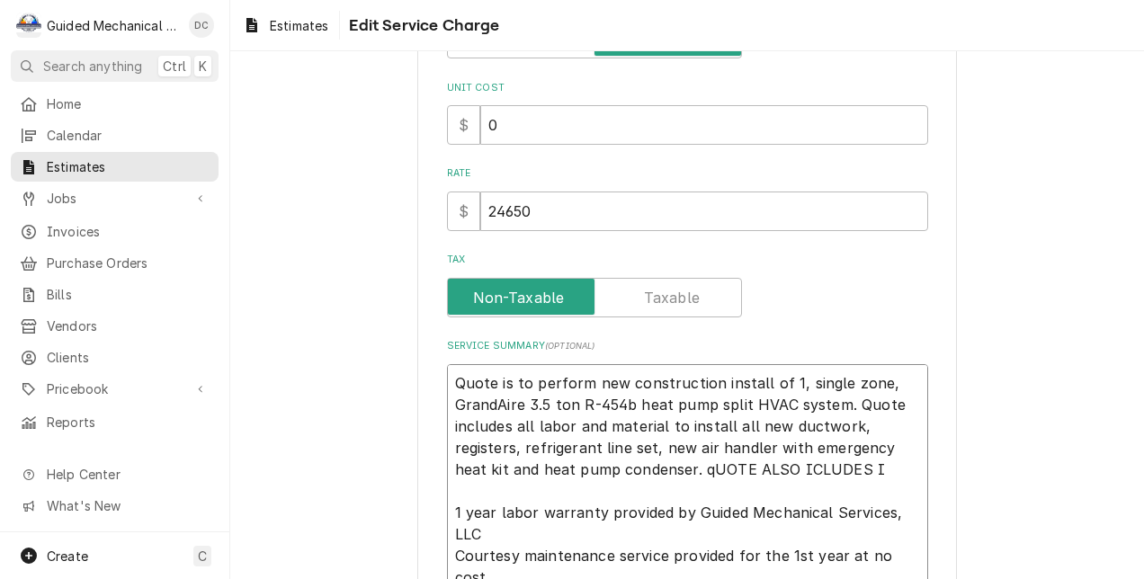
type textarea "x"
type textarea "Quote is to perform new construction install of 1, single zone, GrandAire 3.5 t…"
type textarea "x"
type textarea "Quote is to perform new construction install of 1, single zone, GrandAire 3.5 t…"
type textarea "x"
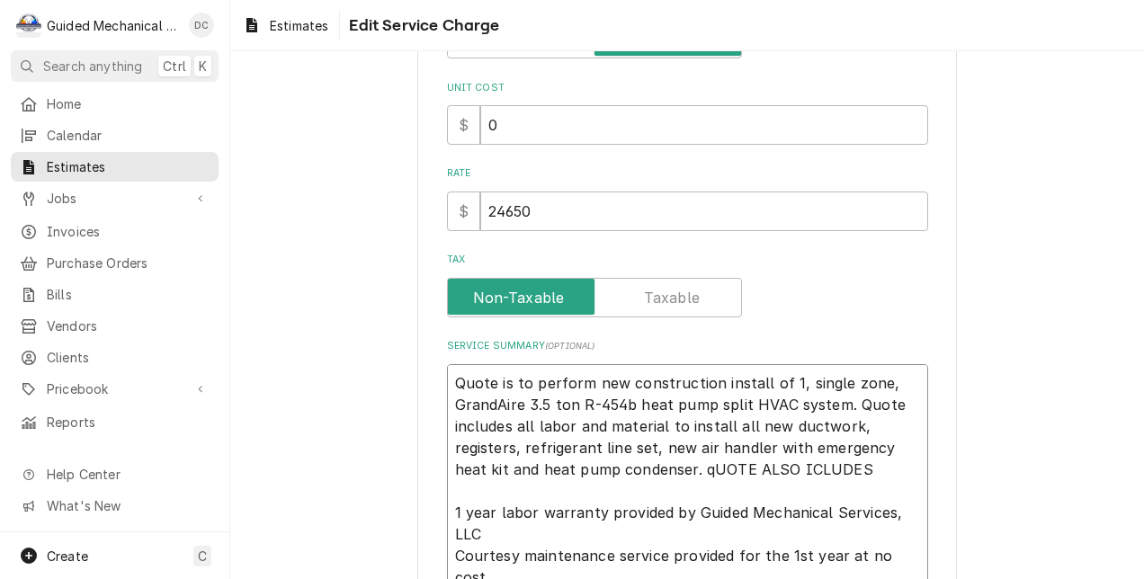
type textarea "Quote is to perform new construction install of 1, single zone, GrandAire 3.5 t…"
type textarea "x"
type textarea "Quote is to perform new construction install of 1, single zone, GrandAire 3.5 t…"
type textarea "x"
type textarea "Quote is to perform new construction install of 1, single zone, GrandAire 3.5 t…"
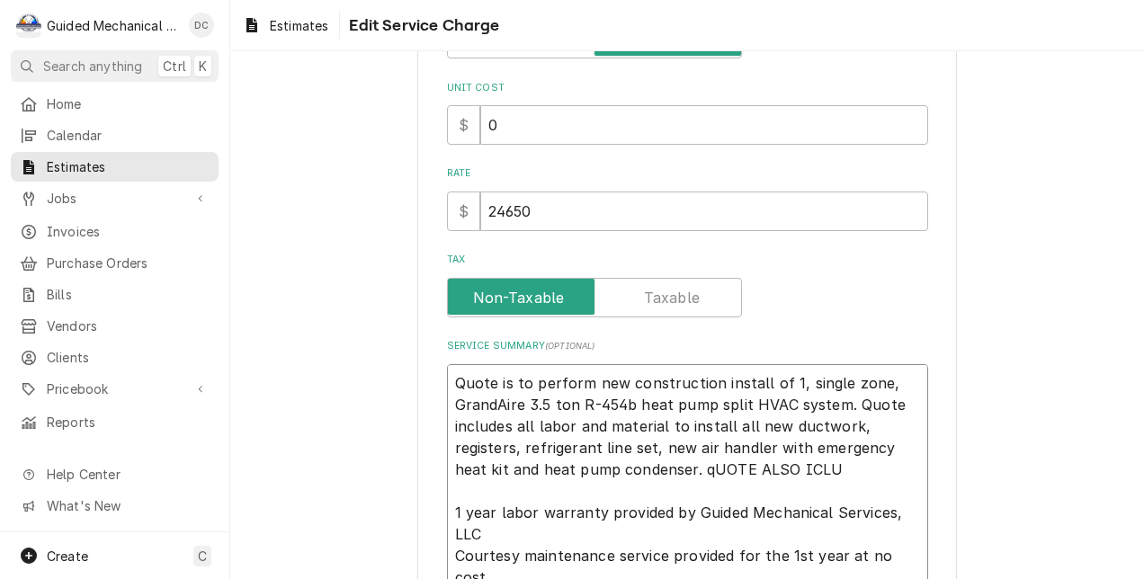
type textarea "x"
type textarea "Quote is to perform new construction install of 1, single zone, GrandAire 3.5 t…"
type textarea "x"
type textarea "Quote is to perform new construction install of 1, single zone, GrandAire 3.5 t…"
type textarea "x"
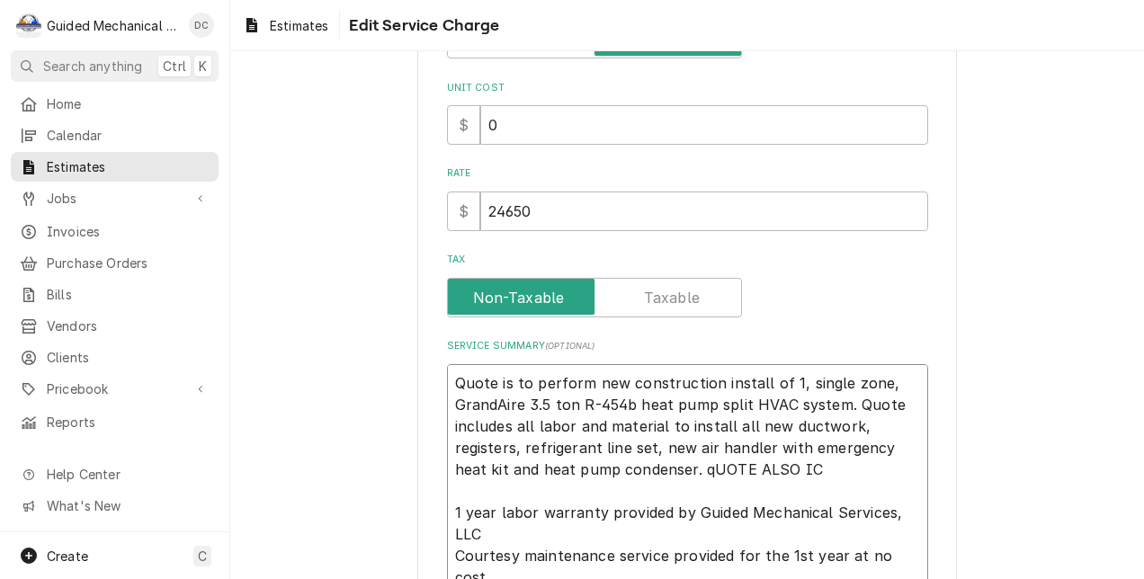
type textarea "Quote is to perform new construction install of 1, single zone, GrandAire 3.5 t…"
type textarea "x"
type textarea "Quote is to perform new construction install of 1, single zone, GrandAire 3.5 t…"
type textarea "x"
type textarea "Quote is to perform new construction install of 1, single zone, GrandAire 3.5 t…"
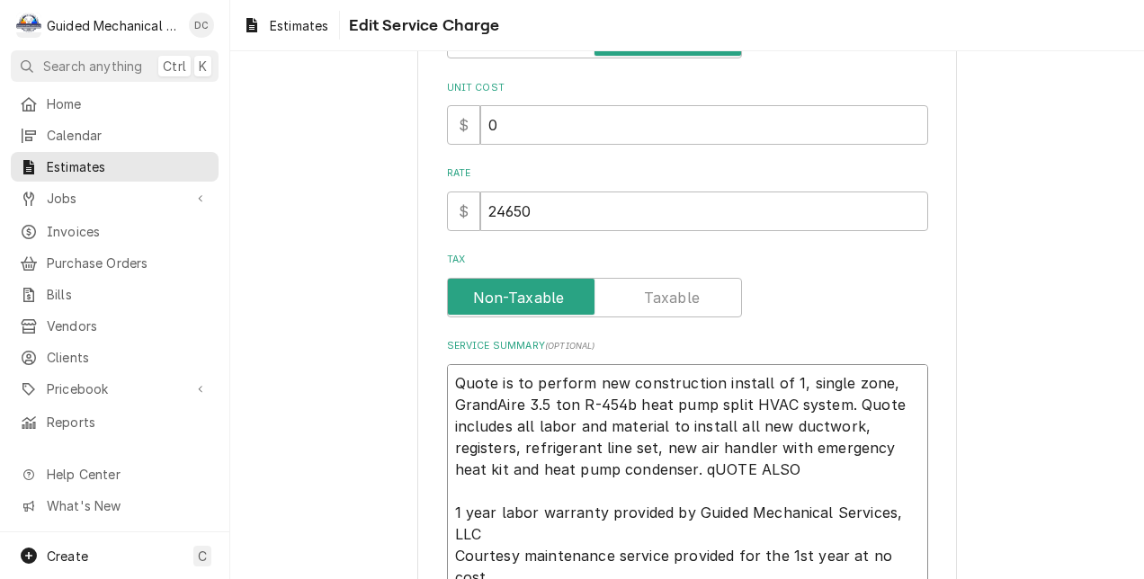
type textarea "x"
type textarea "Quote is to perform new construction install of 1, single zone, GrandAire 3.5 t…"
type textarea "x"
type textarea "Quote is to perform new construction install of 1, single zone, GrandAire 3.5 t…"
type textarea "x"
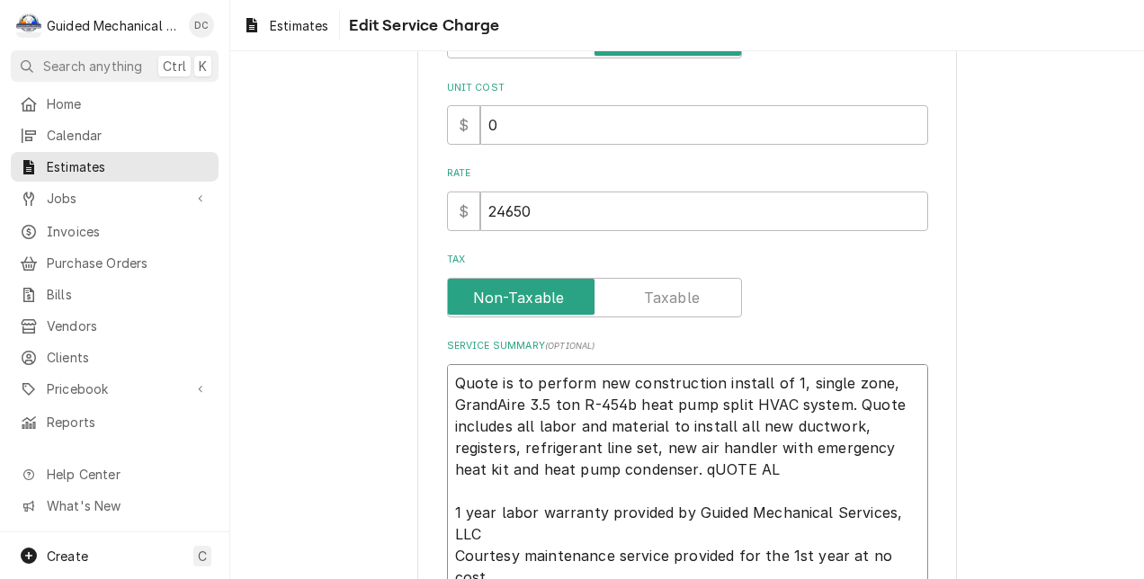
type textarea "Quote is to perform new construction install of 1, single zone, GrandAire 3.5 t…"
type textarea "x"
type textarea "Quote is to perform new construction install of 1, single zone, GrandAire 3.5 t…"
type textarea "x"
type textarea "Quote is to perform new construction install of 1, single zone, GrandAire 3.5 t…"
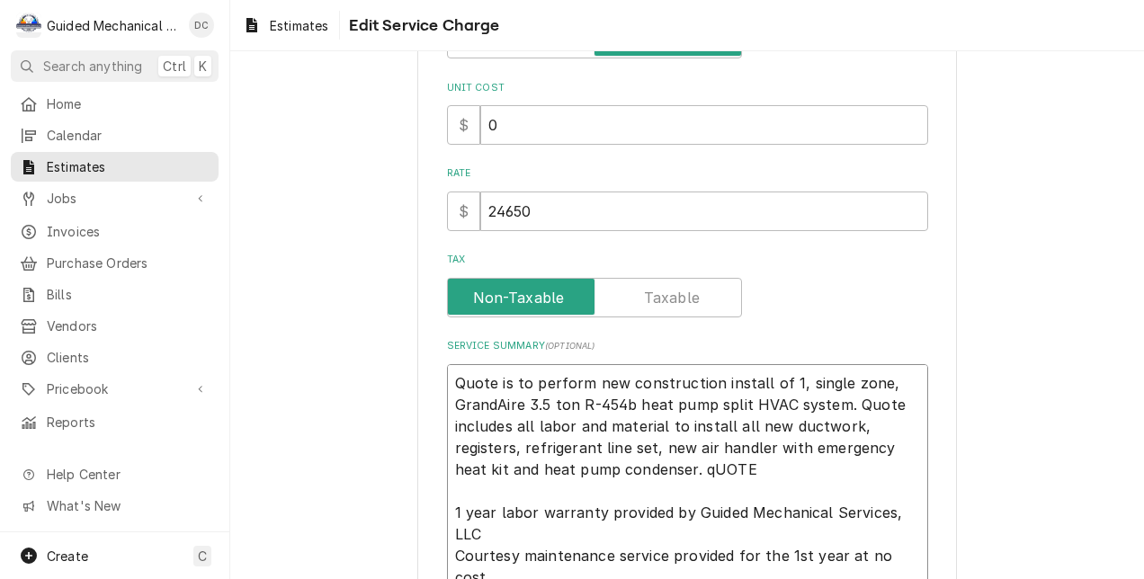
type textarea "x"
type textarea "Quote is to perform new construction install of 1, single zone, GrandAire 3.5 t…"
type textarea "x"
type textarea "Quote is to perform new construction install of 1, single zone, GrandAire 3.5 t…"
type textarea "x"
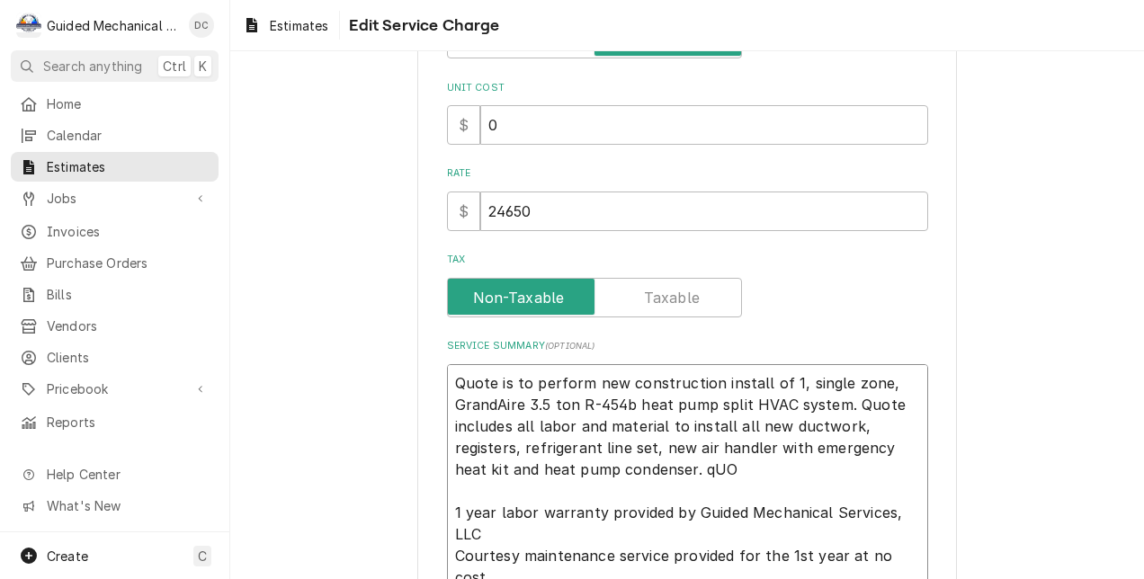
type textarea "Quote is to perform new construction install of 1, single zone, GrandAire 3.5 t…"
type textarea "x"
type textarea "Quote is to perform new construction install of 1, single zone, GrandAire 3.5 t…"
type textarea "x"
type textarea "Quote is to perform new construction install of 1, single zone, GrandAire 3.5 t…"
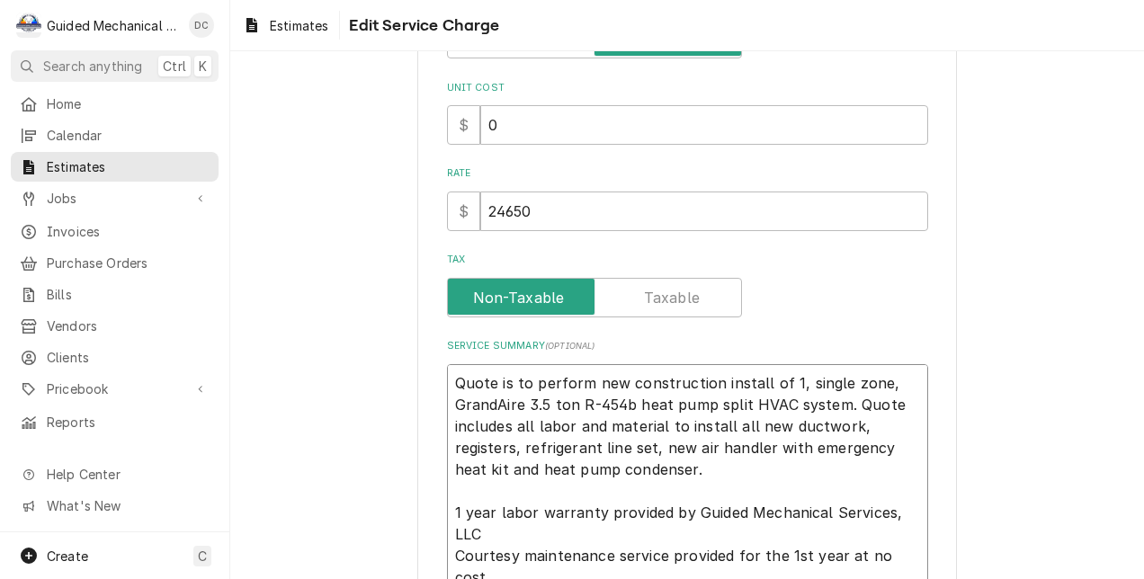
type textarea "x"
type textarea "Quote is to perform new construction install of 1, single zone, GrandAire 3.5 t…"
type textarea "x"
type textarea "Quote is to perform new construction install of 1, single zone, GrandAire 3.5 t…"
type textarea "x"
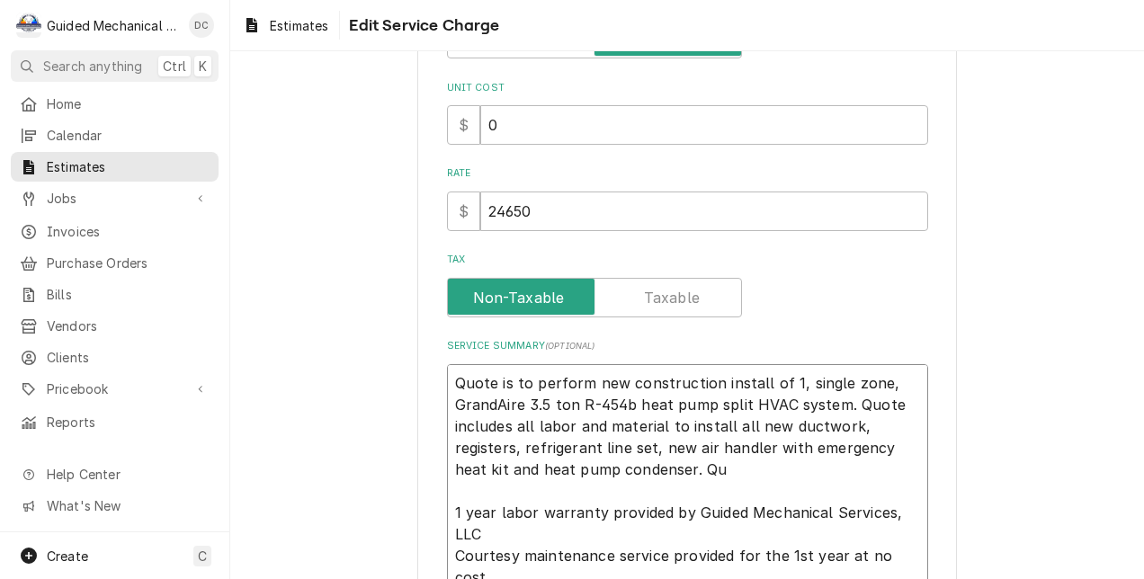
type textarea "Quote is to perform new construction install of 1, single zone, GrandAire 3.5 t…"
type textarea "x"
type textarea "Quote is to perform new construction install of 1, single zone, GrandAire 3.5 t…"
type textarea "x"
type textarea "Quote is to perform new construction install of 1, single zone, GrandAire 3.5 t…"
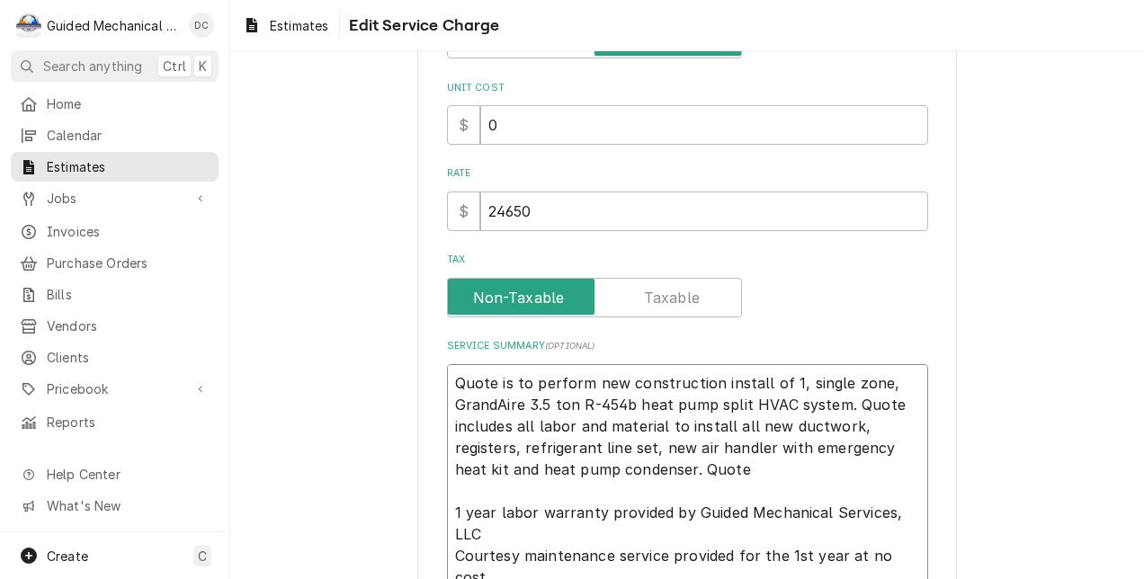
type textarea "x"
type textarea "Quote is to perform new construction install of 1, single zone, GrandAire 3.5 t…"
type textarea "x"
type textarea "Quote is to perform new construction install of 1, single zone, GrandAire 3.5 t…"
type textarea "x"
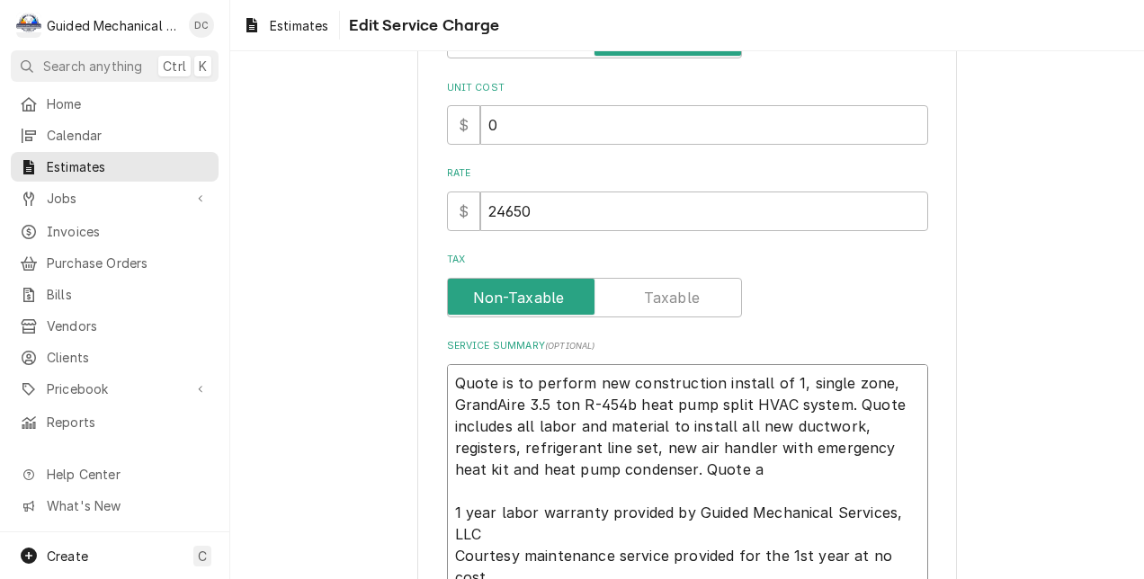
type textarea "Quote is to perform new construction install of 1, single zone, GrandAire 3.5 t…"
type textarea "x"
type textarea "Quote is to perform new construction install of 1, single zone, GrandAire 3.5 t…"
type textarea "x"
type textarea "Quote is to perform new construction install of 1, single zone, GrandAire 3.5 t…"
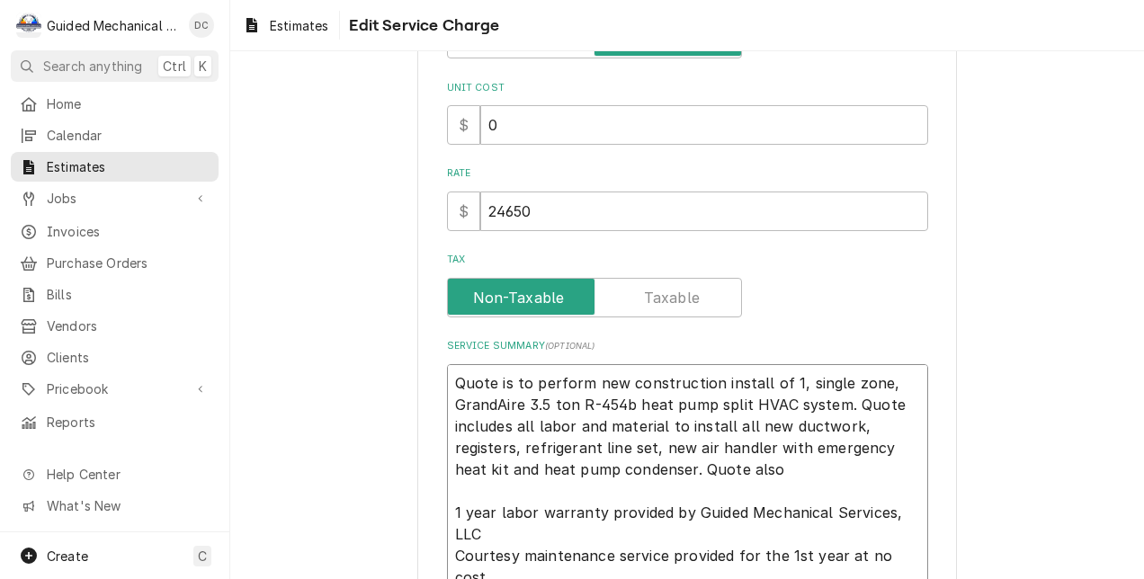
type textarea "x"
type textarea "Quote is to perform new construction install of 1, single zone, GrandAire 3.5 t…"
type textarea "x"
type textarea "Quote is to perform new construction install of 1, single zone, GrandAire 3.5 t…"
type textarea "x"
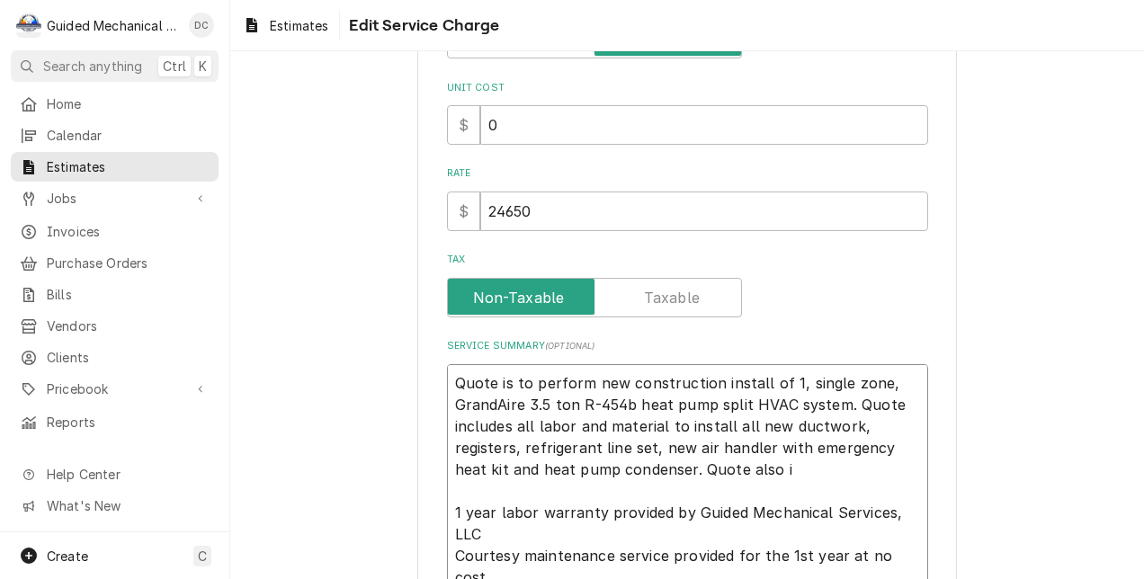
type textarea "Quote is to perform new construction install of 1, single zone, GrandAire 3.5 t…"
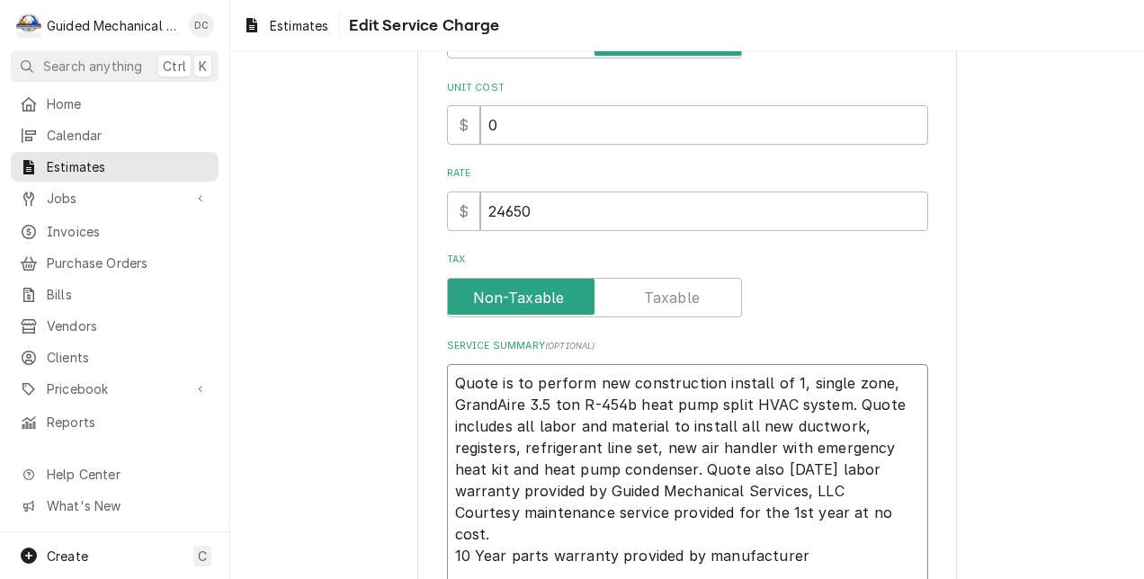
type textarea "x"
type textarea "Quote is to perform new construction install of 1, single zone, GrandAire 3.5 t…"
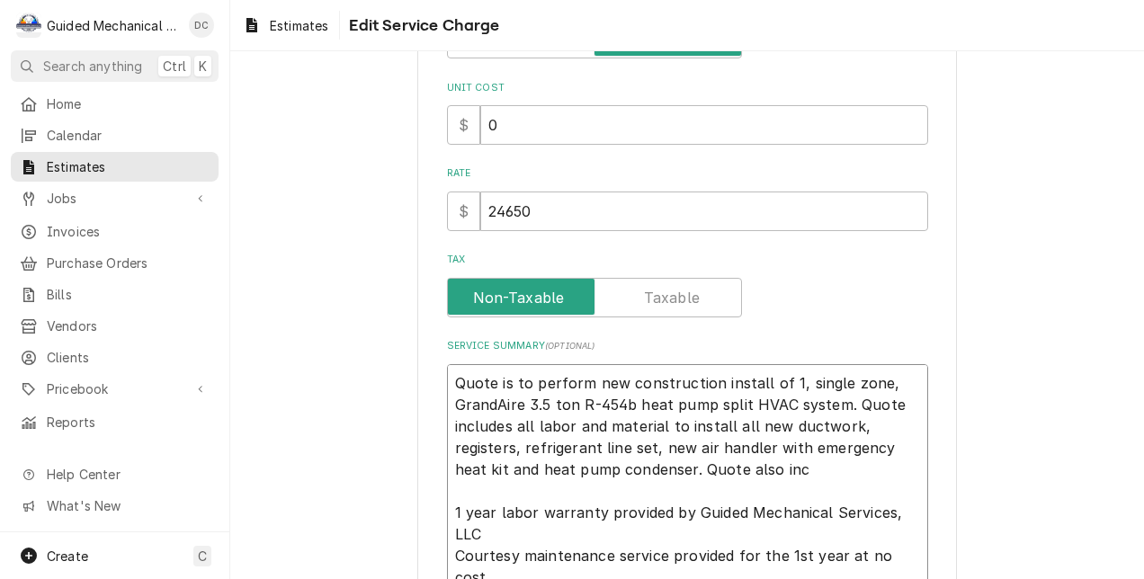
type textarea "x"
type textarea "Quote is to perform new construction install of 1, single zone, GrandAire 3.5 t…"
type textarea "x"
type textarea "Quote is to perform new construction install of 1, single zone, GrandAire 3.5 t…"
type textarea "x"
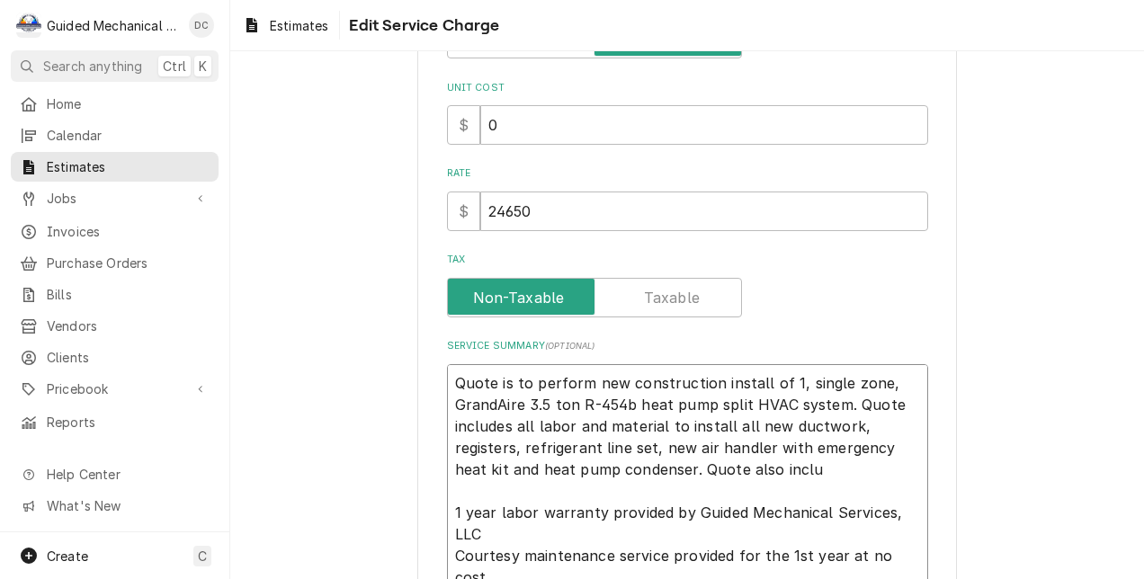
type textarea "Quote is to perform new construction install of 1, single zone, GrandAire 3.5 t…"
type textarea "x"
type textarea "Quote is to perform new construction install of 1, single zone, GrandAire 3.5 t…"
type textarea "x"
type textarea "Quote is to perform new construction install of 1, single zone, GrandAire 3.5 t…"
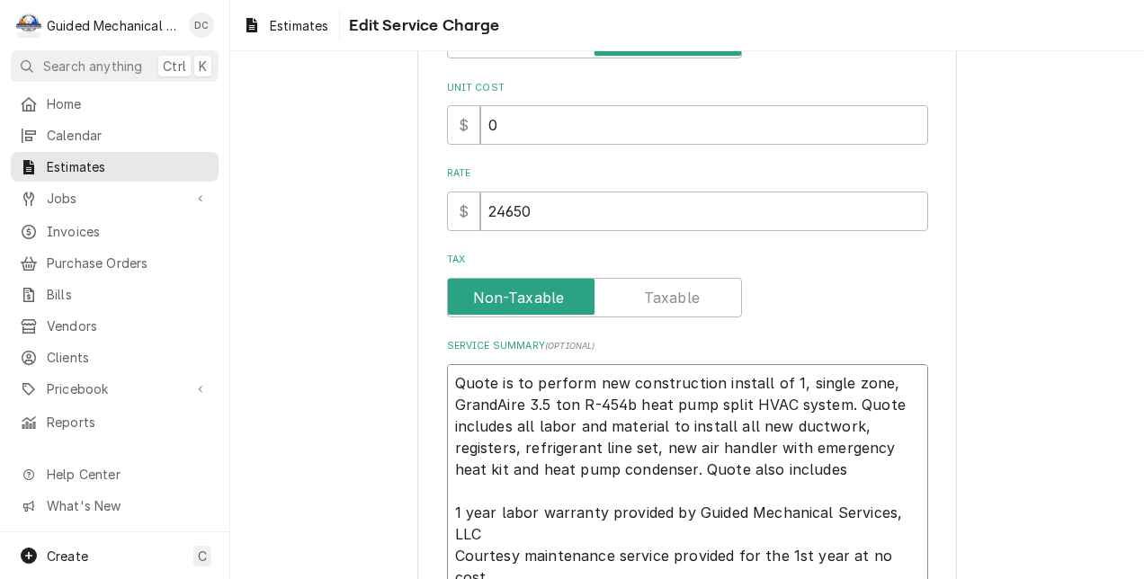
type textarea "x"
type textarea "Quote is to perform new construction install of 1, single zone, GrandAire 3.5 t…"
type textarea "x"
type textarea "Quote is to perform new construction install of 1, single zone, GrandAire 3.5 t…"
type textarea "x"
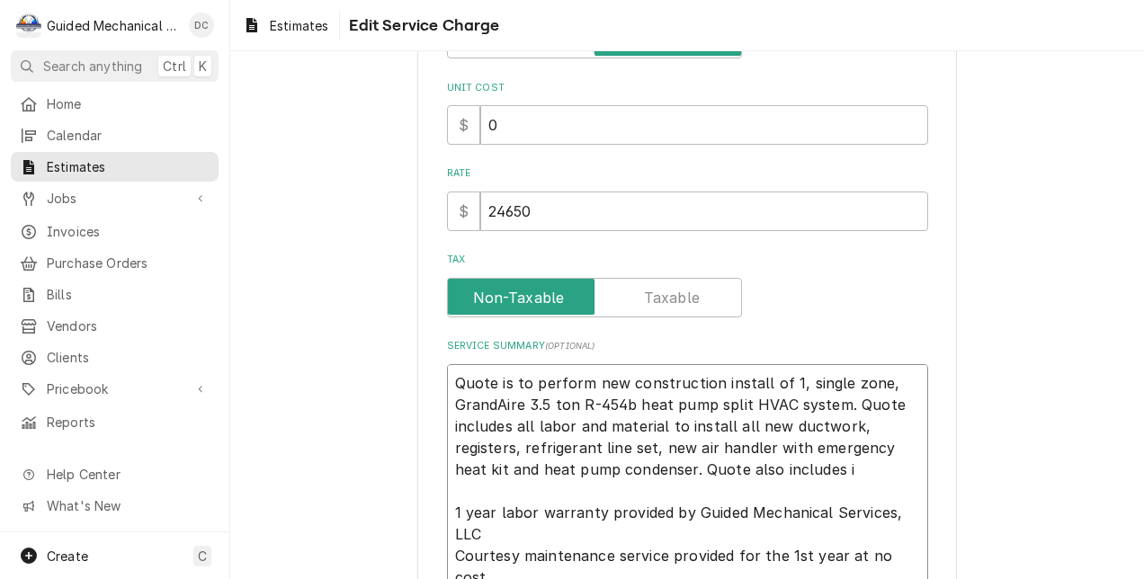
type textarea "Quote is to perform new construction install of 1, single zone, GrandAire 3.5 t…"
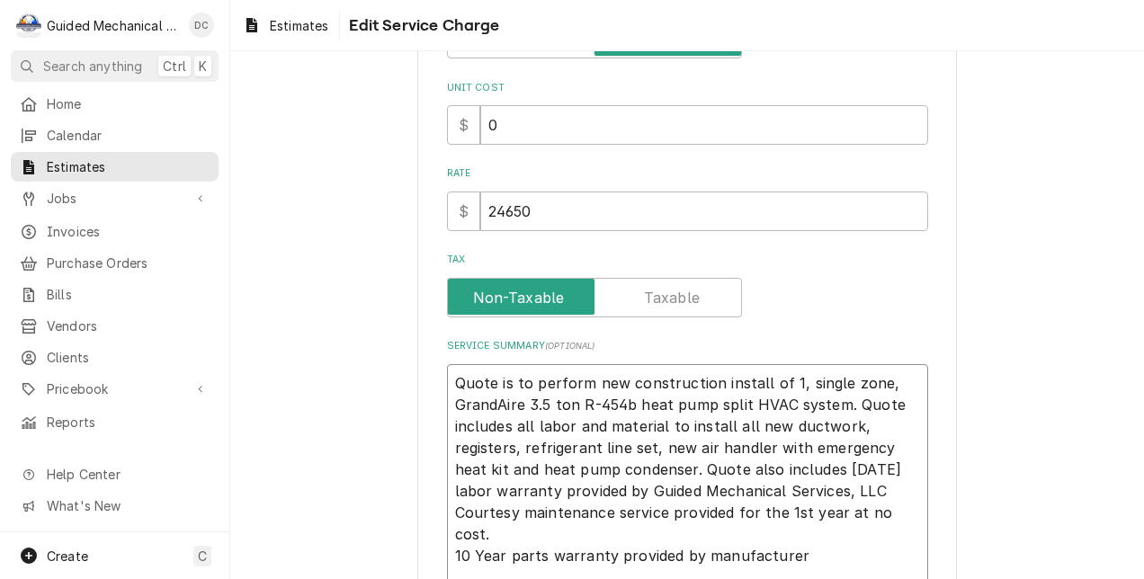
type textarea "x"
type textarea "Quote is to perform new construction install of 1, single zone, GrandAire 3.5 t…"
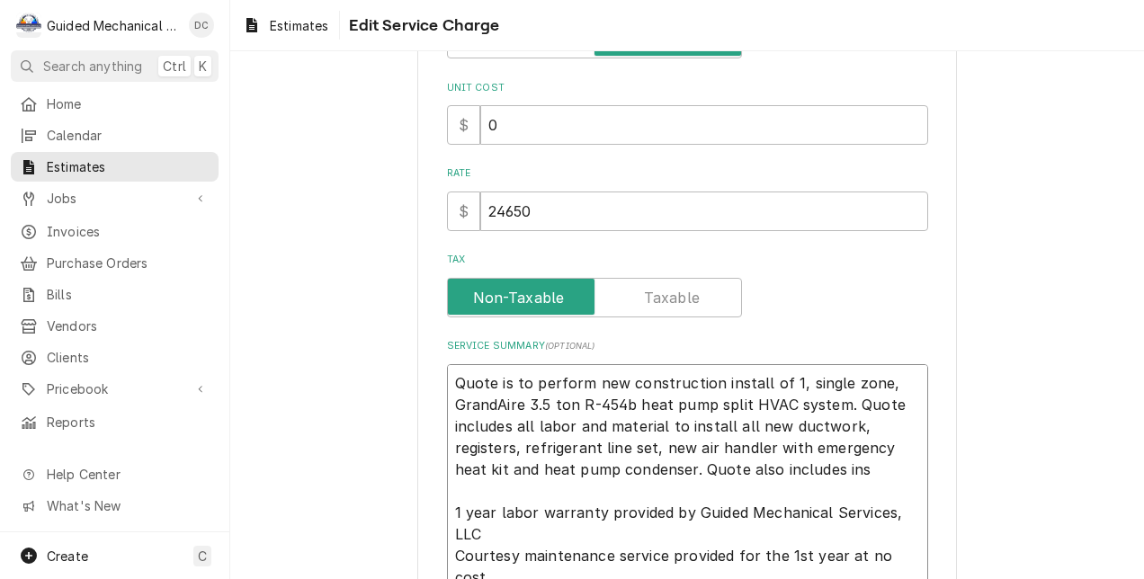
type textarea "x"
type textarea "Quote is to perform new construction install of 1, single zone, GrandAire 3.5 t…"
type textarea "x"
type textarea "Quote is to perform new construction install of 1, single zone, GrandAire 3.5 t…"
type textarea "x"
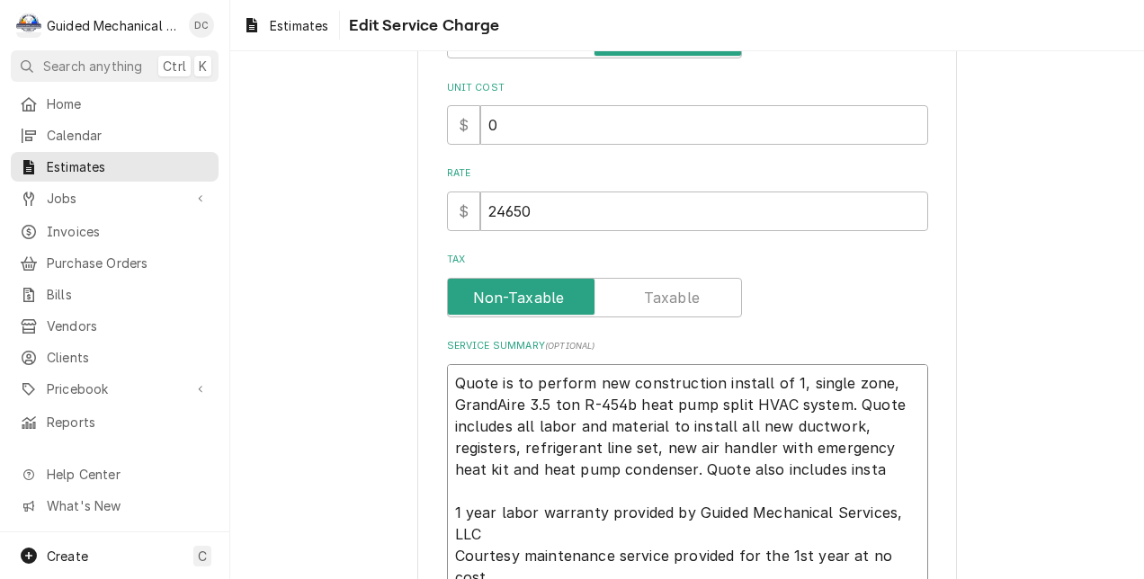
type textarea "Quote is to perform new construction install of 1, single zone, GrandAire 3.5 t…"
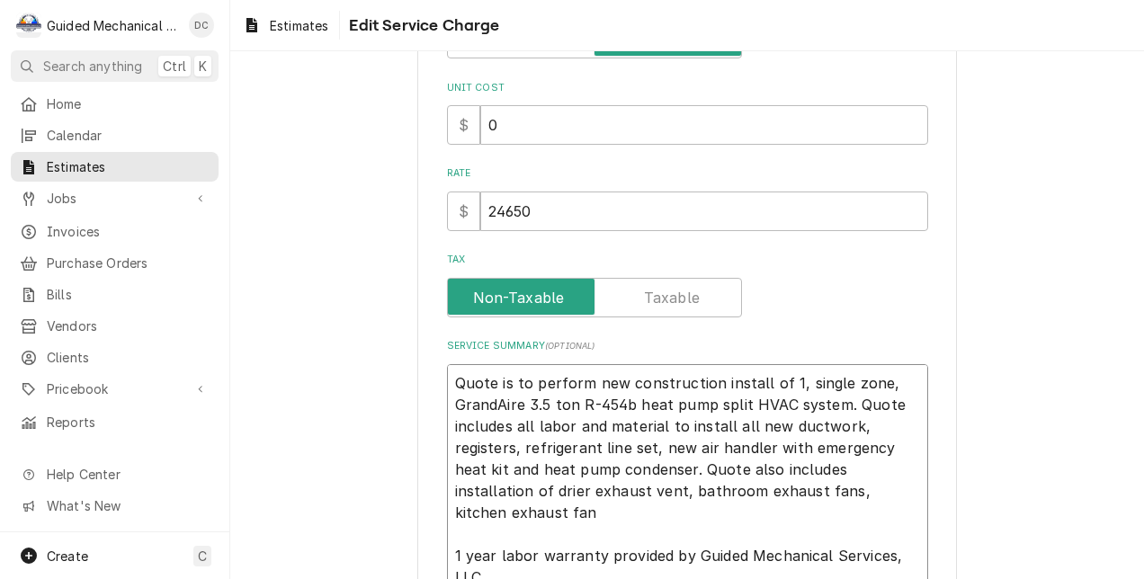
drag, startPoint x: 536, startPoint y: 514, endPoint x: 547, endPoint y: 516, distance: 10.9
click at [539, 514] on textarea "Quote is to perform new construction install of 1, single zone, GrandAire 3.5 t…" at bounding box center [687, 534] width 481 height 341
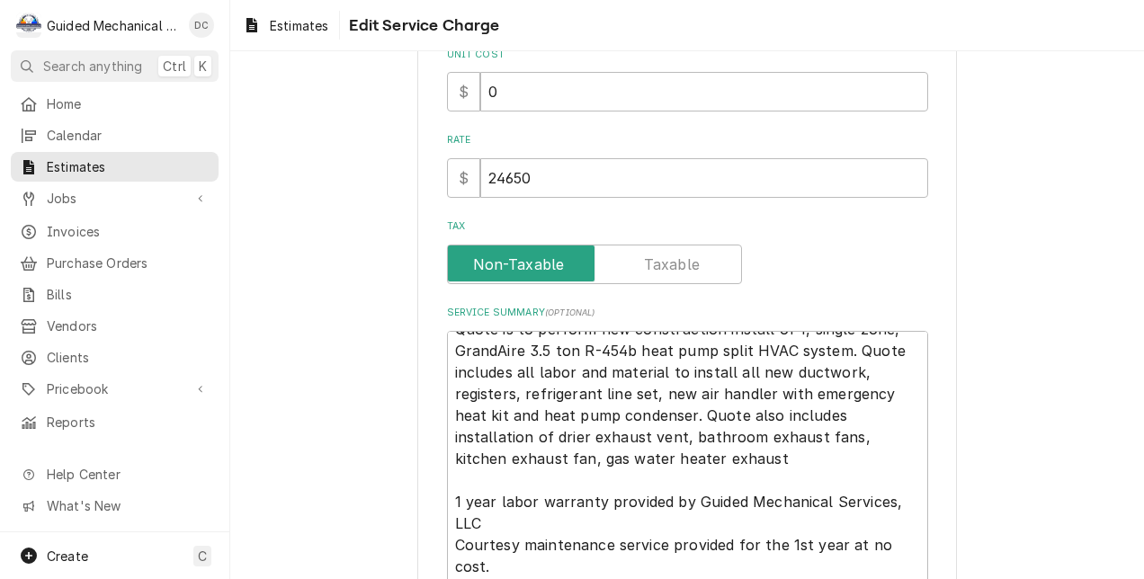
scroll to position [573, 0]
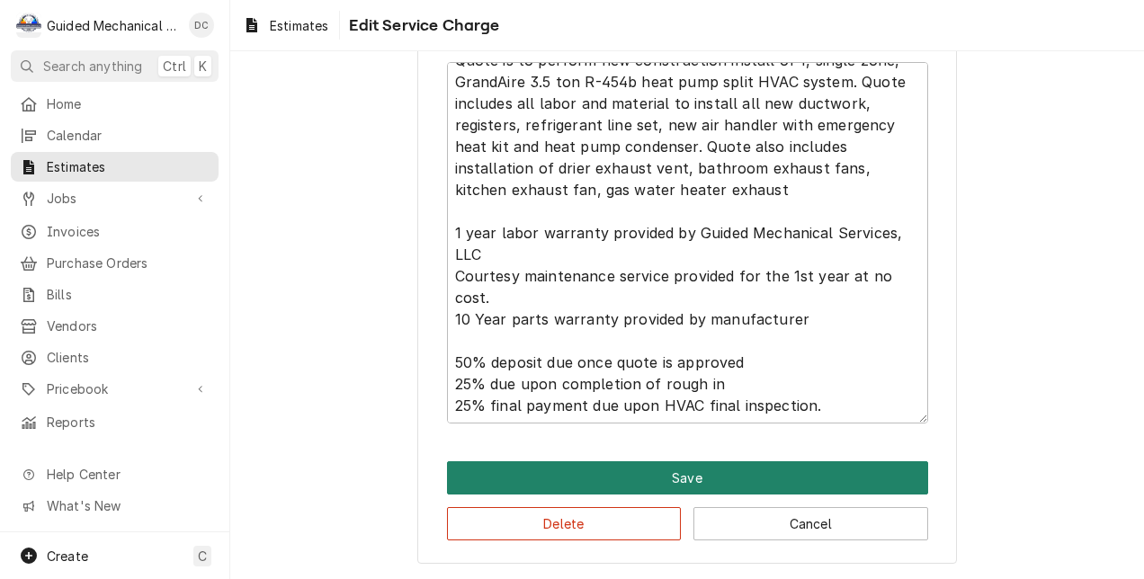
click at [768, 480] on button "Save" at bounding box center [687, 477] width 481 height 33
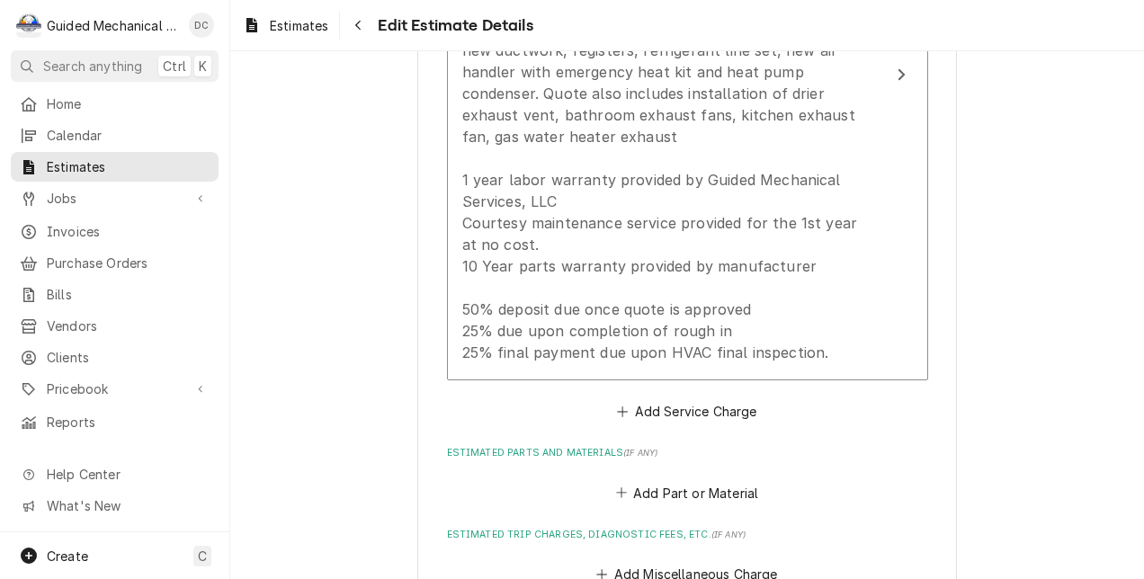
scroll to position [2047, 0]
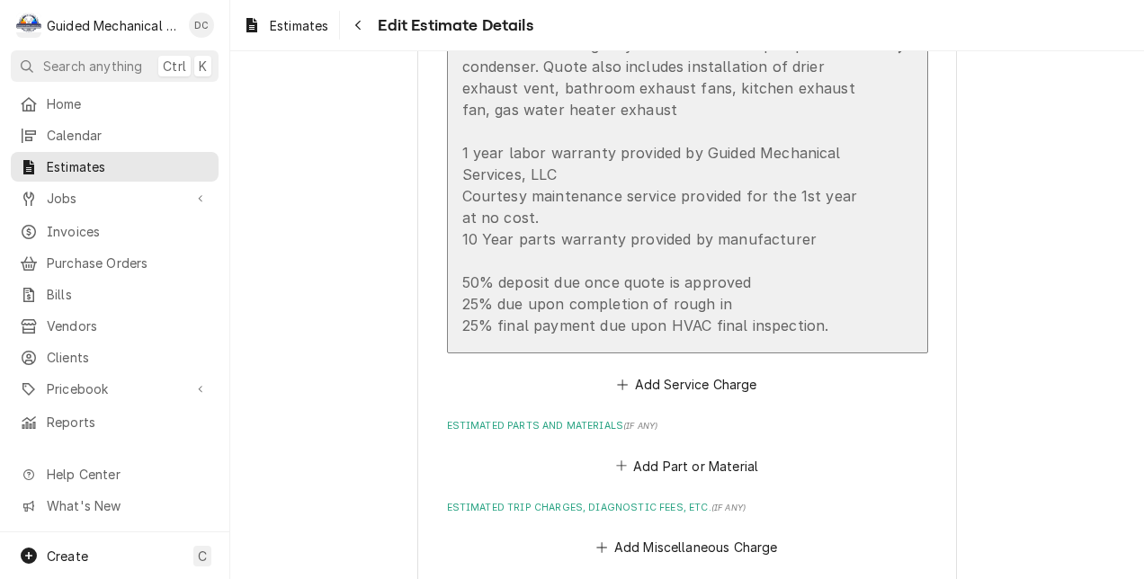
click at [709, 144] on div "Quote is to perform new construction install of 1, single zone, GrandAire 3.5 t…" at bounding box center [668, 142] width 413 height 389
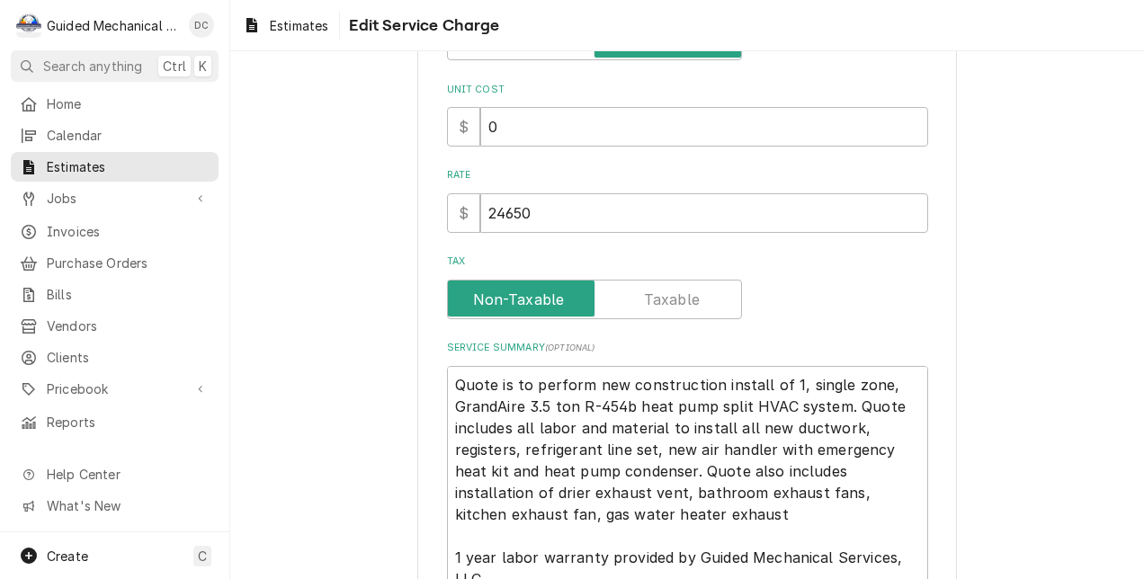
scroll to position [573, 0]
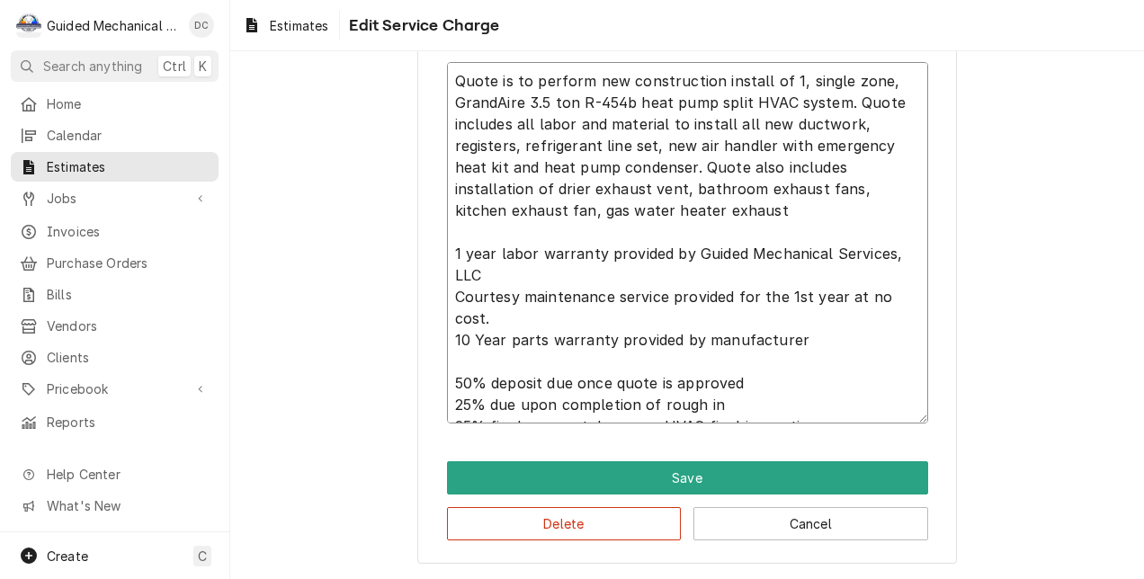
click at [719, 205] on textarea "Quote is to perform new construction install of 1, single zone, GrandAire 3.5 t…" at bounding box center [687, 243] width 481 height 362
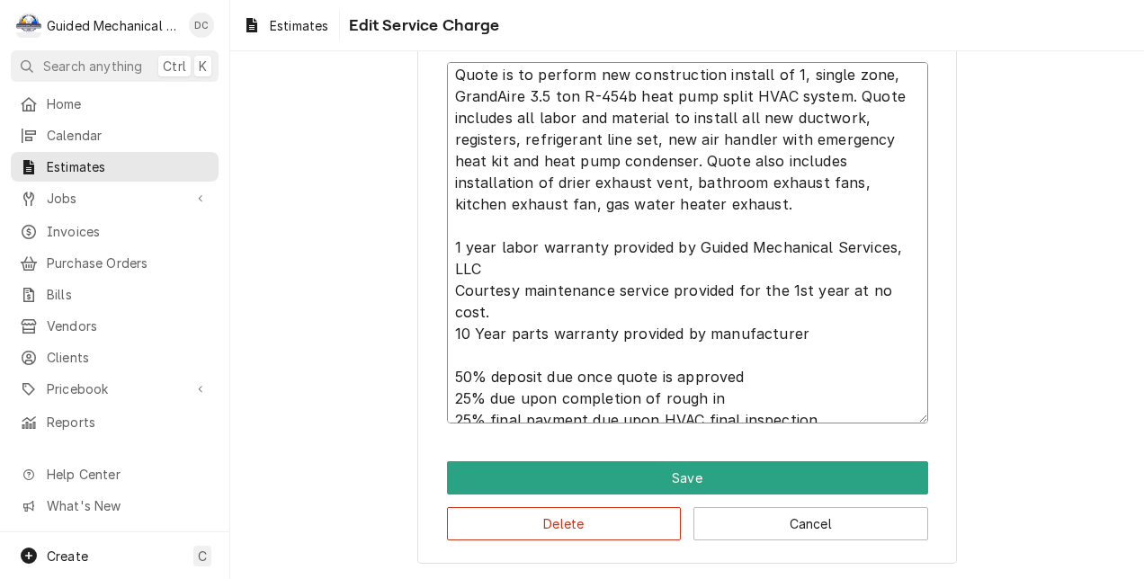
scroll to position [0, 0]
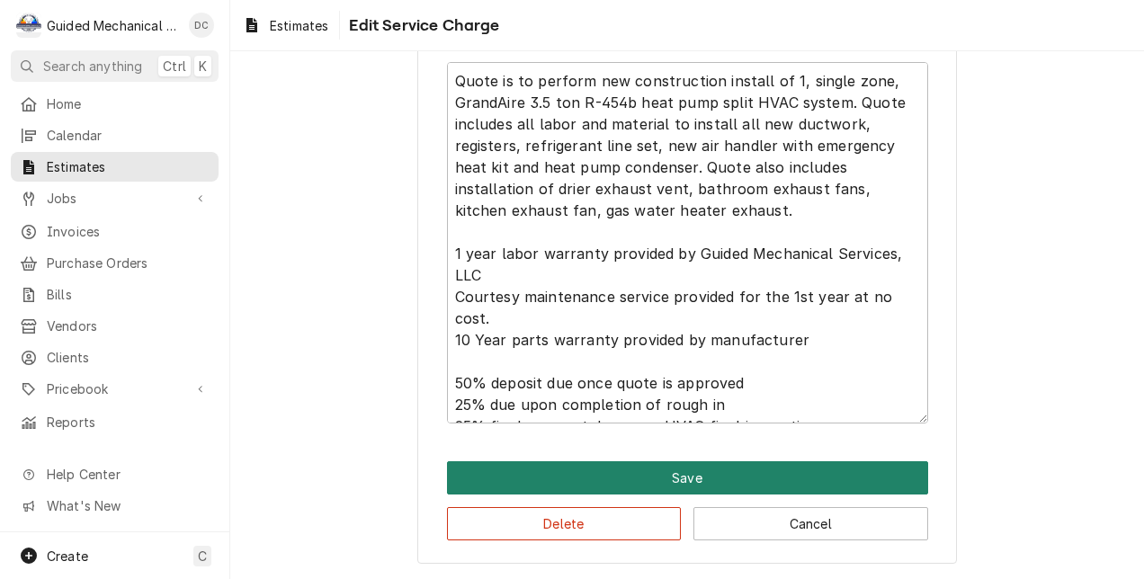
click at [710, 466] on button "Save" at bounding box center [687, 477] width 481 height 33
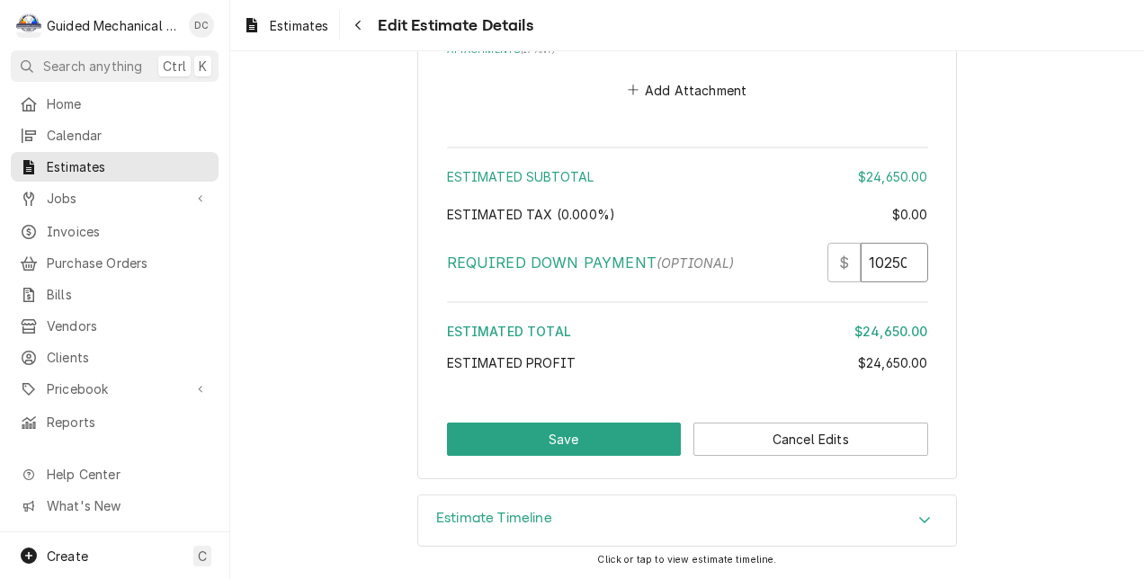
scroll to position [0, 27]
drag, startPoint x: 863, startPoint y: 263, endPoint x: 1104, endPoint y: 248, distance: 240.6
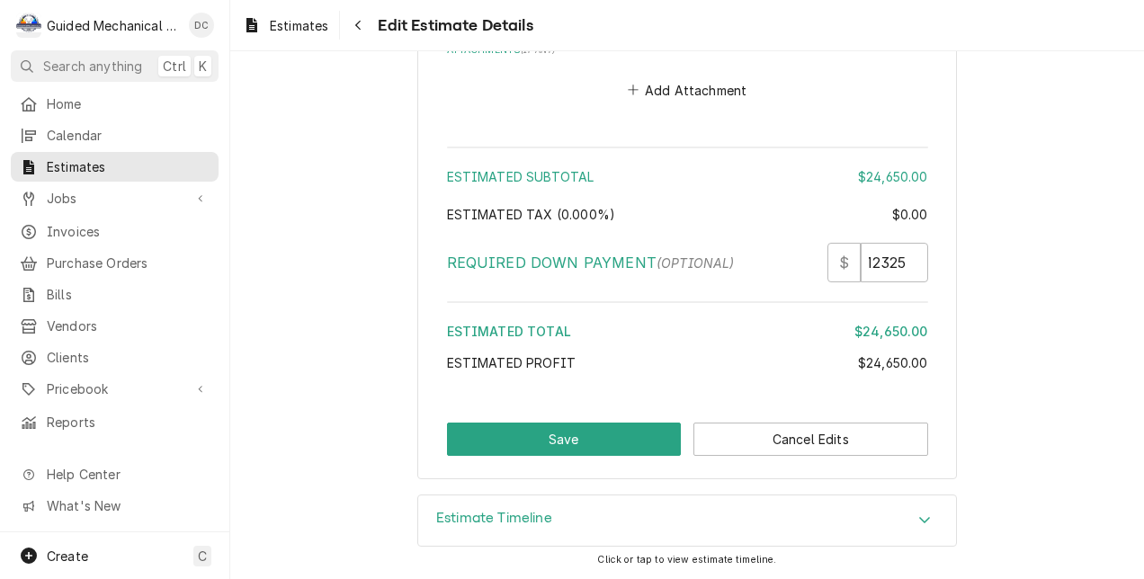
scroll to position [0, 0]
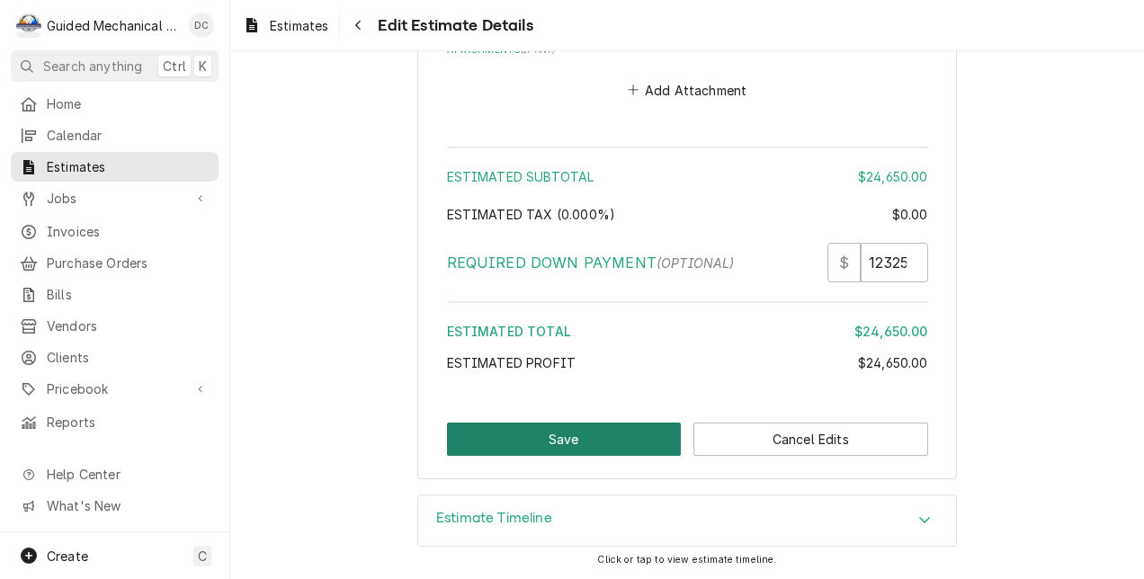
click at [643, 442] on button "Save" at bounding box center [564, 439] width 235 height 33
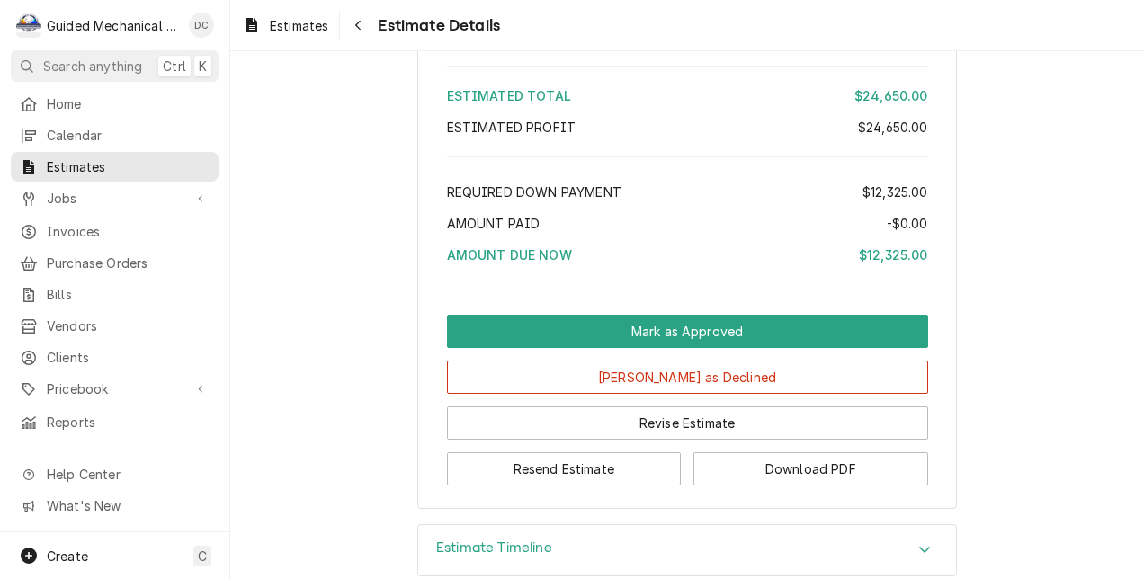
scroll to position [2113, 0]
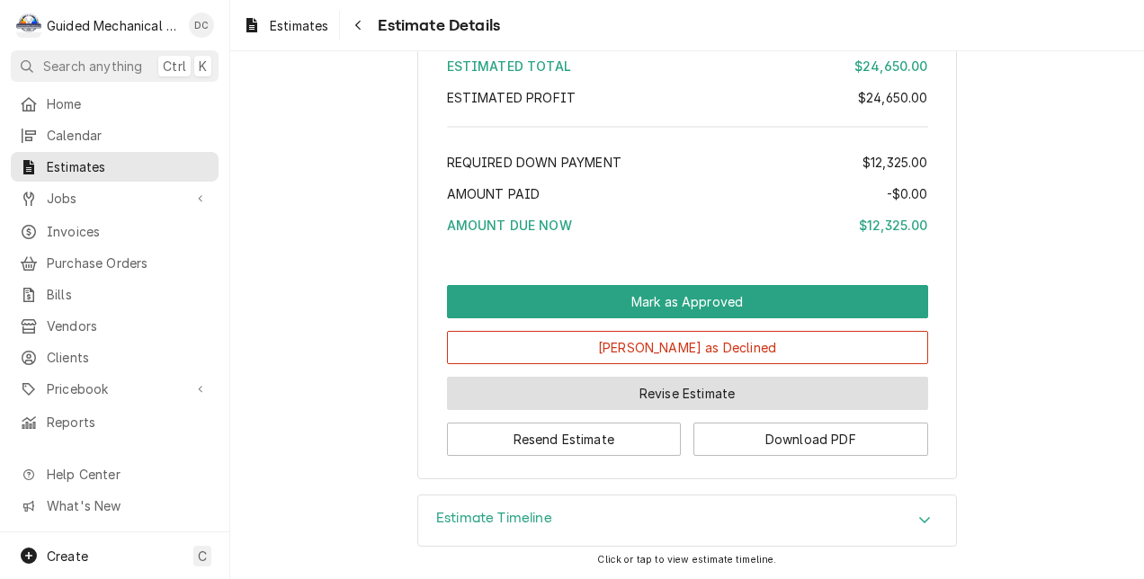
click at [777, 383] on button "Revise Estimate" at bounding box center [687, 393] width 481 height 33
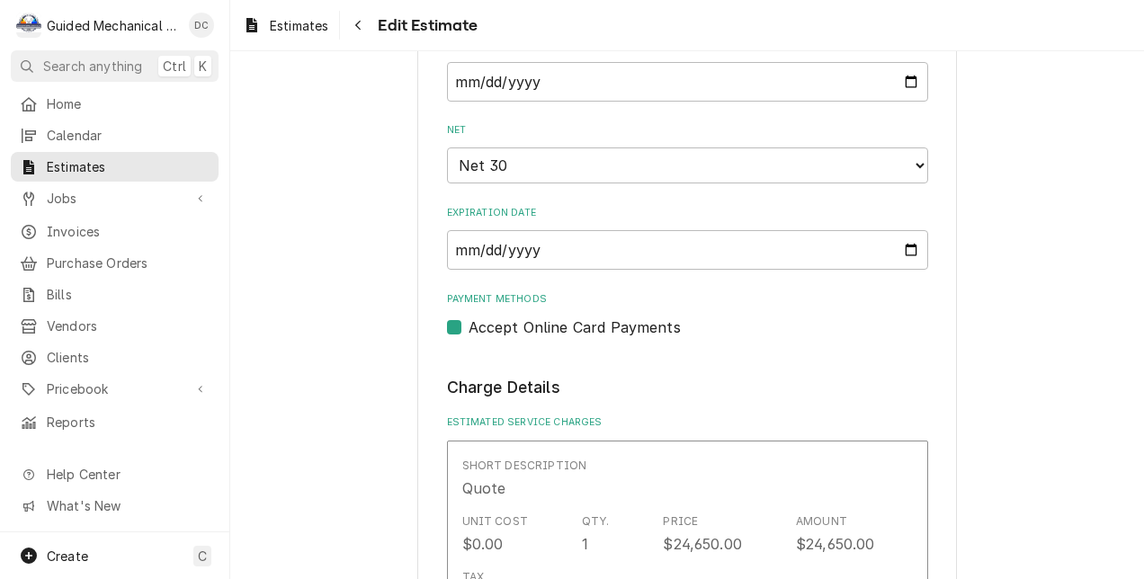
scroll to position [1349, 0]
click at [899, 77] on input "[DATE]" at bounding box center [687, 81] width 481 height 40
type textarea "x"
type input "[DATE]"
drag, startPoint x: 914, startPoint y: 167, endPoint x: 903, endPoint y: 172, distance: 11.7
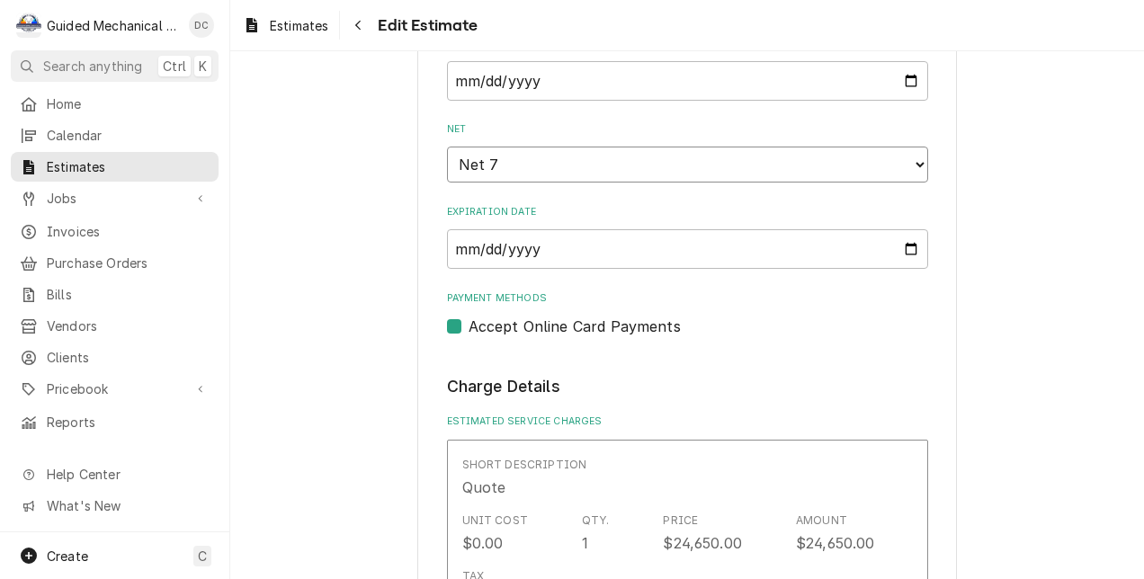
click at [914, 167] on select "Choose payment terms... Same Day Net 7 Net 14 Net 21 Net 30 Net 45 Net 60 Net 90" at bounding box center [687, 165] width 481 height 36
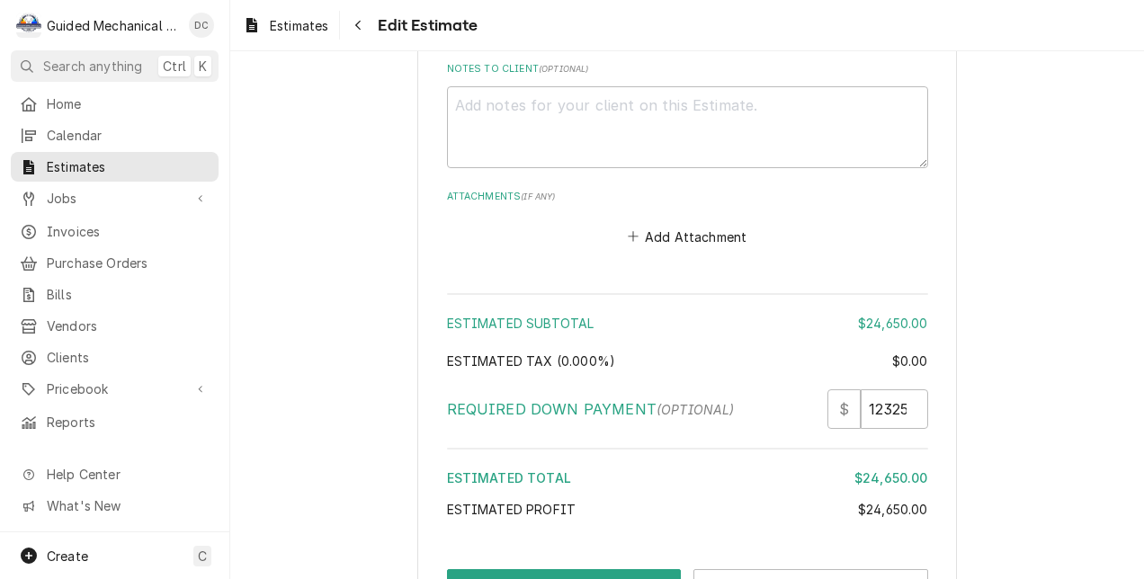
scroll to position [2921, 0]
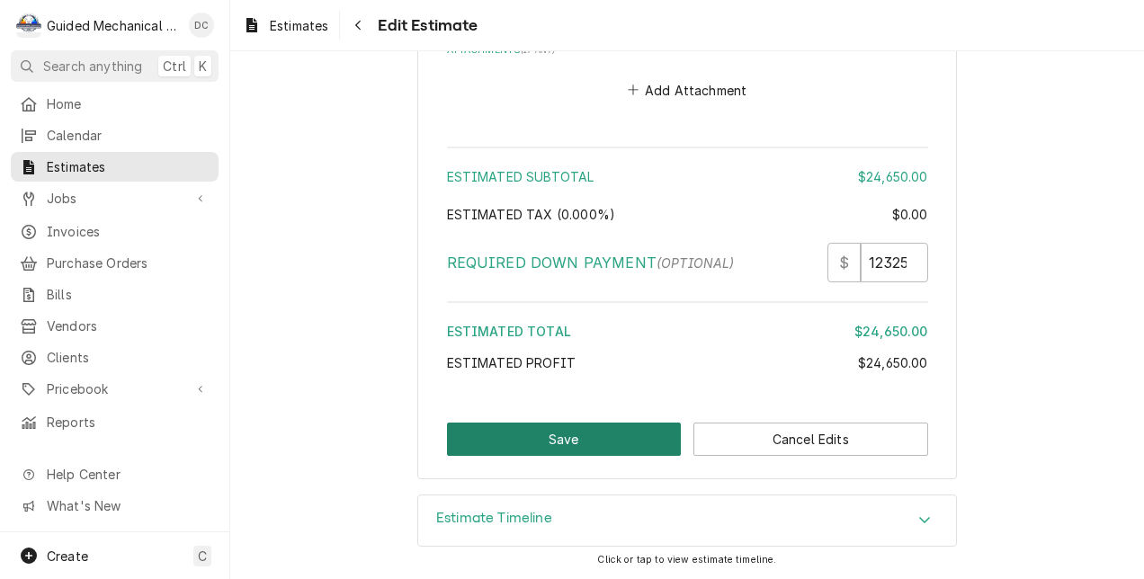
click at [606, 441] on button "Save" at bounding box center [564, 439] width 235 height 33
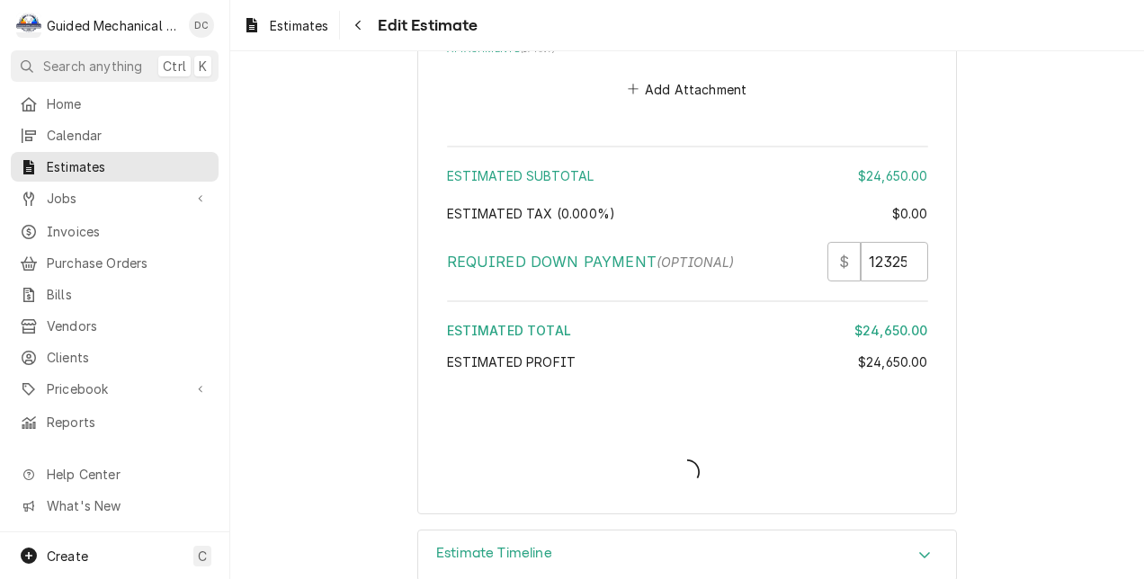
type textarea "x"
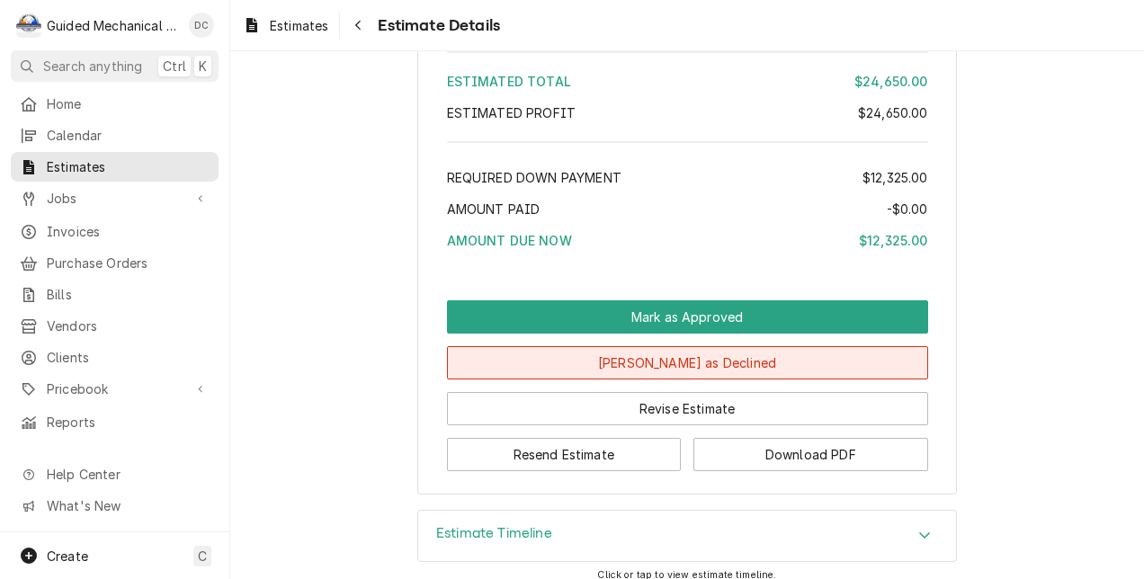
scroll to position [2069, 0]
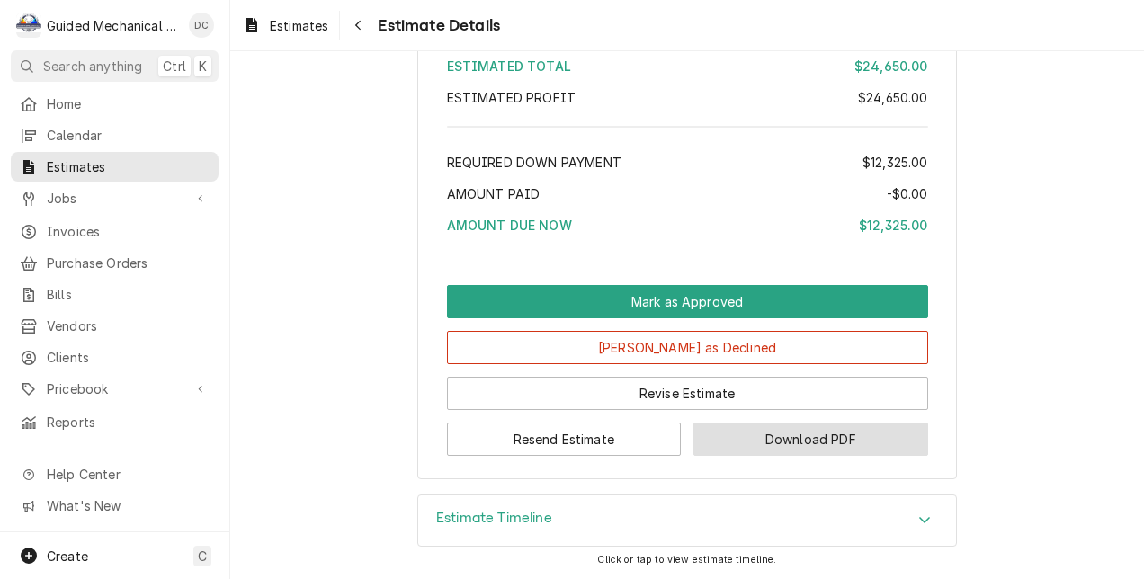
click at [796, 456] on button "Download PDF" at bounding box center [810, 439] width 235 height 33
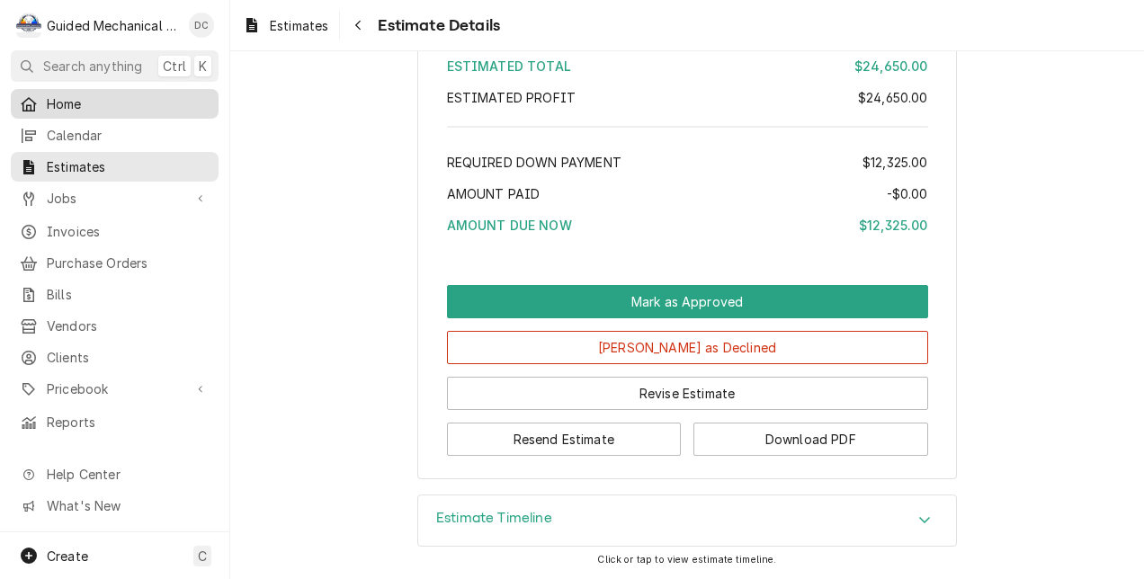
click at [41, 101] on div "Home" at bounding box center [115, 103] width 190 height 19
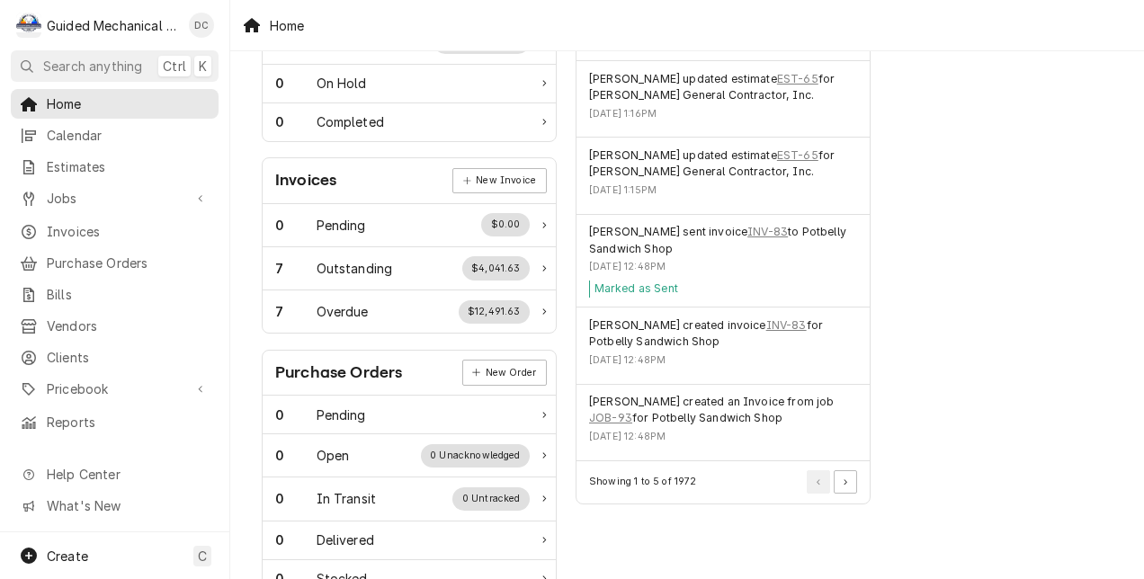
scroll to position [450, 0]
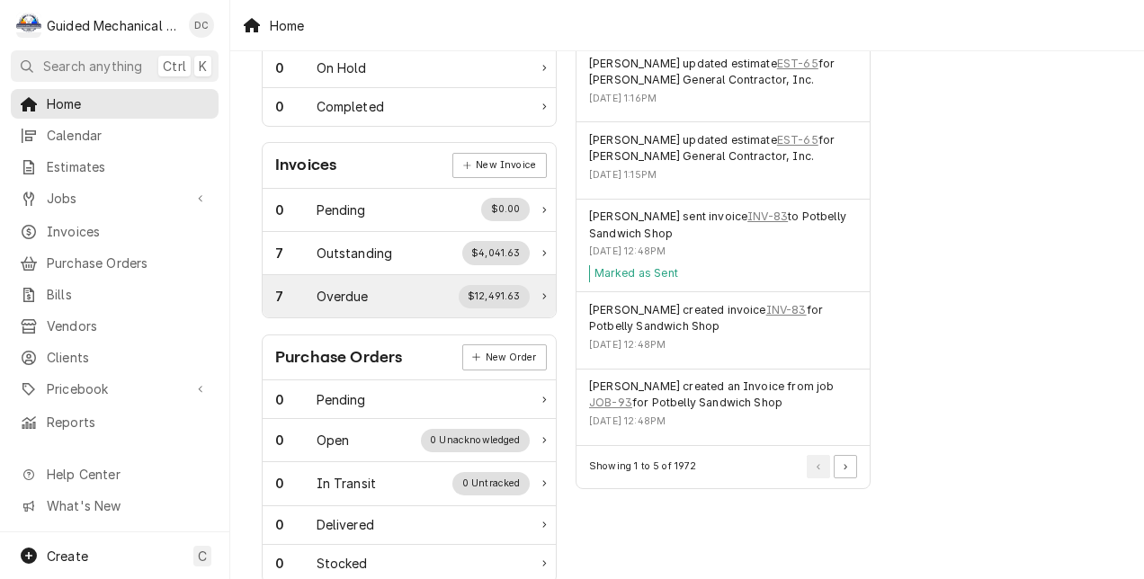
click at [334, 292] on div "Overdue" at bounding box center [343, 296] width 52 height 19
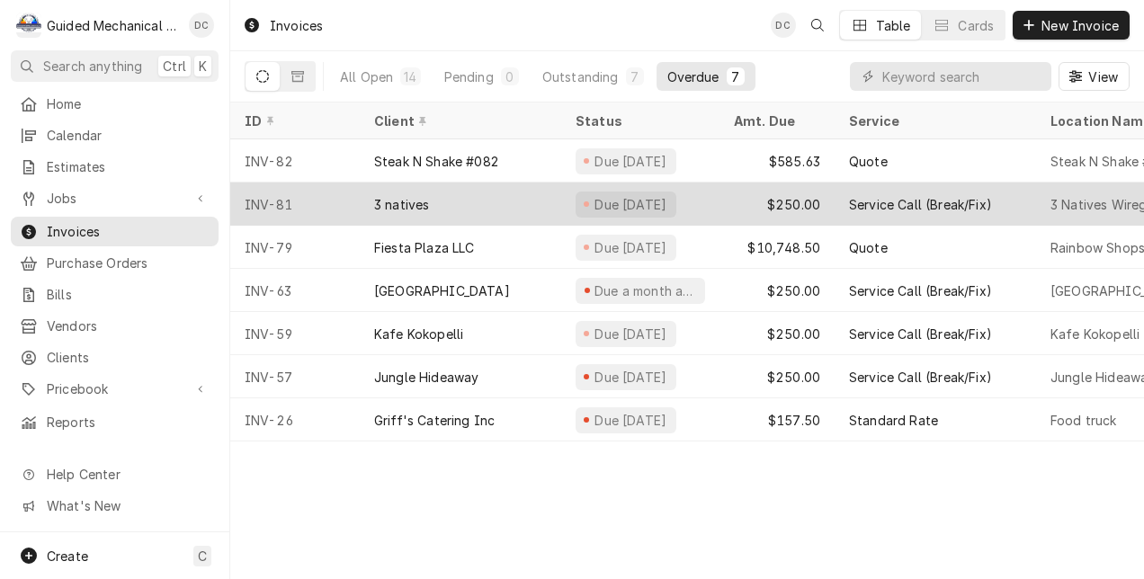
click at [488, 192] on div "3 natives" at bounding box center [460, 204] width 201 height 43
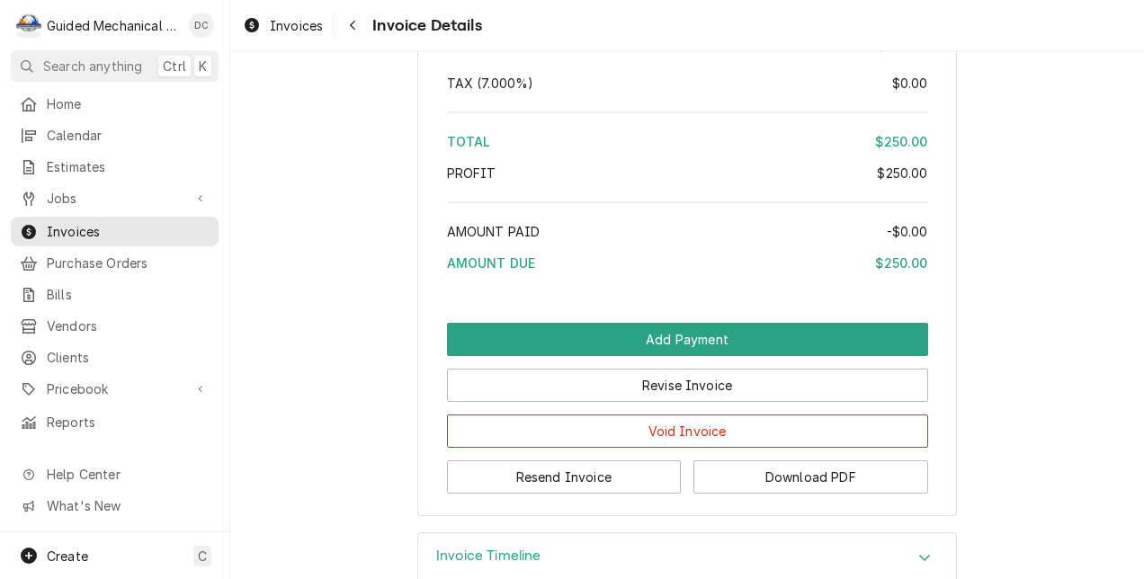
scroll to position [2693, 0]
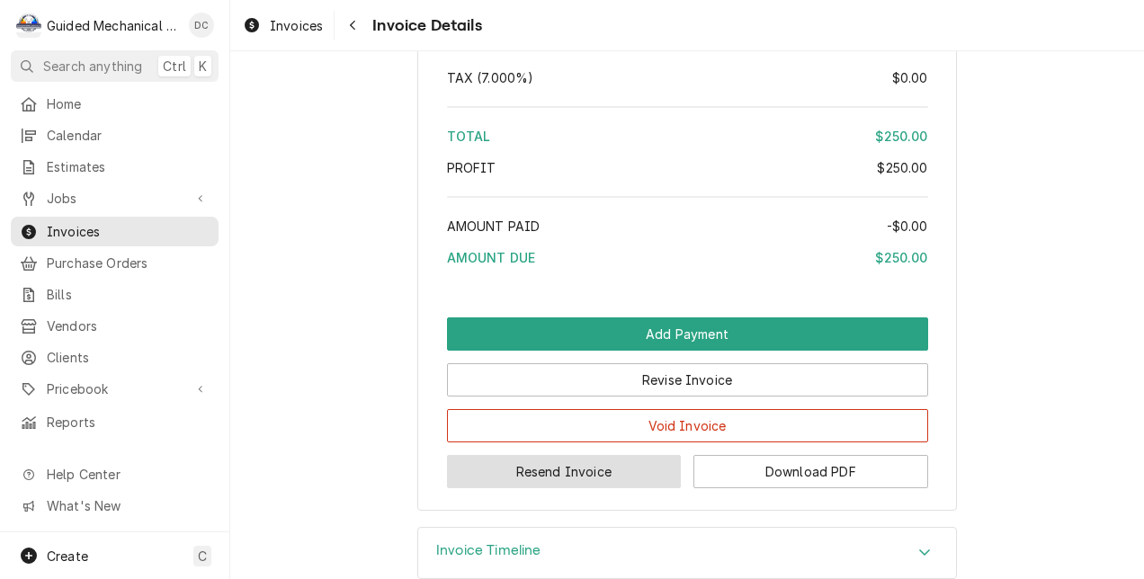
click at [542, 488] on button "Resend Invoice" at bounding box center [564, 471] width 235 height 33
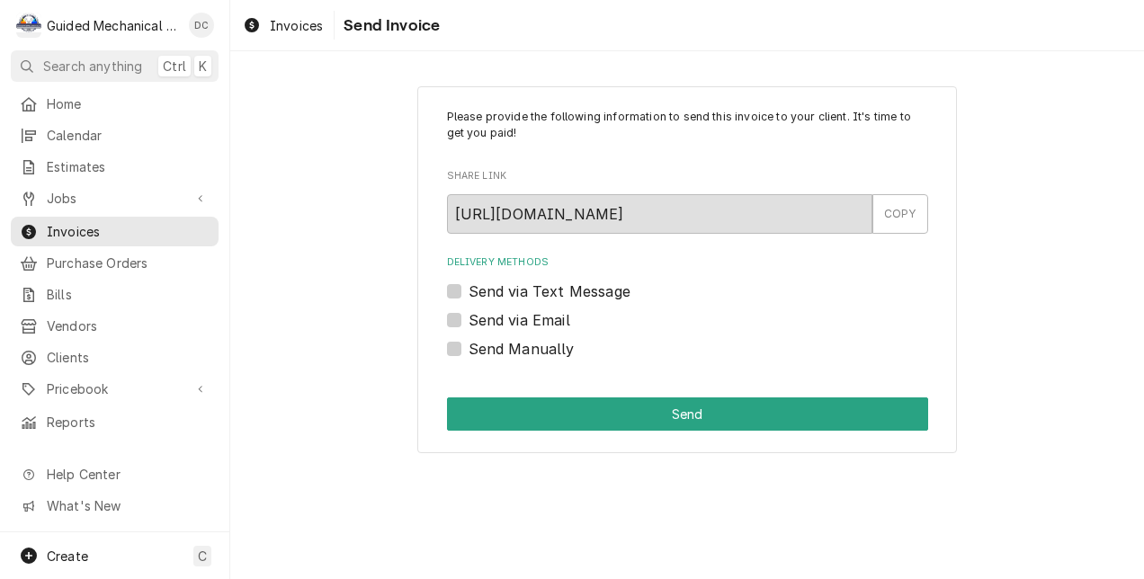
click at [469, 291] on label "Send via Text Message" at bounding box center [550, 292] width 162 height 22
click at [469, 291] on input "Send via Text Message" at bounding box center [709, 301] width 481 height 40
checkbox input "true"
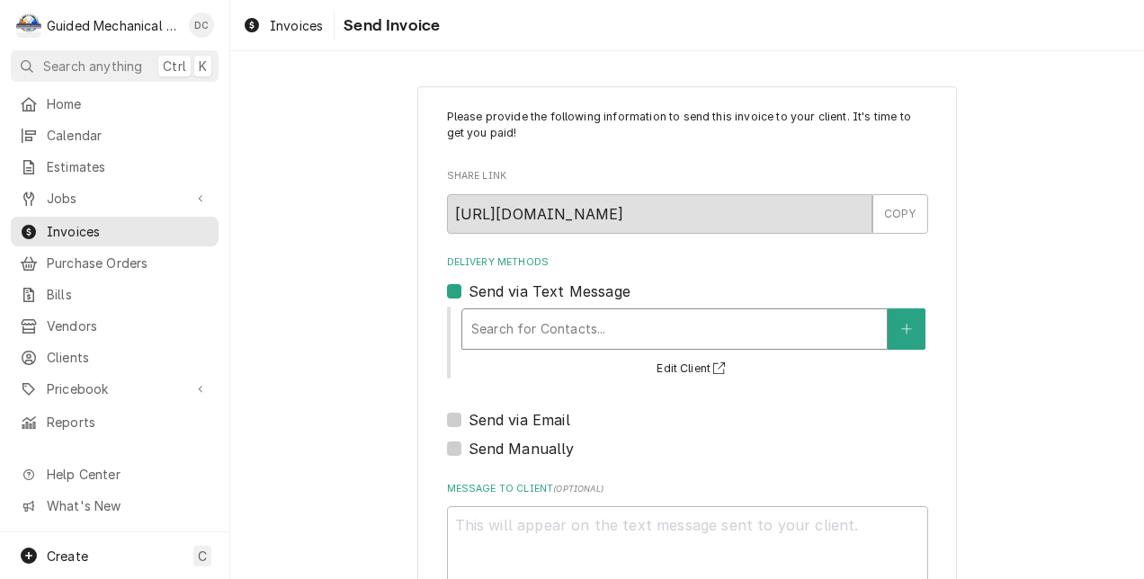
click at [609, 323] on div "Delivery Methods" at bounding box center [674, 329] width 407 height 32
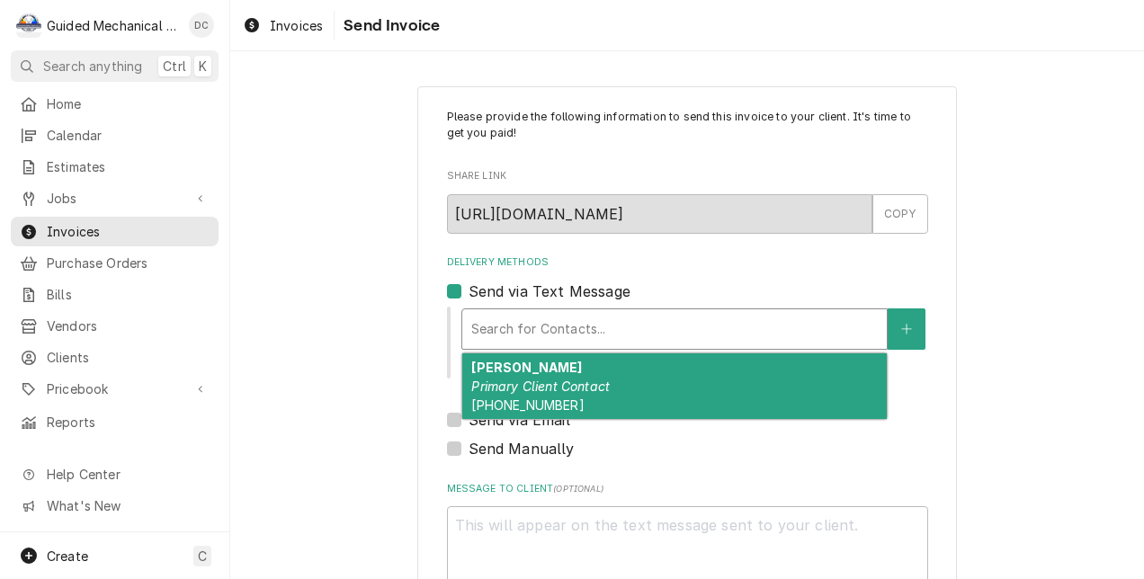
click at [1027, 182] on div "Please provide the following information to send this invoice to your client. I…" at bounding box center [687, 384] width 914 height 628
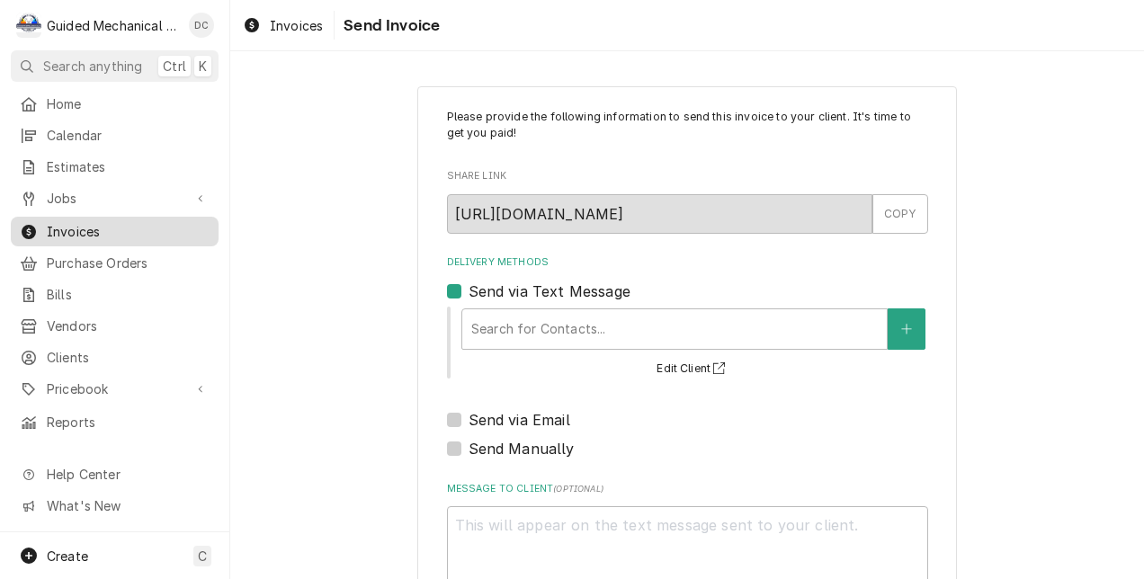
click at [67, 226] on span "Invoices" at bounding box center [128, 231] width 163 height 19
